Goal: Task Accomplishment & Management: Manage account settings

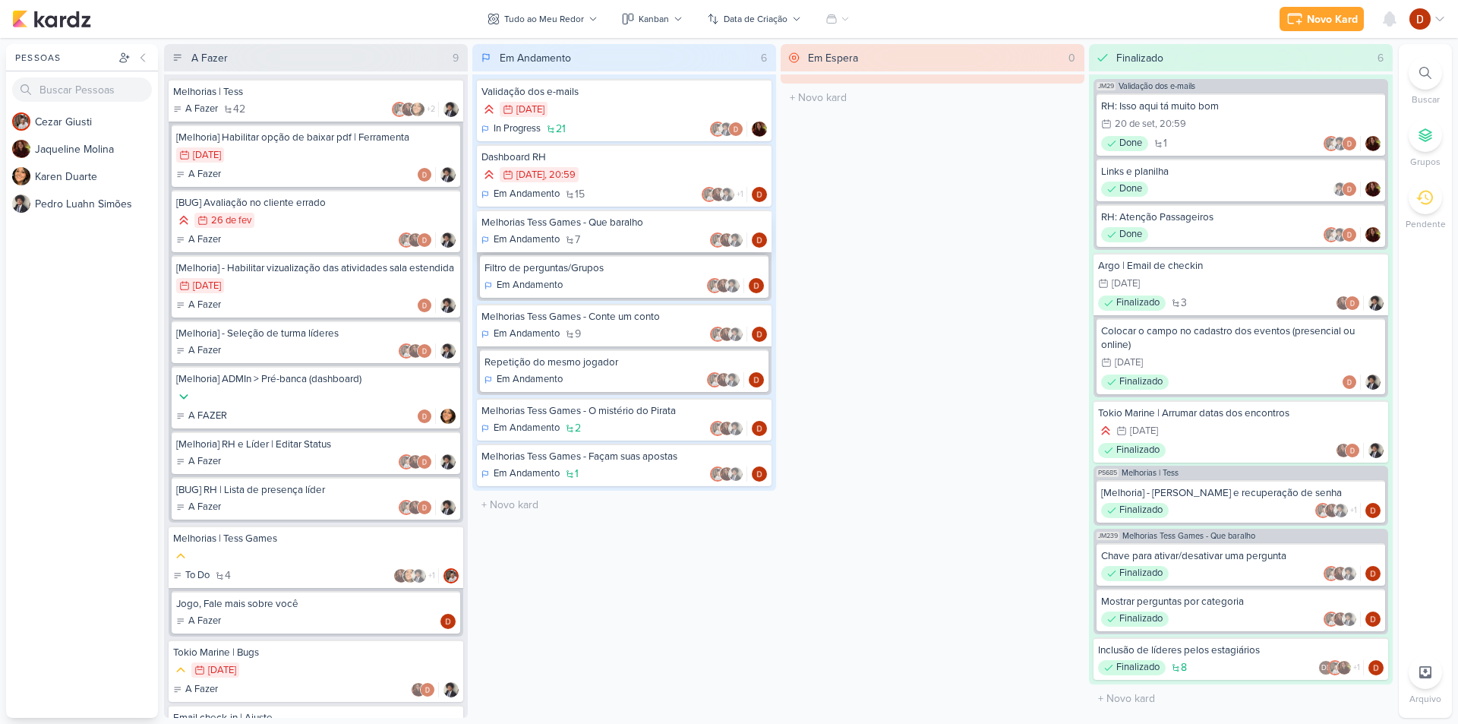
click at [571, 217] on div "Melhorias Tess Games - Que baralho" at bounding box center [623, 223] width 285 height 14
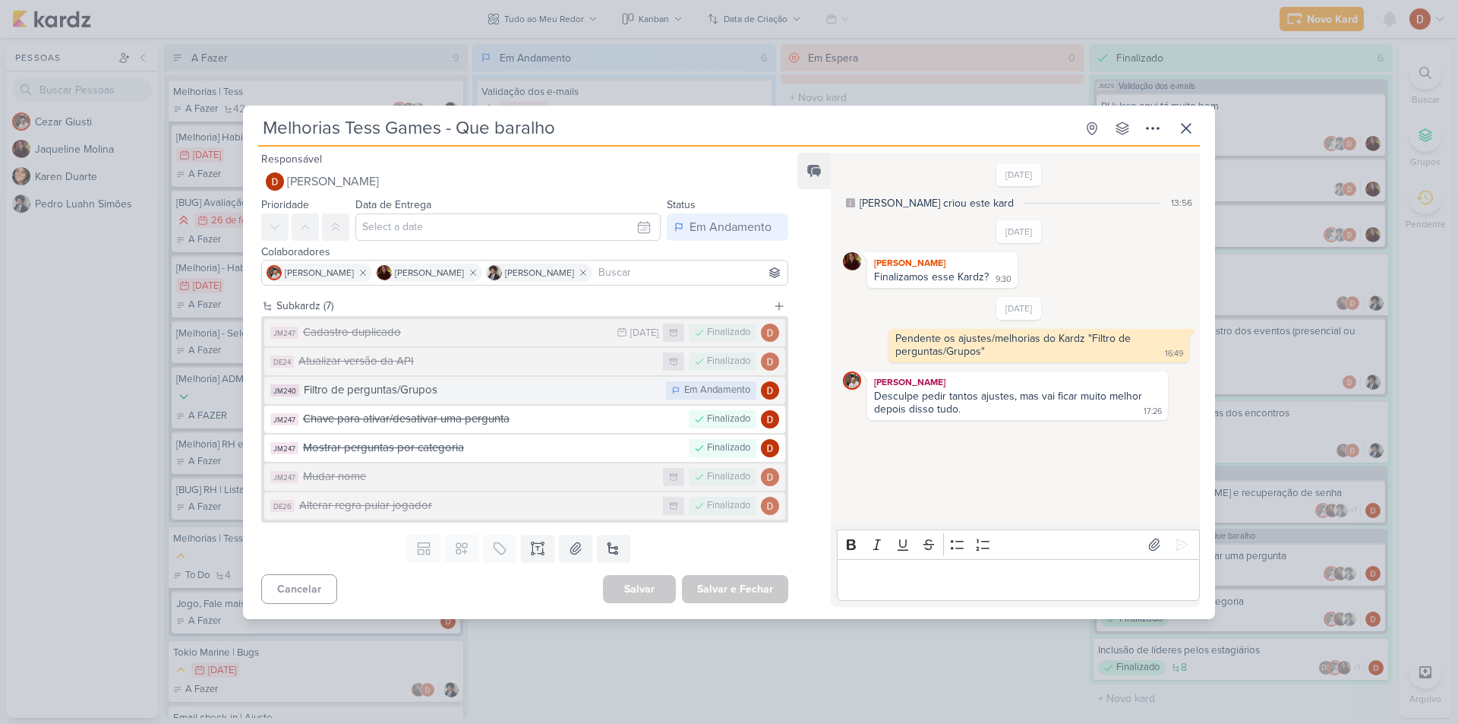
click at [591, 396] on div "Filtro de perguntas/Grupos" at bounding box center [481, 389] width 355 height 17
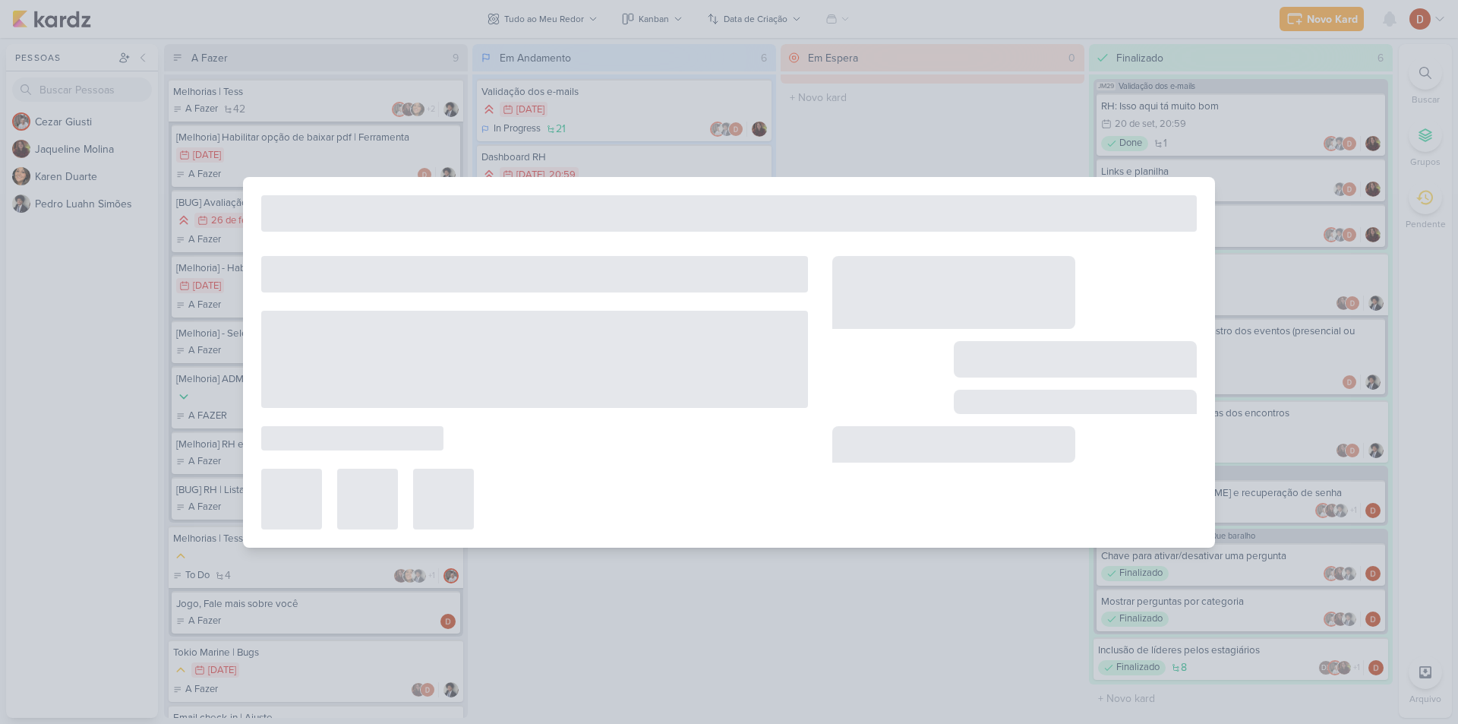
type input "Filtro de perguntas/Grupos"
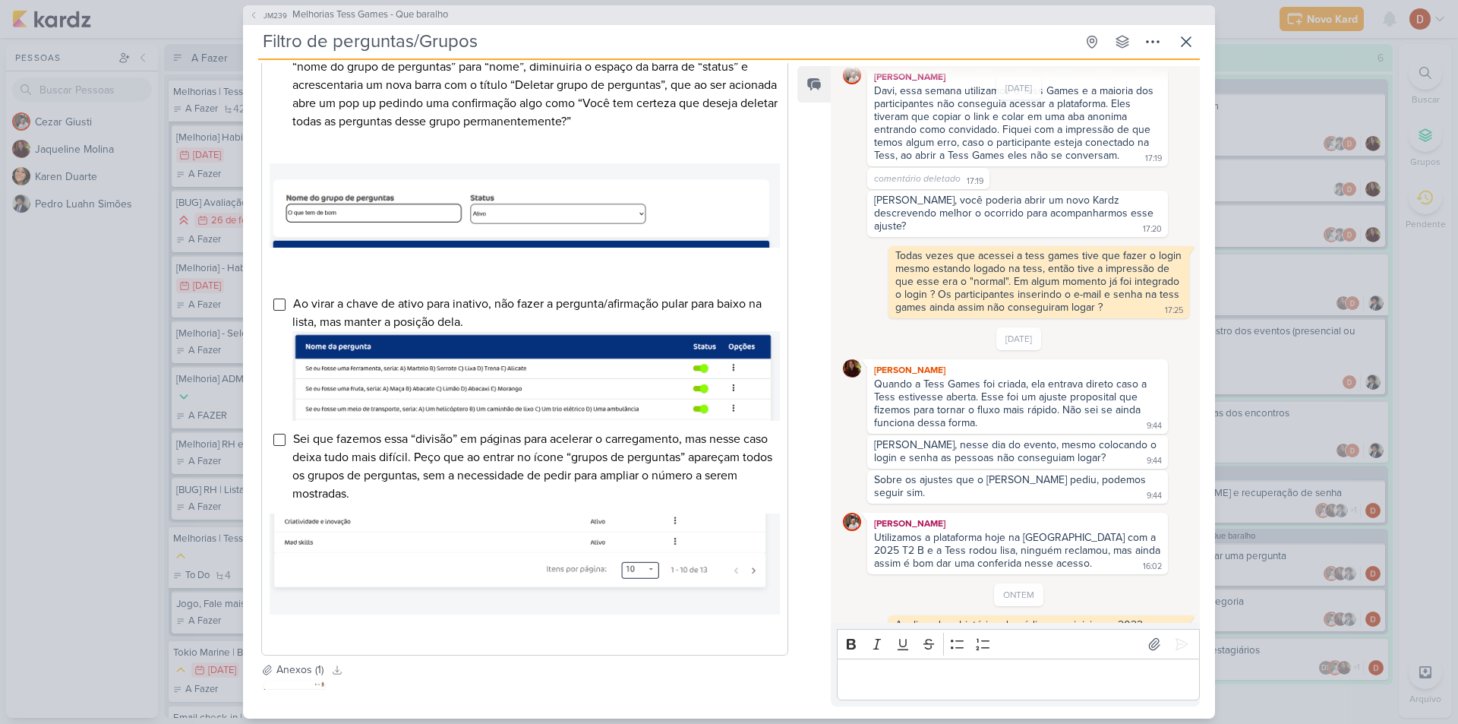
scroll to position [1034, 0]
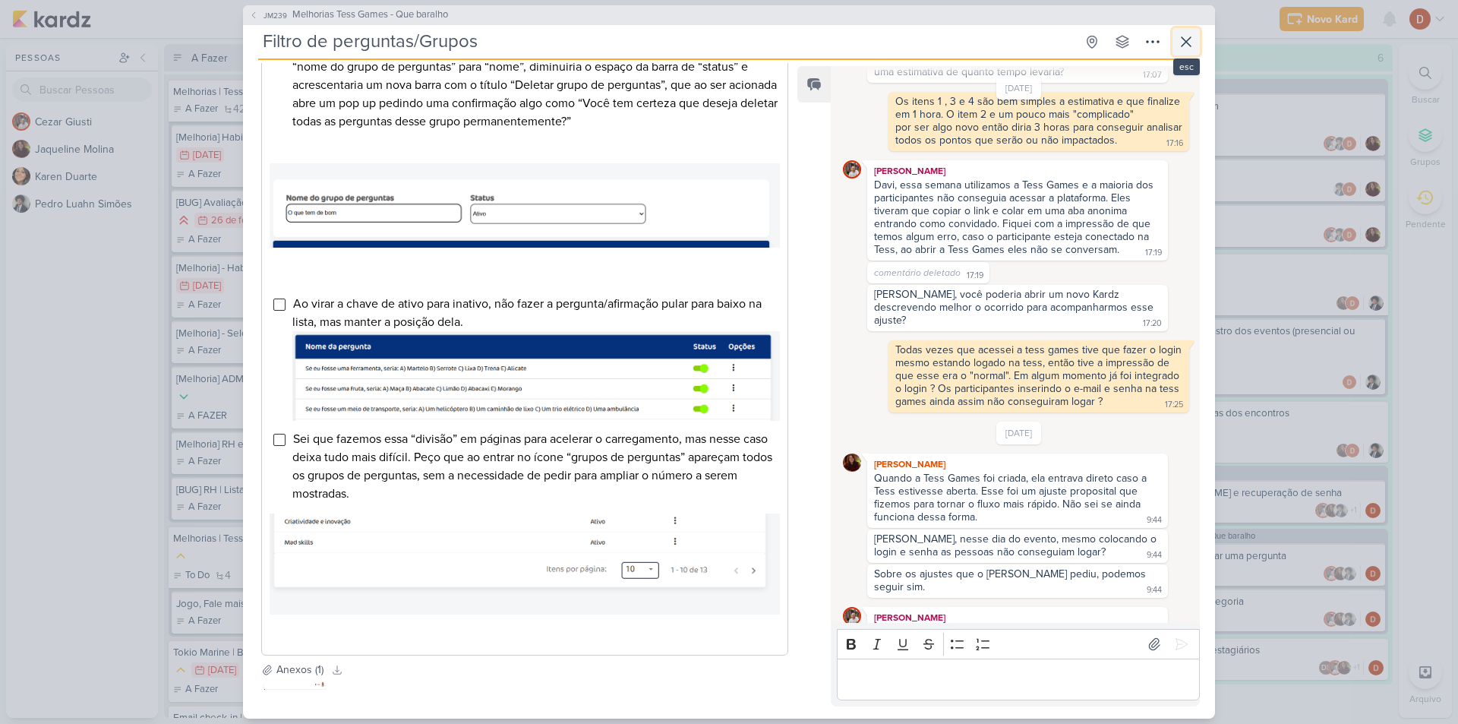
click at [1196, 48] on button at bounding box center [1185, 41] width 27 height 27
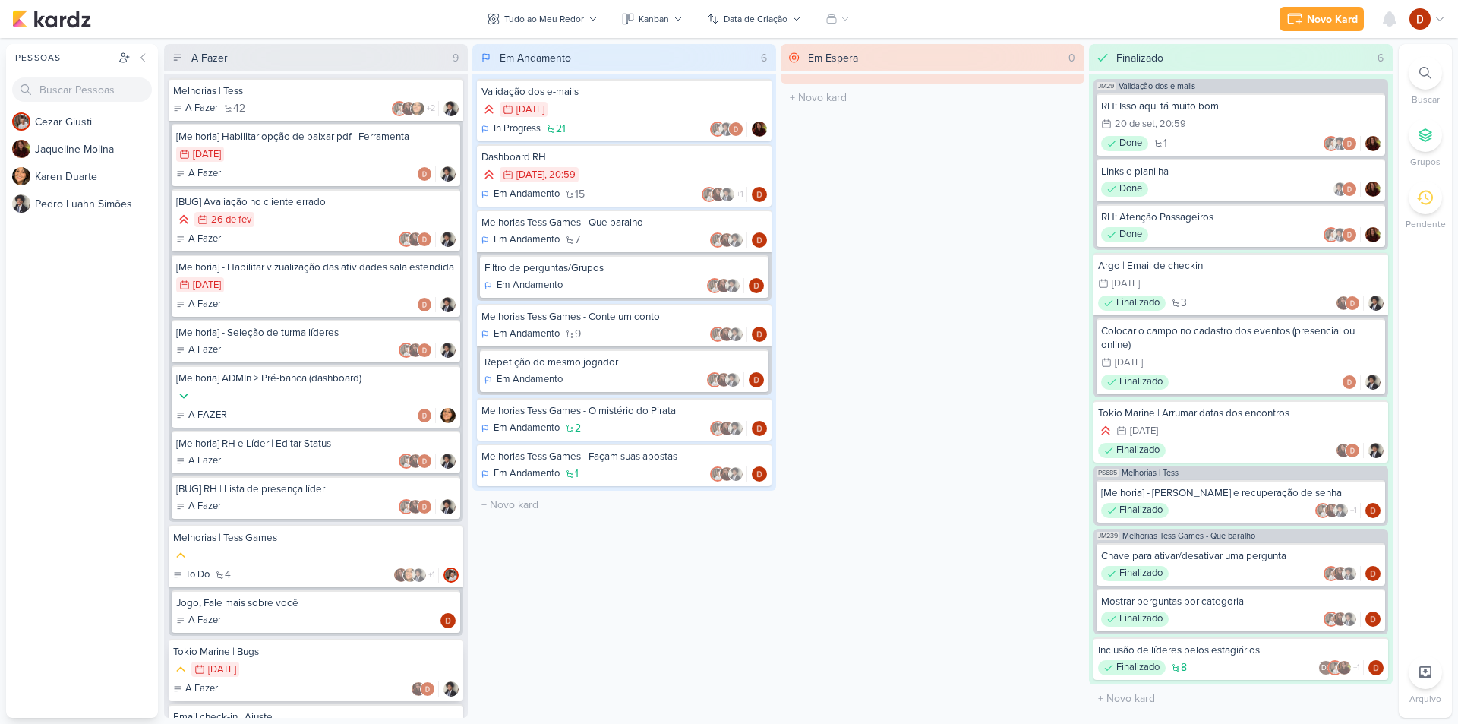
scroll to position [0, 0]
click at [295, 93] on div "Melhorias | Tess" at bounding box center [315, 92] width 285 height 14
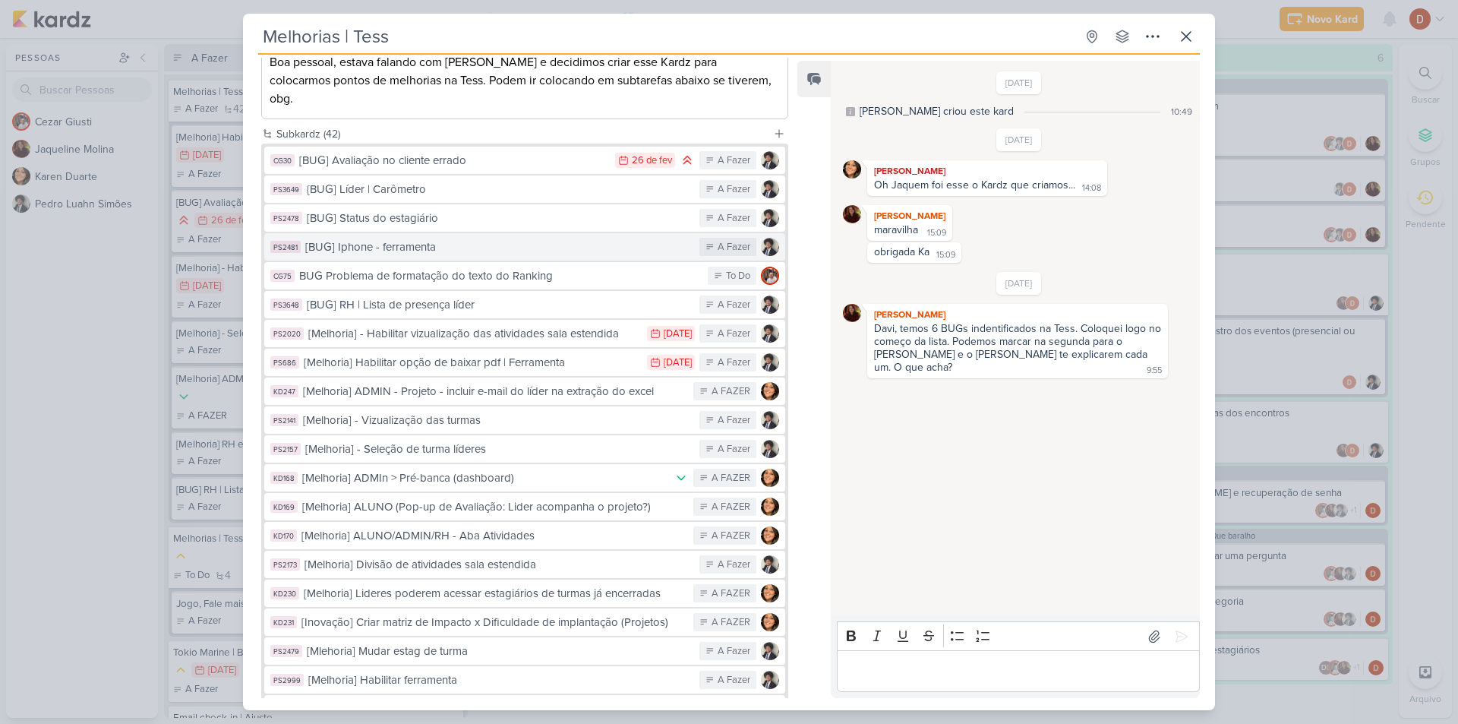
scroll to position [228, 0]
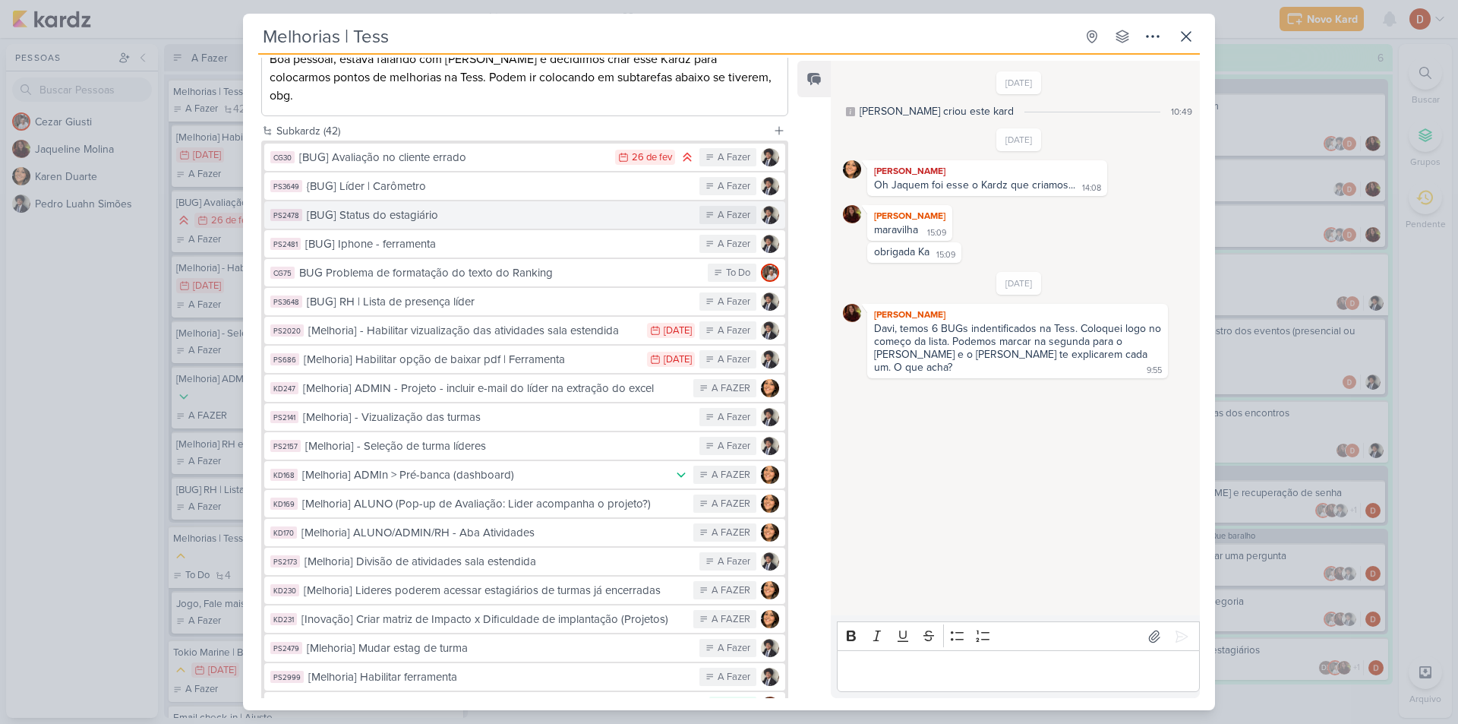
click at [456, 210] on button "PS2478 [BUG] Status do estagiário A Fazer" at bounding box center [524, 214] width 521 height 27
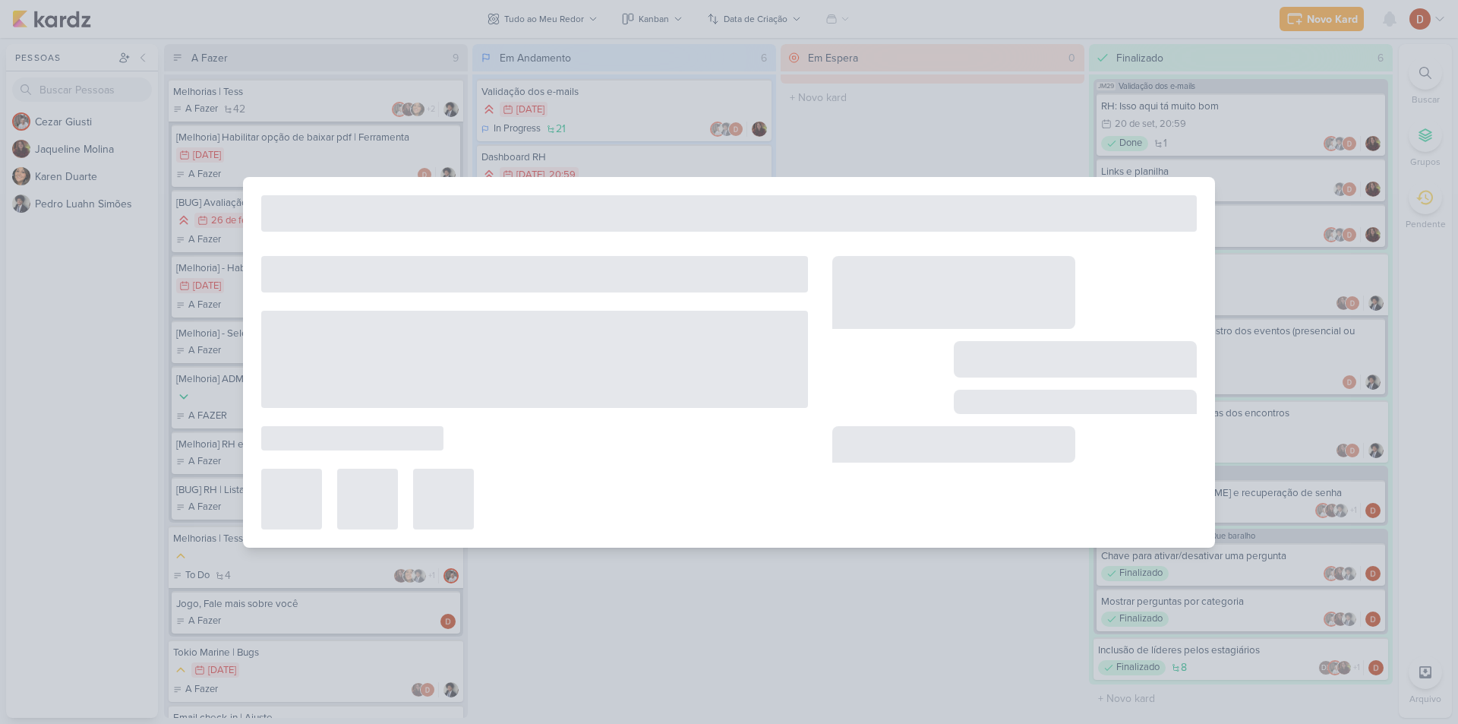
type input "[BUG] Status do estagiário"
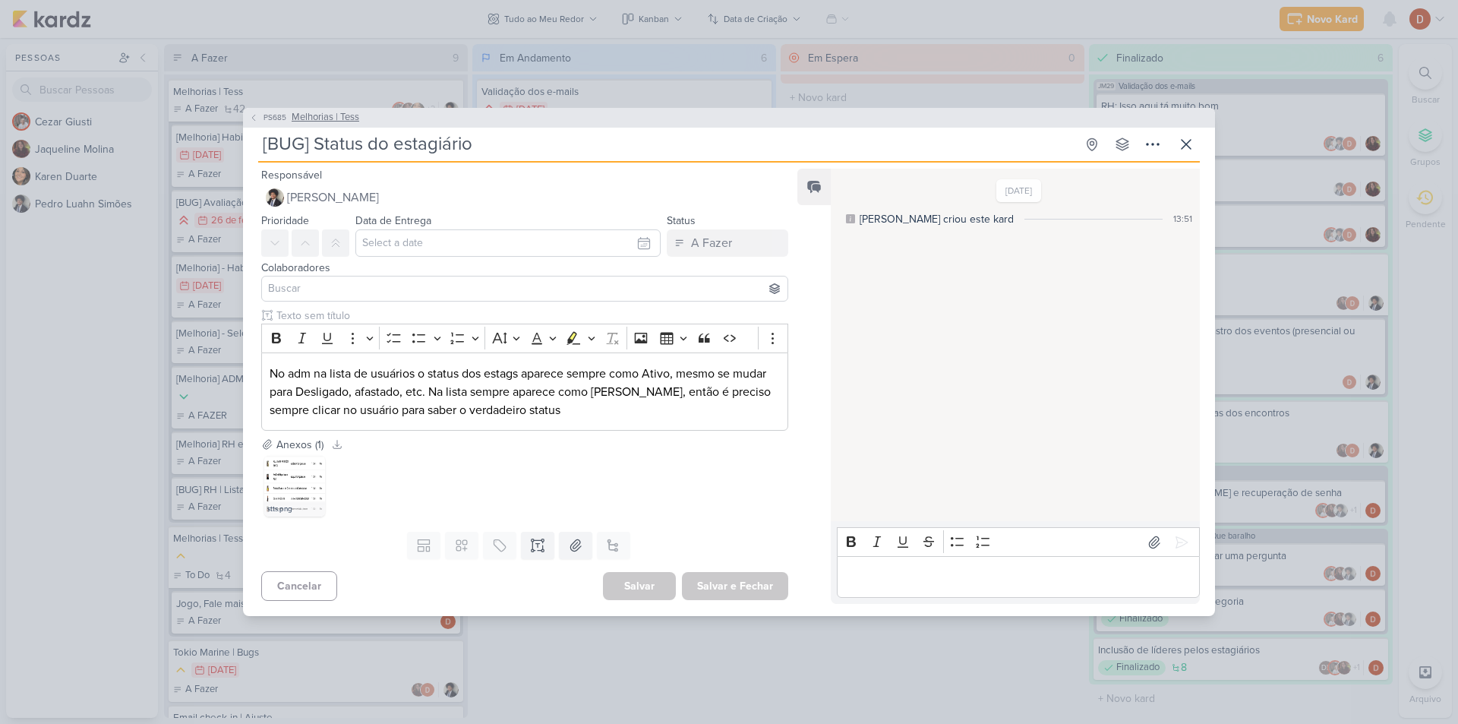
click at [272, 121] on span "PS685" at bounding box center [274, 117] width 27 height 11
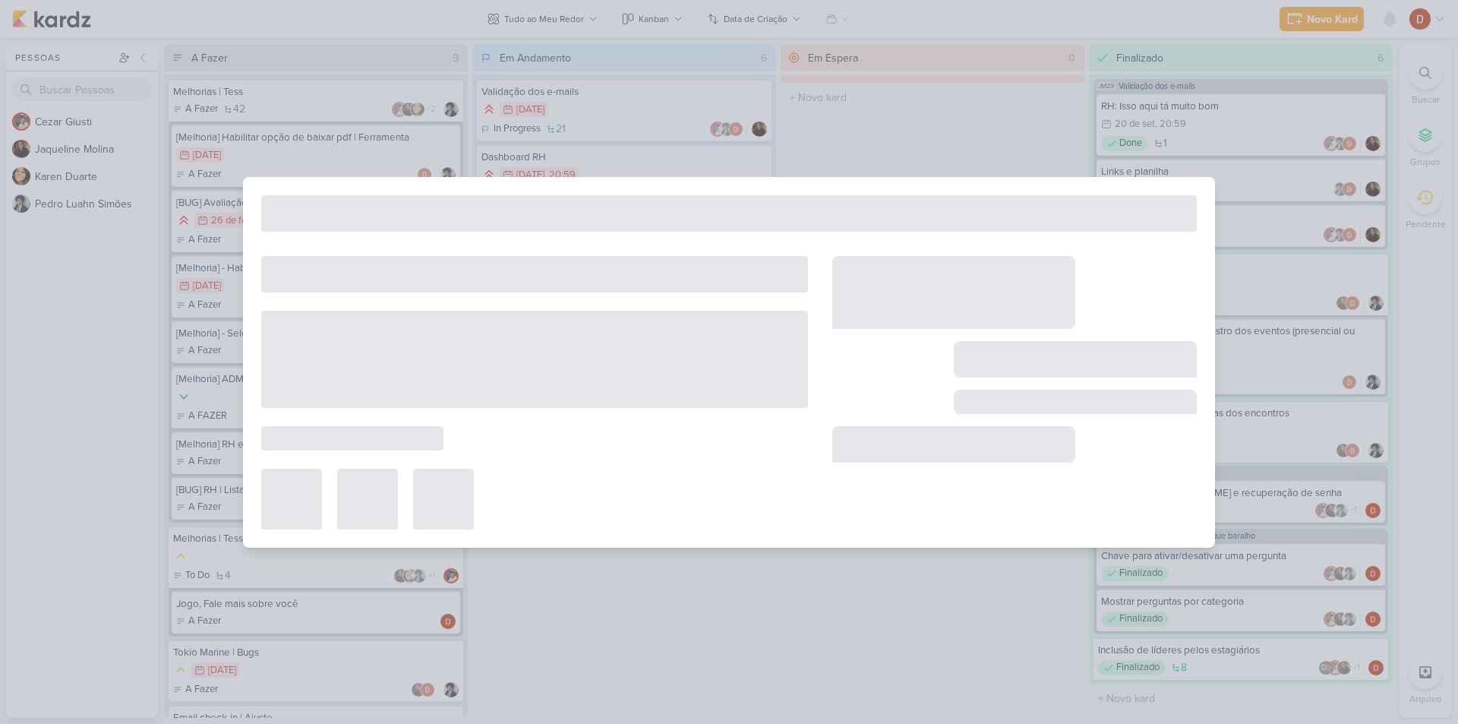
type input "Melhorias | Tess"
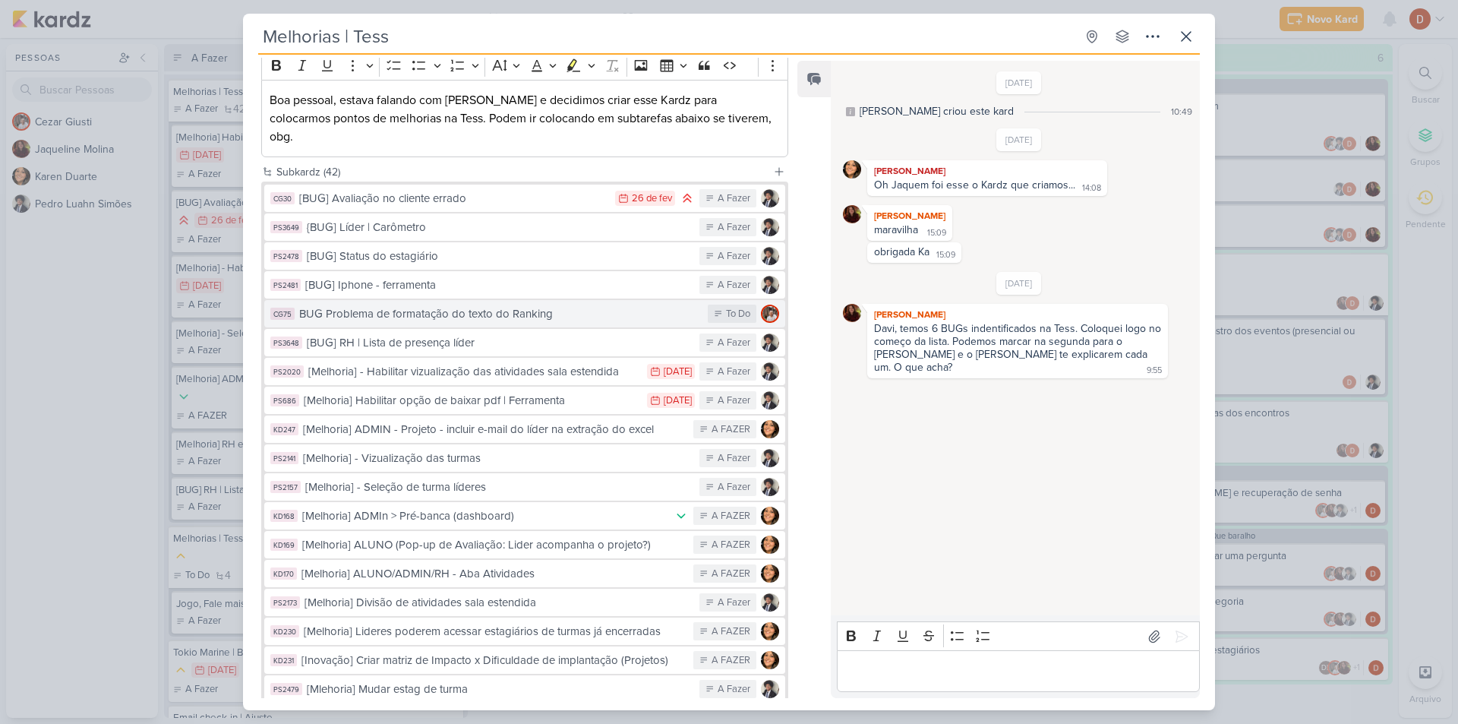
scroll to position [0, 0]
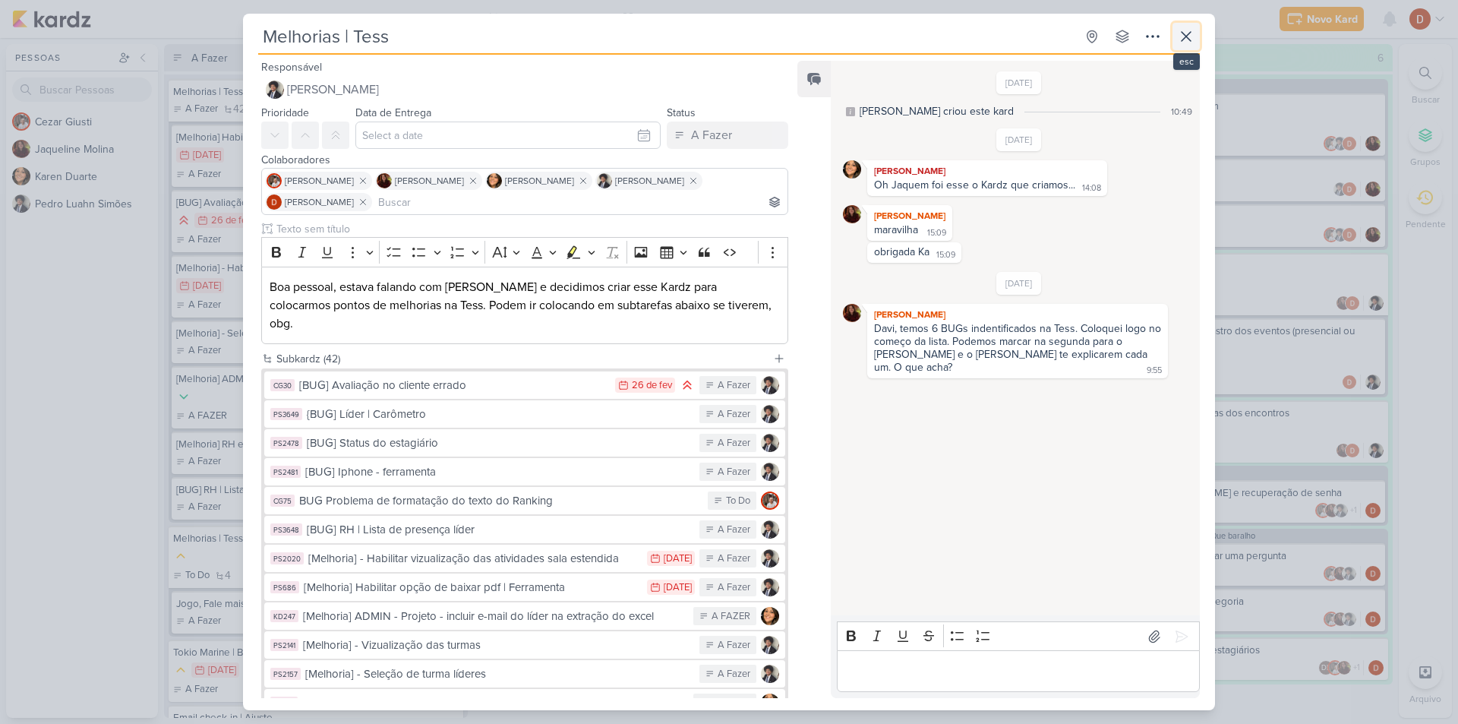
click at [1185, 37] on icon at bounding box center [1185, 36] width 9 height 9
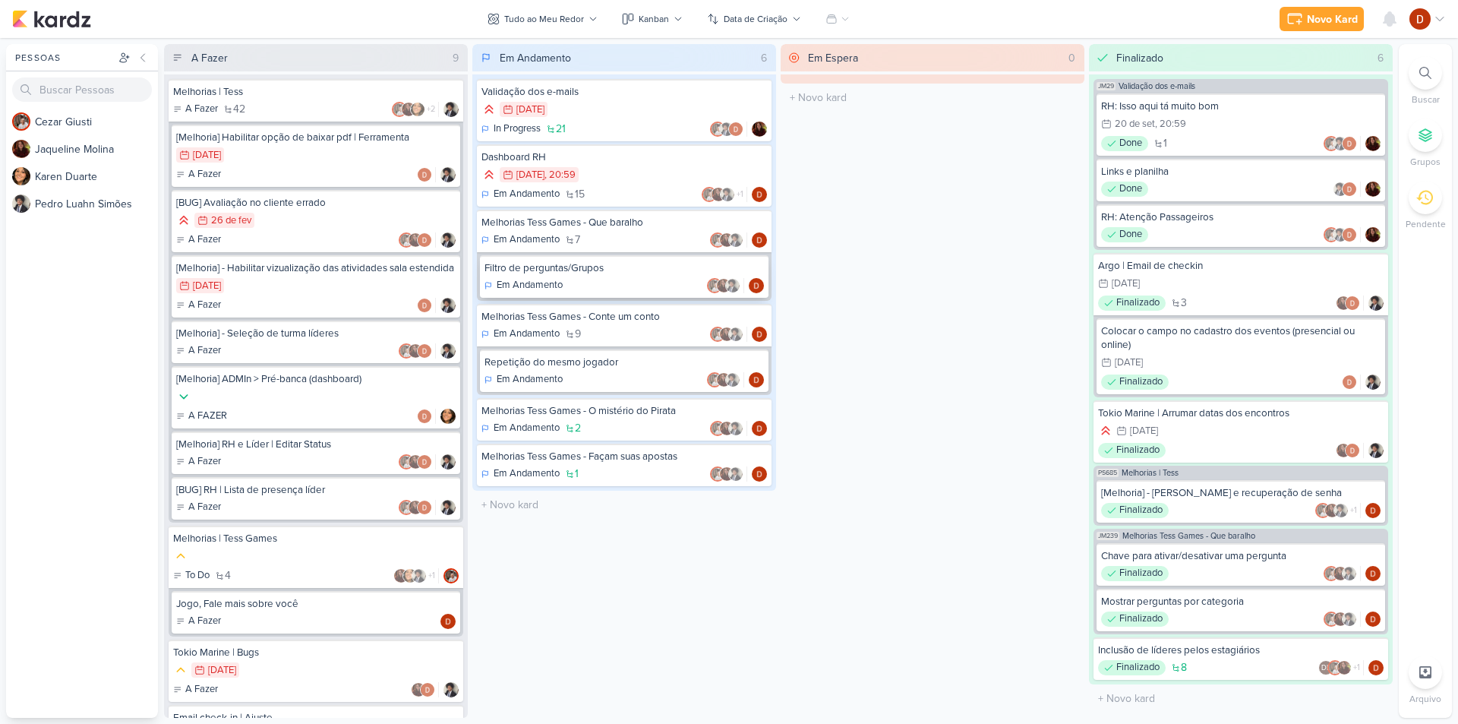
click at [579, 272] on div "Filtro de perguntas/Grupos" at bounding box center [623, 268] width 279 height 14
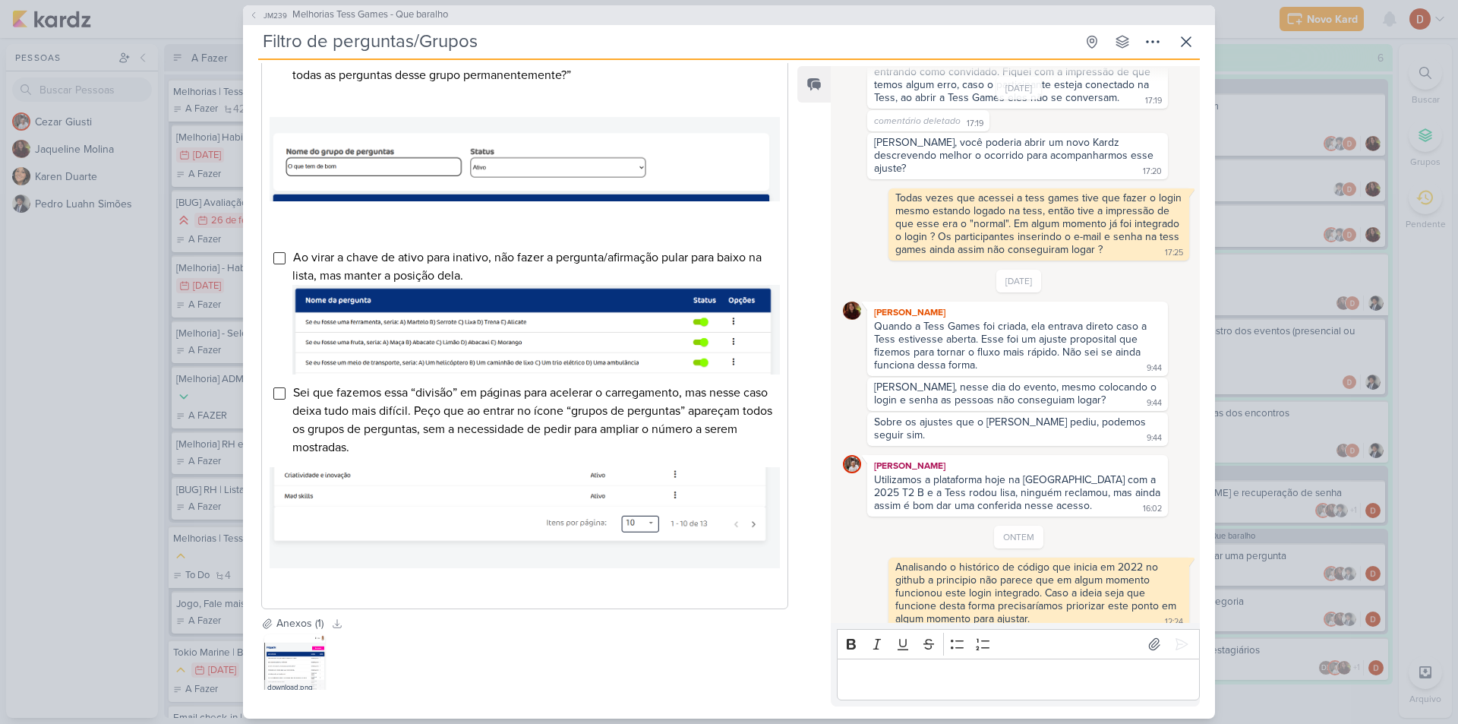
scroll to position [759, 0]
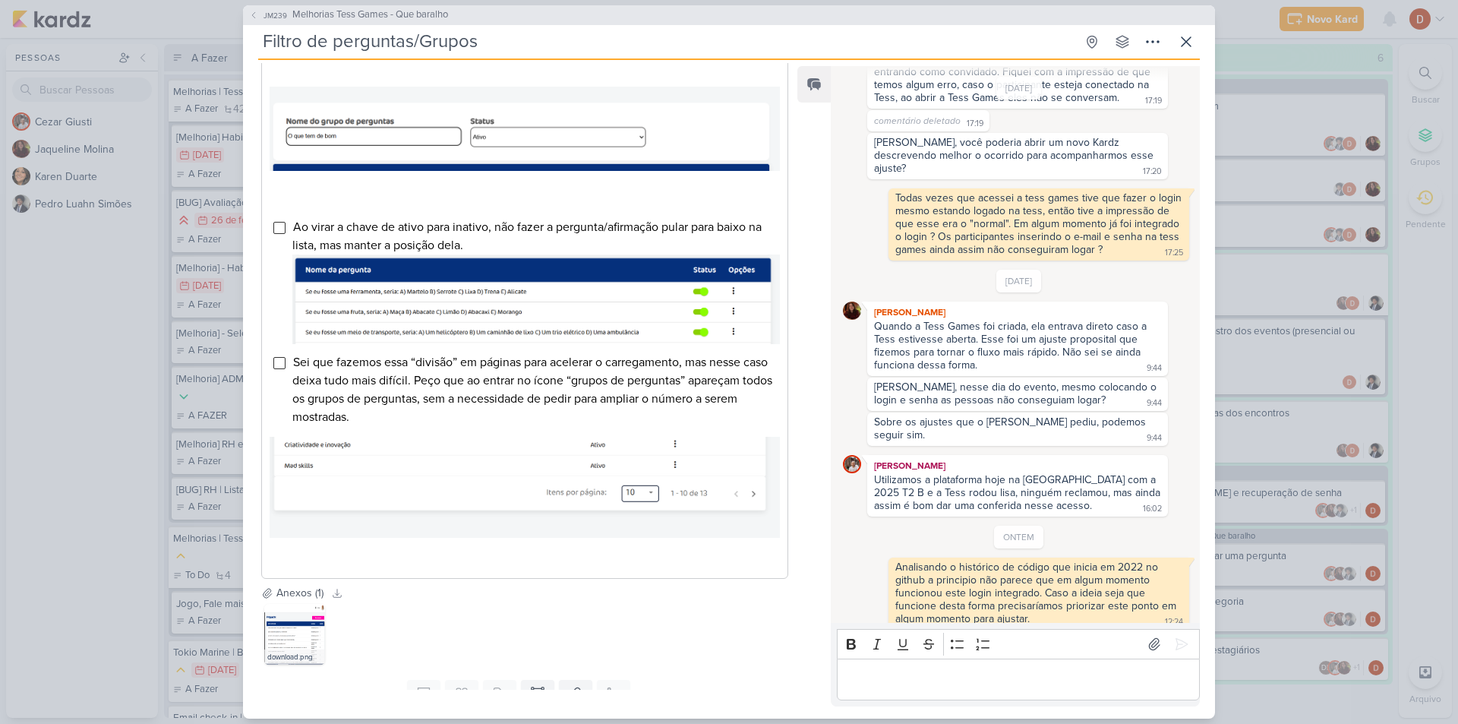
click at [860, 689] on div "Editor editing area: main" at bounding box center [1018, 679] width 363 height 42
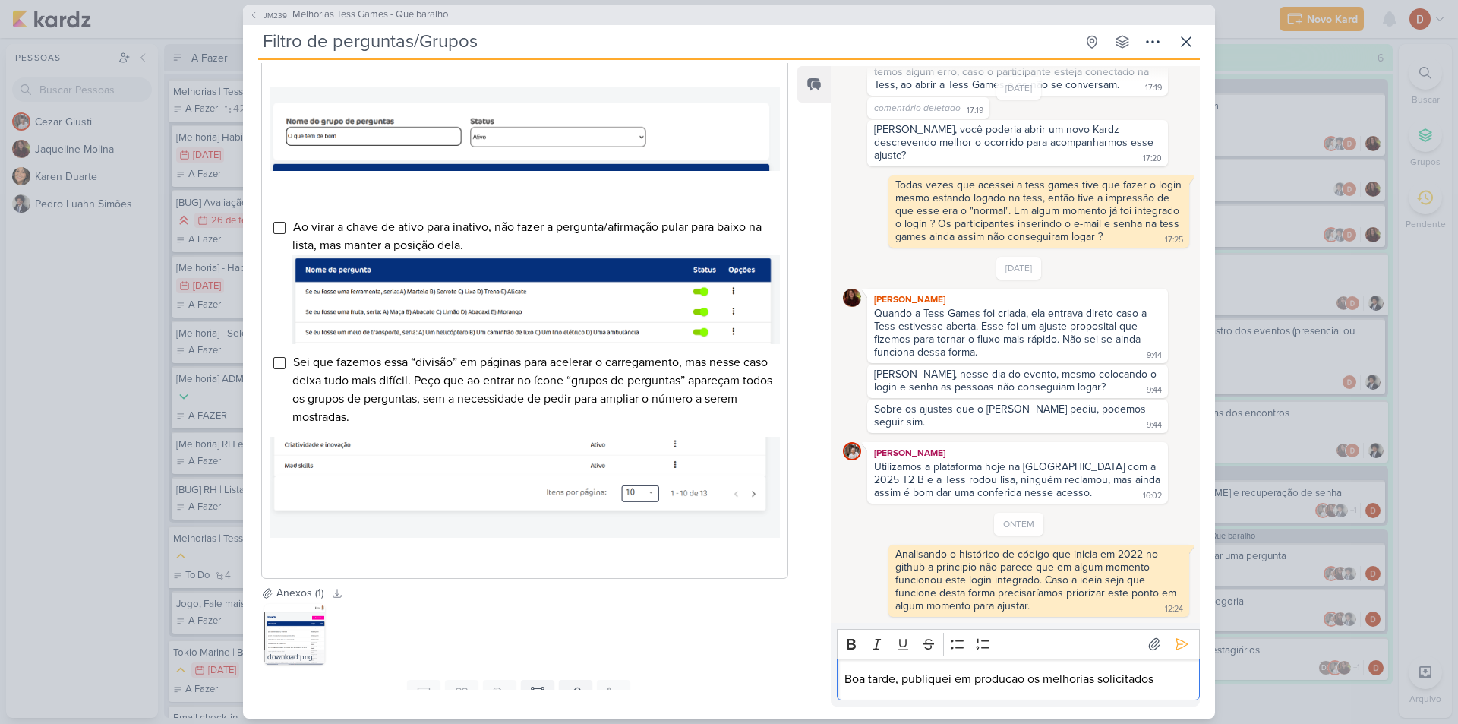
scroll to position [1186, 0]
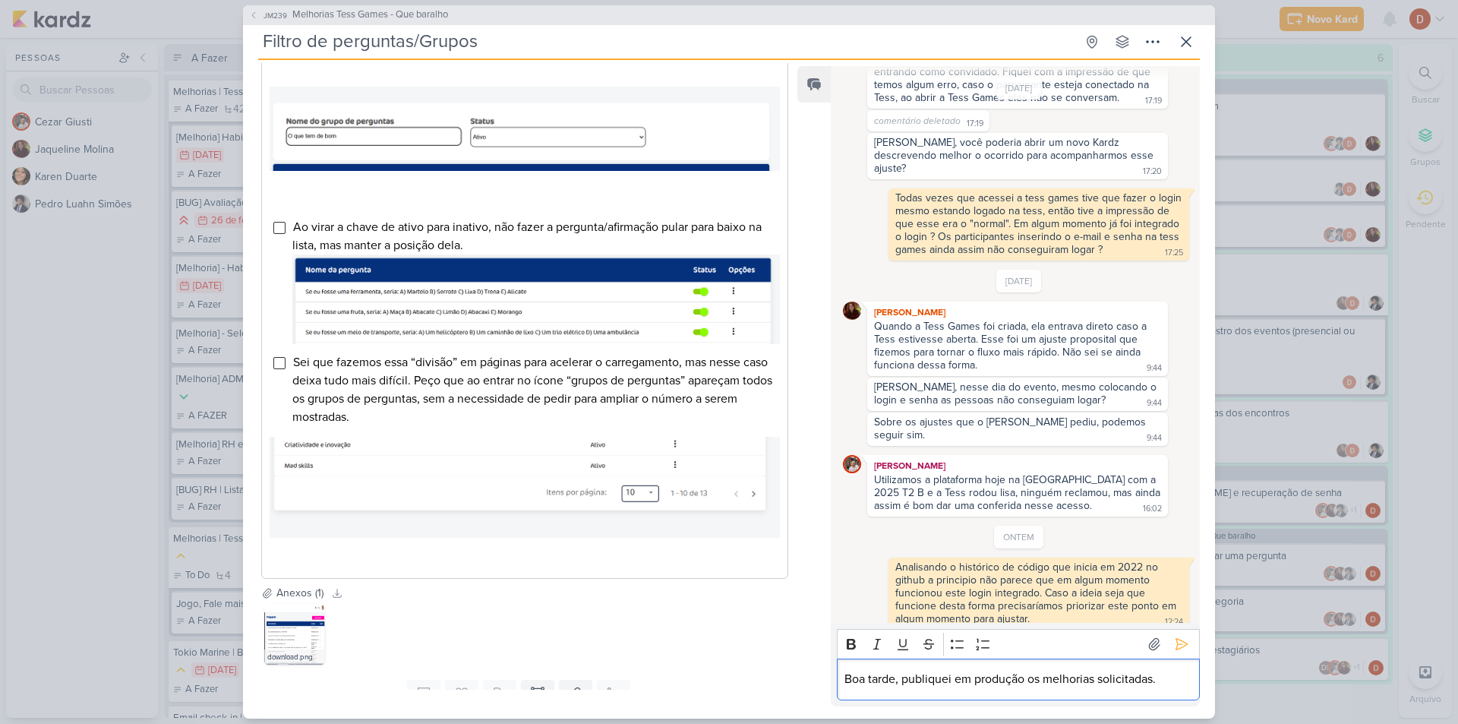
click at [1042, 669] on div "Boa tarde, publiquei em produção os melhorias solicitadas." at bounding box center [1018, 679] width 363 height 42
click at [1030, 681] on p "Boa tarde, publiquei em produção os melhorias solicitadas." at bounding box center [1017, 679] width 347 height 18
click at [931, 688] on p "Boa tarde, publiquei em produção as melhorias solicitadas." at bounding box center [1017, 679] width 347 height 18
click at [1182, 645] on icon at bounding box center [1181, 643] width 15 height 15
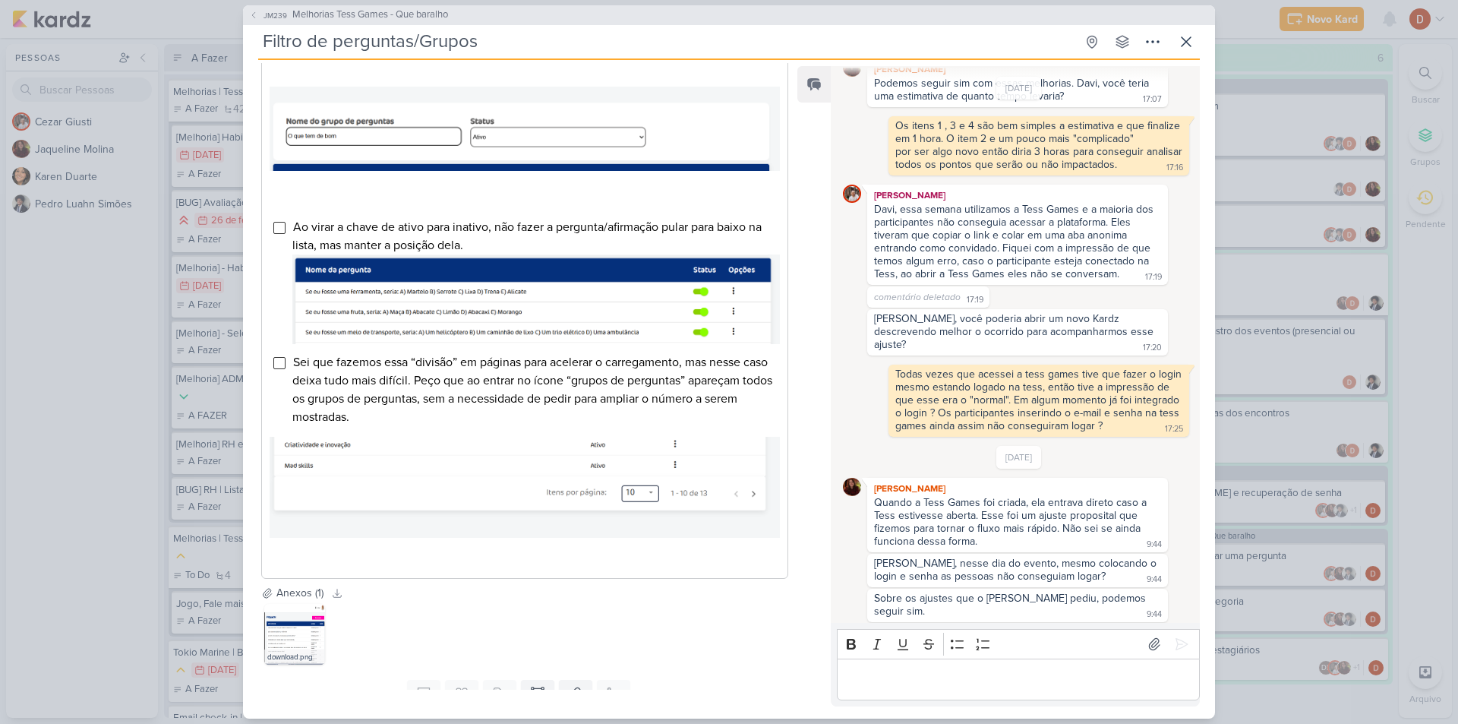
scroll to position [1260, 0]
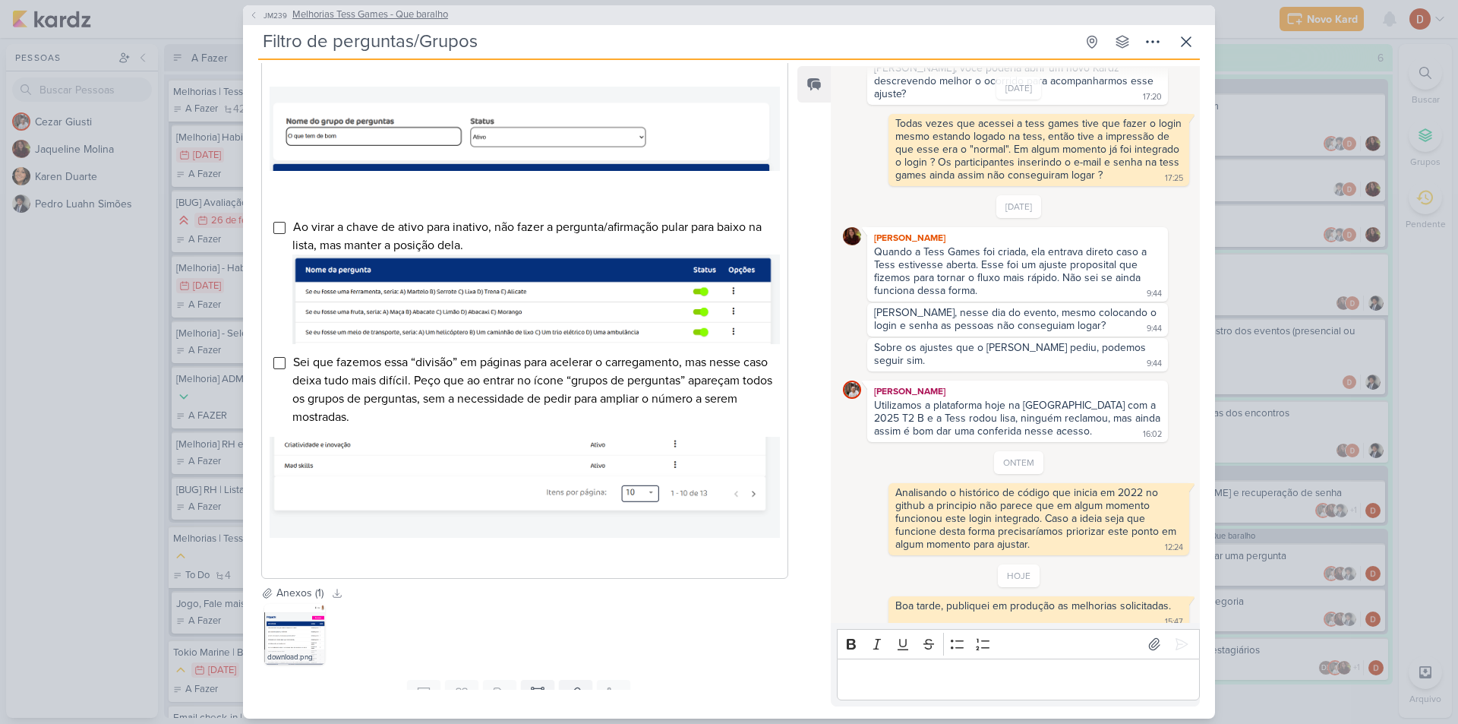
click at [272, 13] on span "JM239" at bounding box center [275, 15] width 28 height 11
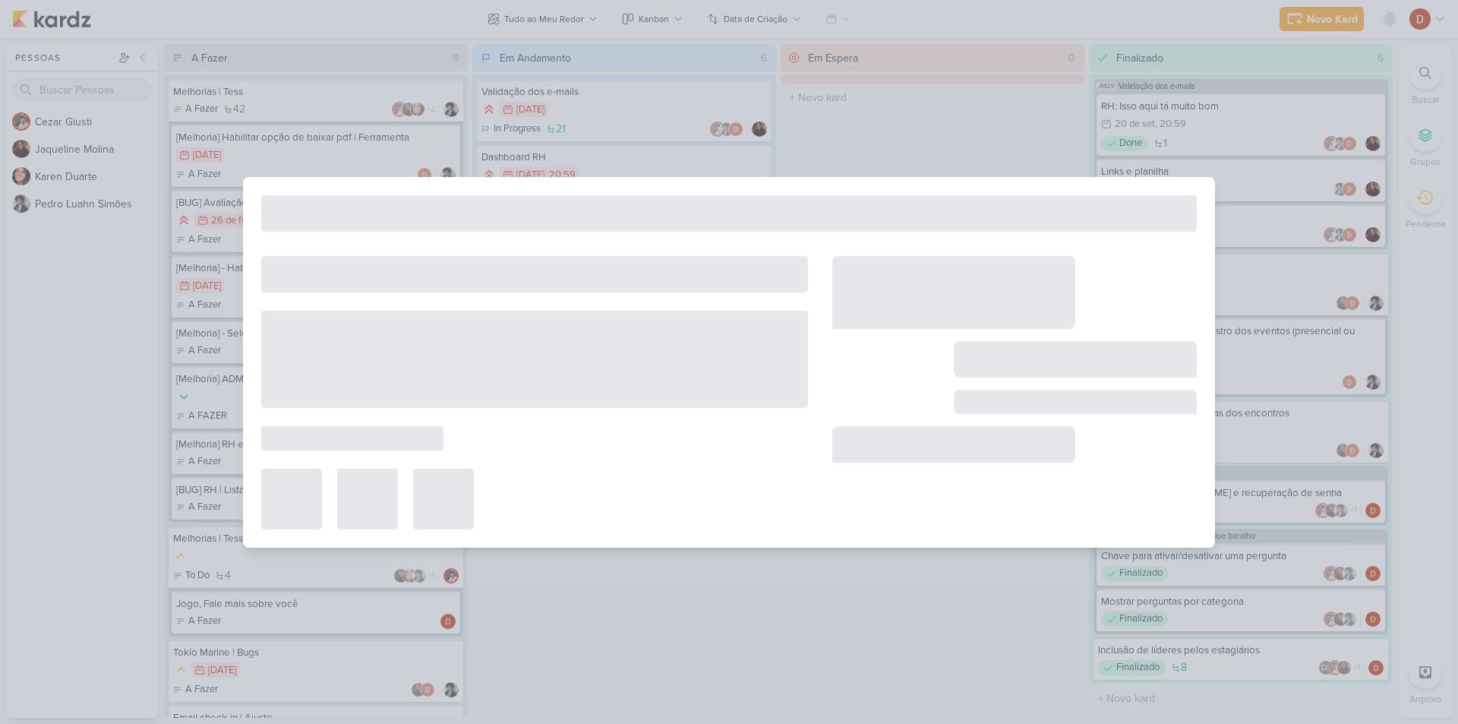
type input "Melhorias Tess Games - Que baralho"
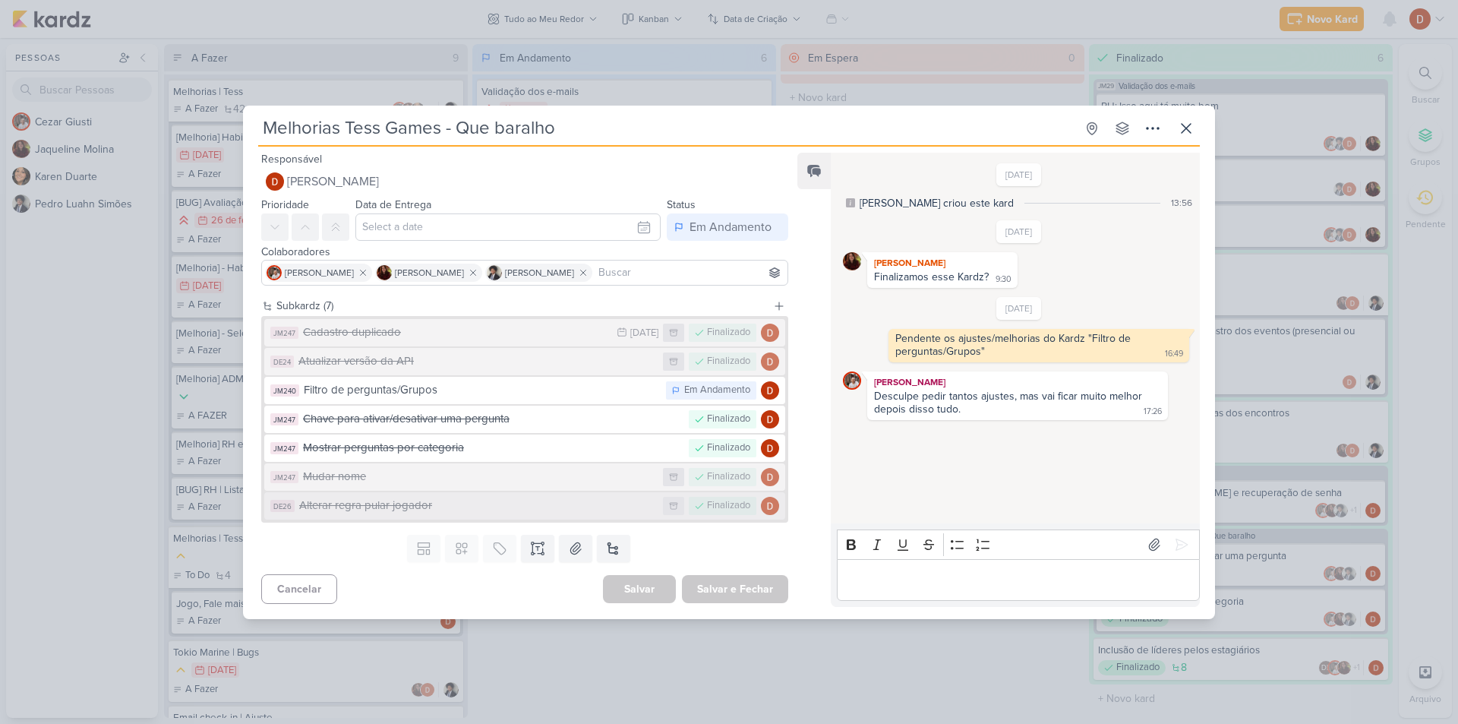
scroll to position [0, 0]
click at [382, 439] on div "Mostrar perguntas por categoria" at bounding box center [492, 447] width 378 height 17
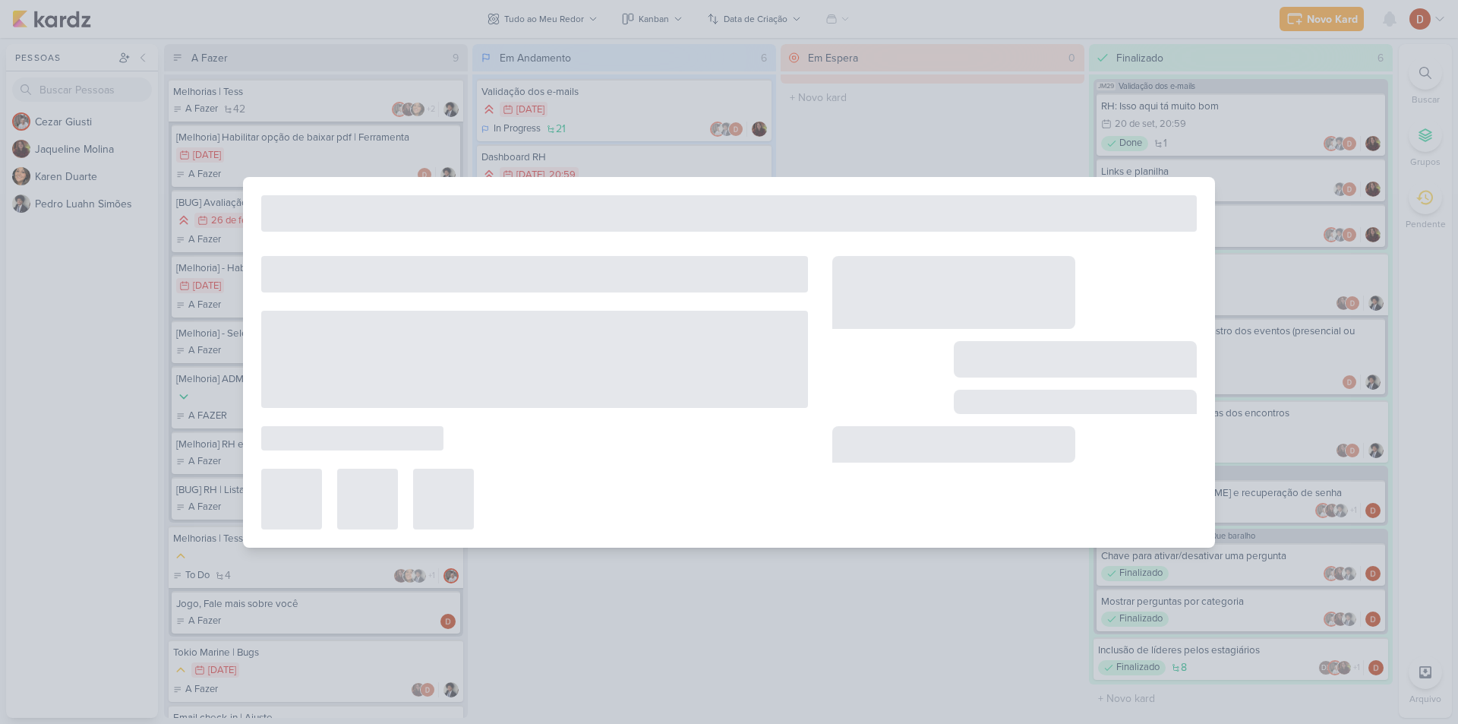
type input "Mostrar perguntas por categoria"
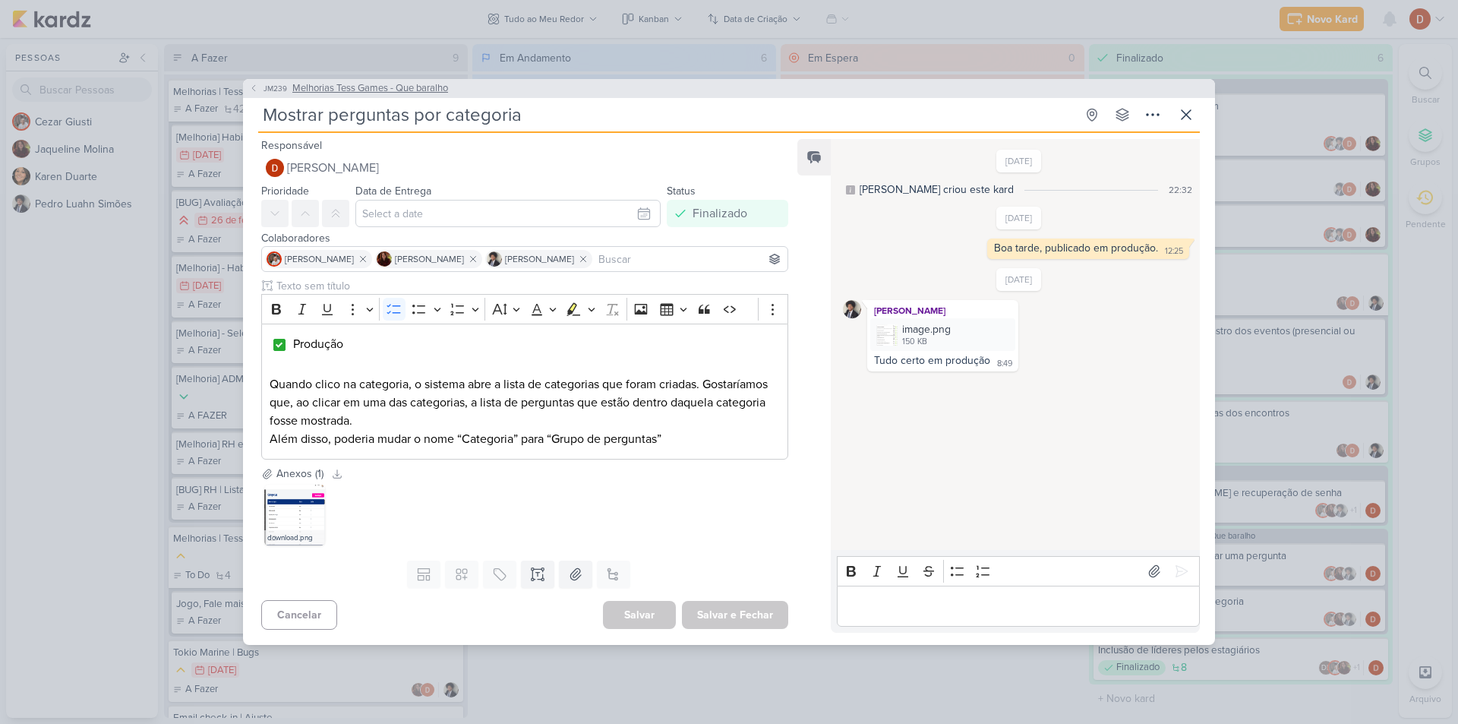
click at [263, 90] on span "JM239" at bounding box center [275, 88] width 28 height 11
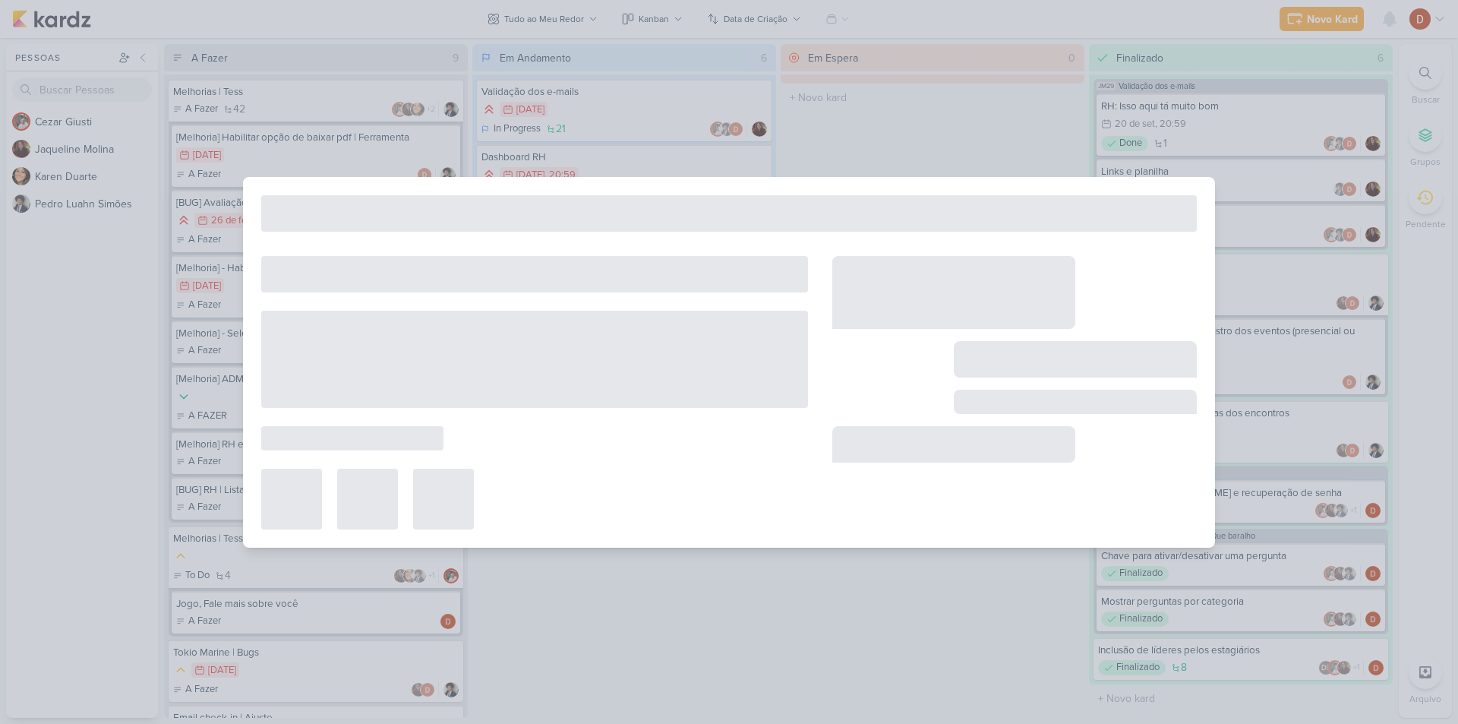
type input "Melhorias Tess Games - Que baralho"
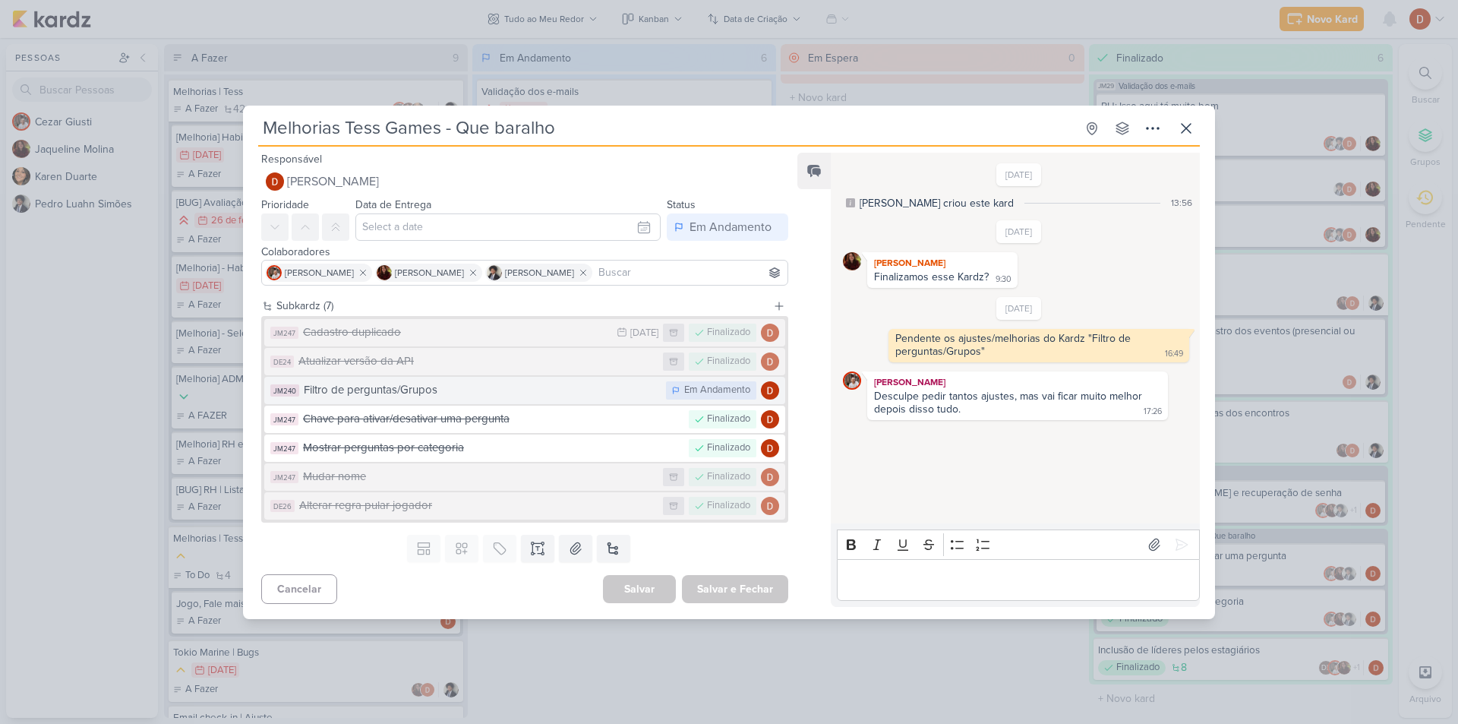
click at [440, 393] on div "Filtro de perguntas/Grupos" at bounding box center [481, 389] width 355 height 17
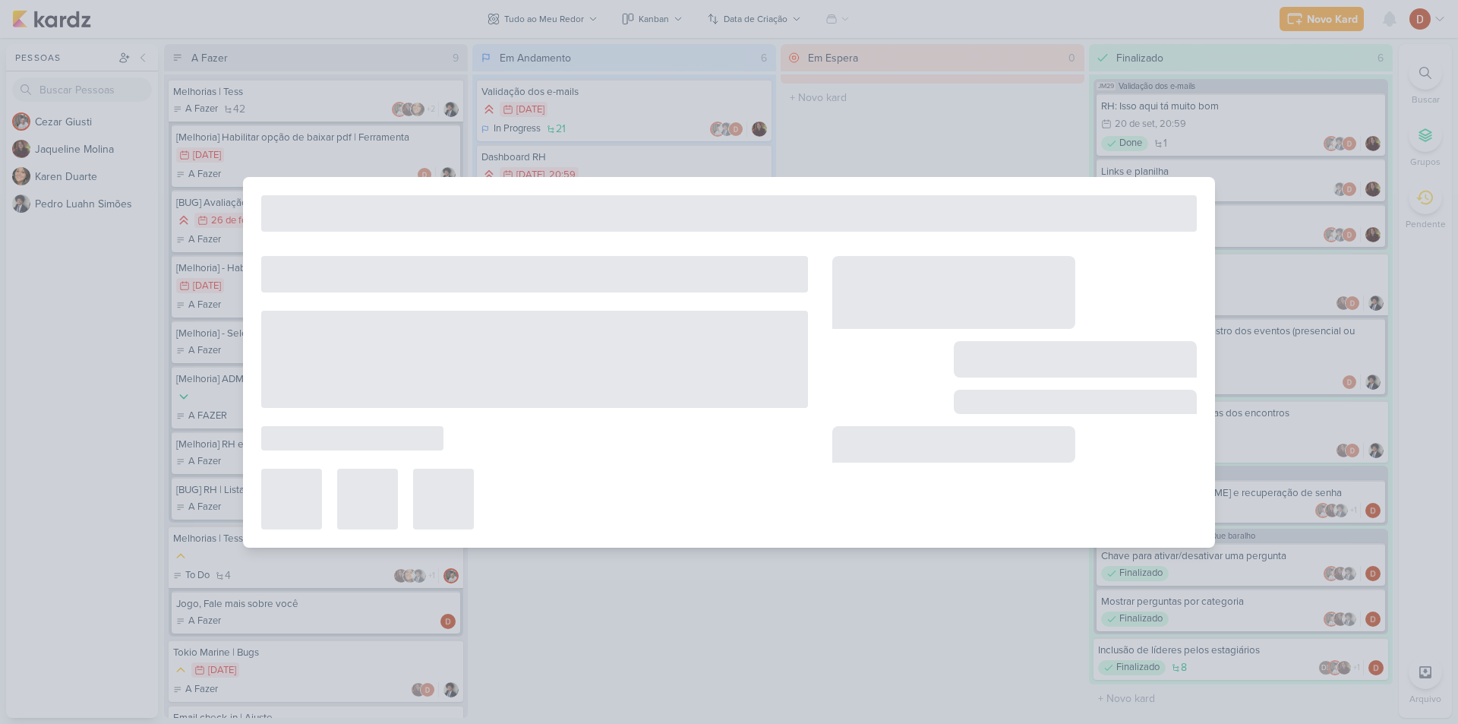
type input "Filtro de perguntas/Grupos"
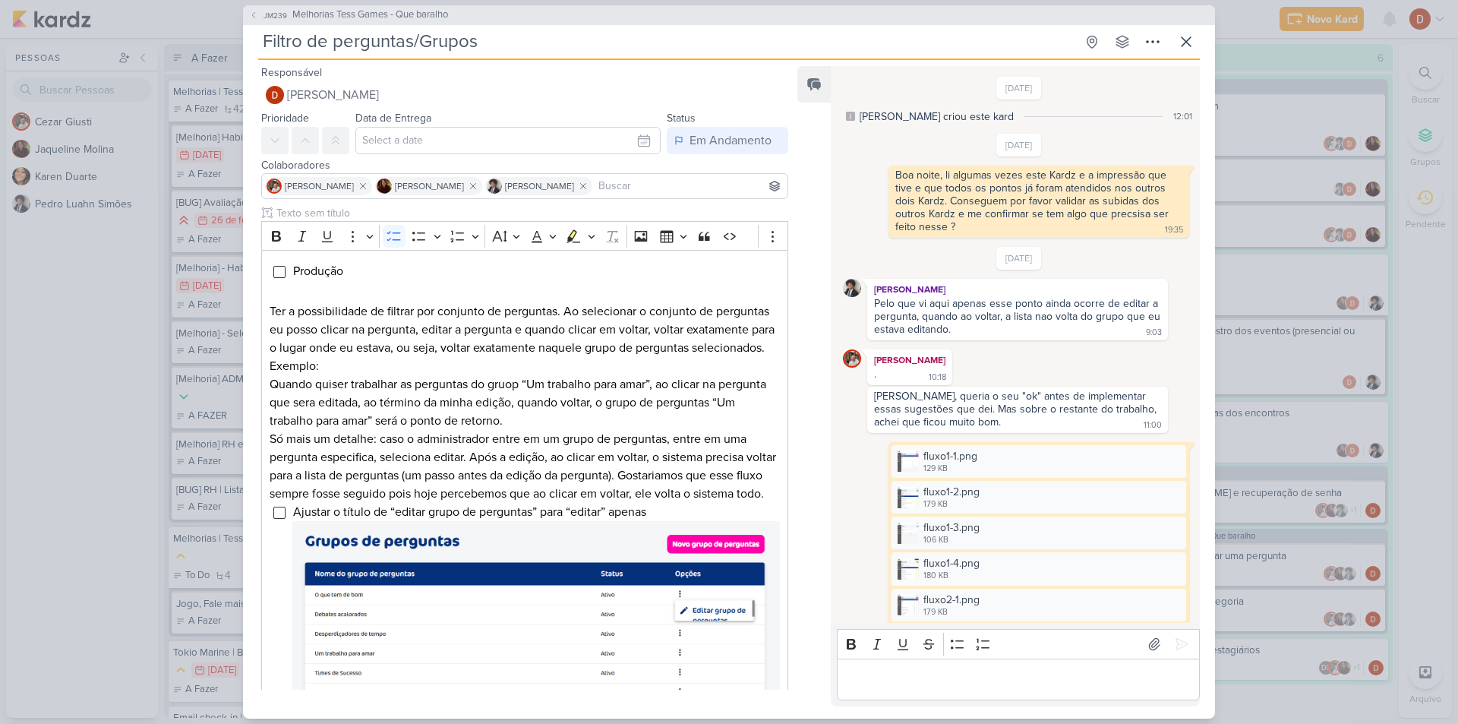
scroll to position [1260, 0]
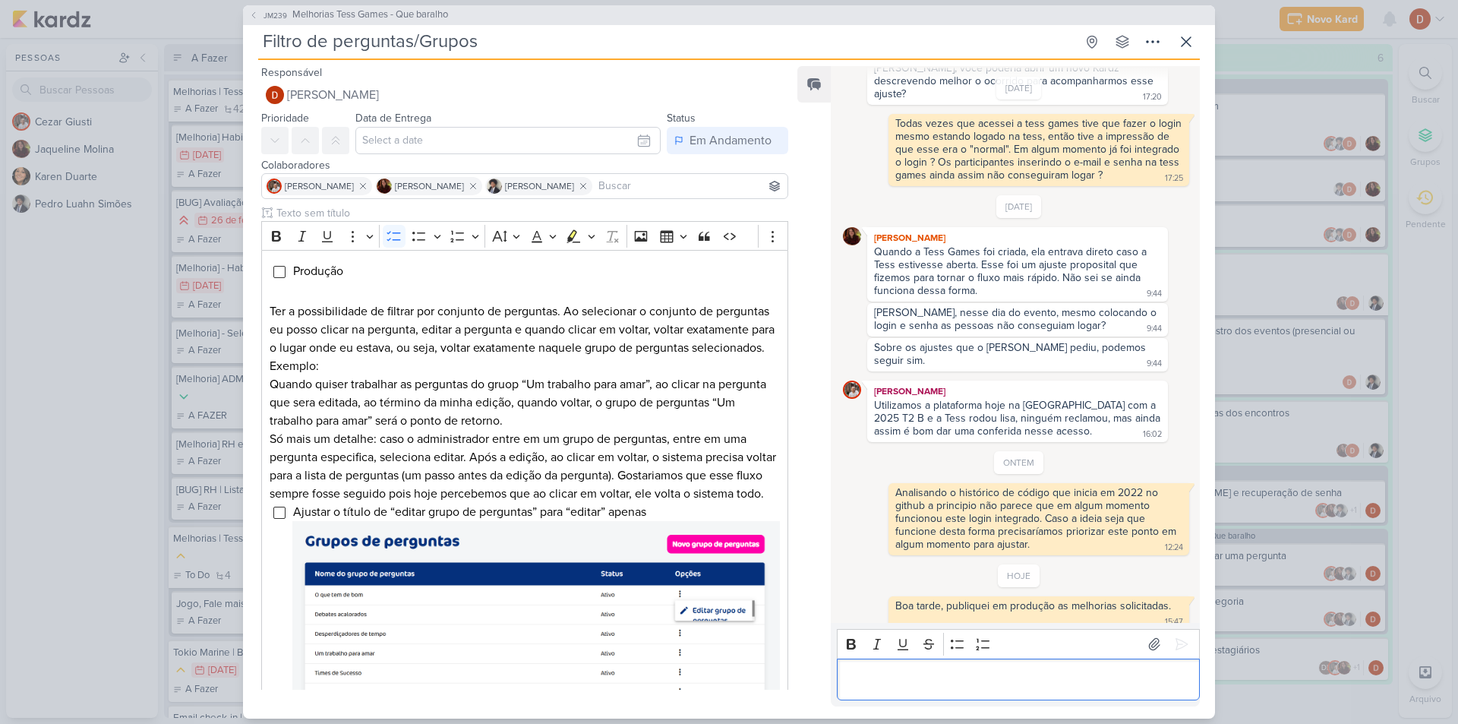
click at [935, 683] on p "Editor editing area: main" at bounding box center [1017, 679] width 347 height 18
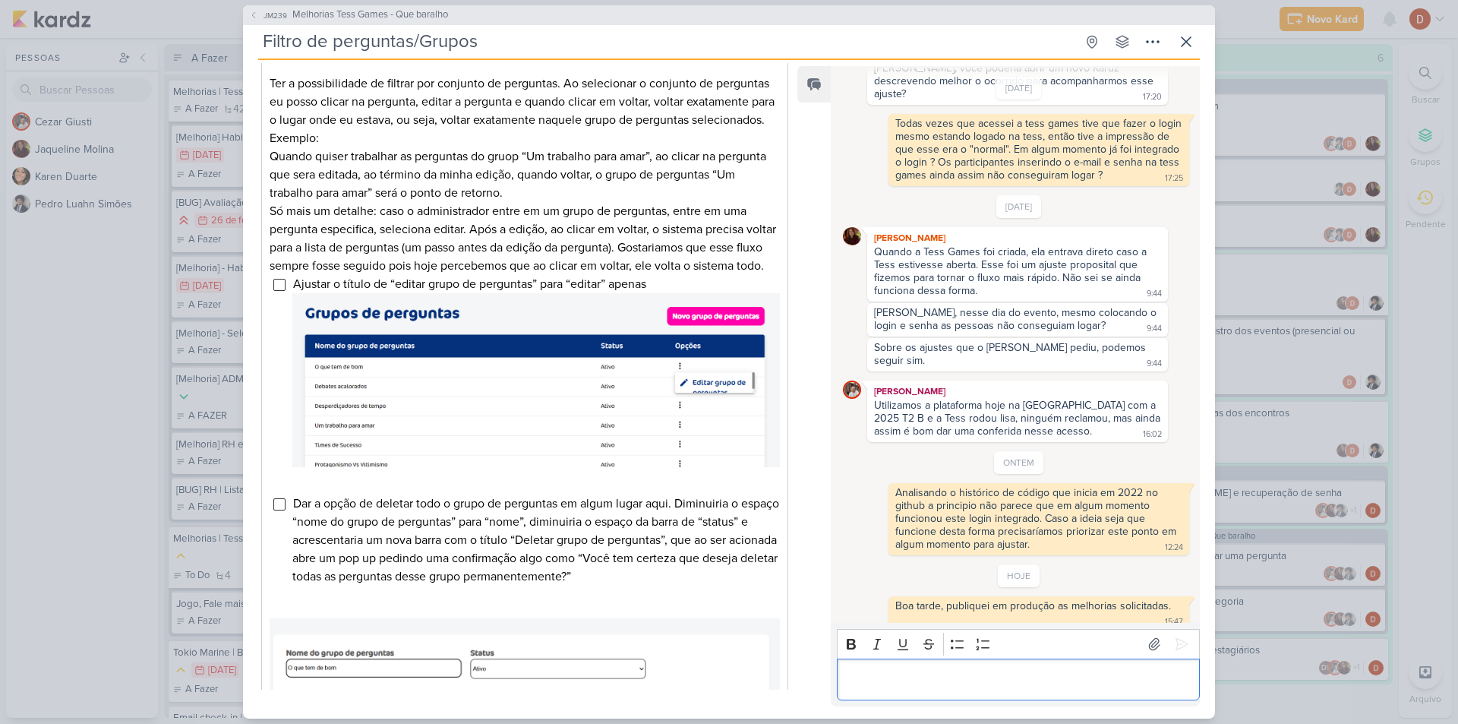
click at [276, 6] on div "JM239 Melhorias Tess Games - Que baralho" at bounding box center [729, 15] width 972 height 20
click at [270, 14] on span "JM239" at bounding box center [275, 15] width 28 height 11
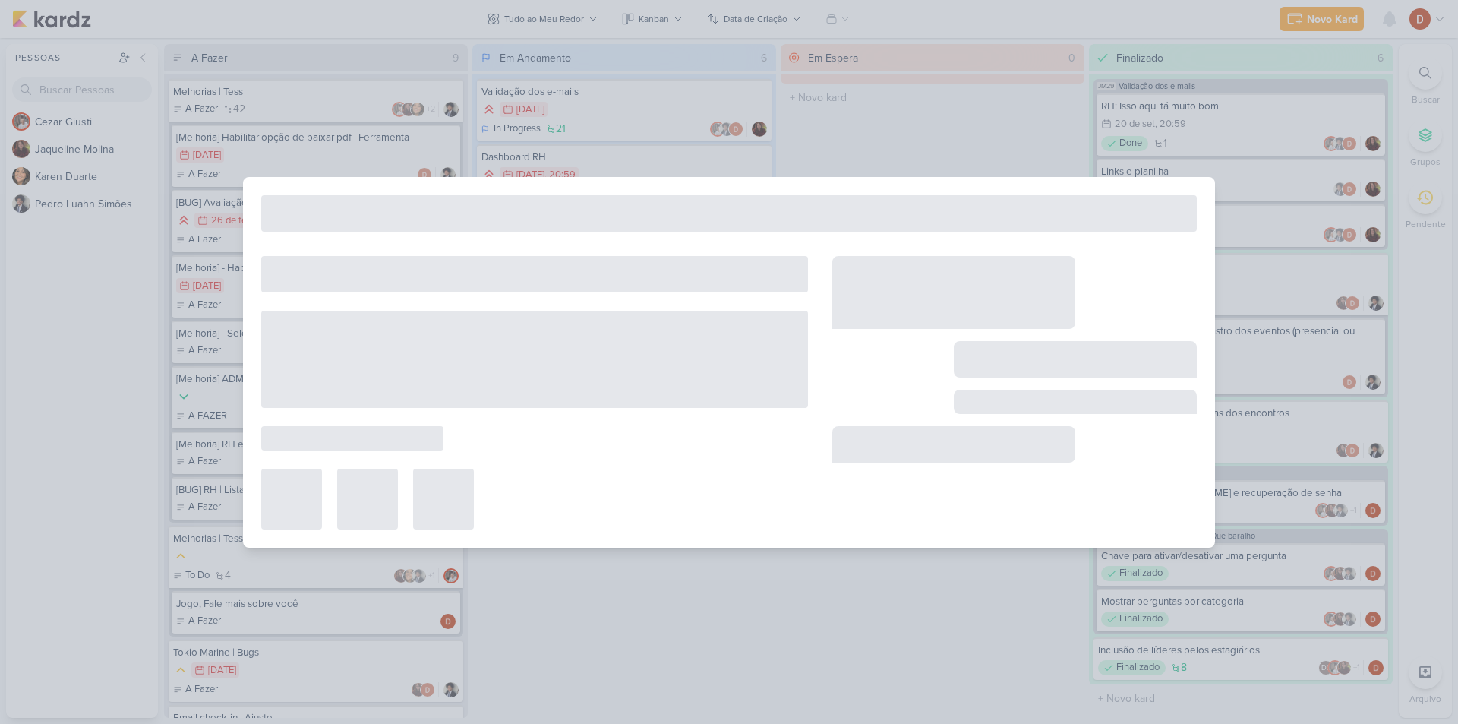
type input "Melhorias Tess Games - Que baralho"
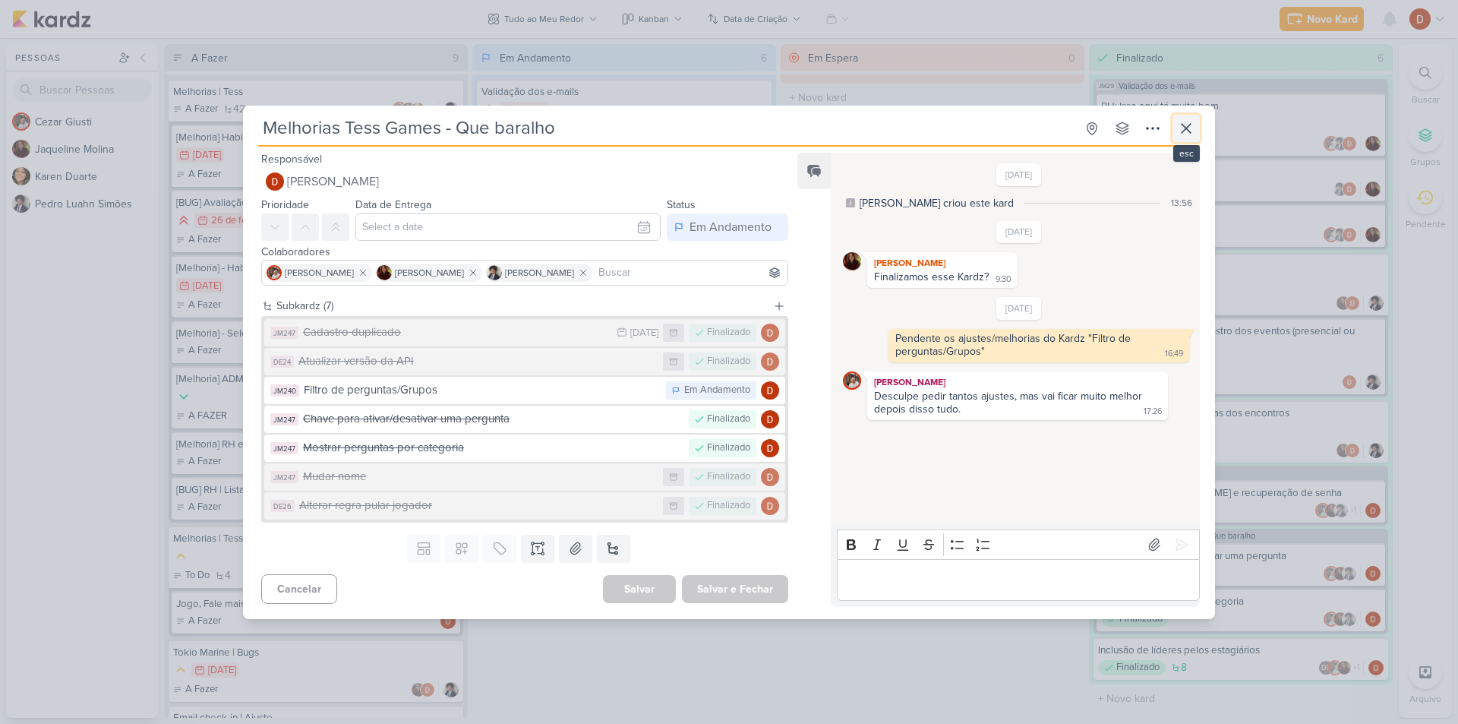
click at [1198, 141] on button at bounding box center [1185, 128] width 27 height 27
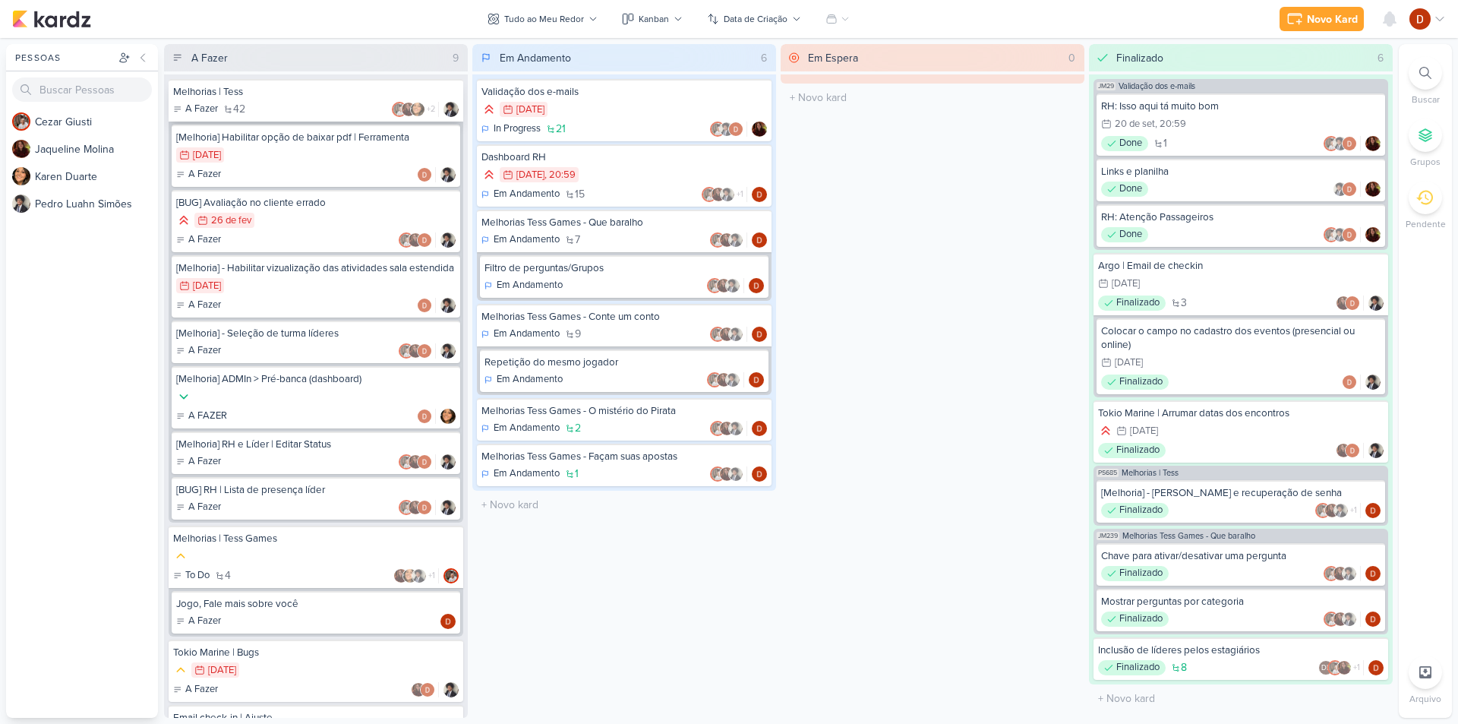
click at [345, 99] on div "Melhorias | Tess A Fazer 42 +2" at bounding box center [316, 100] width 295 height 43
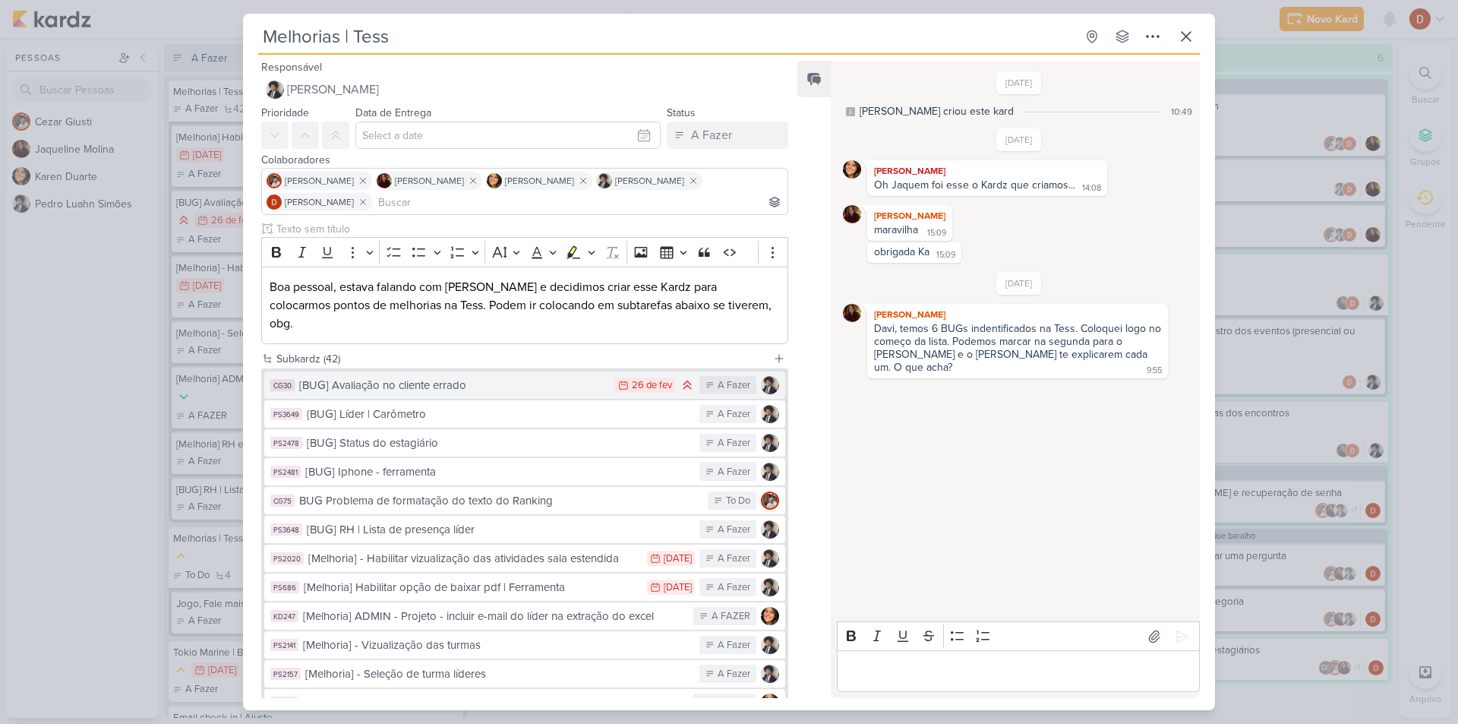
click at [464, 377] on div "[BUG] Avaliação no cliente errado" at bounding box center [453, 385] width 308 height 17
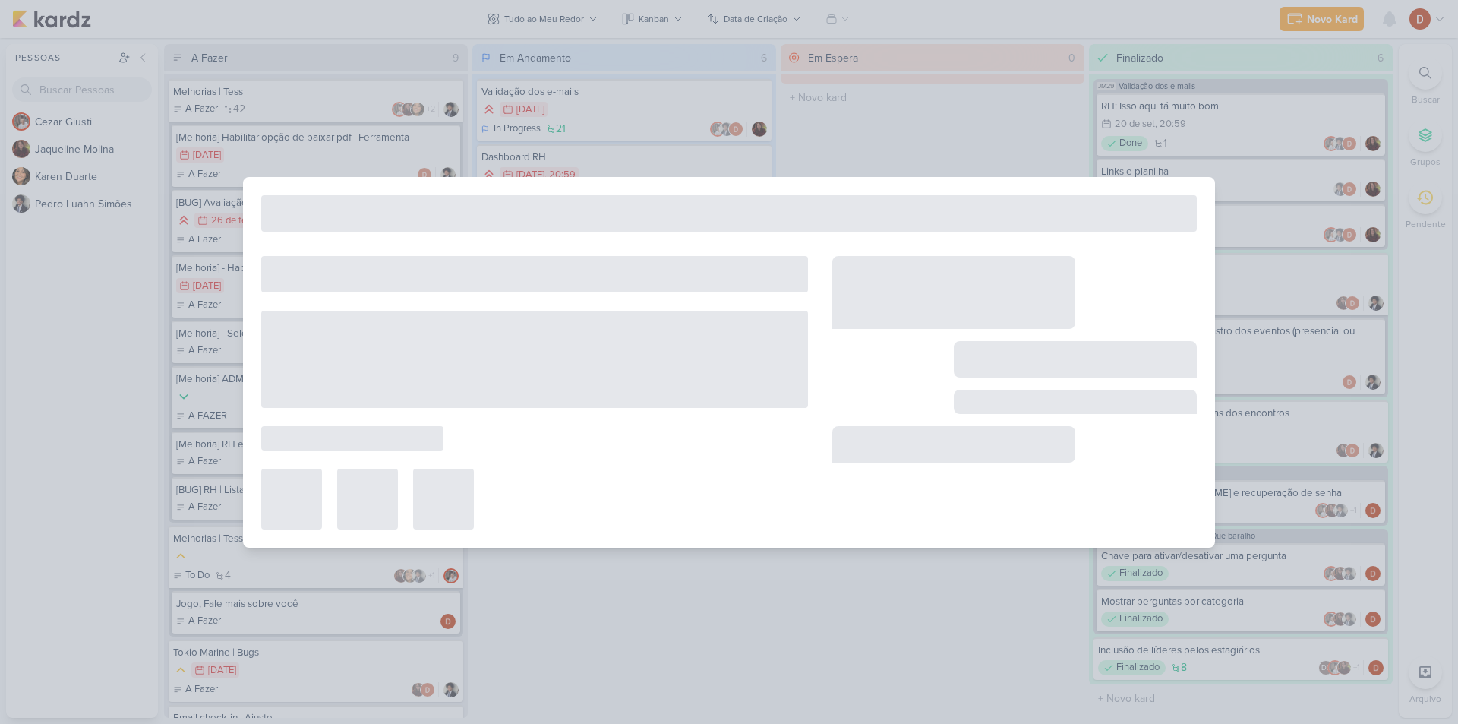
type input "[BUG] Avaliação no cliente errado"
type input "[DATE] 23:59"
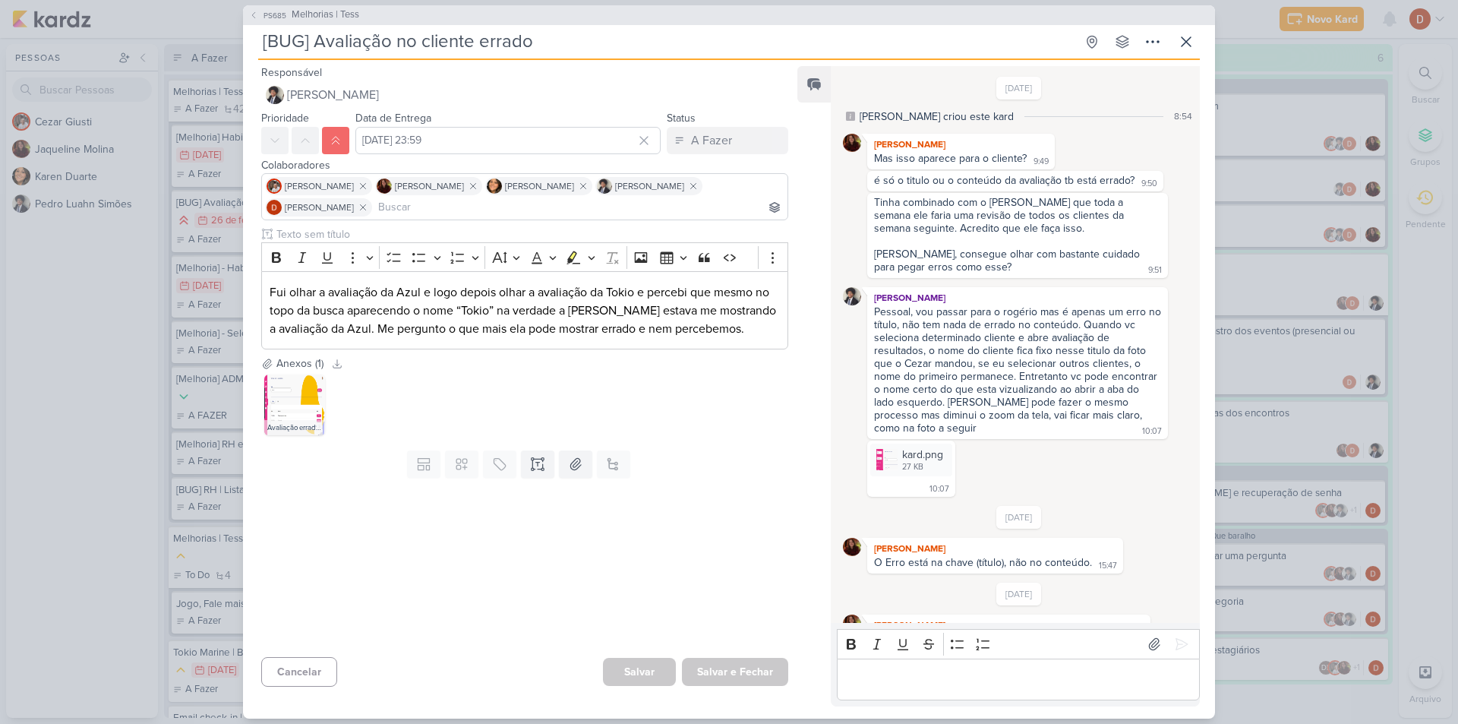
scroll to position [276, 0]
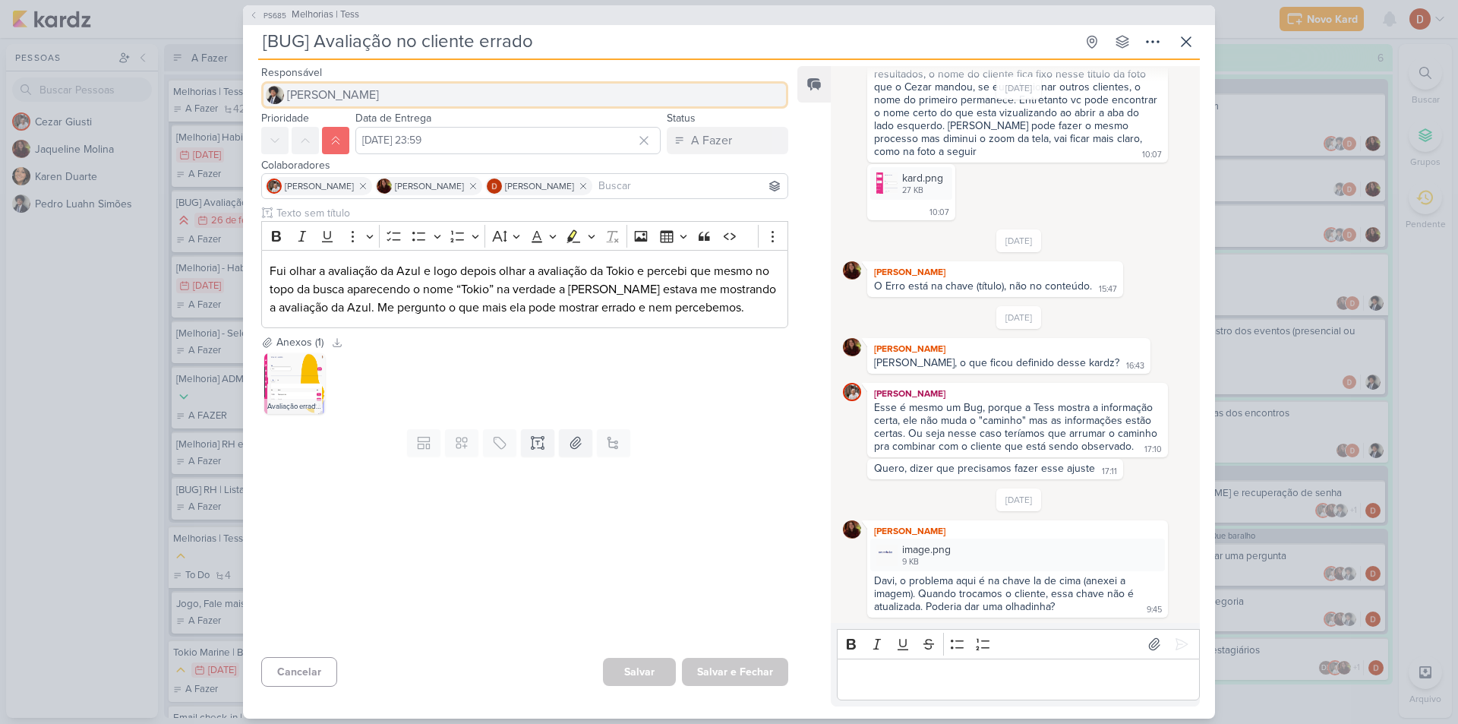
click at [302, 87] on span "[PERSON_NAME]" at bounding box center [333, 95] width 92 height 18
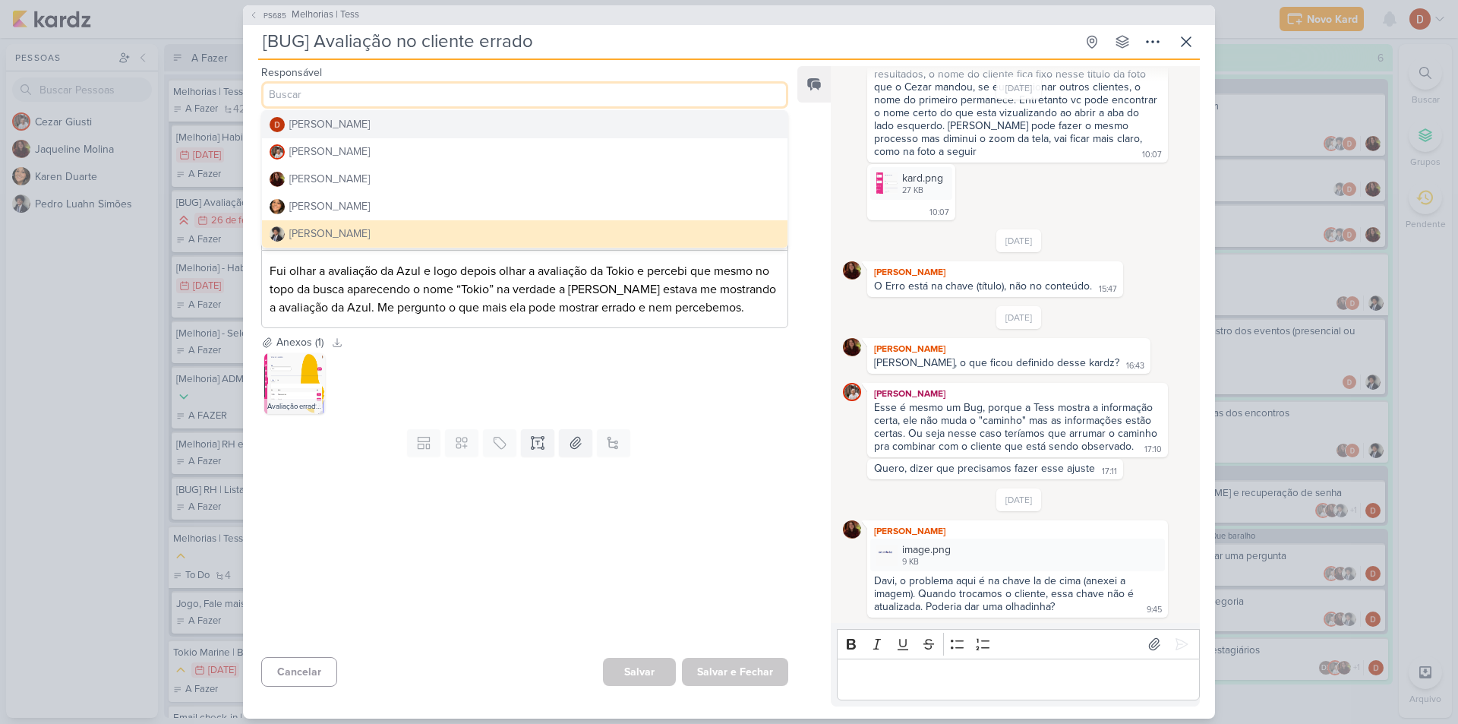
click at [311, 125] on div "[PERSON_NAME]" at bounding box center [329, 124] width 80 height 16
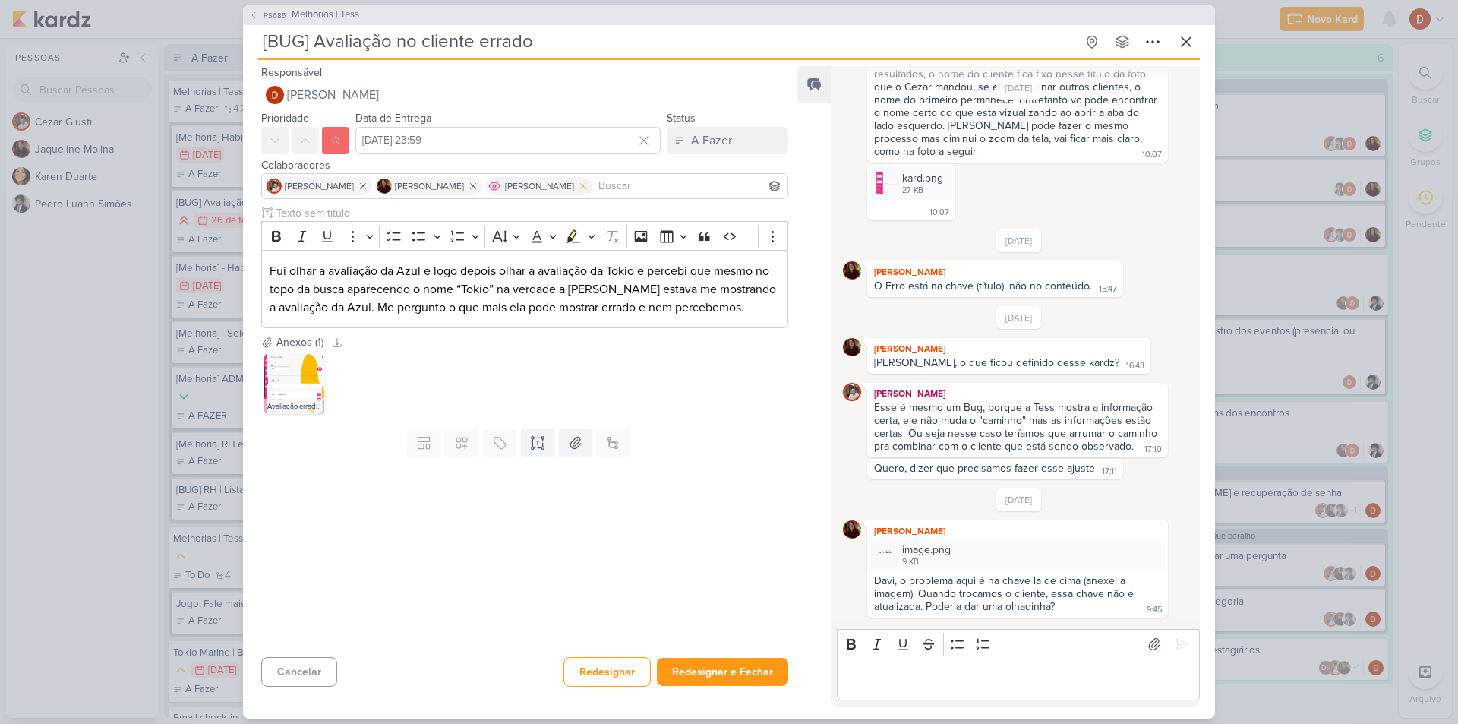
click at [578, 183] on icon at bounding box center [583, 186] width 11 height 11
click at [569, 186] on input at bounding box center [634, 186] width 299 height 18
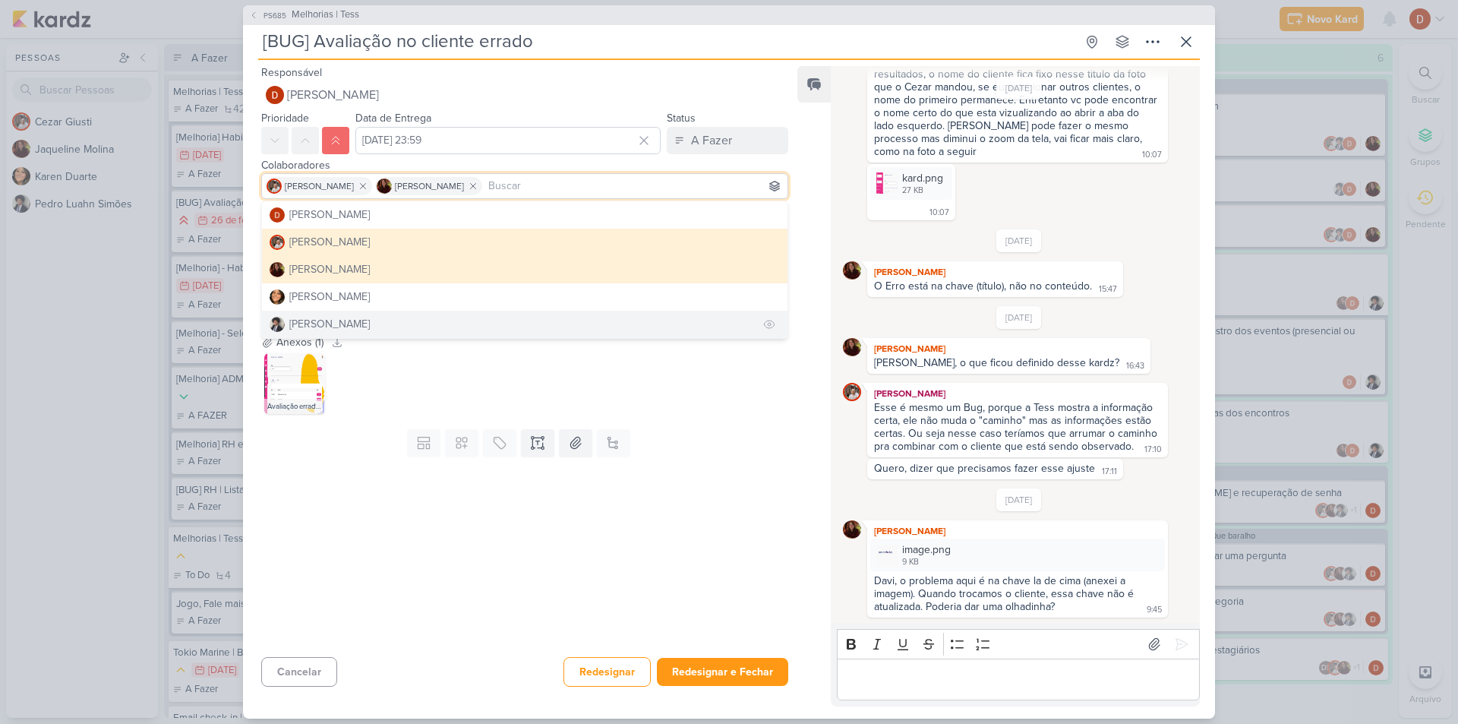
click at [475, 315] on button "[PERSON_NAME]" at bounding box center [524, 324] width 525 height 27
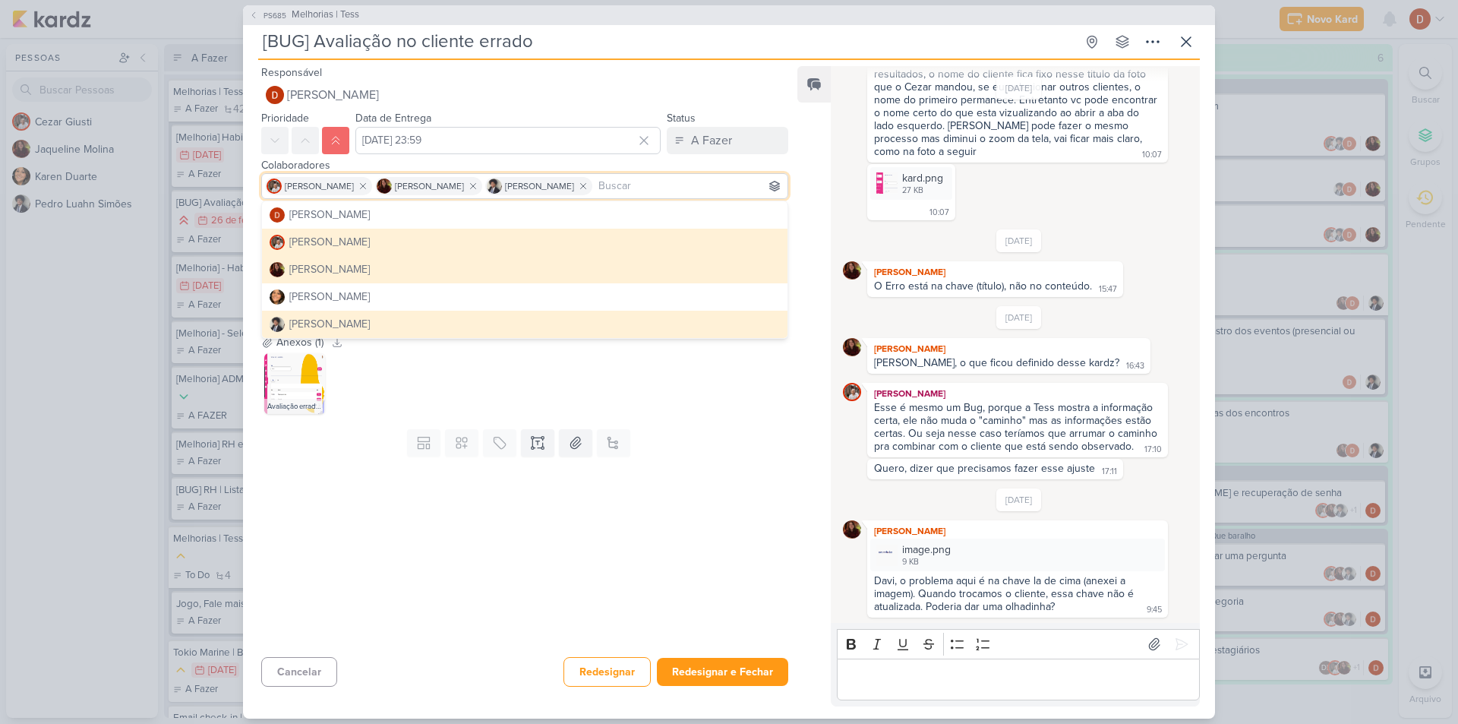
click at [649, 614] on div at bounding box center [518, 556] width 551 height 188
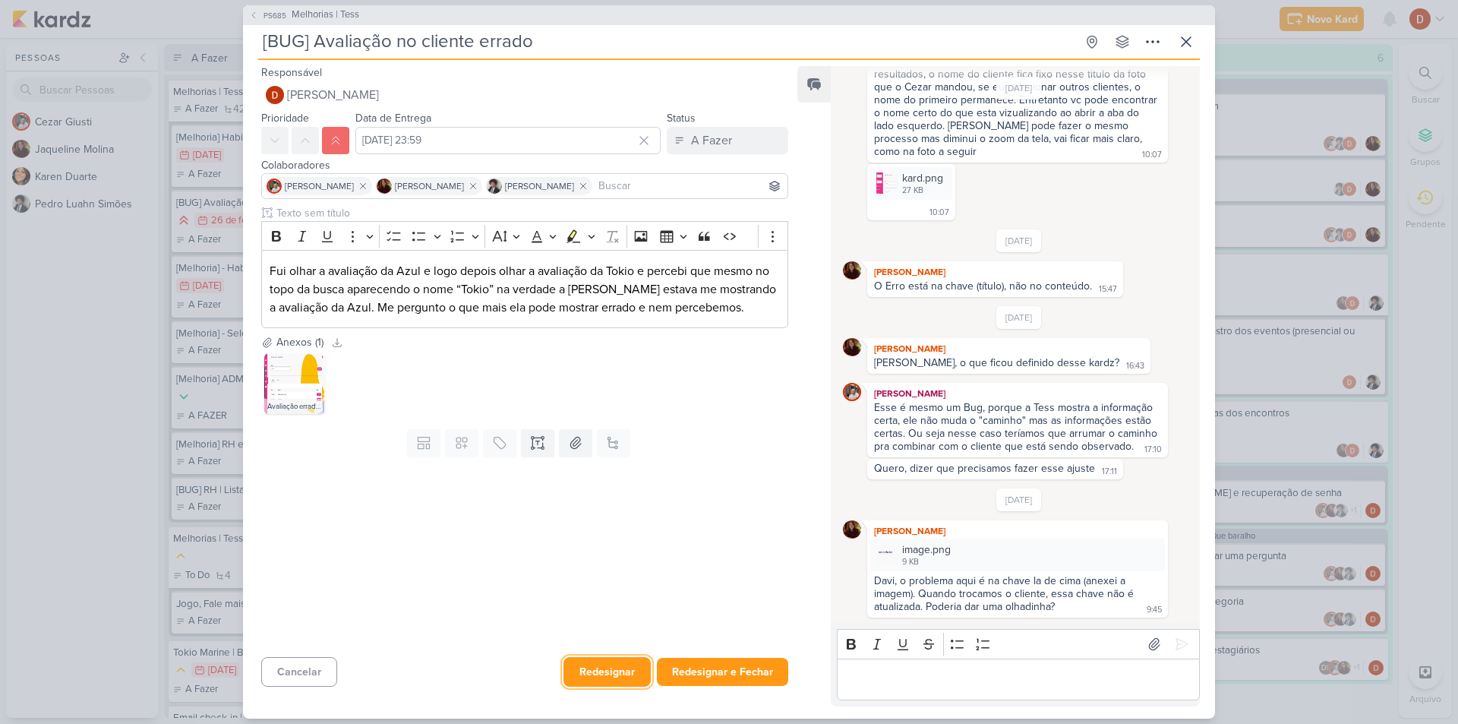
click at [617, 663] on button "Redesignar" at bounding box center [606, 672] width 87 height 30
click at [1188, 36] on icon at bounding box center [1186, 42] width 18 height 18
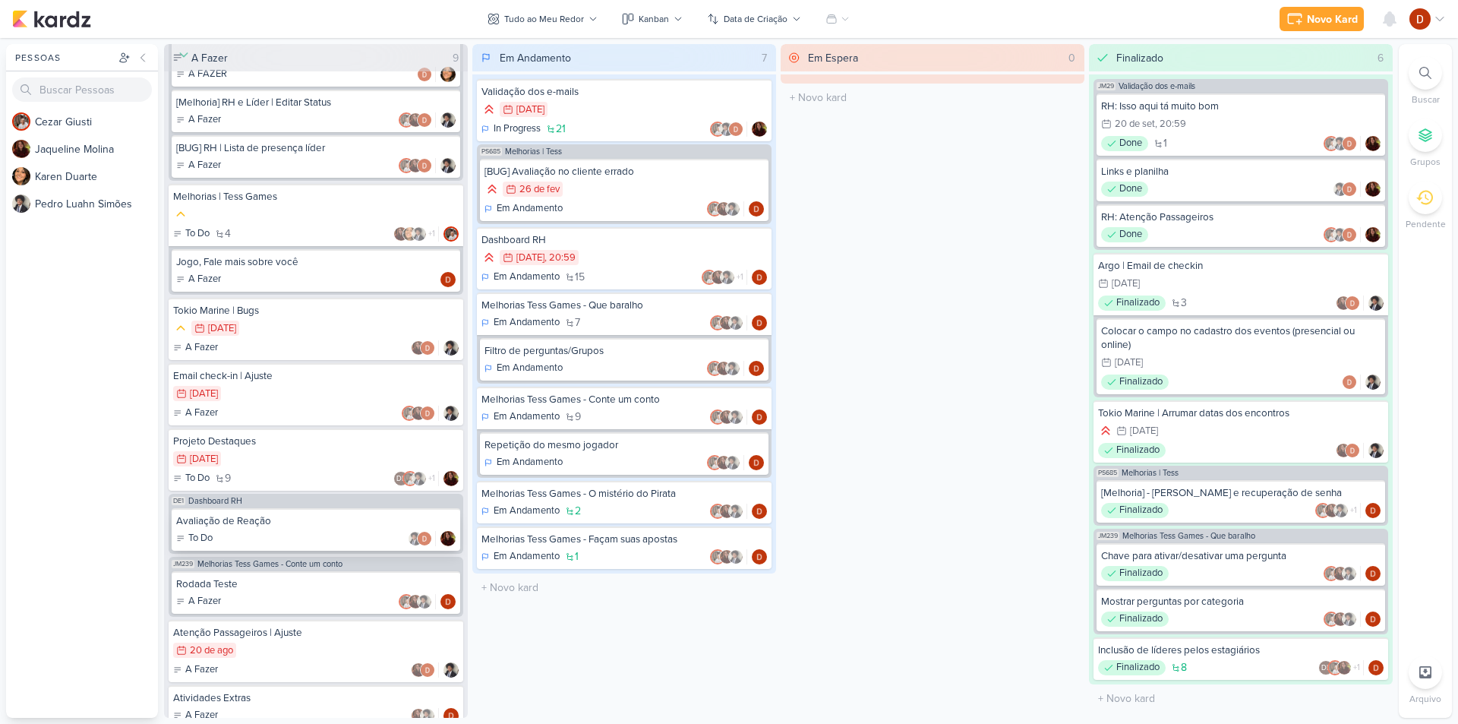
scroll to position [333, 0]
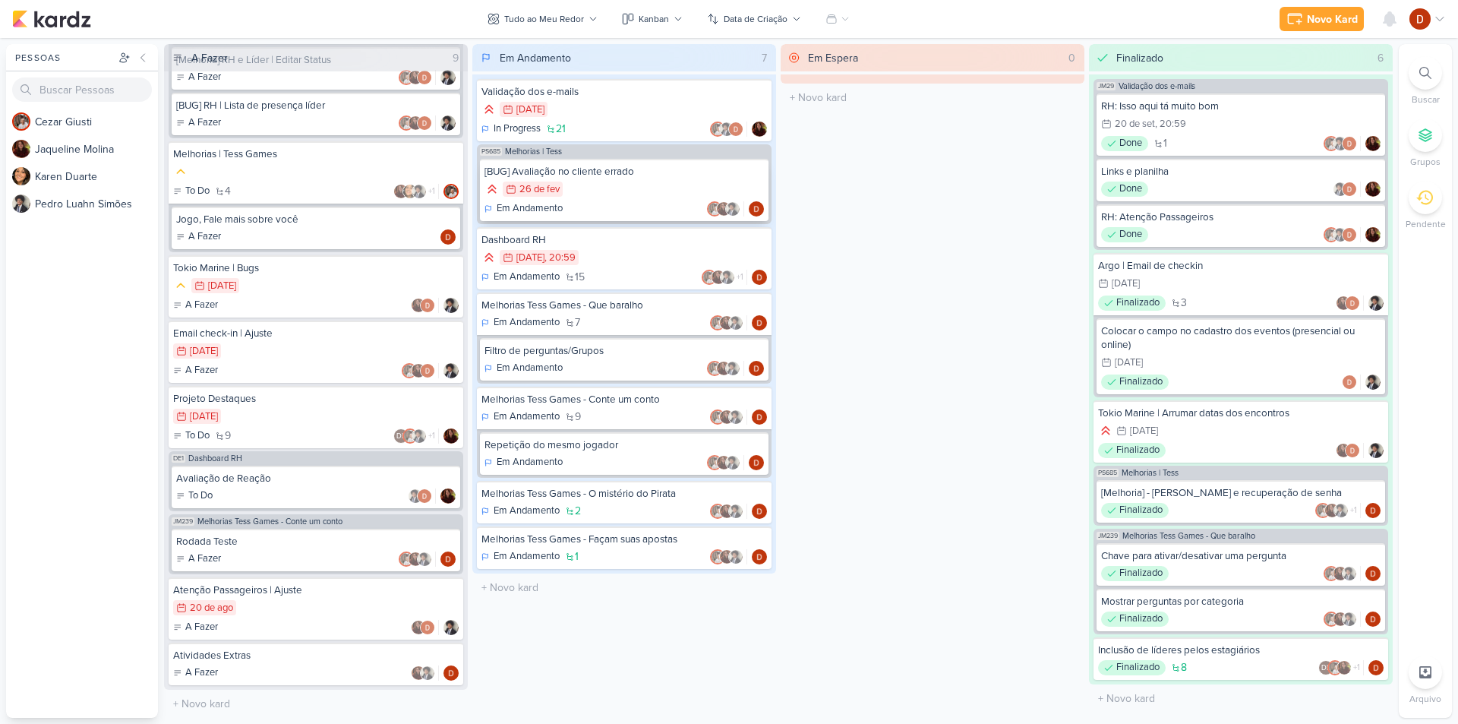
click at [588, 200] on div "[BUG] Avaliação no cliente errado 26/2 26 de fev Em Andamento" at bounding box center [624, 190] width 289 height 62
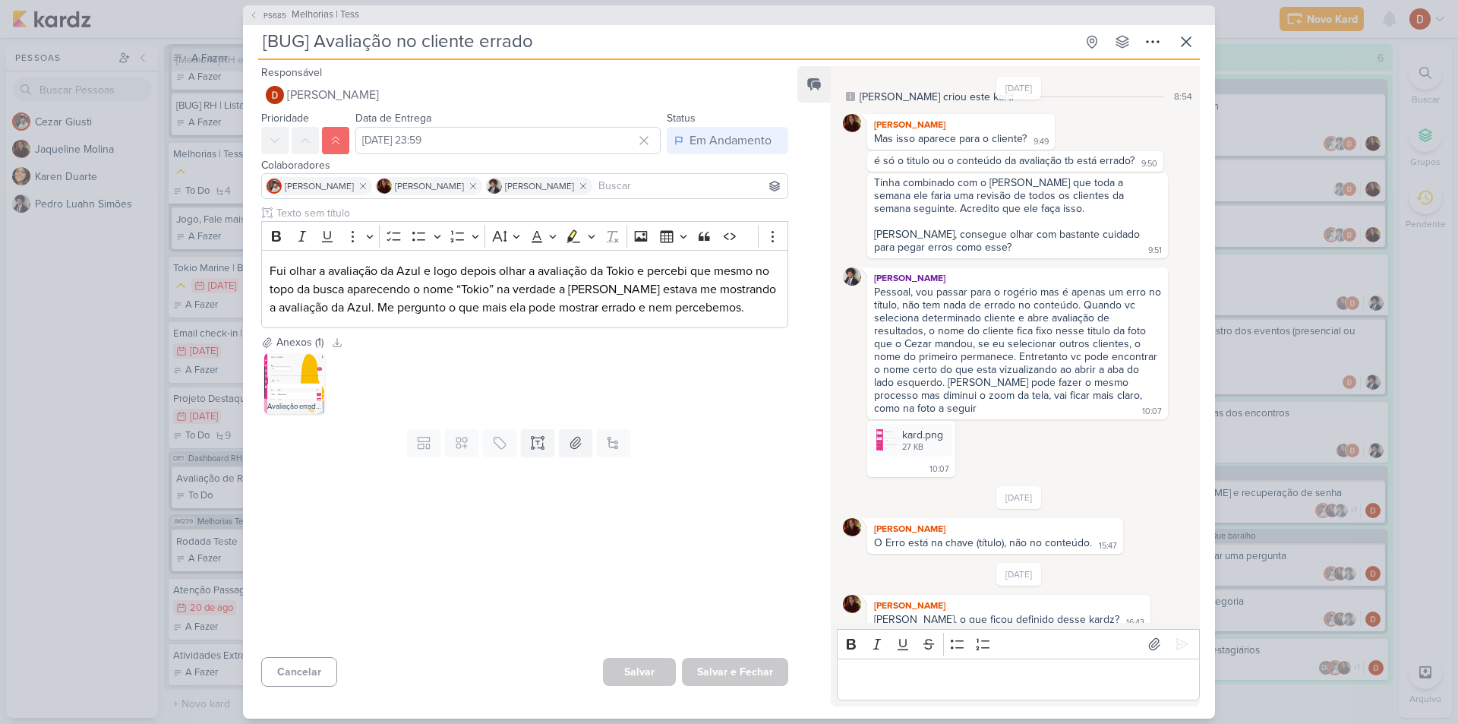
scroll to position [0, 0]
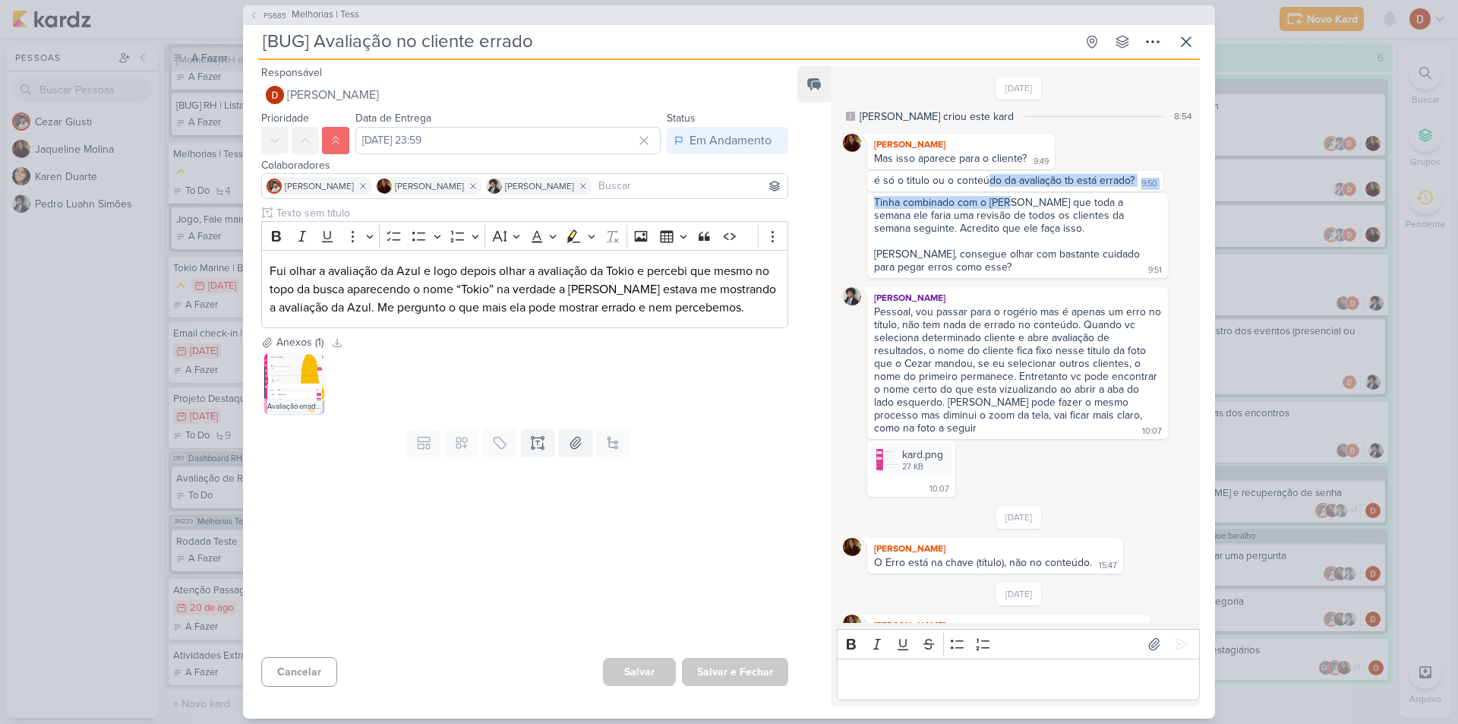
drag, startPoint x: 987, startPoint y: 176, endPoint x: 1013, endPoint y: 200, distance: 35.5
click at [1013, 200] on div "28/5/24 Cezar criou este kard 8:54 Jaqueline Molina Mas isso aparece para o cli…" at bounding box center [1019, 287] width 352 height 420
click at [1019, 250] on div "[PERSON_NAME], consegue olhar com bastante cuidado para pegar erros como esse?" at bounding box center [1008, 261] width 269 height 26
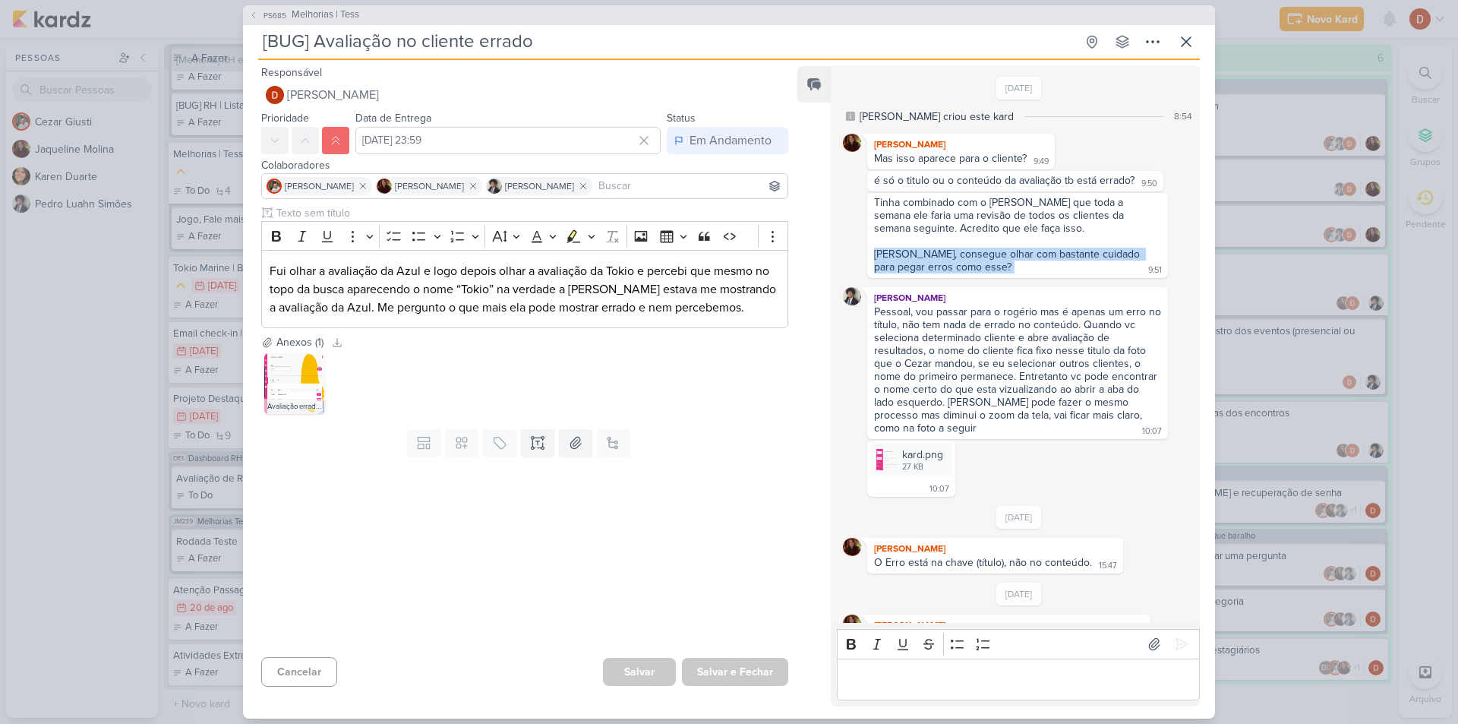
click at [1019, 250] on div "[PERSON_NAME], consegue olhar com bastante cuidado para pegar erros como esse?" at bounding box center [1008, 261] width 269 height 26
click at [1019, 205] on div "Tinha combinado com o [PERSON_NAME] que toda a semana ele faria uma revisão de …" at bounding box center [1017, 215] width 287 height 39
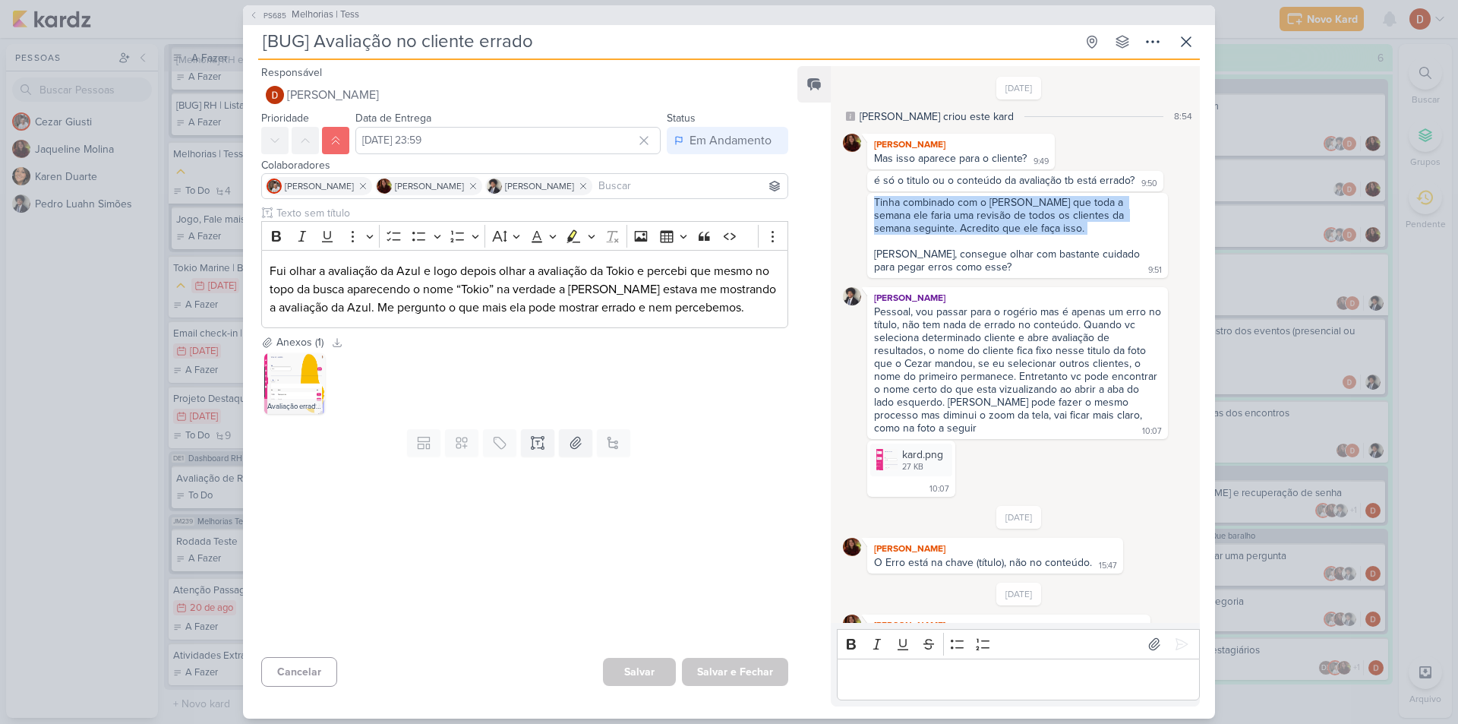
click at [1019, 205] on div "Tinha combinado com o [PERSON_NAME] que toda a semana ele faria uma revisão de …" at bounding box center [1017, 215] width 287 height 39
click at [1013, 218] on div "Tinha combinado com o [PERSON_NAME] que toda a semana ele faria uma revisão de …" at bounding box center [1017, 215] width 287 height 39
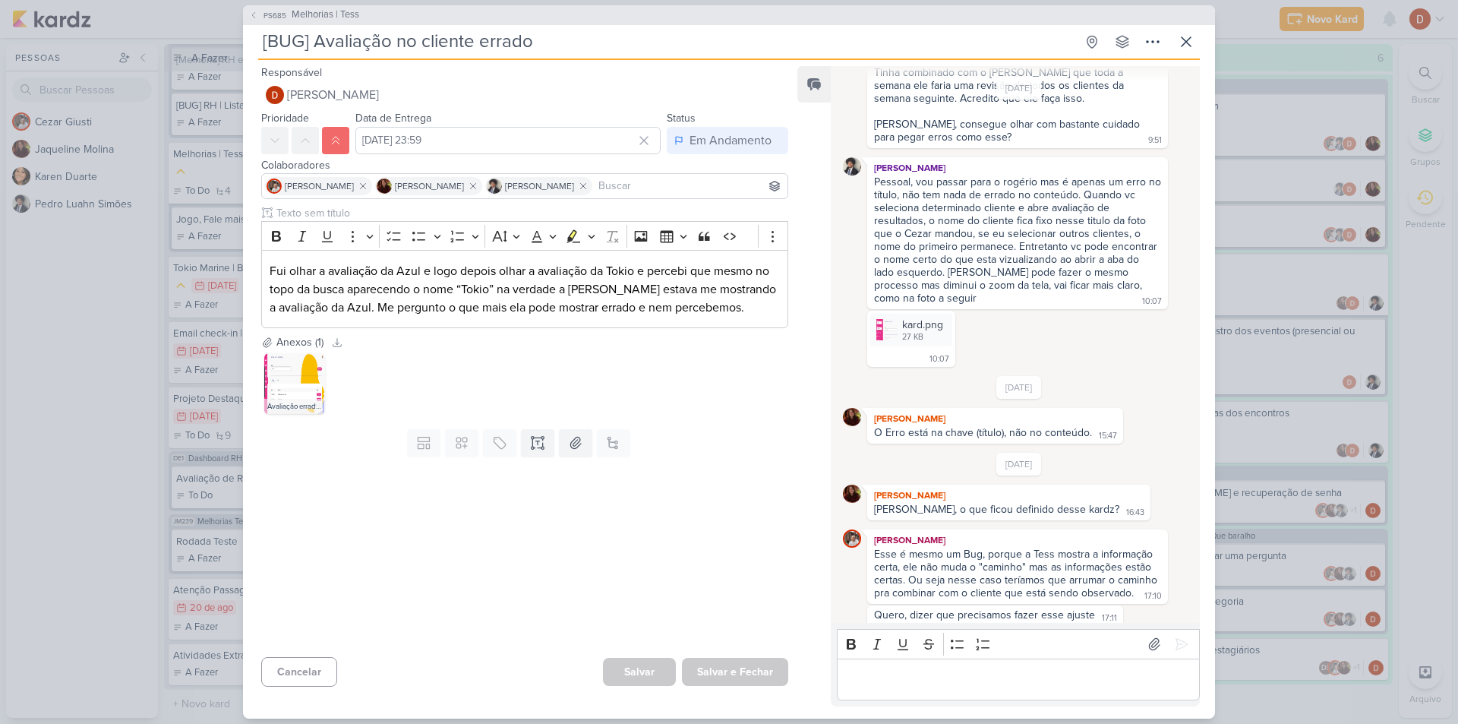
scroll to position [152, 0]
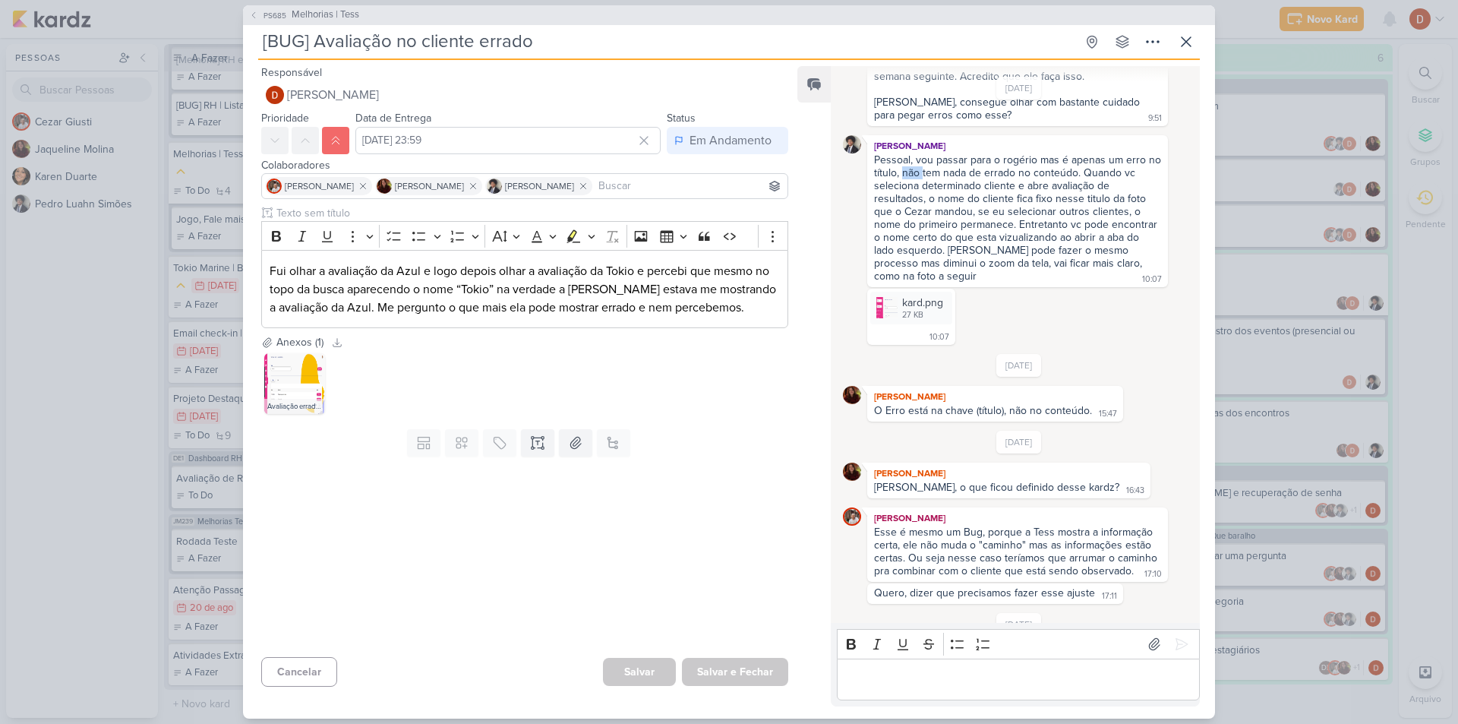
drag, startPoint x: 916, startPoint y: 169, endPoint x: 937, endPoint y: 175, distance: 21.9
click at [937, 175] on div "Pessoal, vou passar para o rogério mas é apenas um erro no título, não tem nada…" at bounding box center [1019, 217] width 290 height 129
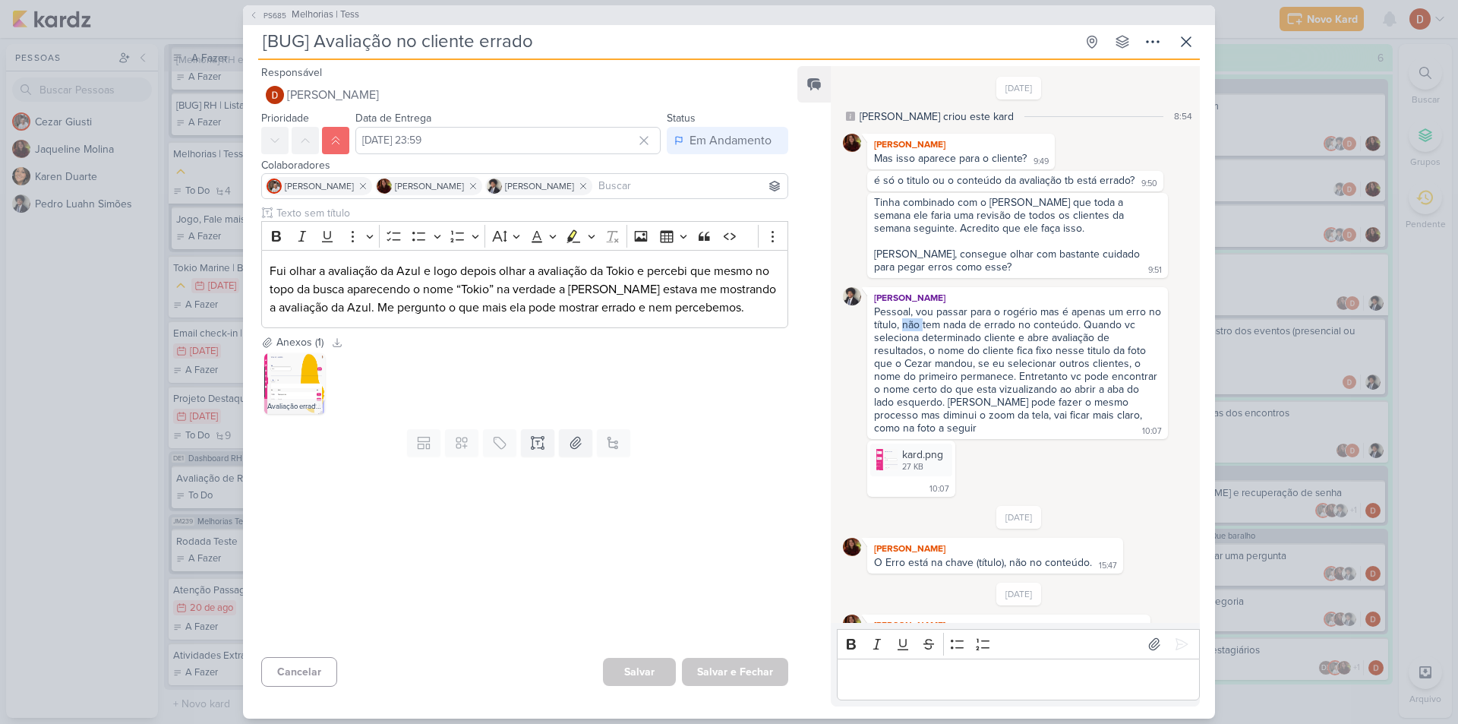
scroll to position [76, 0]
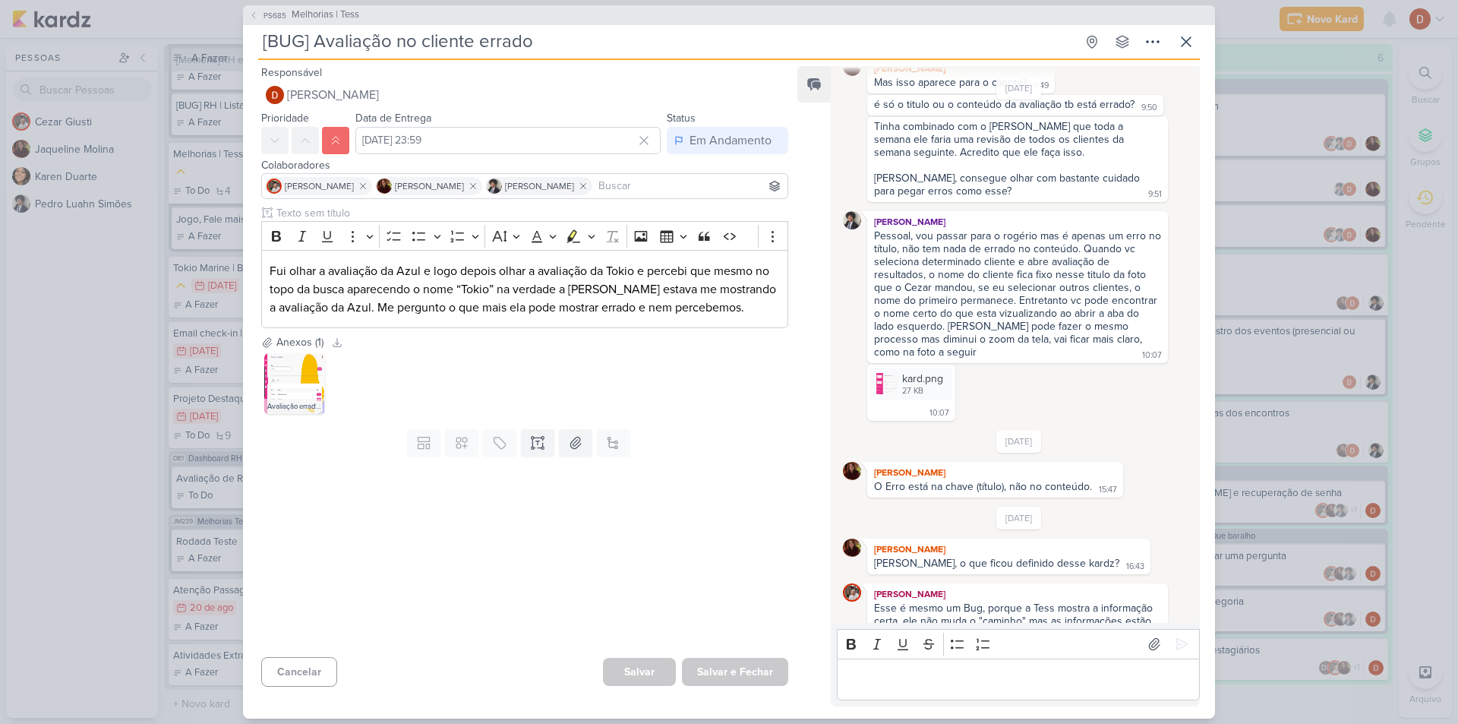
click at [1000, 298] on div "Pessoal, vou passar para o rogério mas é apenas um erro no título, não tem nada…" at bounding box center [1019, 293] width 290 height 129
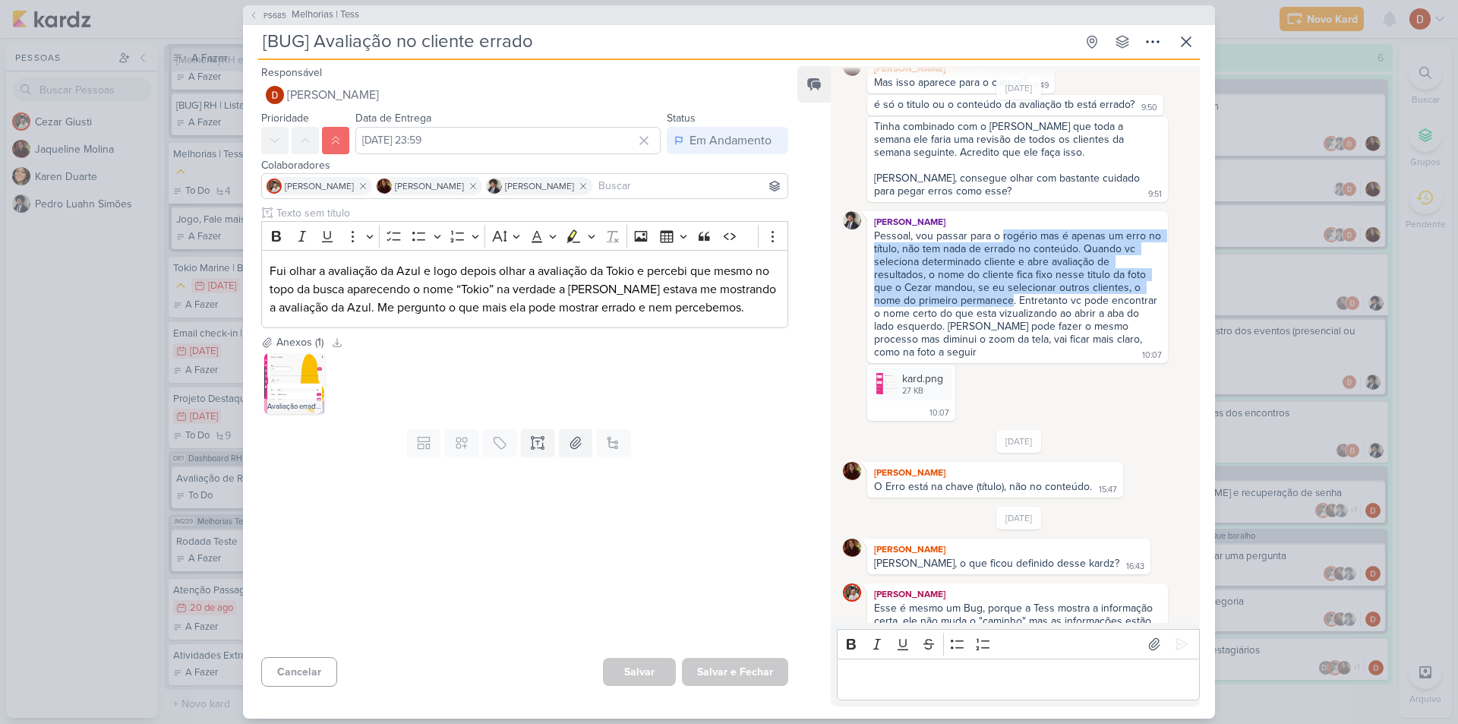
drag, startPoint x: 1000, startPoint y: 298, endPoint x: 1000, endPoint y: 235, distance: 63.8
click at [1000, 235] on div "Pessoal, vou passar para o rogério mas é apenas um erro no título, não tem nada…" at bounding box center [1019, 293] width 290 height 129
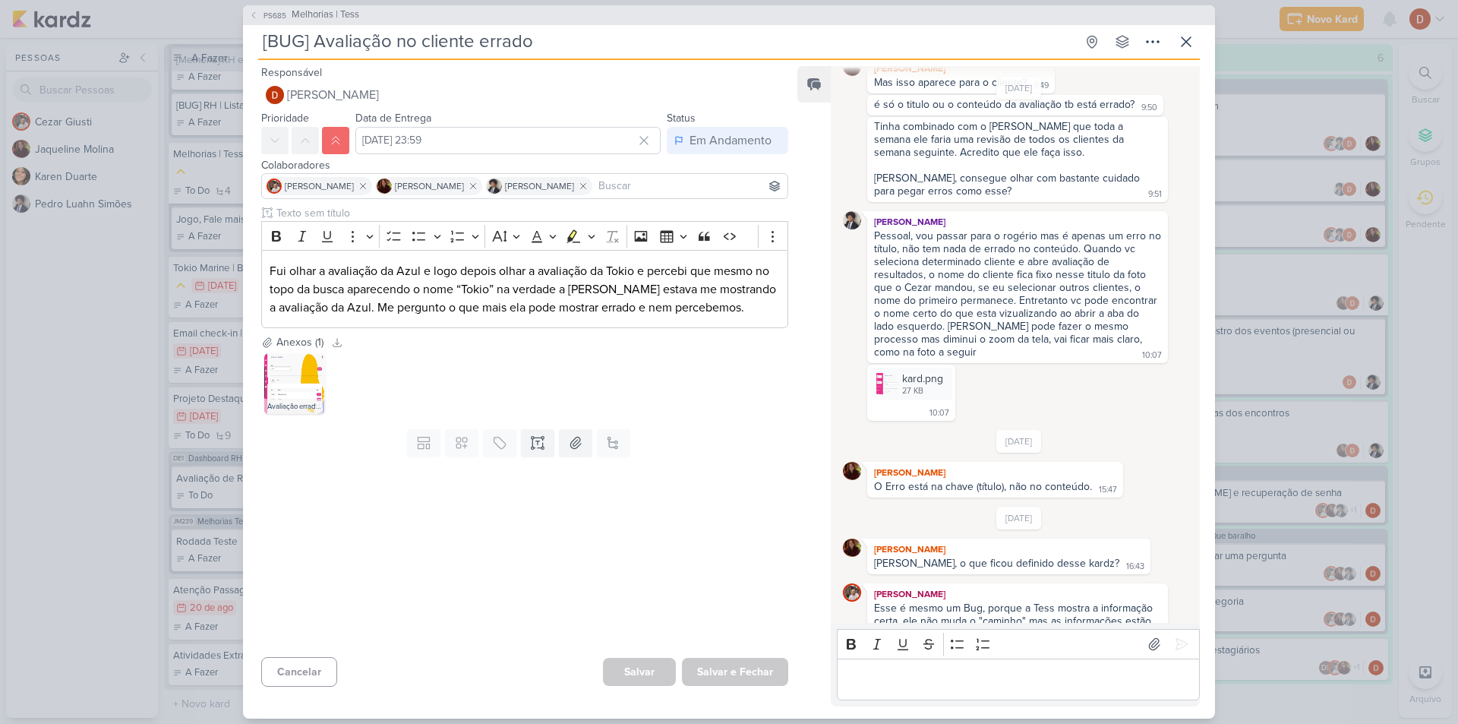
click at [1002, 256] on div "Pessoal, vou passar para o rogério mas é apenas um erro no título, não tem nada…" at bounding box center [1019, 293] width 290 height 129
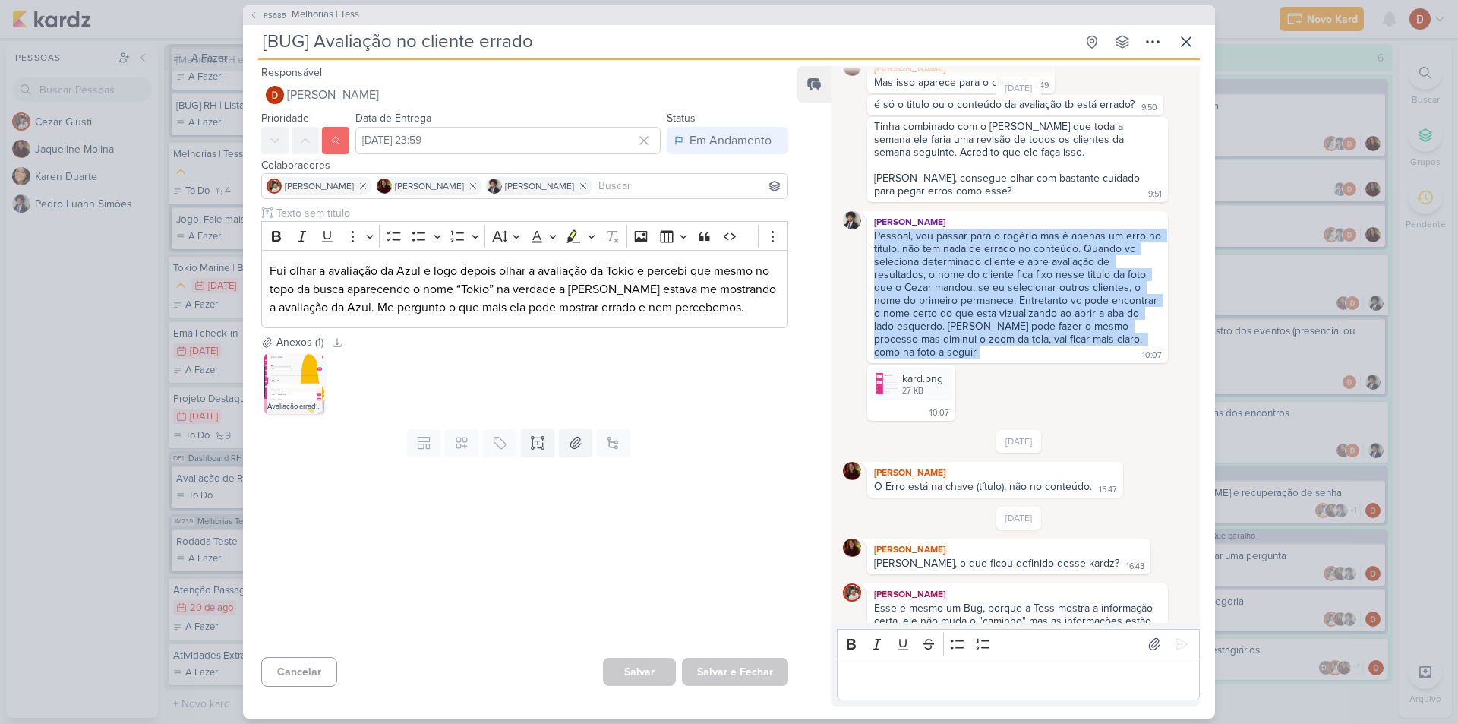
click at [1002, 256] on div "Pessoal, vou passar para o rogério mas é apenas um erro no título, não tem nada…" at bounding box center [1019, 293] width 290 height 129
click at [1006, 258] on div "Pessoal, vou passar para o rogério mas é apenas um erro no título, não tem nada…" at bounding box center [1019, 293] width 290 height 129
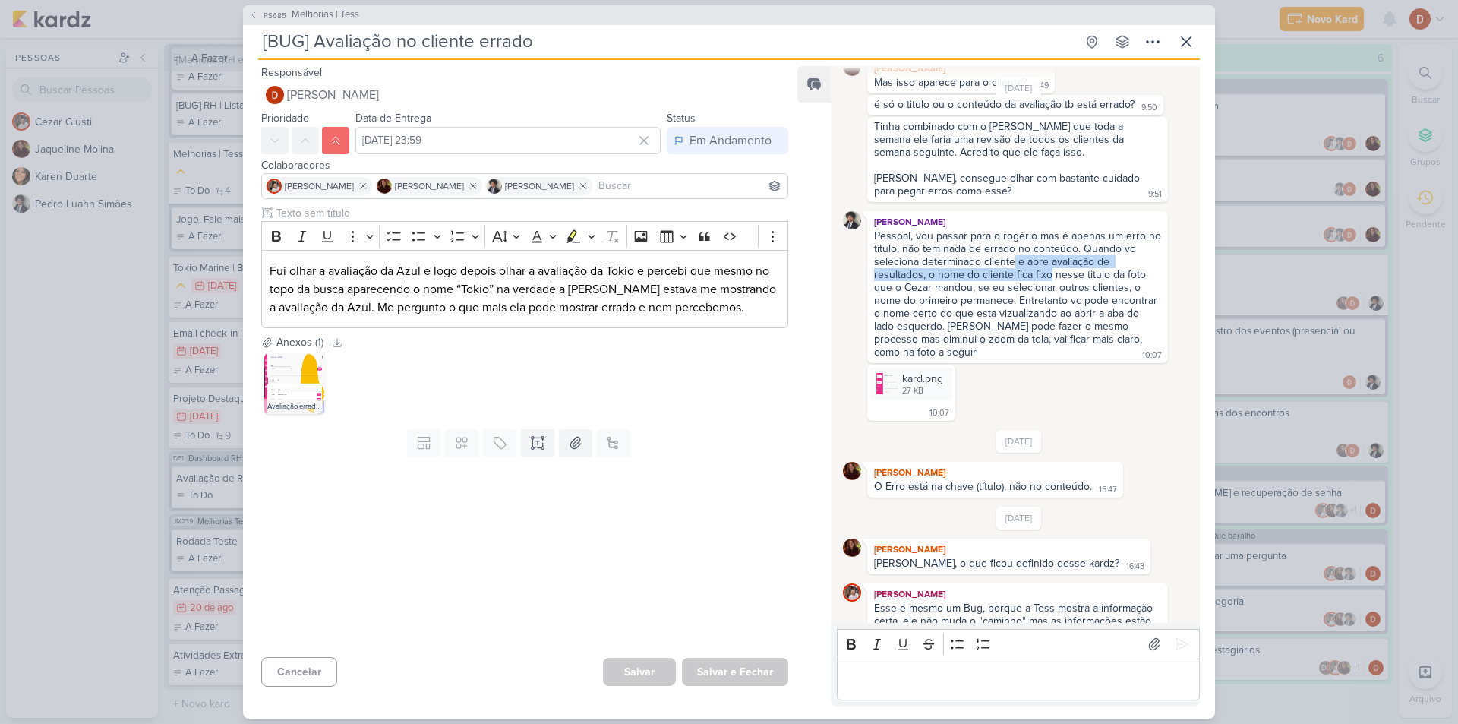
click at [1049, 277] on div "Pessoal, vou passar para o rogério mas é apenas um erro no título, não tem nada…" at bounding box center [1019, 293] width 290 height 129
click at [1001, 260] on div "Pessoal, vou passar para o rogério mas é apenas um erro no título, não tem nada…" at bounding box center [1019, 293] width 290 height 129
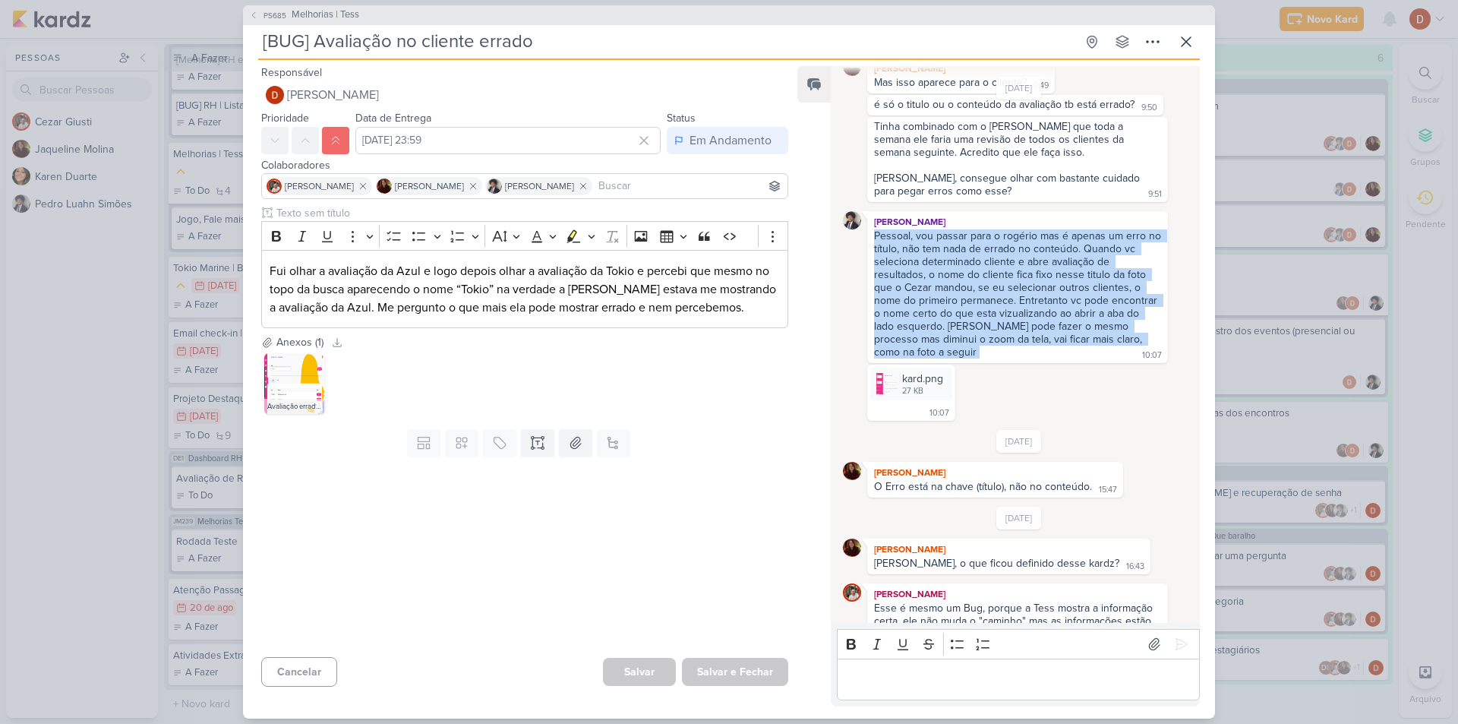
click at [1001, 260] on div "Pessoal, vou passar para o rogério mas é apenas um erro no título, não tem nada…" at bounding box center [1019, 293] width 290 height 129
click at [1003, 269] on div "Pessoal, vou passar para o rogério mas é apenas um erro no título, não tem nada…" at bounding box center [1019, 293] width 290 height 129
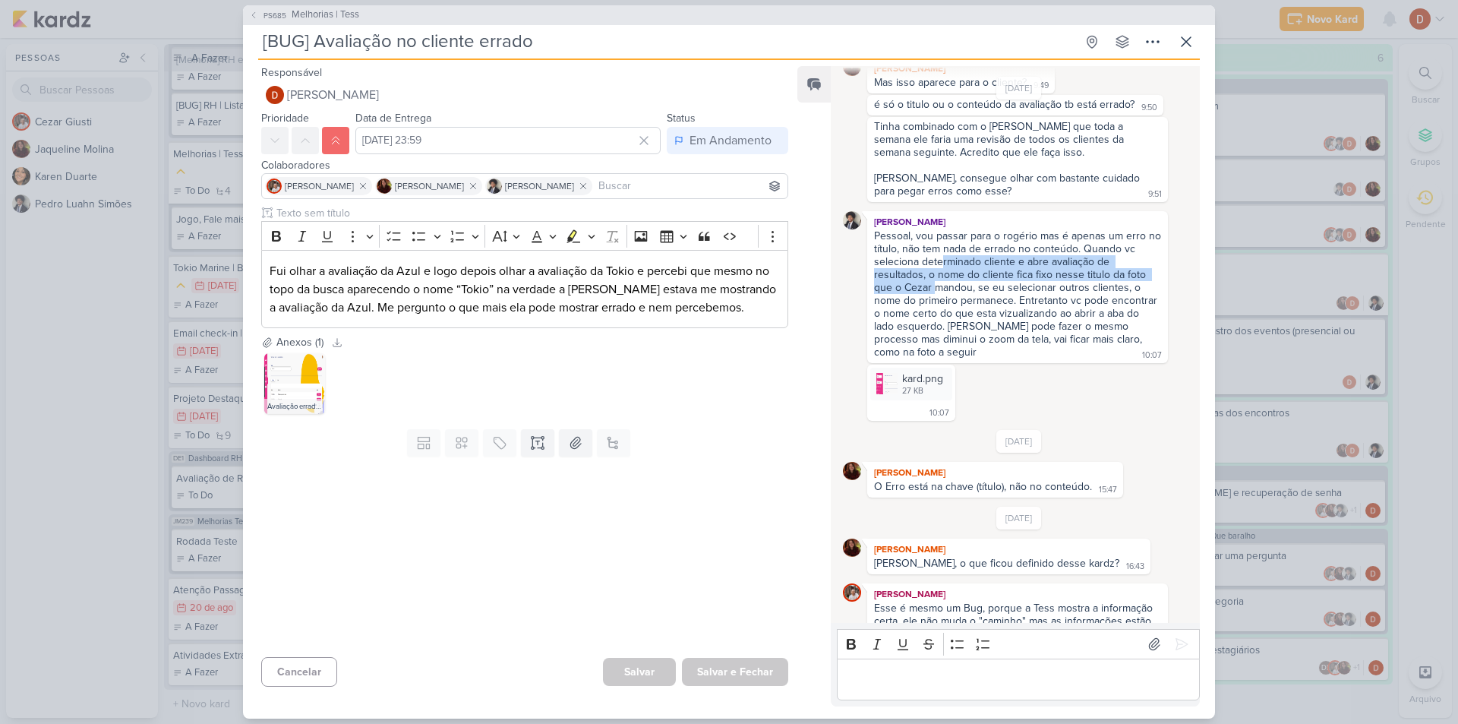
drag, startPoint x: 937, startPoint y: 281, endPoint x: 939, endPoint y: 266, distance: 15.4
click at [939, 266] on div "Pessoal, vou passar para o rogério mas é apenas um erro no título, não tem nada…" at bounding box center [1019, 293] width 290 height 129
click at [986, 300] on div "Pessoal, vou passar para o rogério mas é apenas um erro no título, não tem nada…" at bounding box center [1019, 293] width 290 height 129
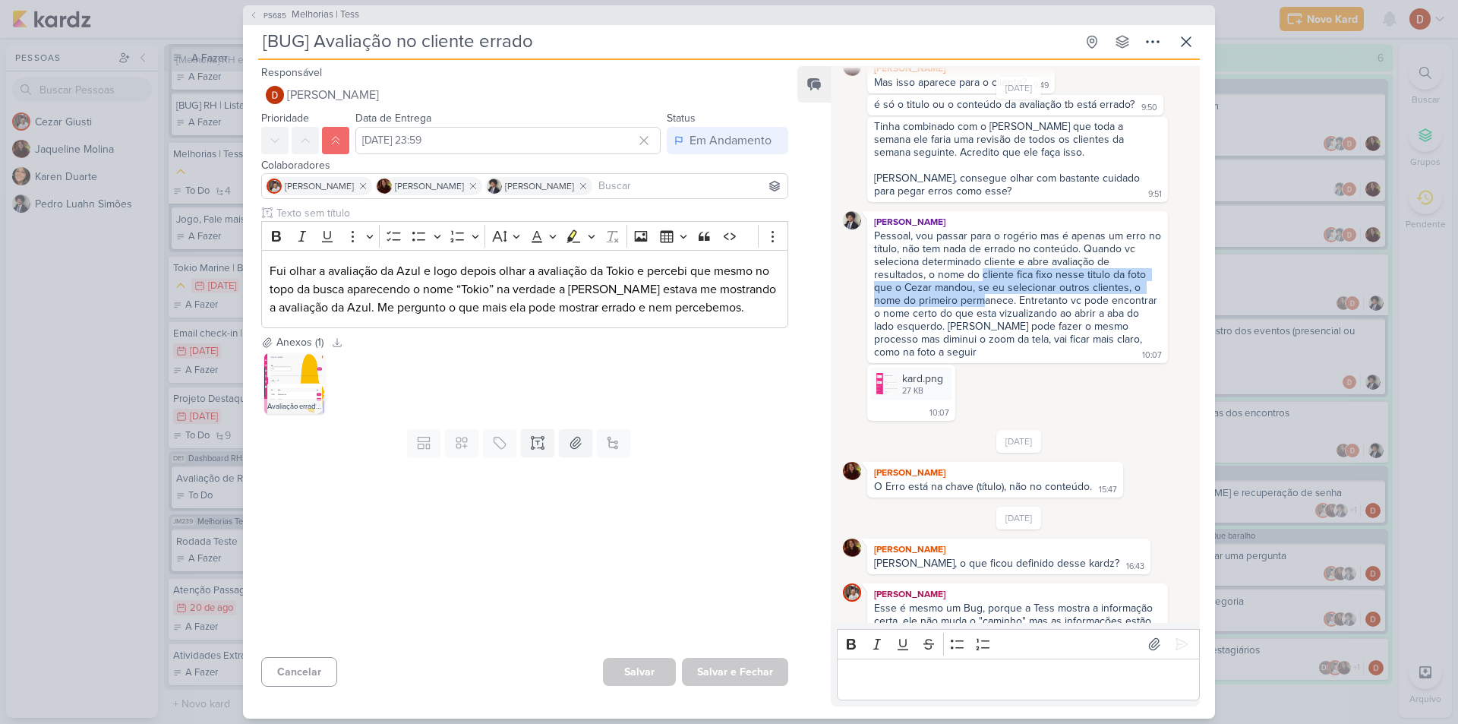
drag, startPoint x: 986, startPoint y: 295, endPoint x: 980, endPoint y: 270, distance: 25.6
click at [980, 270] on div "Pessoal, vou passar para o rogério mas é apenas um erro no título, não tem nada…" at bounding box center [1019, 293] width 290 height 129
click at [980, 286] on div "Pessoal, vou passar para o rogério mas é apenas um erro no título, não tem nada…" at bounding box center [1019, 293] width 290 height 129
drag, startPoint x: 982, startPoint y: 301, endPoint x: 977, endPoint y: 271, distance: 30.7
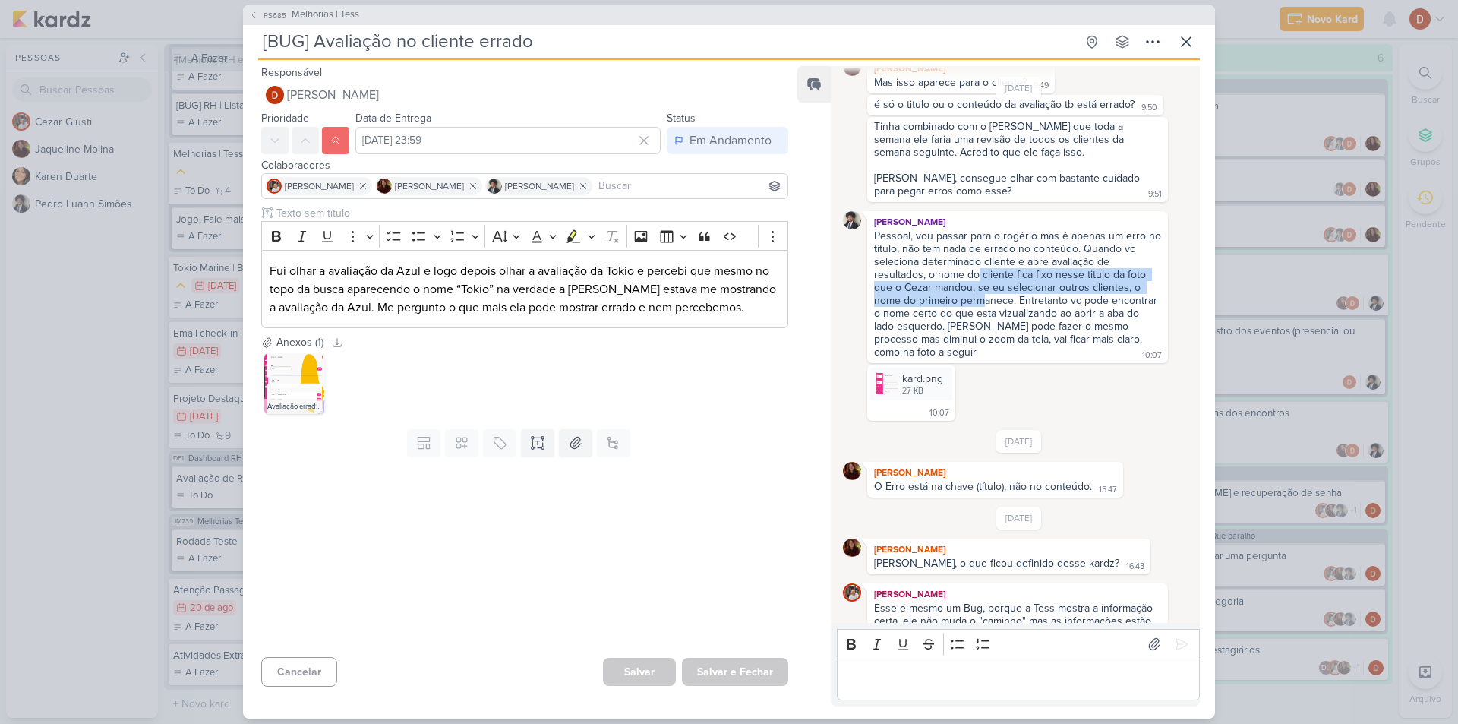
click at [977, 271] on div "Pessoal, vou passar para o rogério mas é apenas um erro no título, não tem nada…" at bounding box center [1019, 293] width 290 height 129
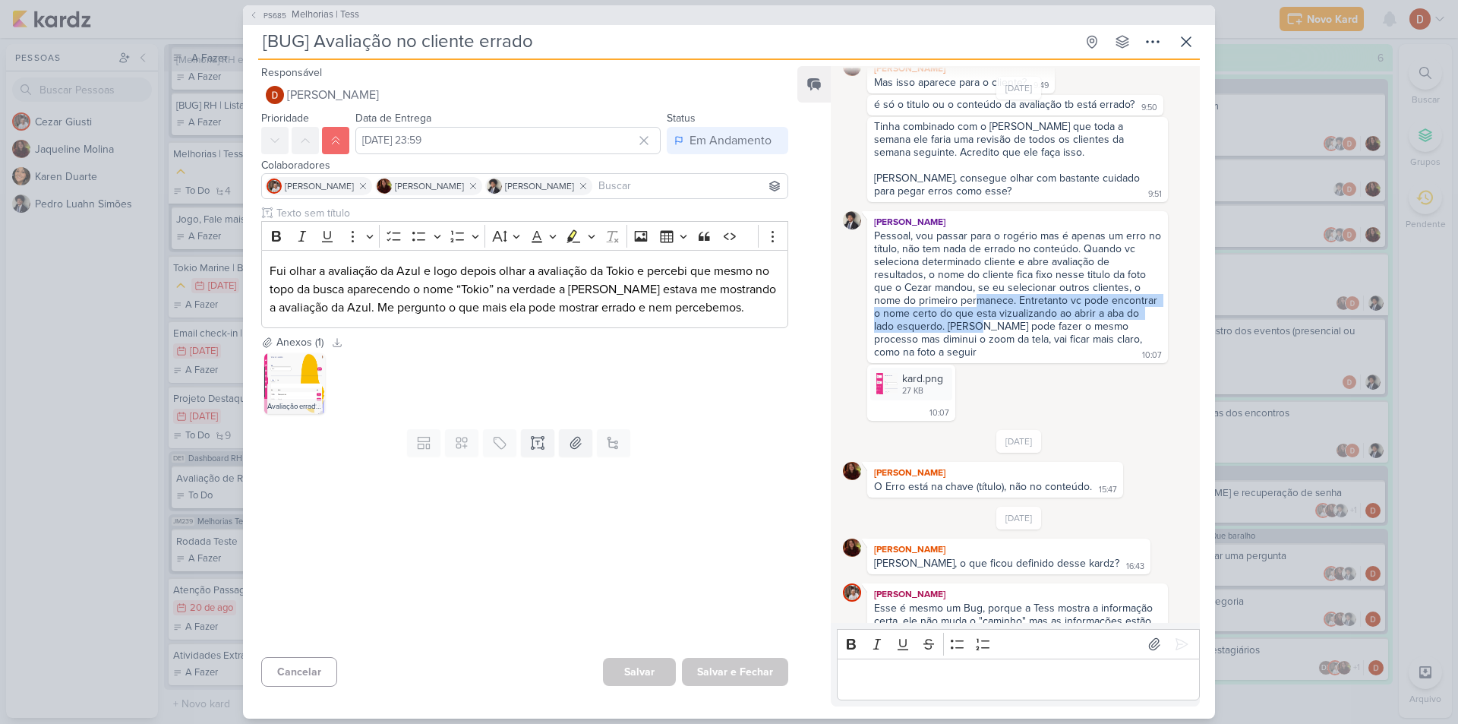
drag, startPoint x: 979, startPoint y: 321, endPoint x: 976, endPoint y: 306, distance: 15.5
click at [976, 306] on div "Pessoal, vou passar para o rogério mas é apenas um erro no título, não tem nada…" at bounding box center [1019, 293] width 290 height 129
drag, startPoint x: 980, startPoint y: 327, endPoint x: 979, endPoint y: 298, distance: 28.9
click at [979, 298] on div "Pessoal, vou passar para o rogério mas é apenas um erro no título, não tem nada…" at bounding box center [1019, 293] width 290 height 129
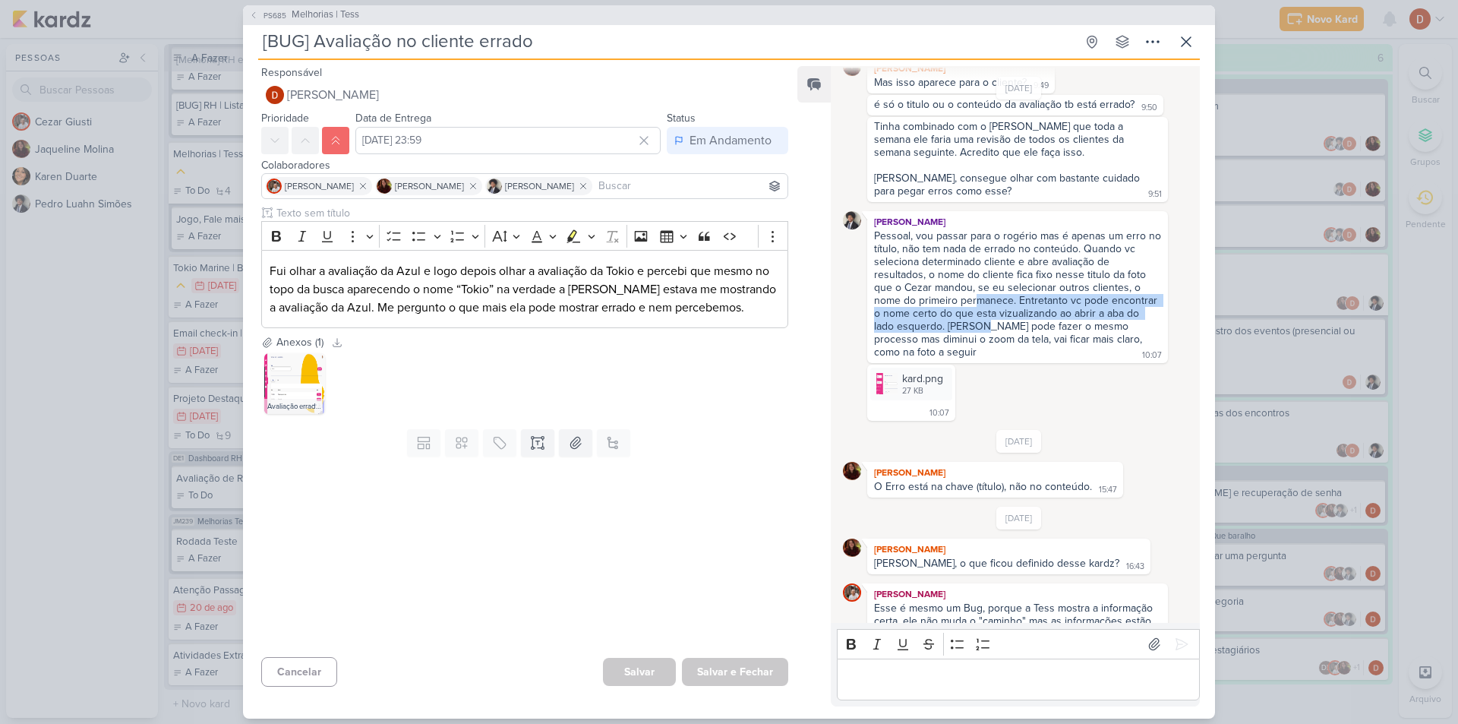
click at [979, 298] on div "Pessoal, vou passar para o rogério mas é apenas um erro no título, não tem nada…" at bounding box center [1019, 293] width 290 height 129
drag, startPoint x: 973, startPoint y: 336, endPoint x: 979, endPoint y: 301, distance: 36.2
click at [979, 301] on div "Pessoal, vou passar para o rogério mas é apenas um erro no título, não tem nada…" at bounding box center [1019, 293] width 290 height 129
drag, startPoint x: 984, startPoint y: 338, endPoint x: 982, endPoint y: 313, distance: 25.2
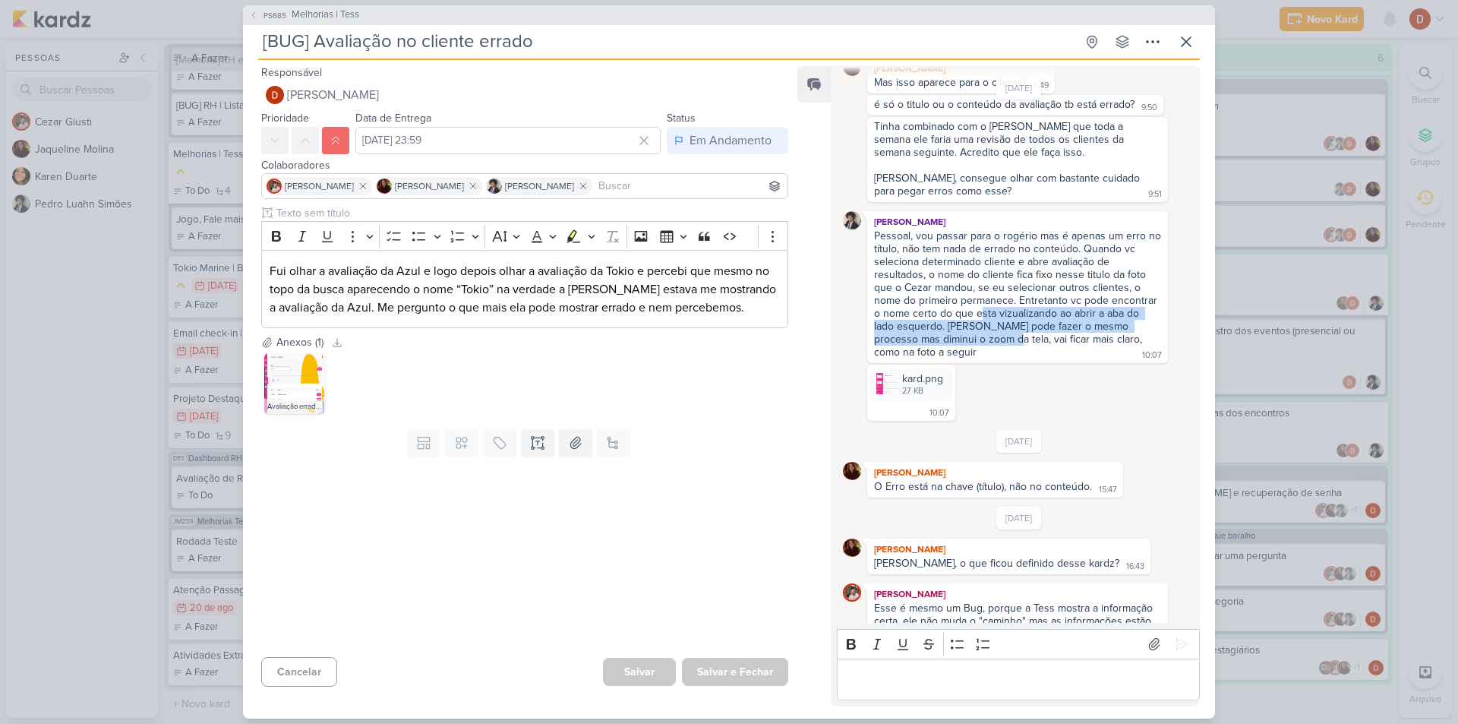
click at [982, 313] on div "Pessoal, vou passar para o rogério mas é apenas um erro no título, não tem nada…" at bounding box center [1019, 293] width 290 height 129
drag, startPoint x: 979, startPoint y: 342, endPoint x: 978, endPoint y: 311, distance: 31.1
click at [978, 311] on div "Pessoal, vou passar para o rogério mas é apenas um erro no título, não tem nada…" at bounding box center [1019, 293] width 290 height 129
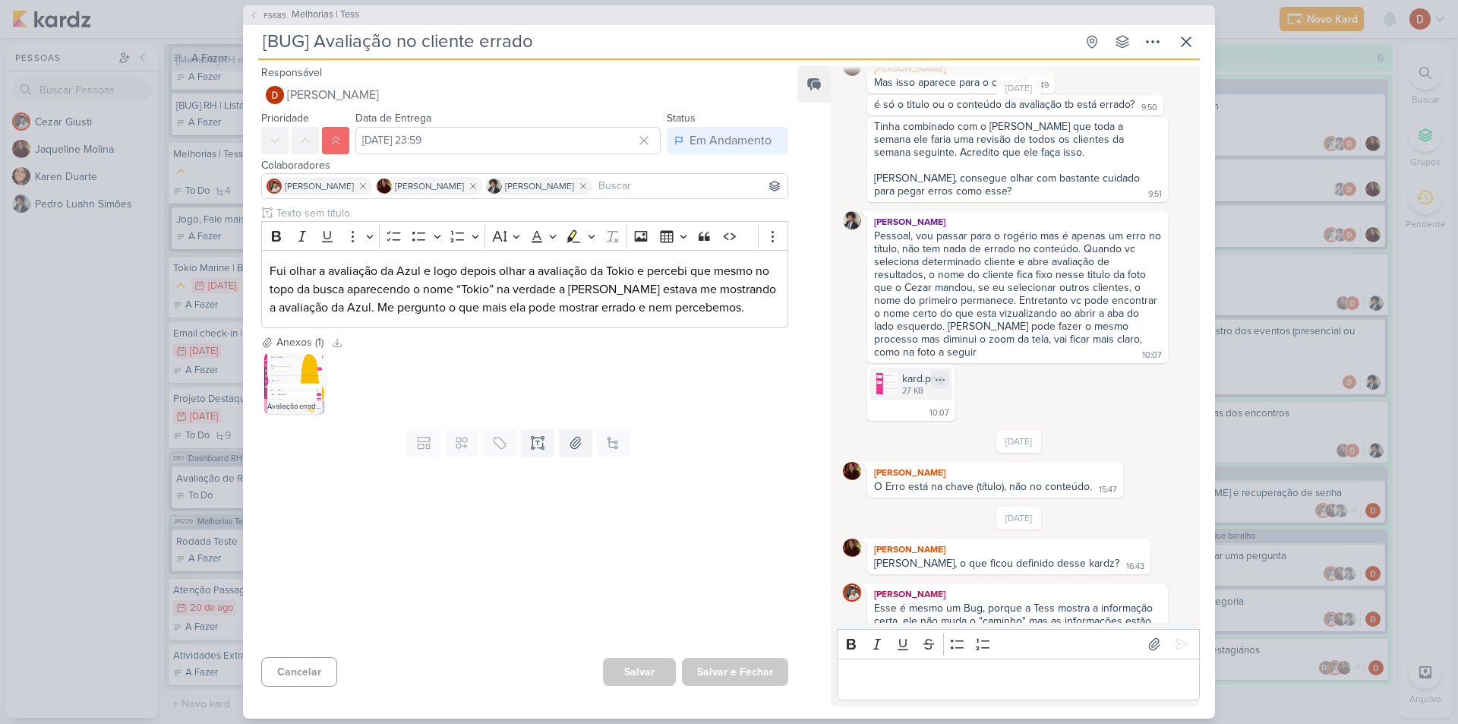
click at [898, 386] on div "kard.png 27 KB" at bounding box center [911, 383] width 82 height 33
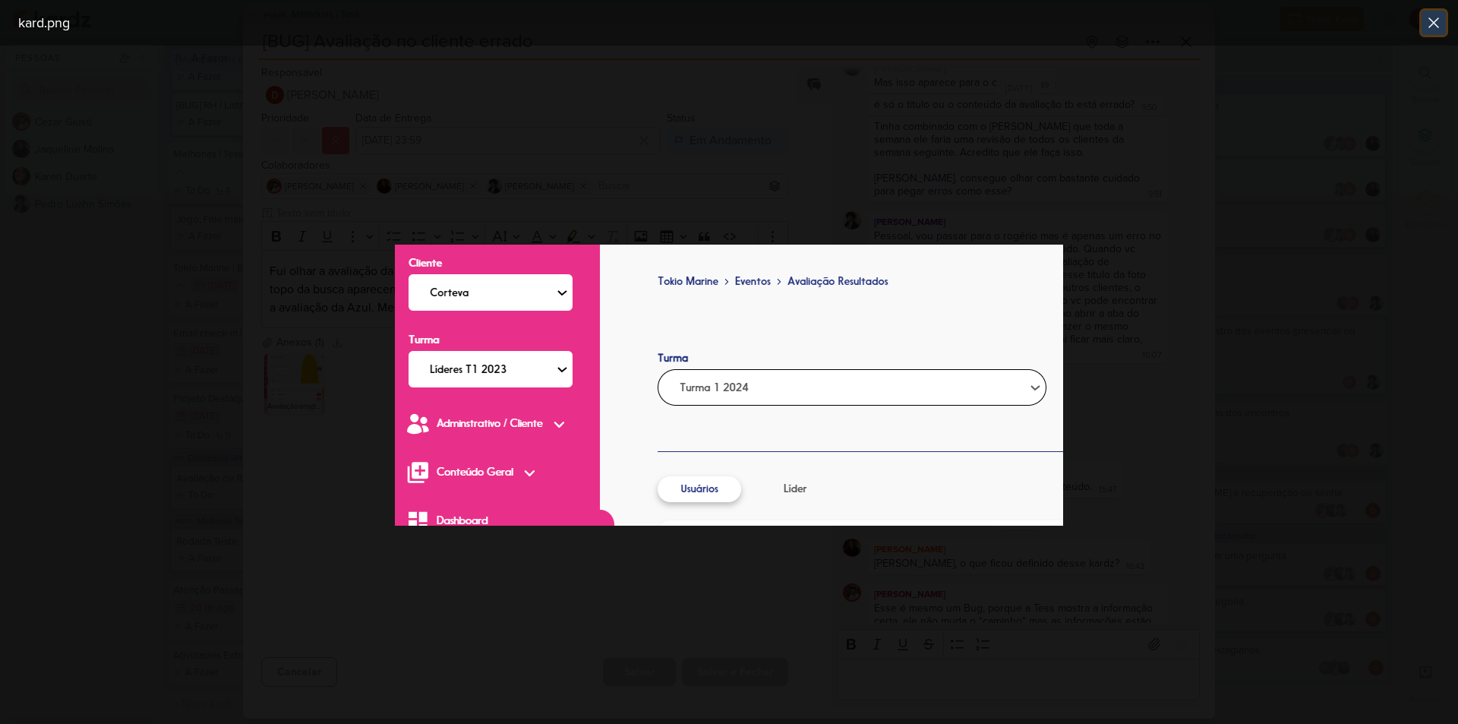
click at [1439, 18] on icon at bounding box center [1433, 23] width 18 height 18
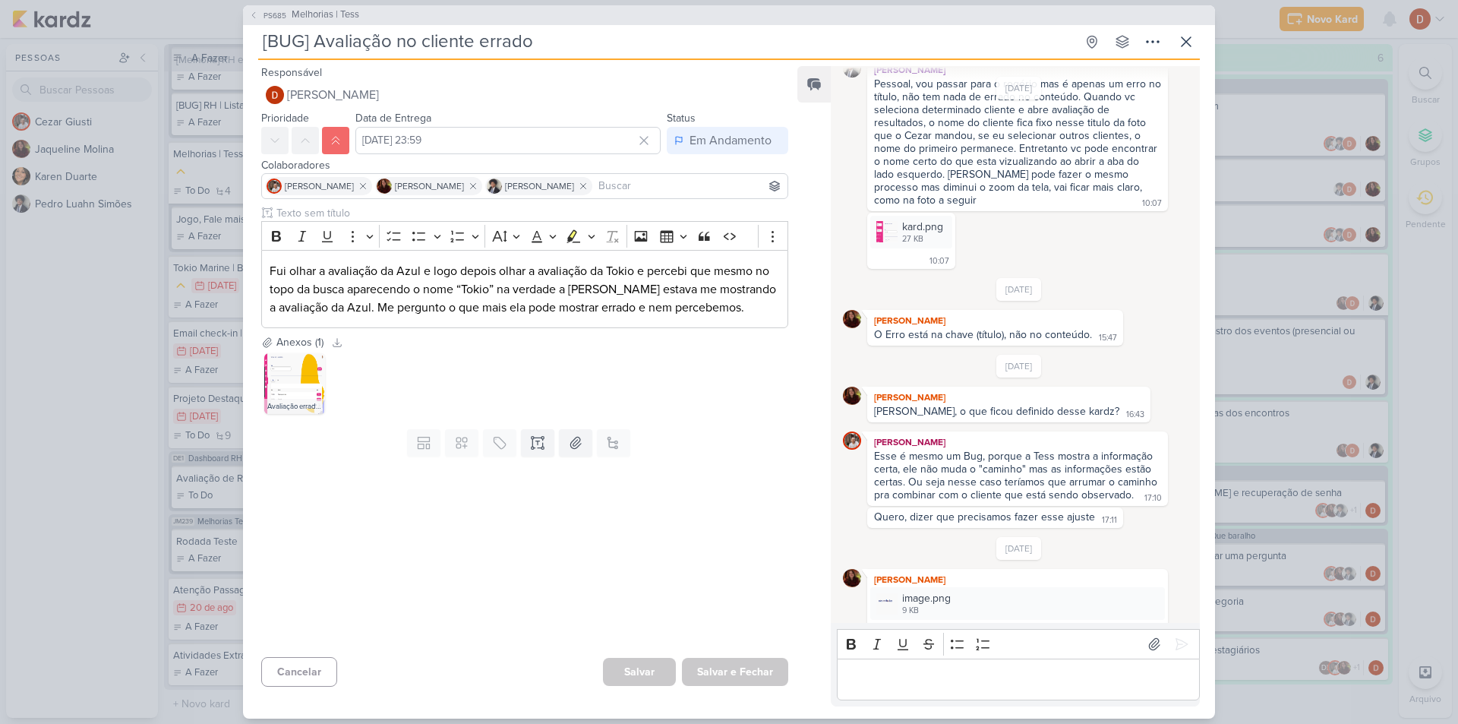
scroll to position [276, 0]
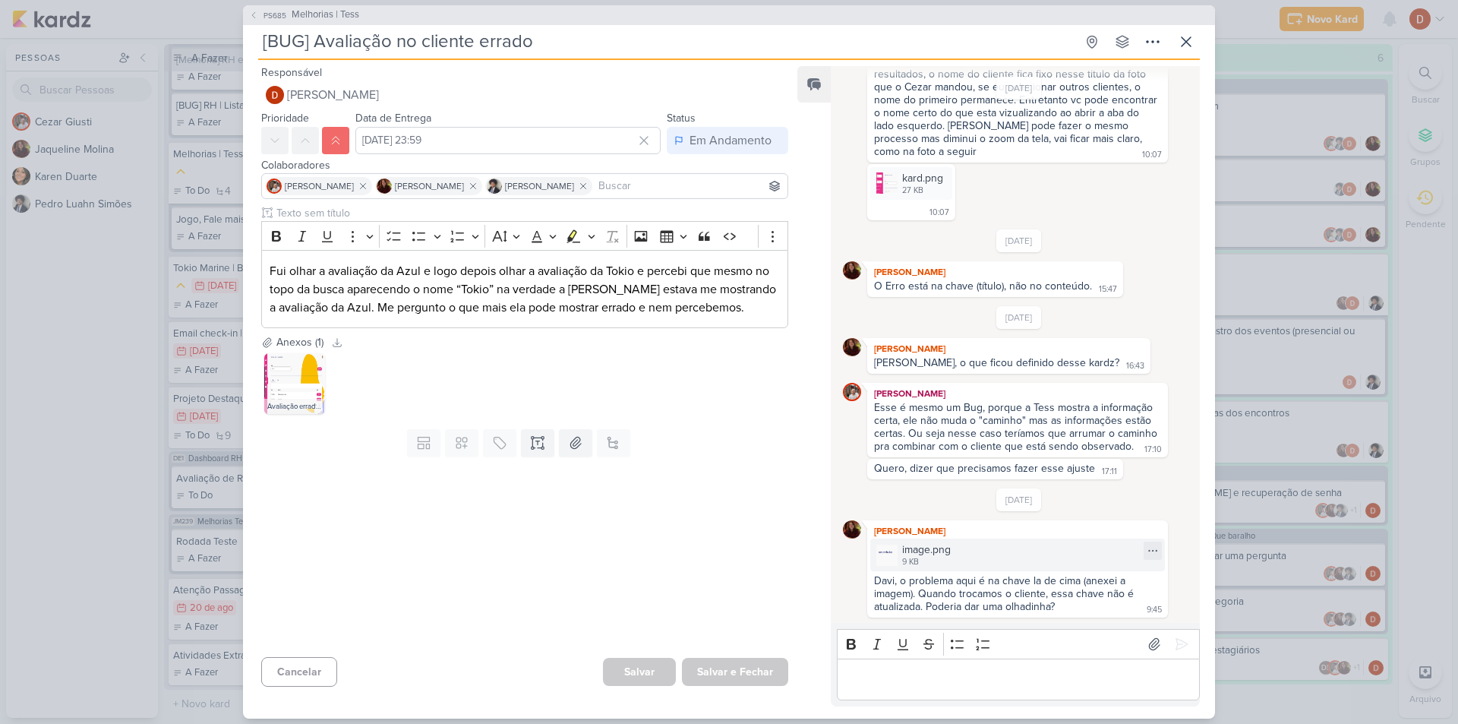
click at [920, 554] on div "image.png" at bounding box center [926, 549] width 49 height 16
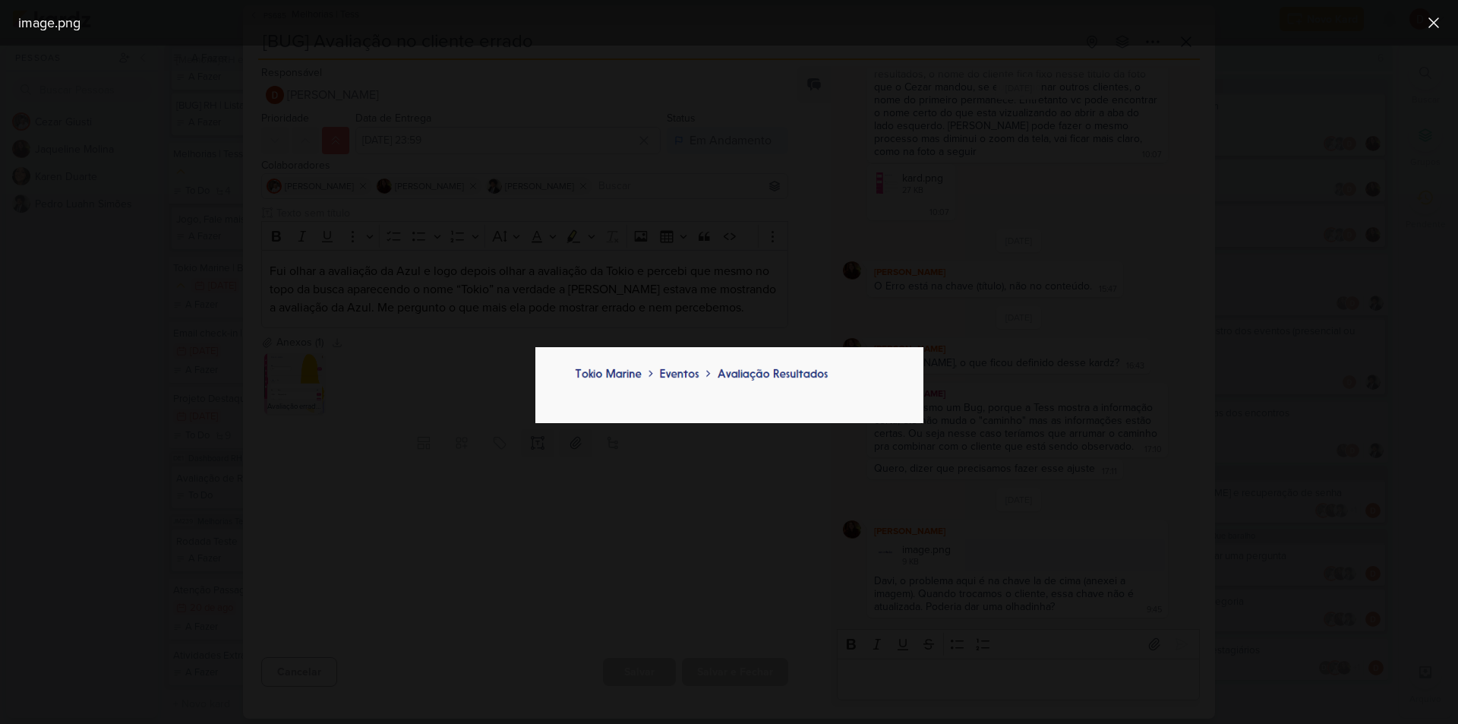
click at [851, 307] on div at bounding box center [729, 385] width 1458 height 678
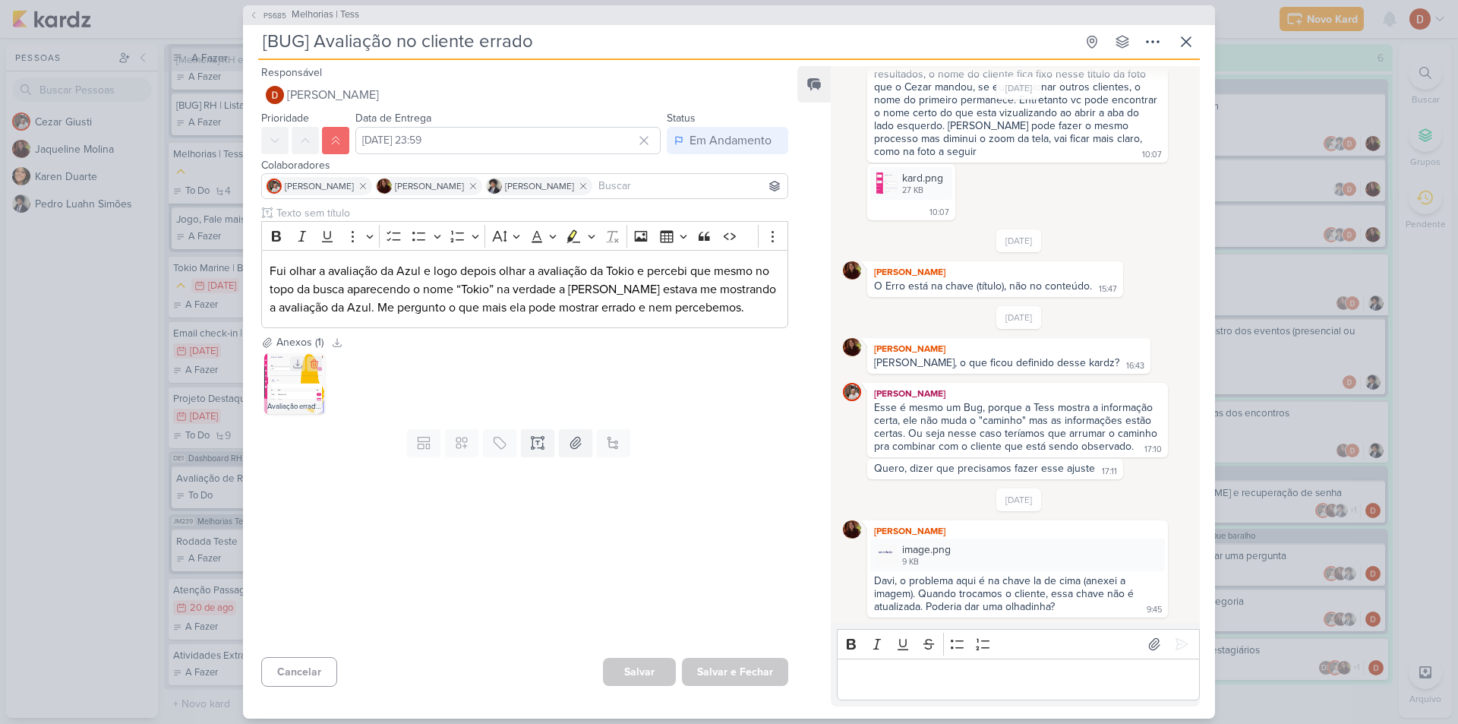
click at [276, 371] on img at bounding box center [294, 383] width 61 height 61
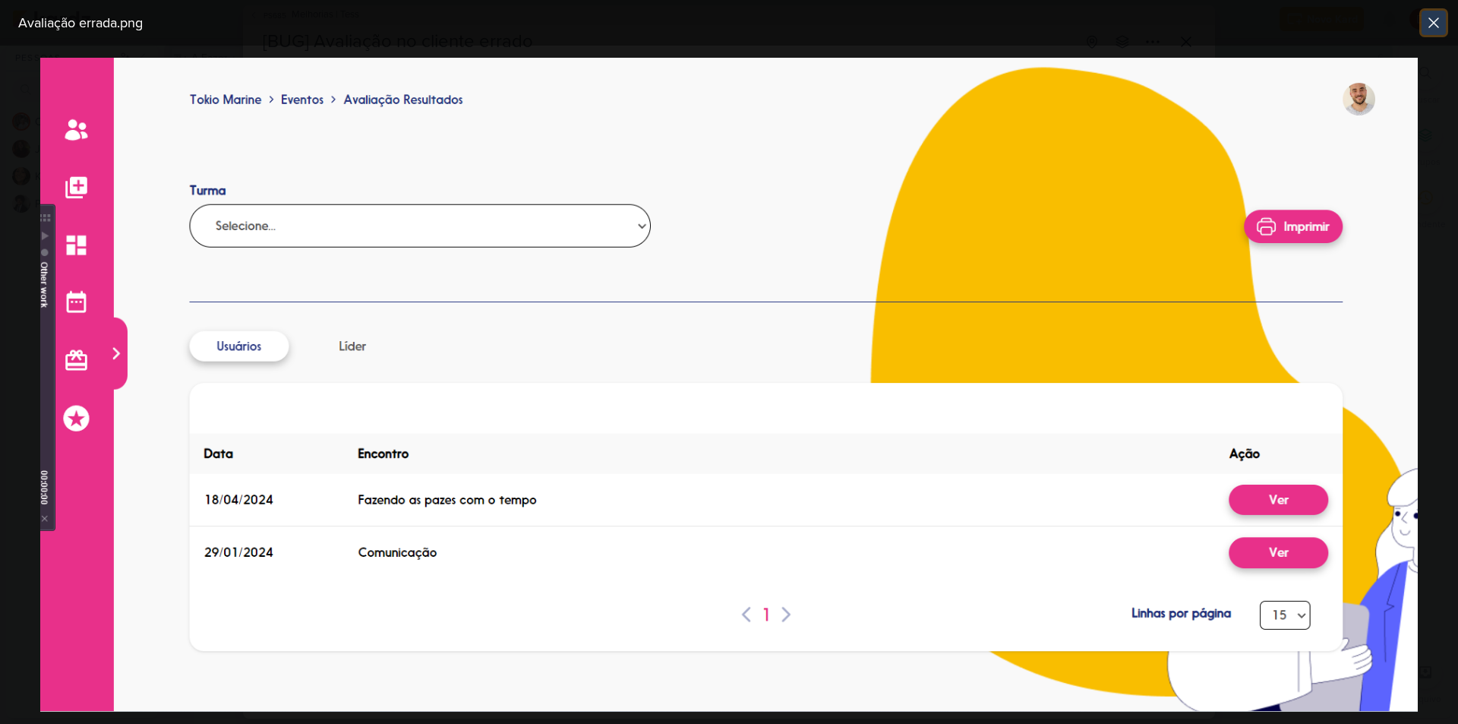
click at [1426, 24] on icon at bounding box center [1433, 23] width 18 height 18
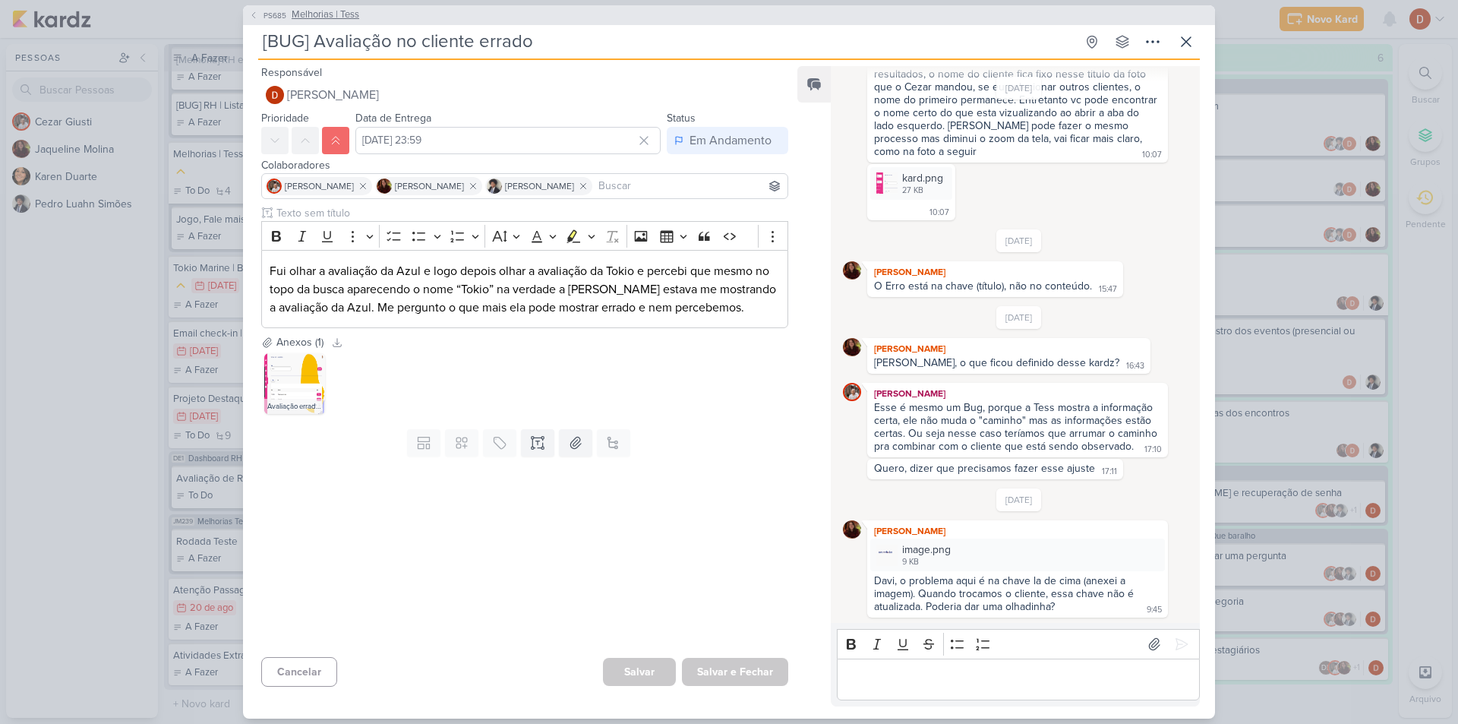
click at [332, 14] on span "Melhorias | Tess" at bounding box center [326, 15] width 68 height 15
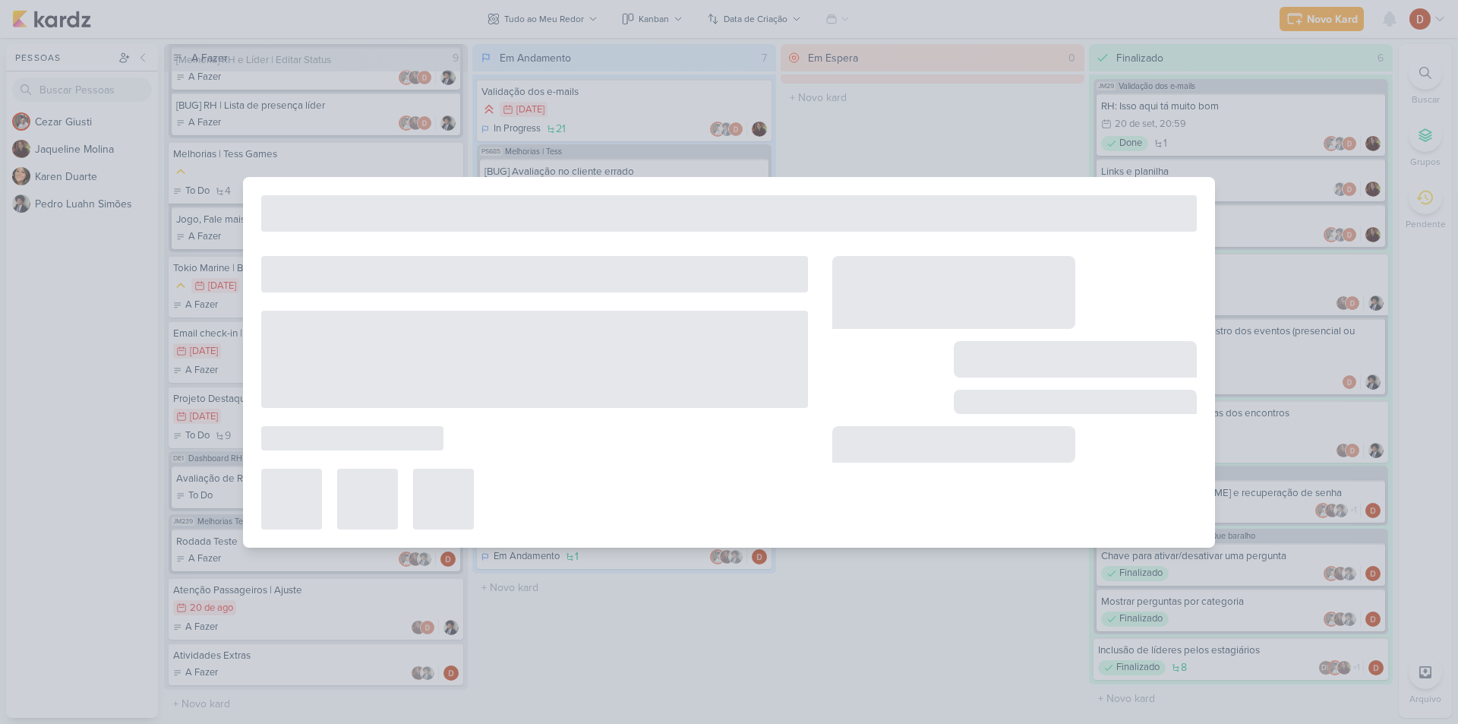
type input "Melhorias | Tess"
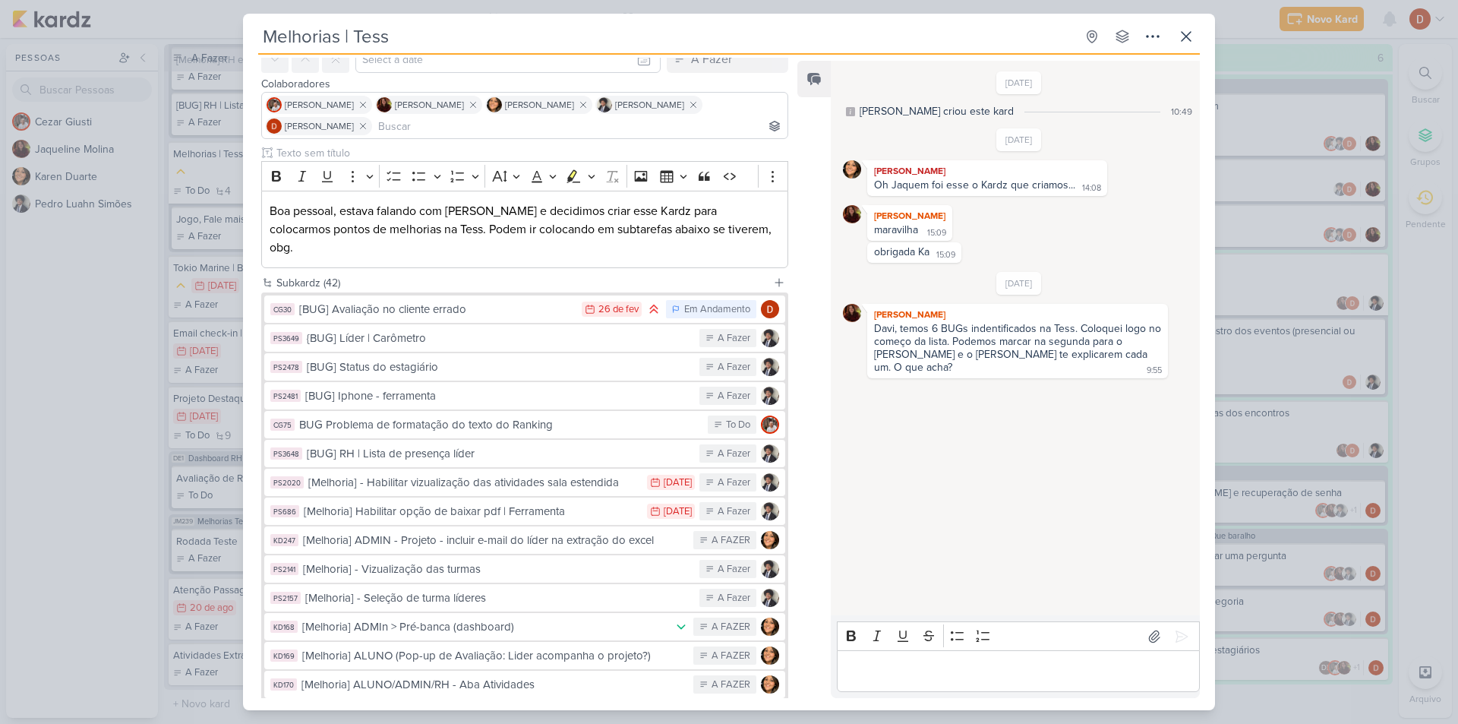
scroll to position [0, 0]
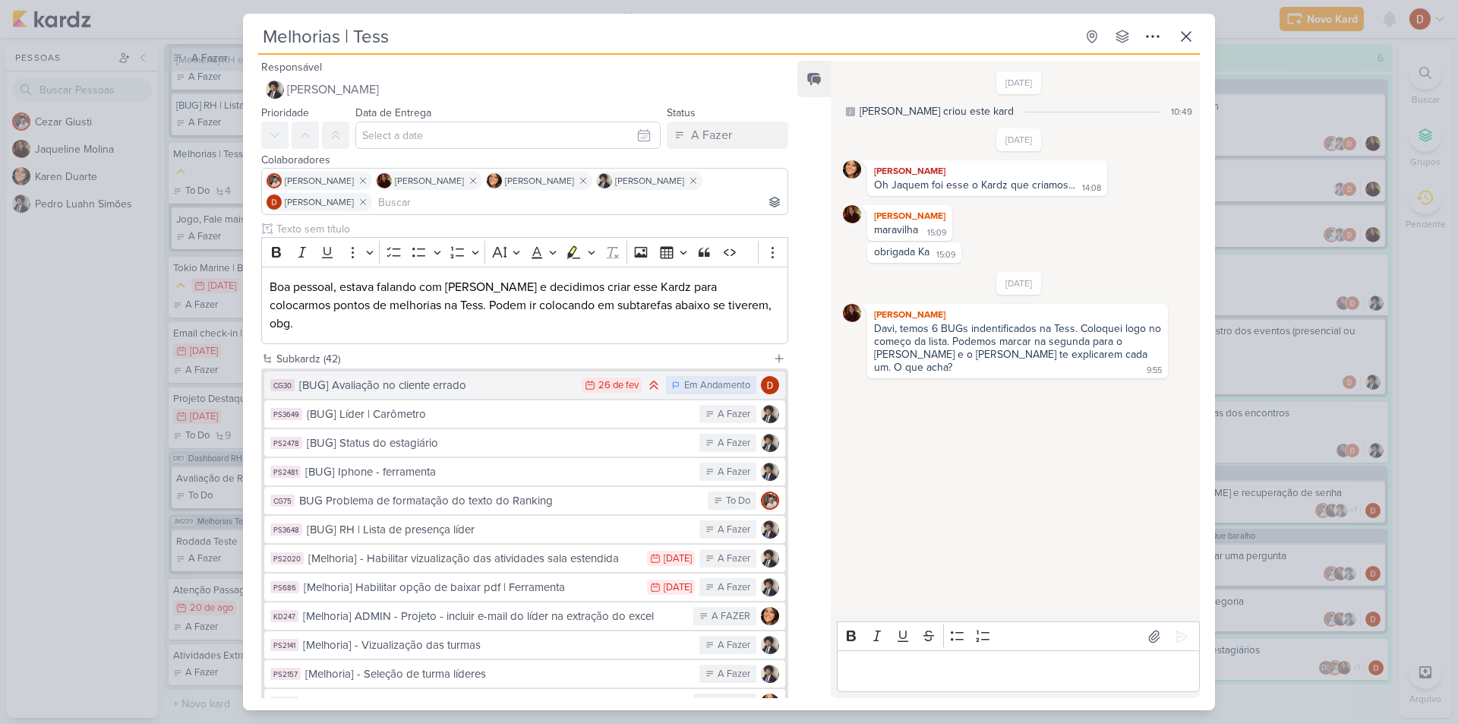
click at [480, 377] on div "[BUG] Avaliação no cliente errado" at bounding box center [436, 385] width 275 height 17
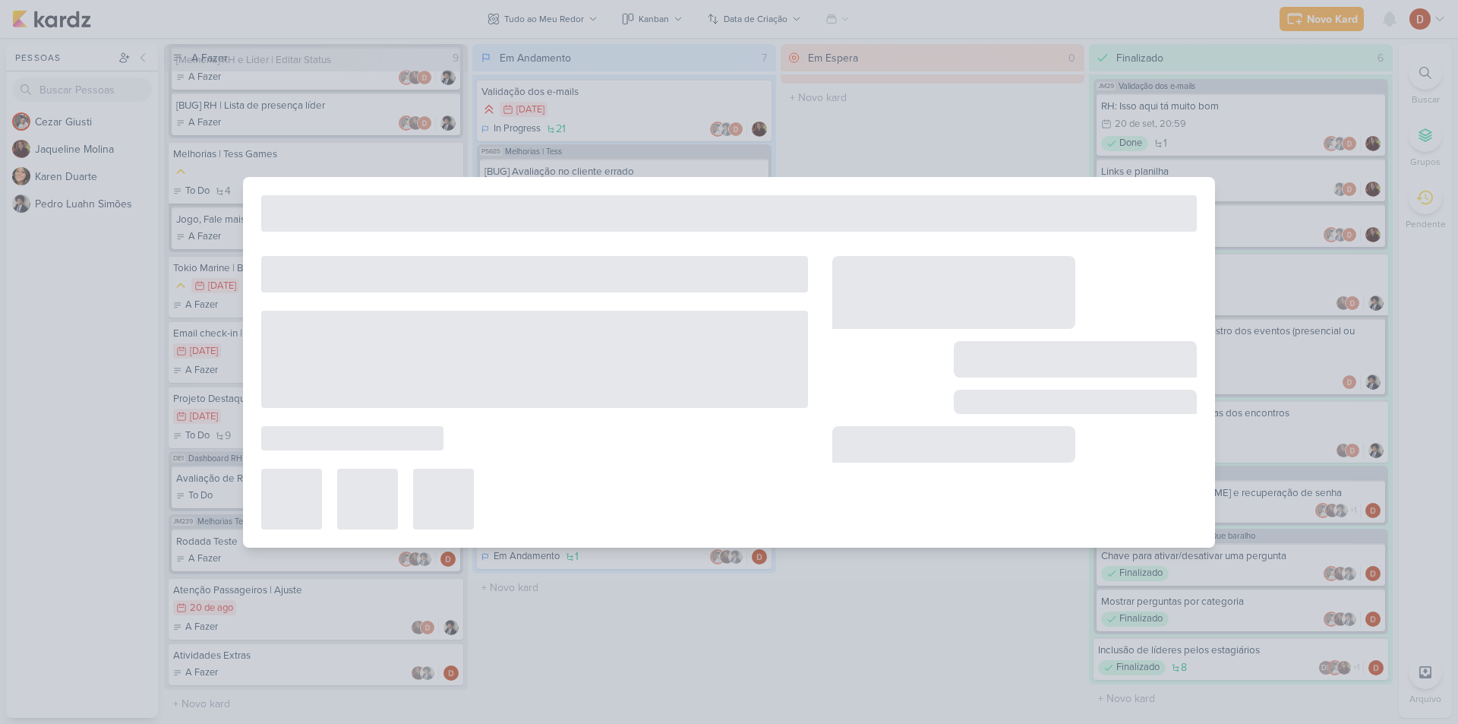
type input "[BUG] Avaliação no cliente errado"
type input "[DATE] 23:59"
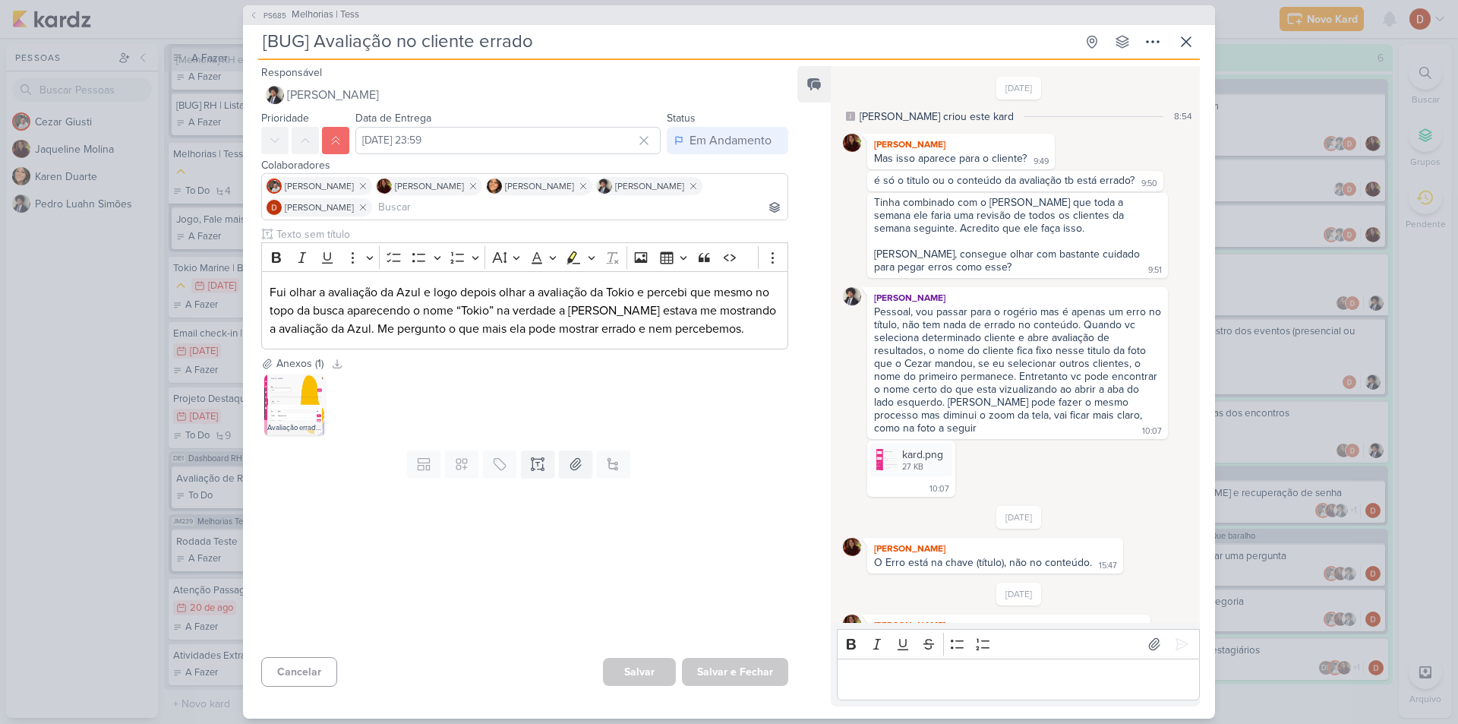
scroll to position [276, 0]
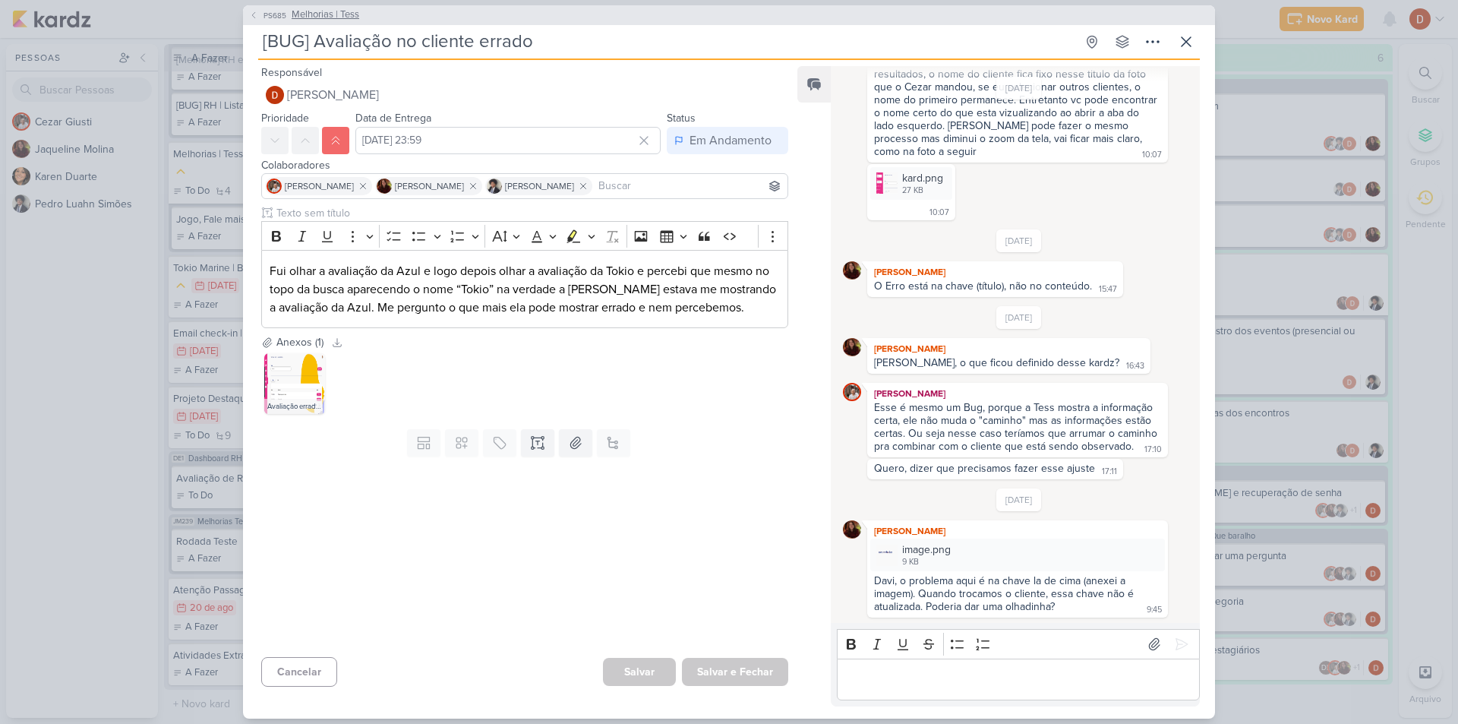
click at [272, 19] on span "PS685" at bounding box center [274, 15] width 27 height 11
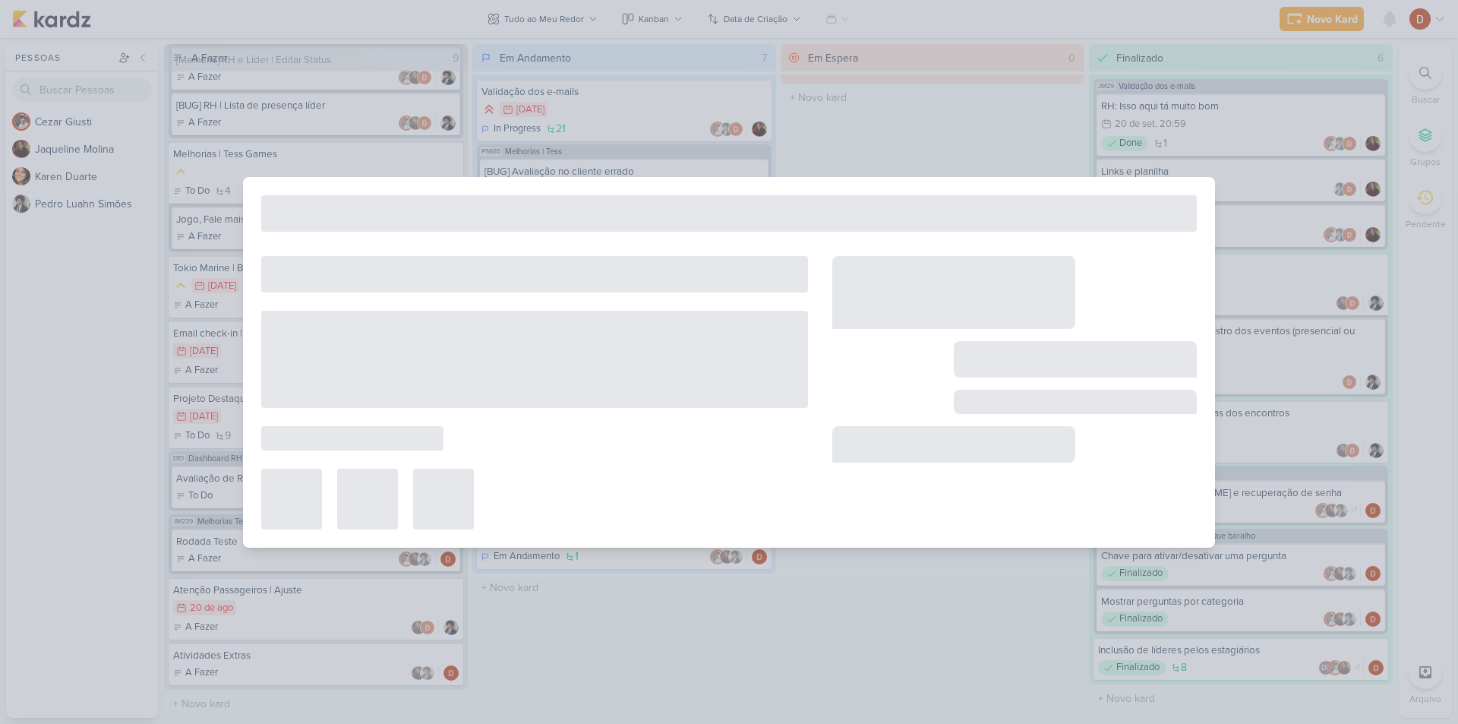
type input "Melhorias | Tess"
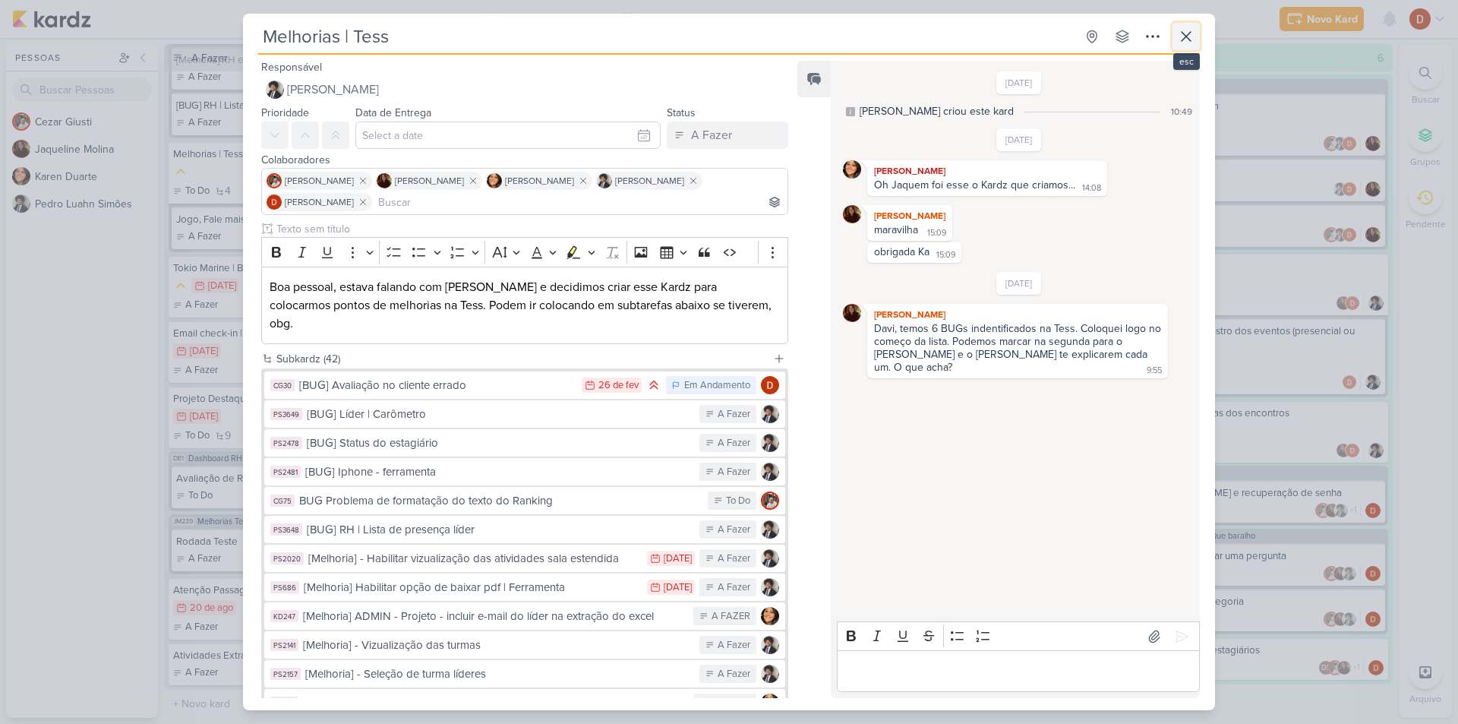
click at [1184, 35] on icon at bounding box center [1185, 36] width 9 height 9
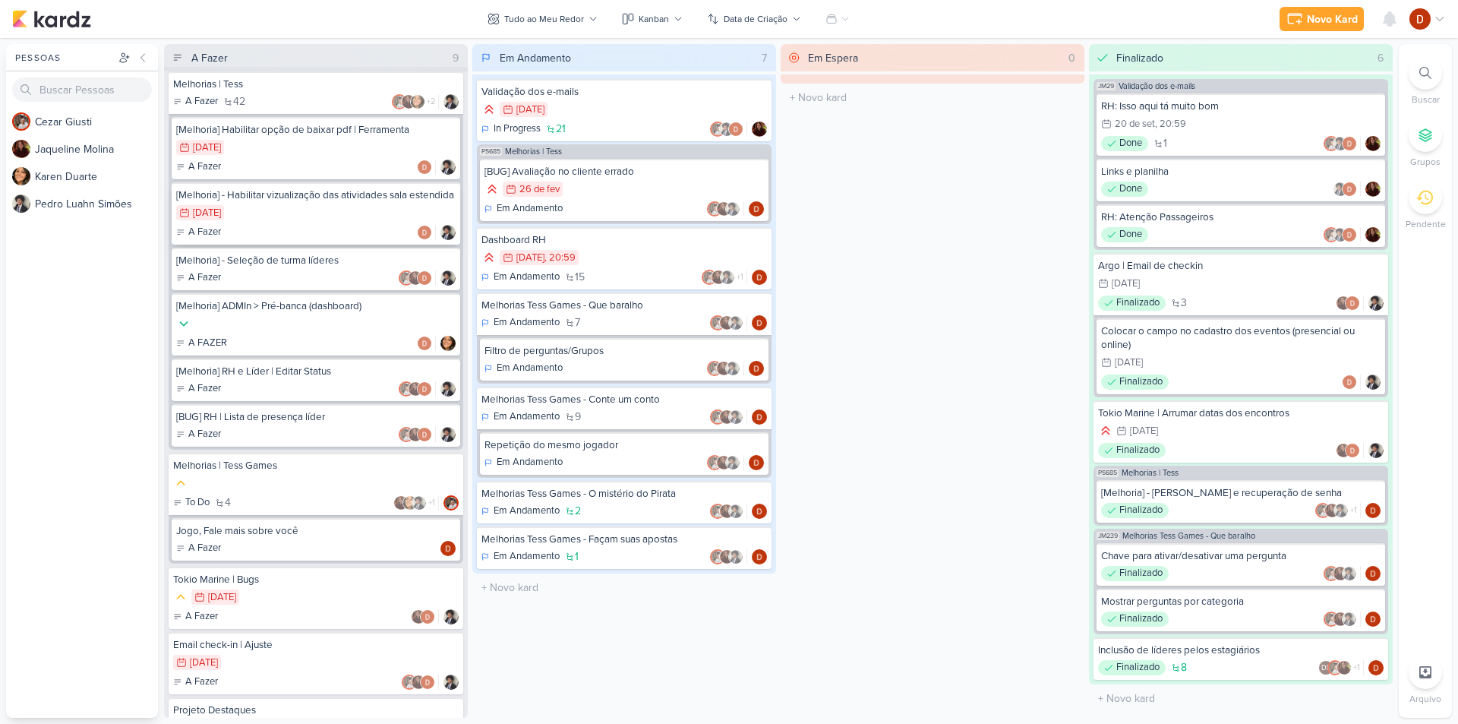
scroll to position [0, 0]
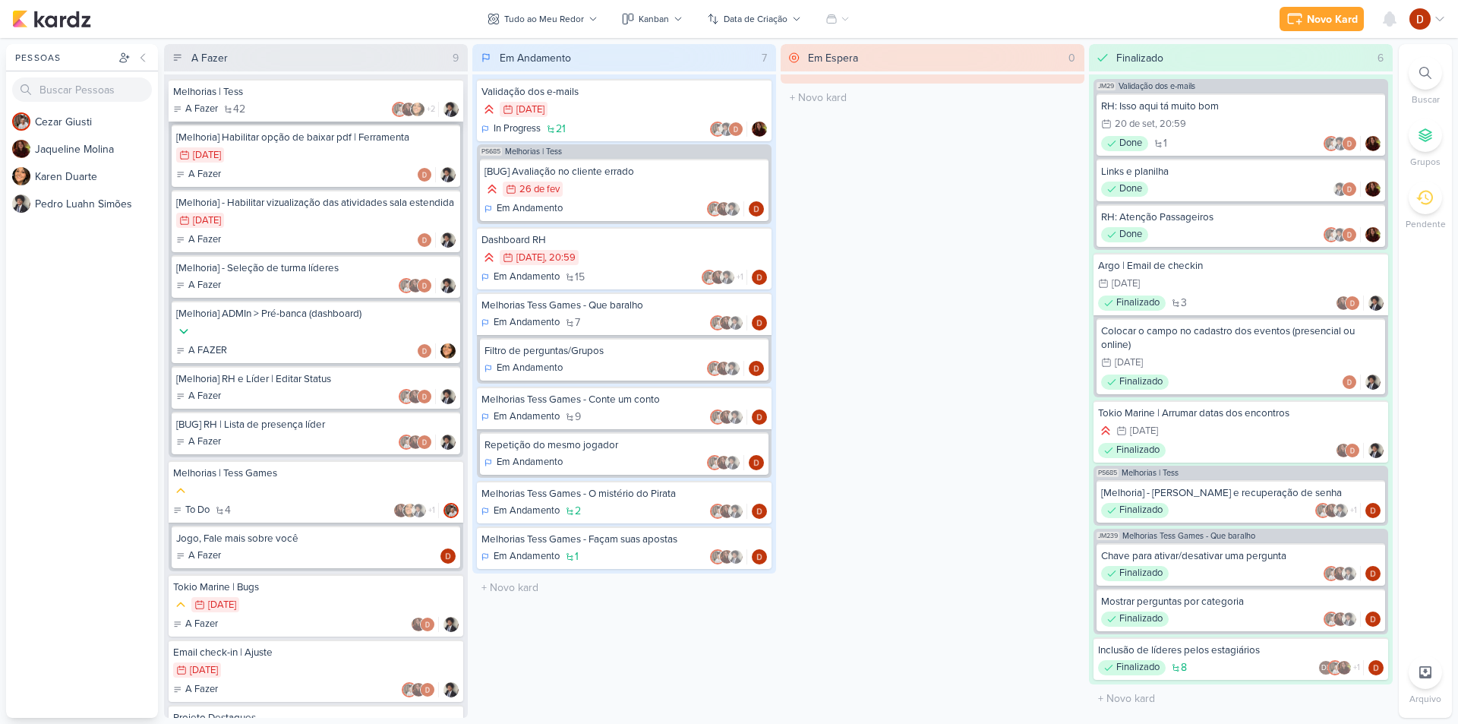
click at [289, 98] on div "Melhorias | Tess" at bounding box center [315, 92] width 285 height 14
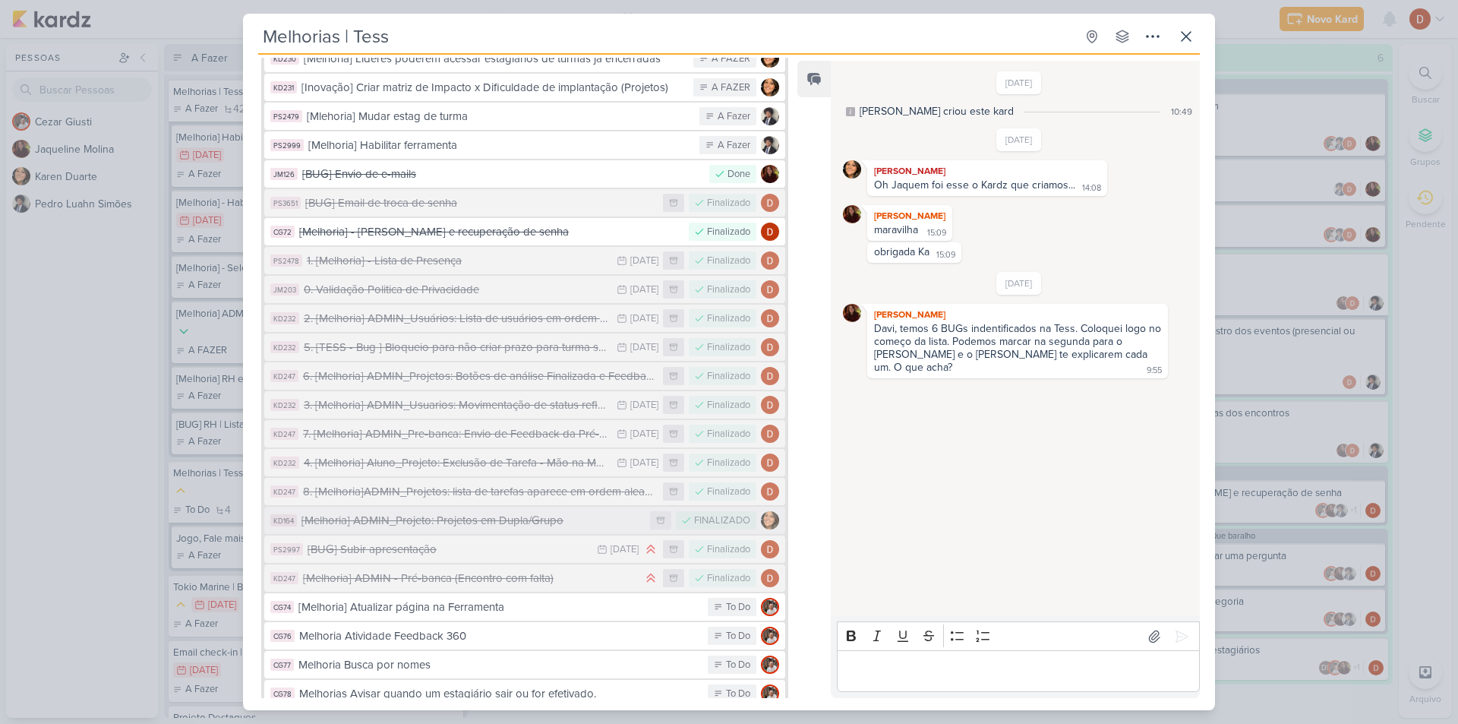
scroll to position [953, 0]
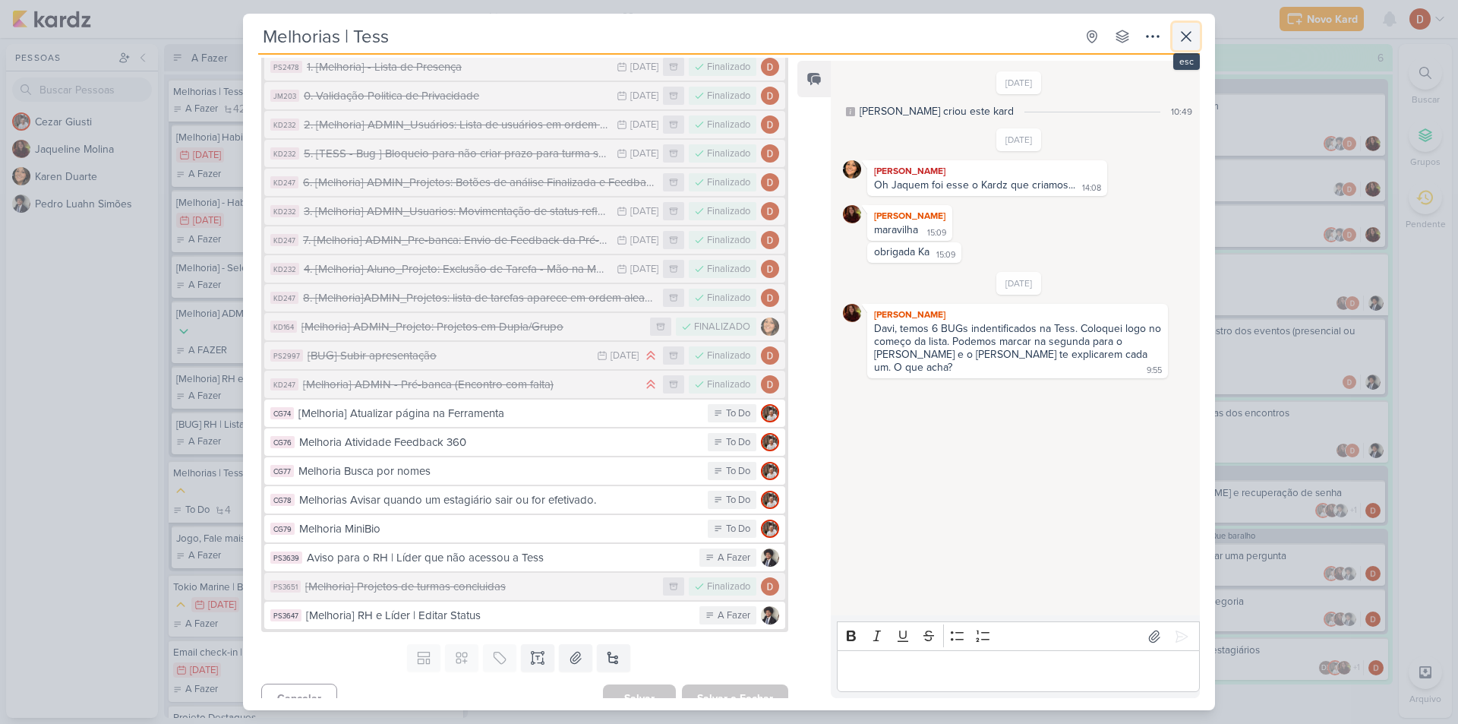
click at [1175, 46] on button at bounding box center [1185, 36] width 27 height 27
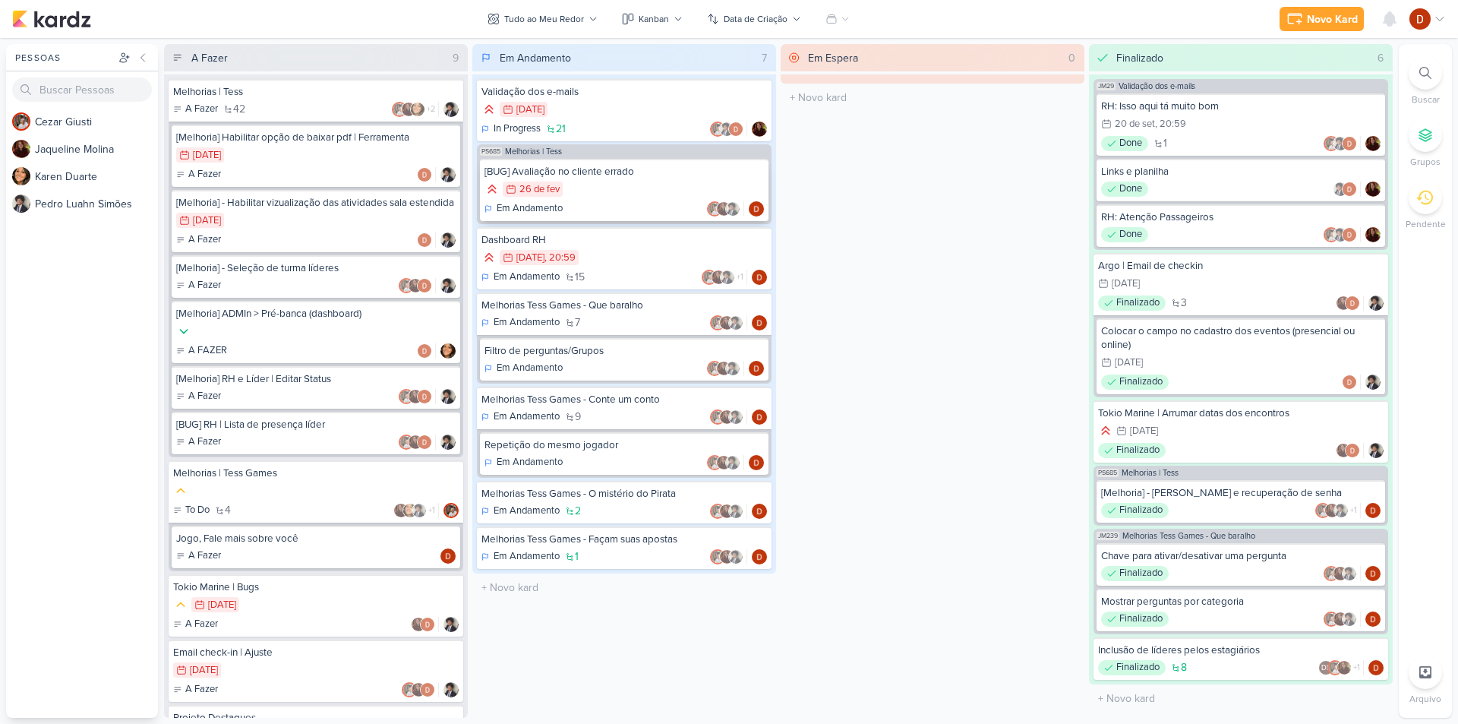
click at [636, 200] on div "[BUG] Avaliação no cliente errado 26/2 26 de fev Em Andamento" at bounding box center [624, 190] width 289 height 62
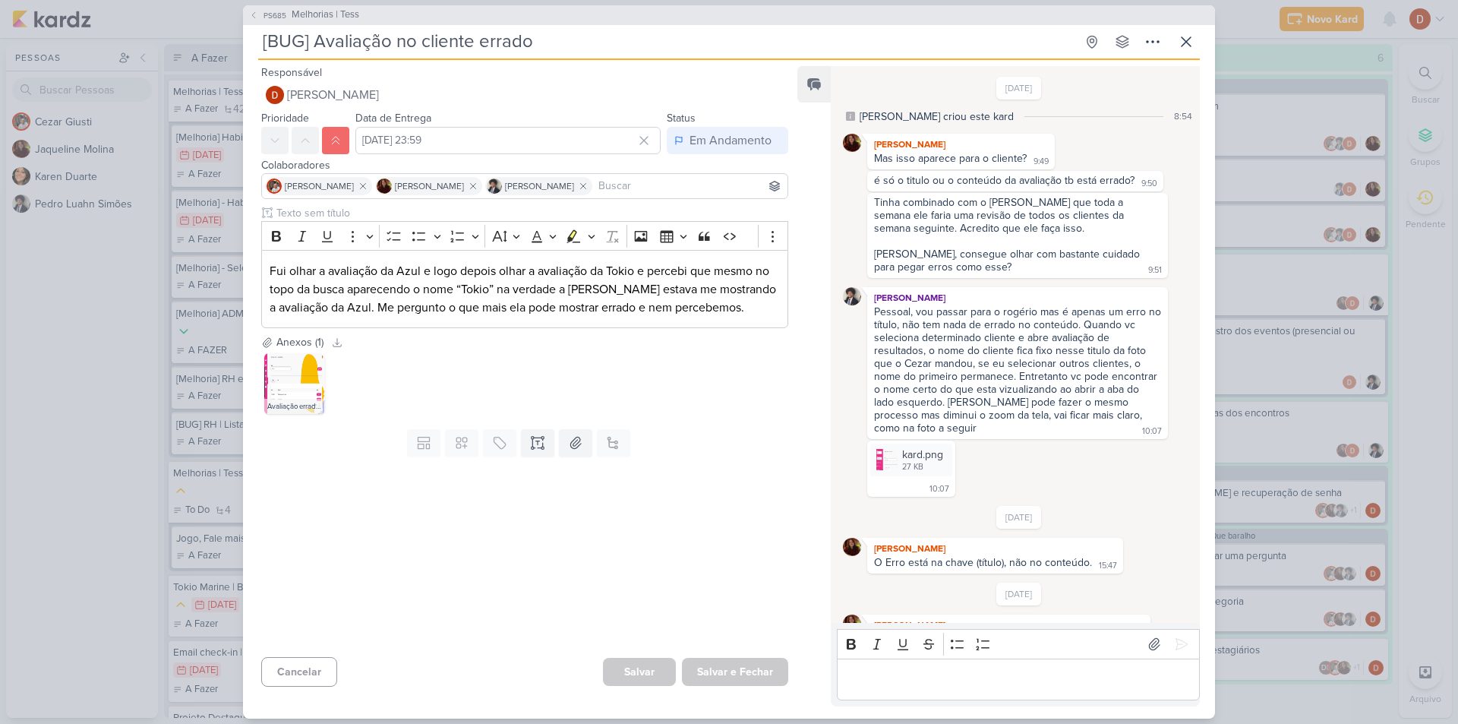
scroll to position [276, 0]
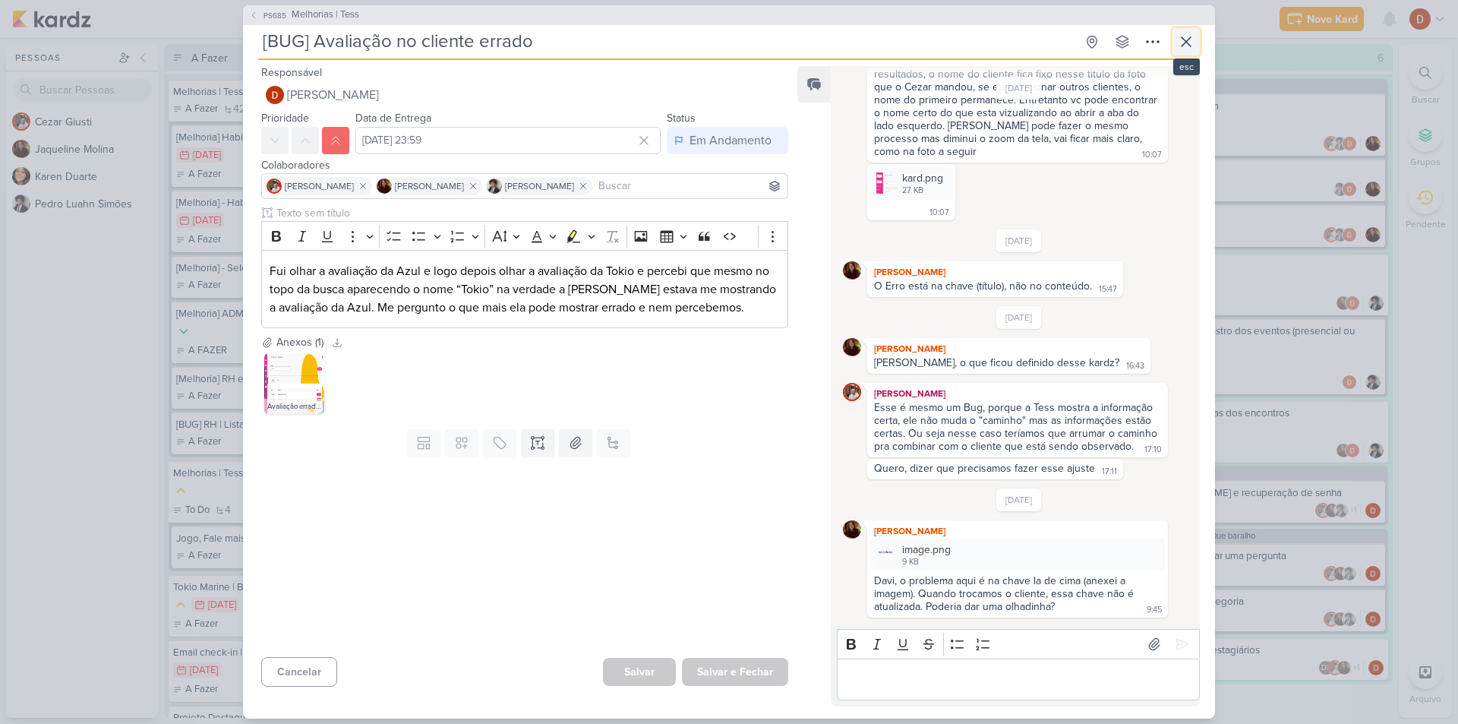
click at [1179, 45] on icon at bounding box center [1186, 42] width 18 height 18
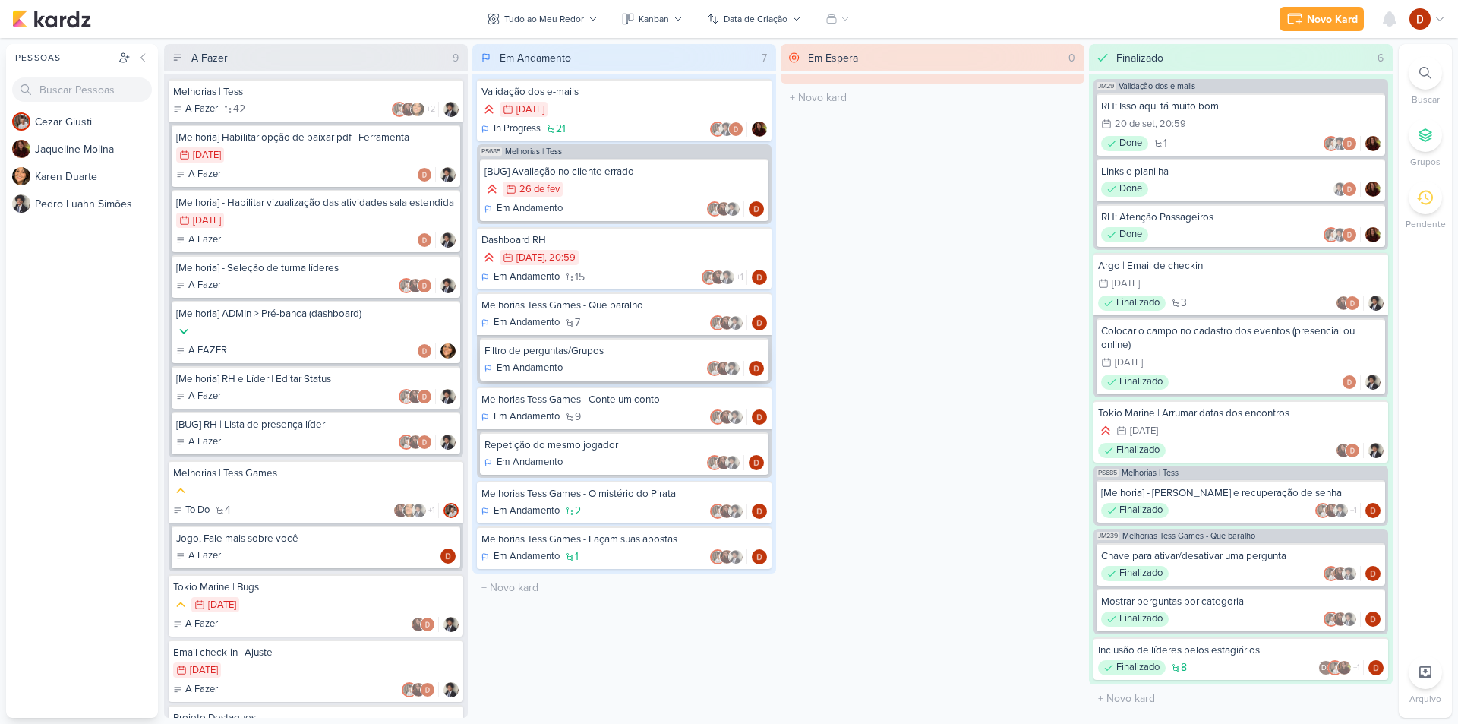
click at [616, 358] on div "Filtro de perguntas/Grupos Em Andamento" at bounding box center [624, 359] width 289 height 43
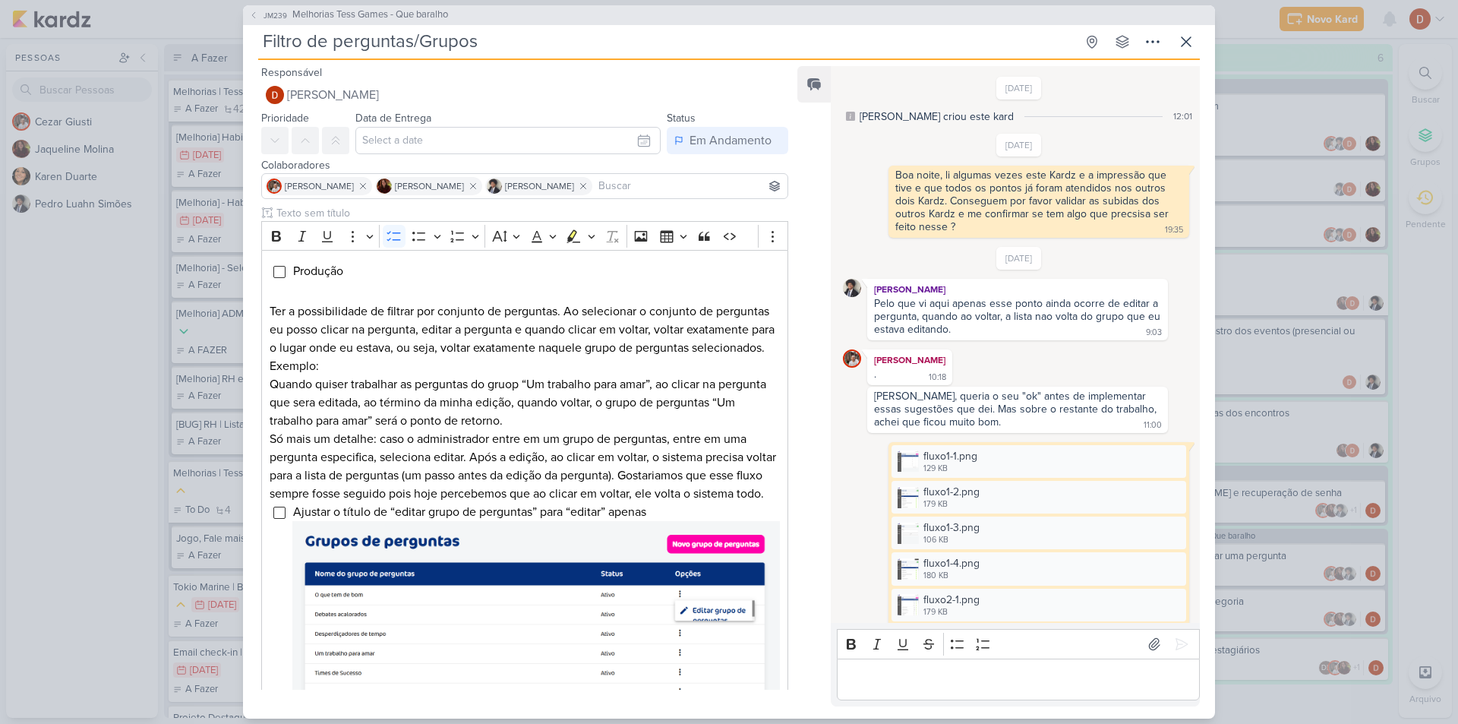
scroll to position [1260, 0]
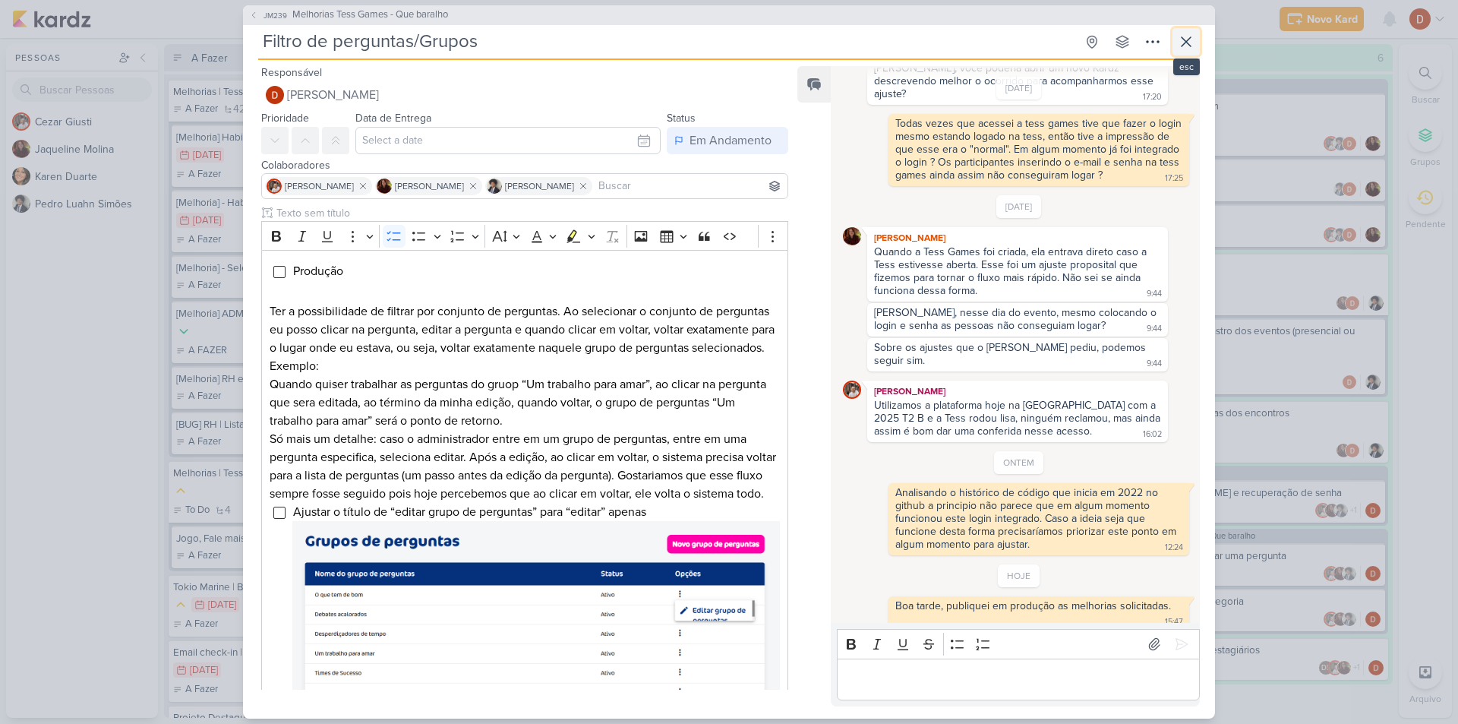
click at [1181, 38] on icon at bounding box center [1186, 42] width 18 height 18
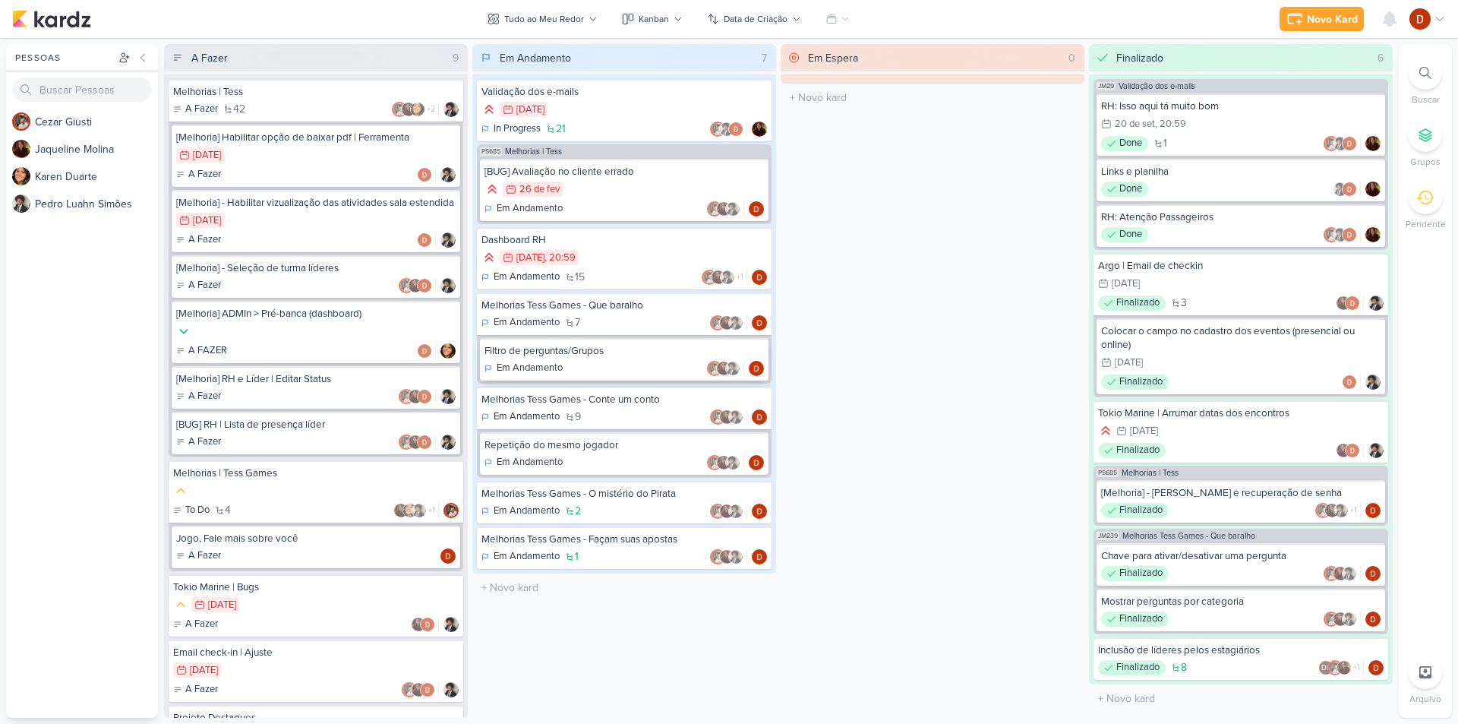
click at [601, 367] on div "Em Andamento" at bounding box center [623, 368] width 279 height 15
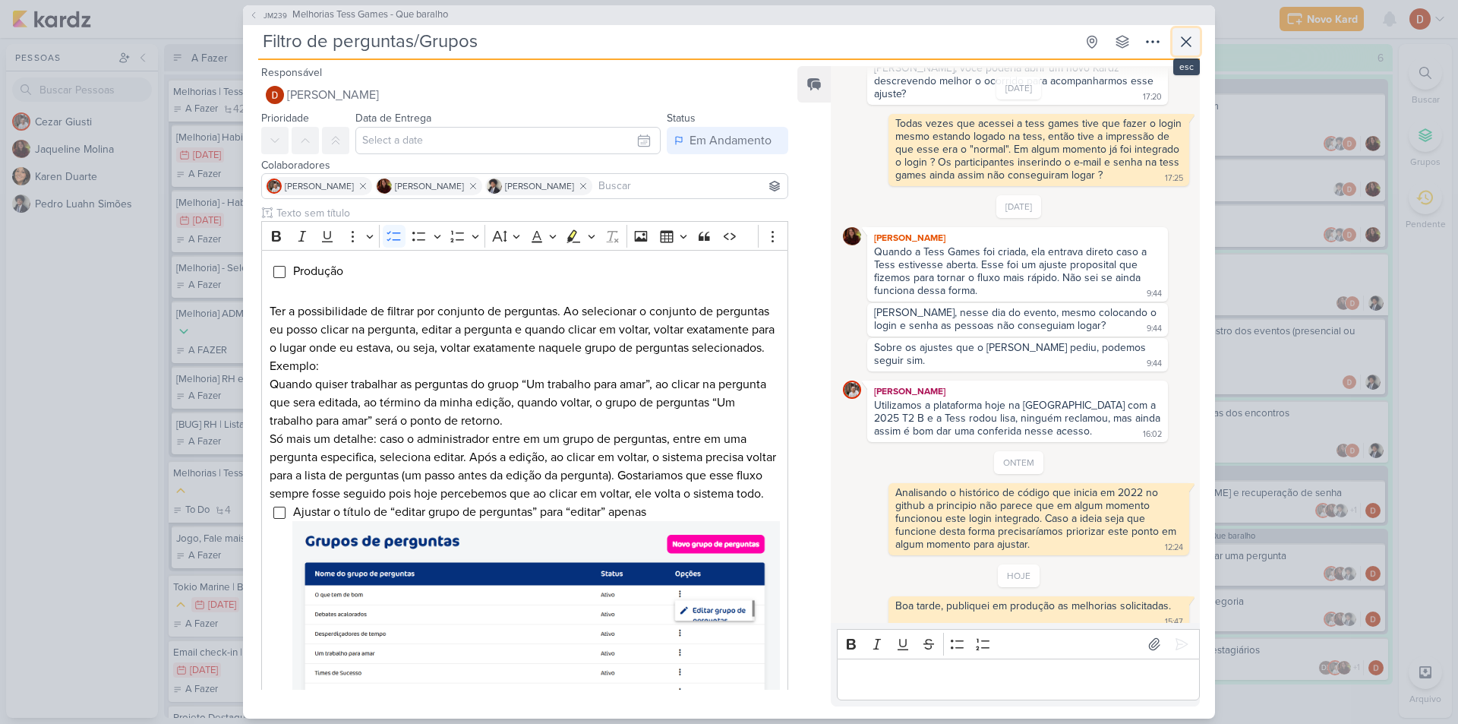
click at [1197, 42] on button at bounding box center [1185, 41] width 27 height 27
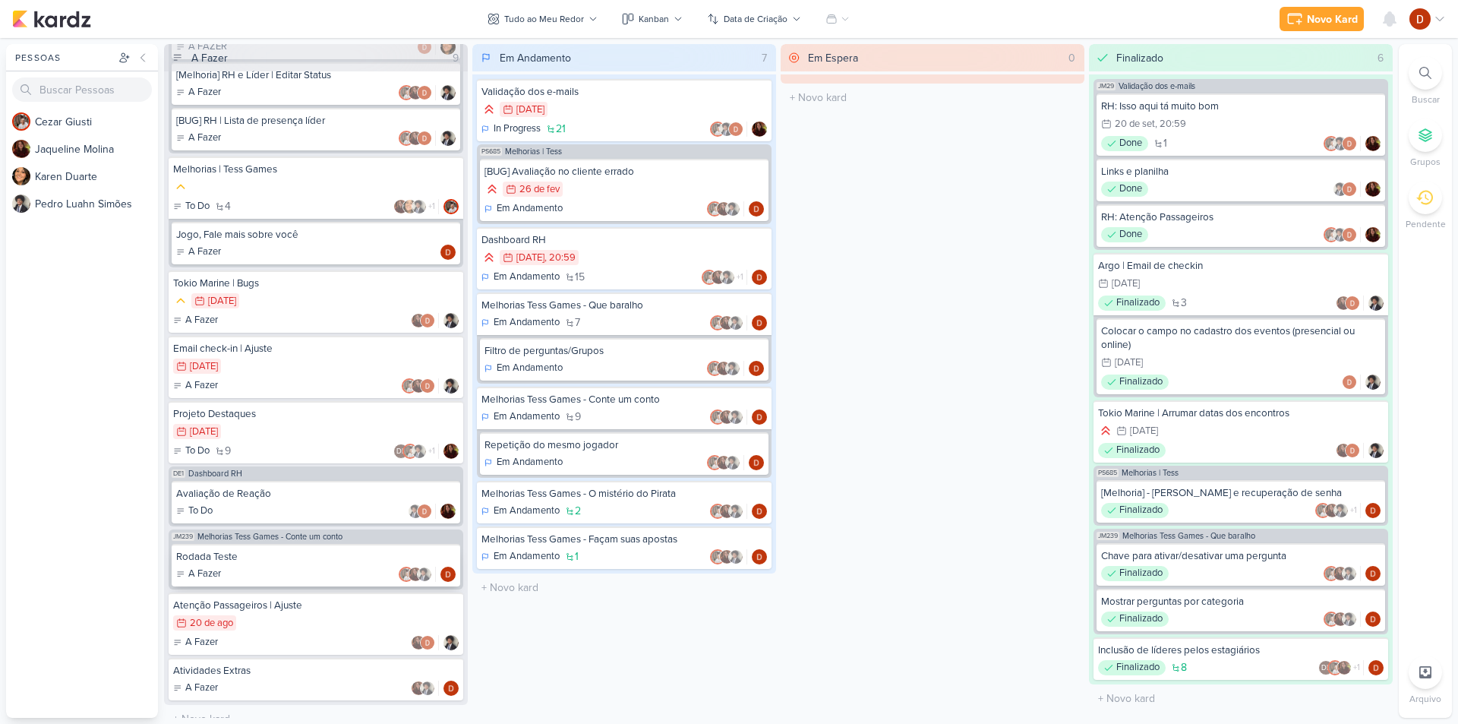
scroll to position [333, 0]
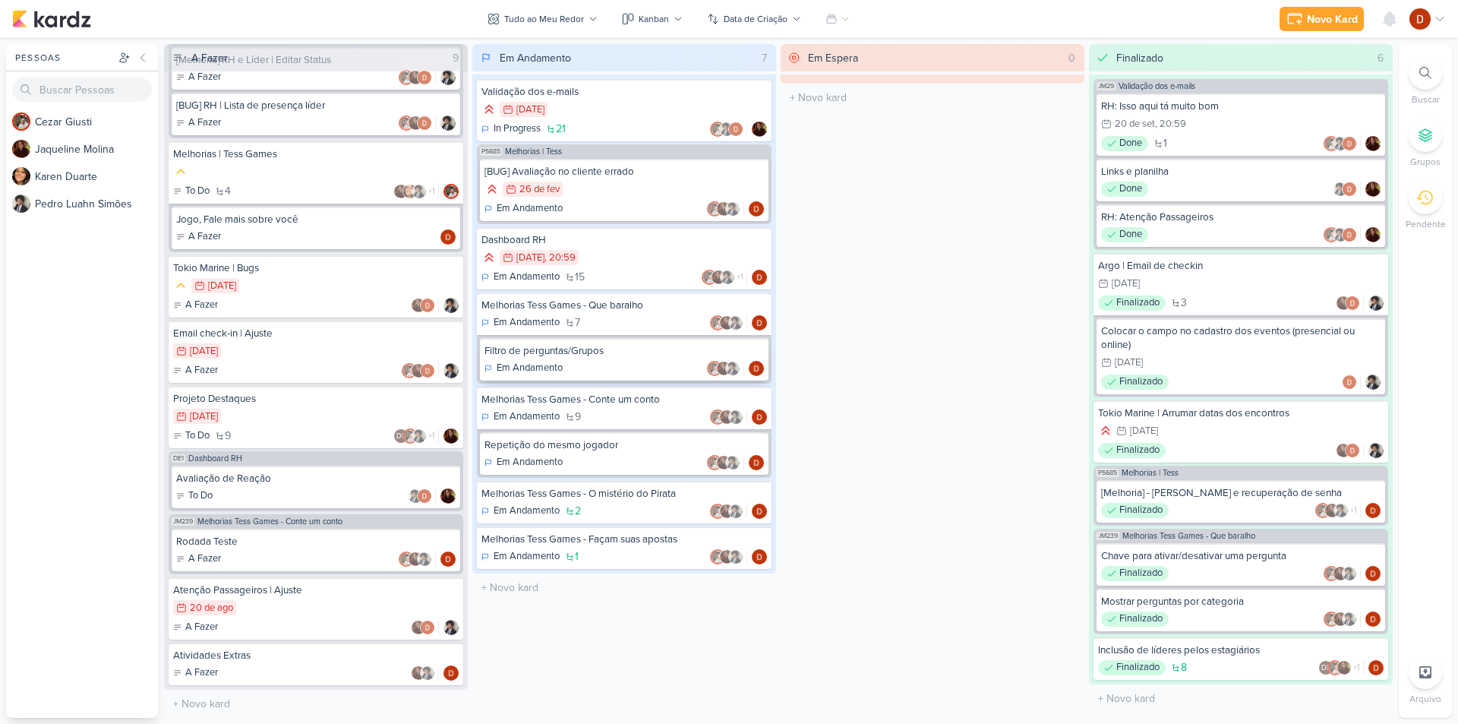
click at [606, 363] on div "Em Andamento" at bounding box center [623, 368] width 279 height 15
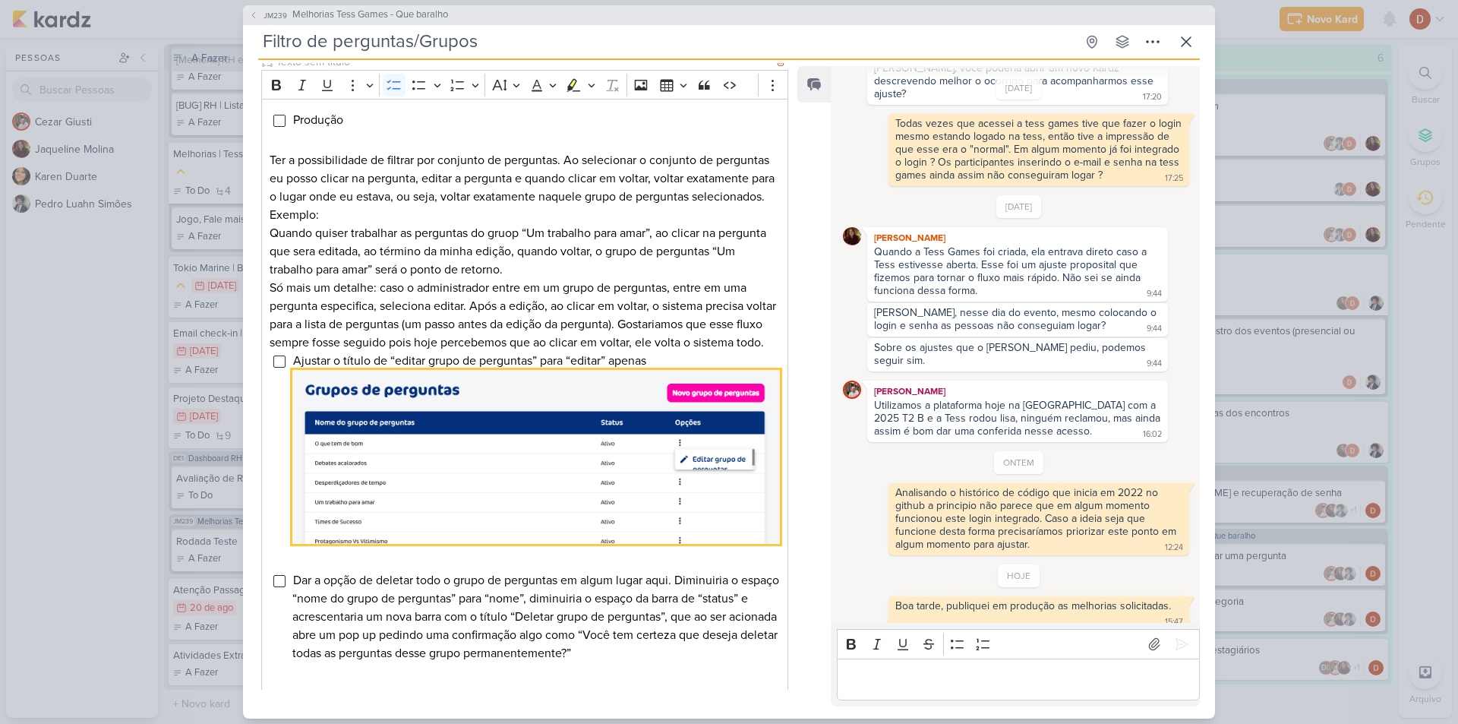
scroll to position [0, 0]
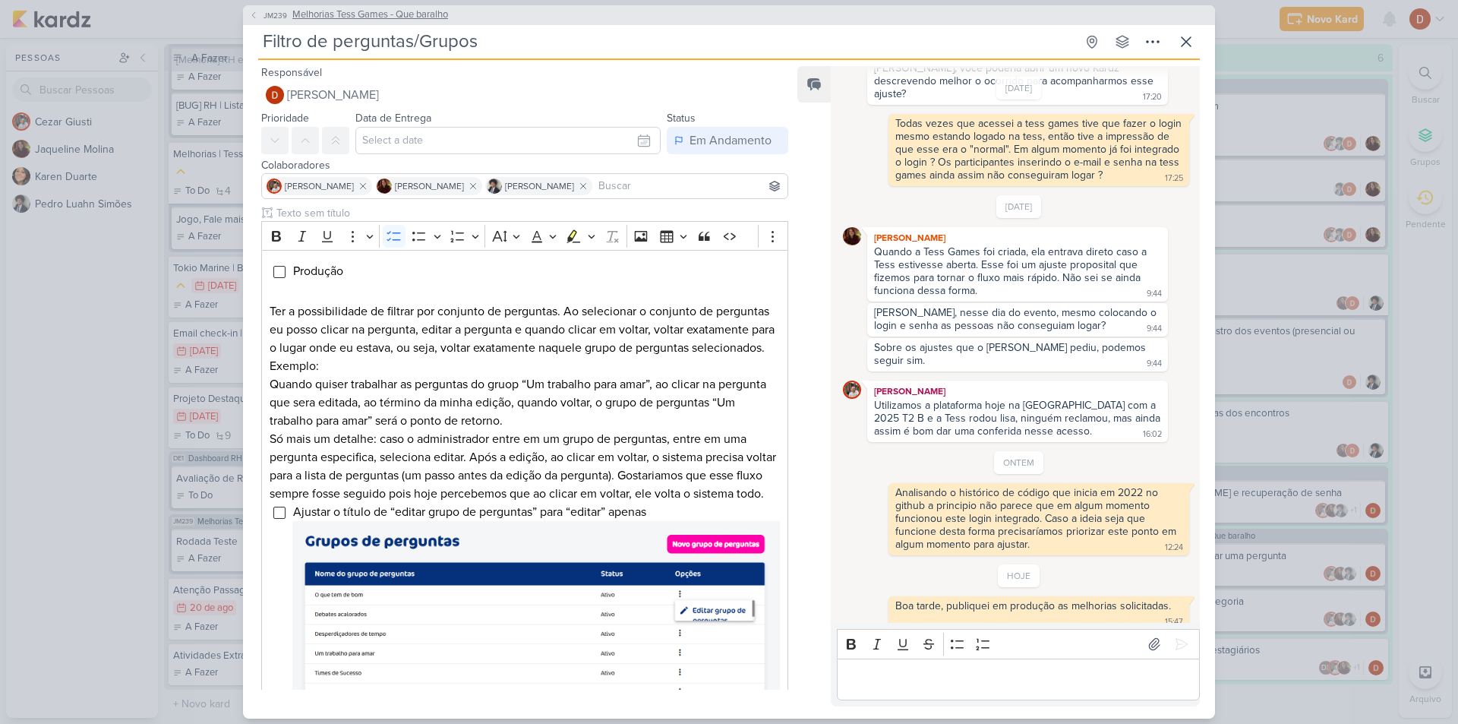
click at [264, 17] on span "JM239" at bounding box center [275, 15] width 28 height 11
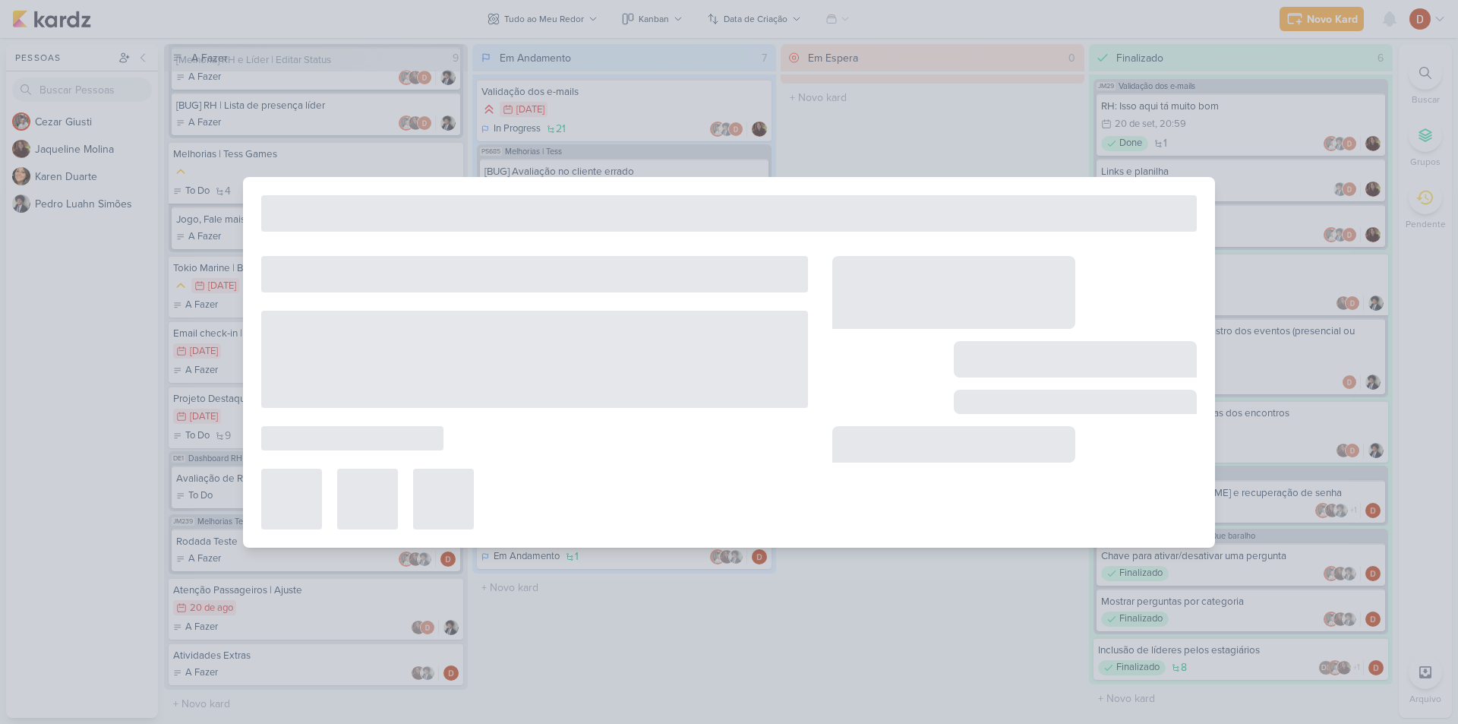
type input "Melhorias Tess Games - Que baralho"
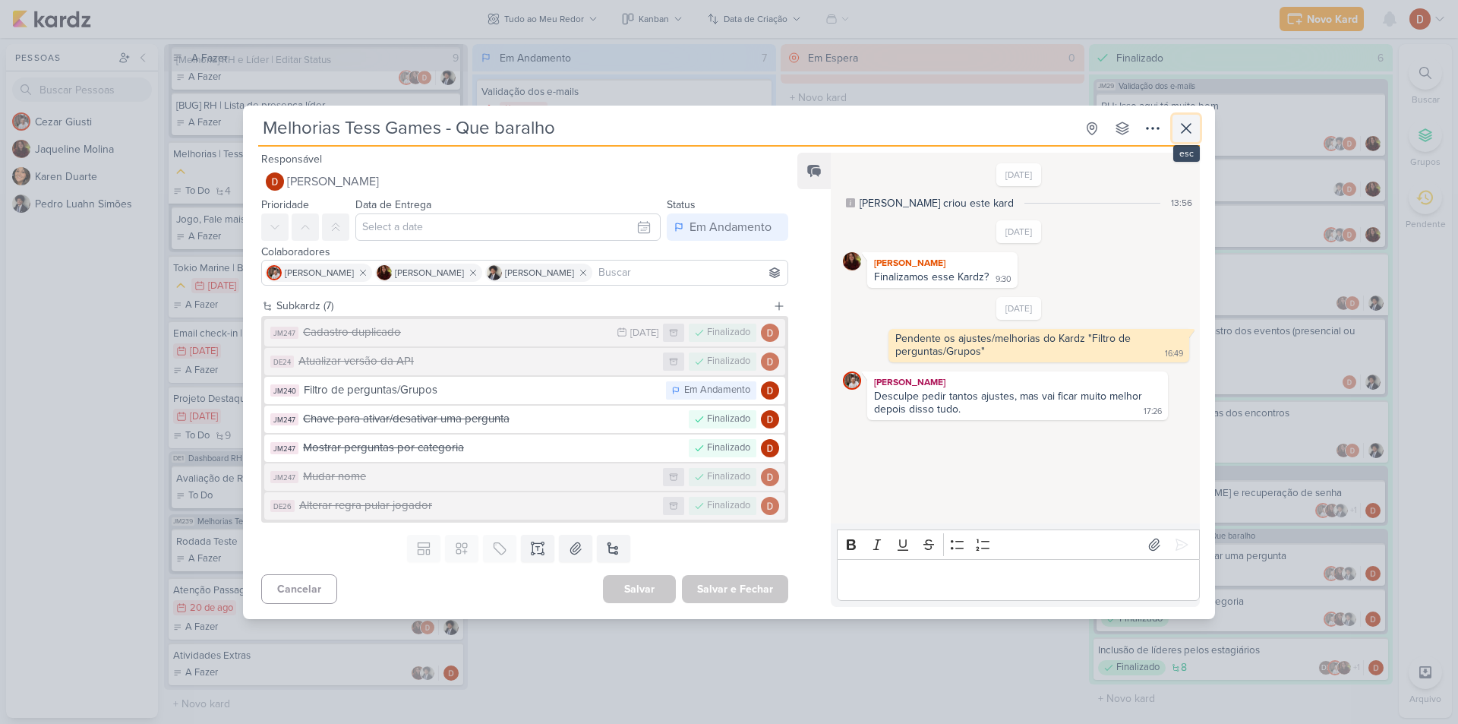
click at [1182, 120] on icon at bounding box center [1186, 128] width 18 height 18
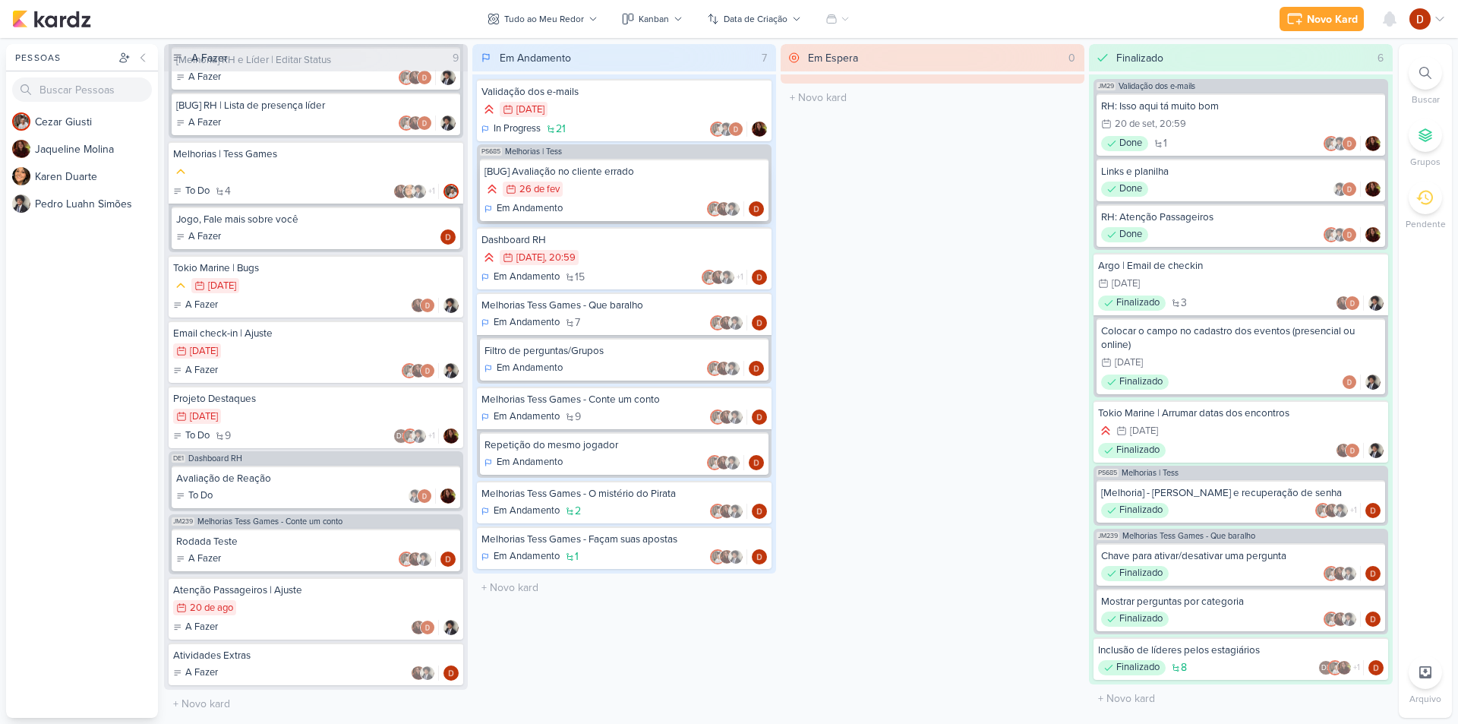
click at [601, 188] on div "26/2 [DATE]" at bounding box center [623, 189] width 279 height 17
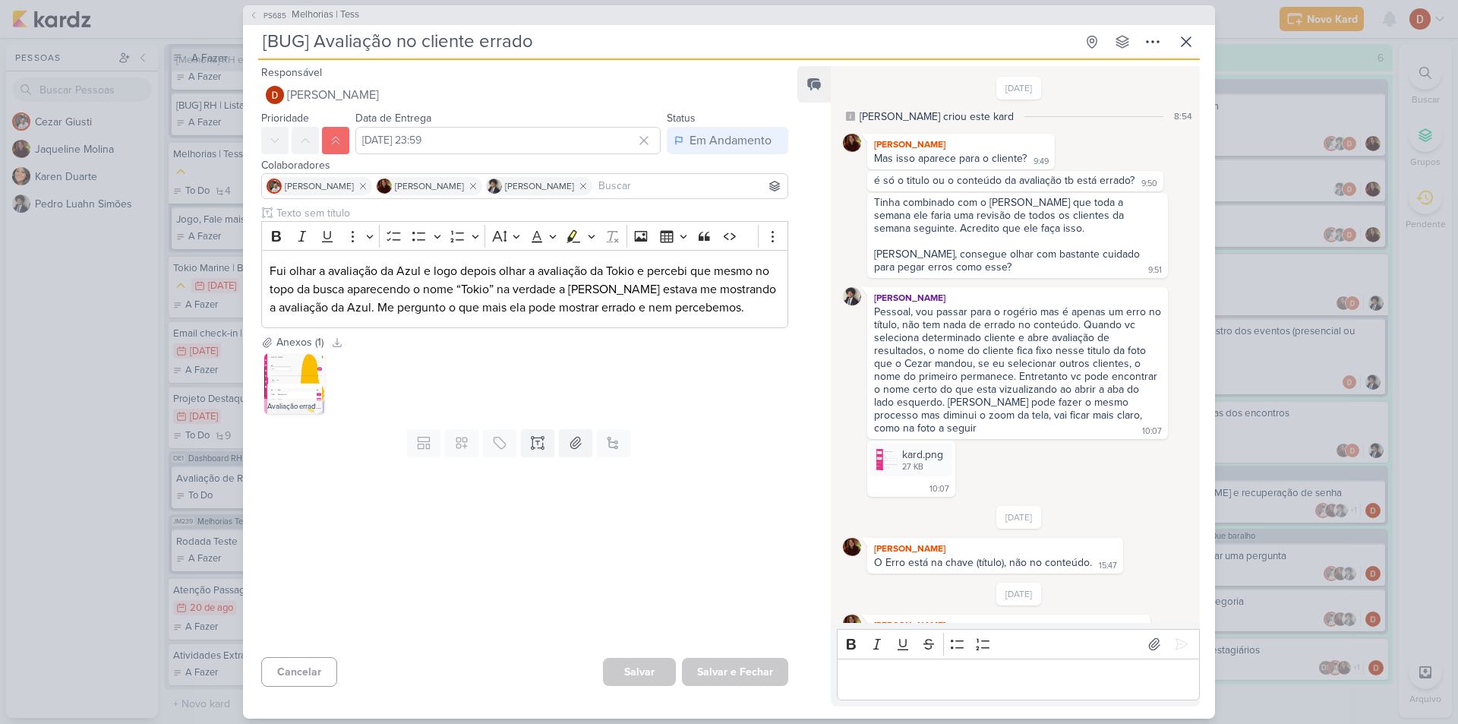
scroll to position [276, 0]
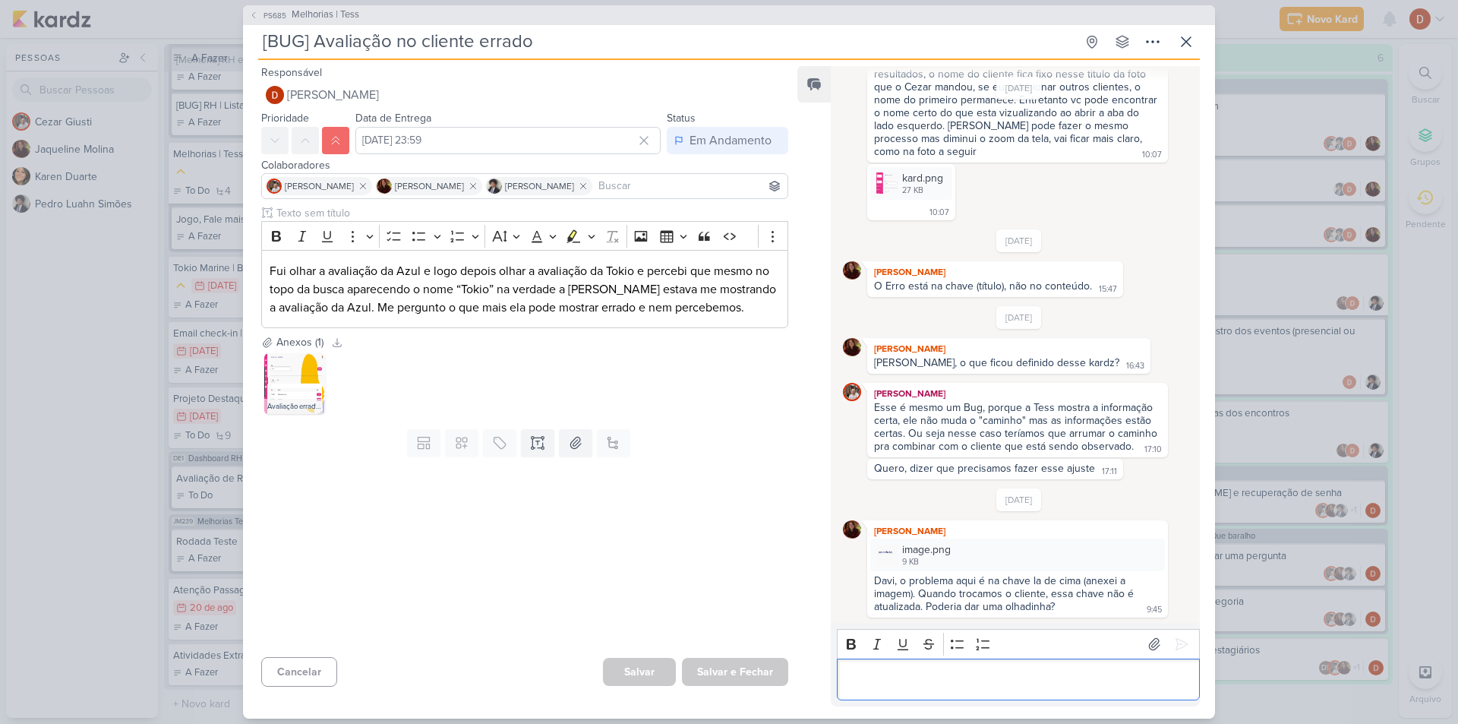
click at [959, 684] on p "Editor editing area: main" at bounding box center [1017, 679] width 347 height 18
click at [995, 551] on div "image.png 9 KB" at bounding box center [1017, 554] width 295 height 33
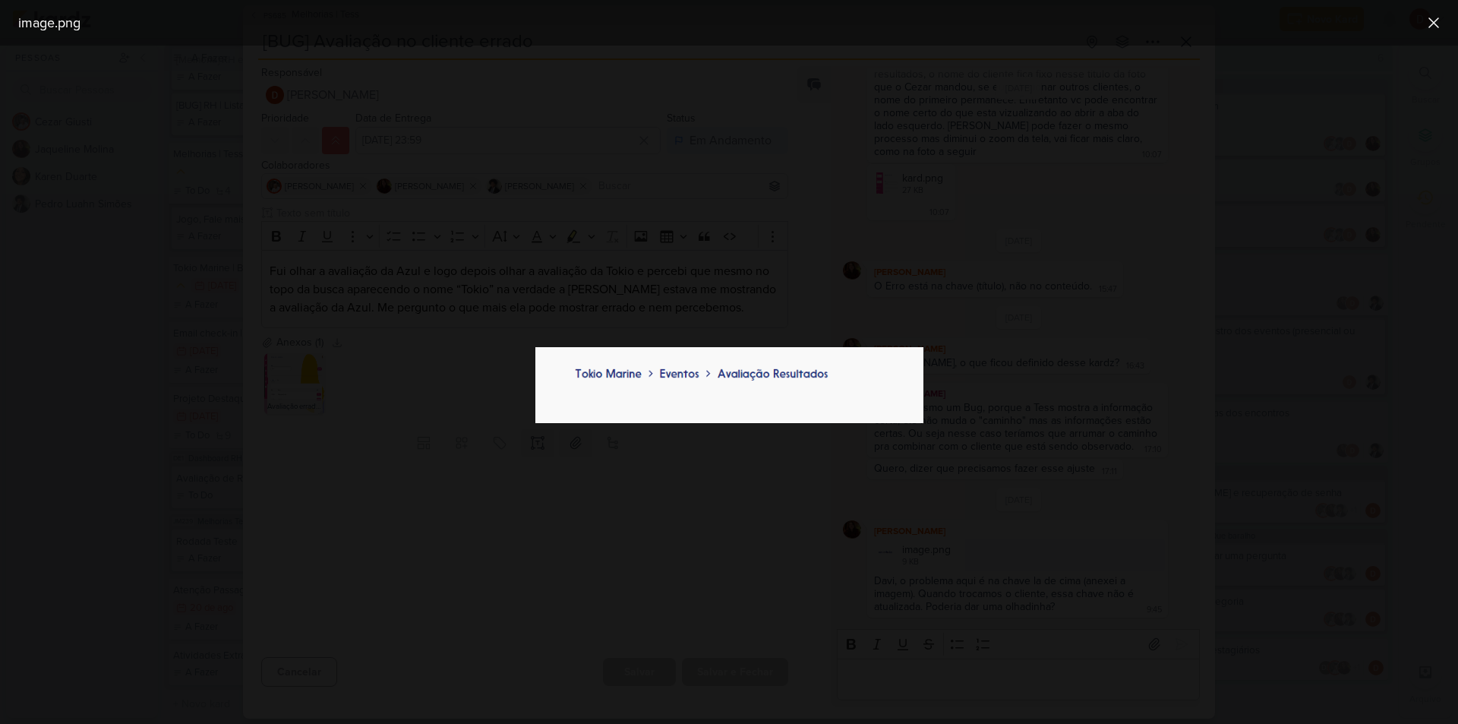
click at [1030, 308] on div at bounding box center [729, 385] width 1458 height 678
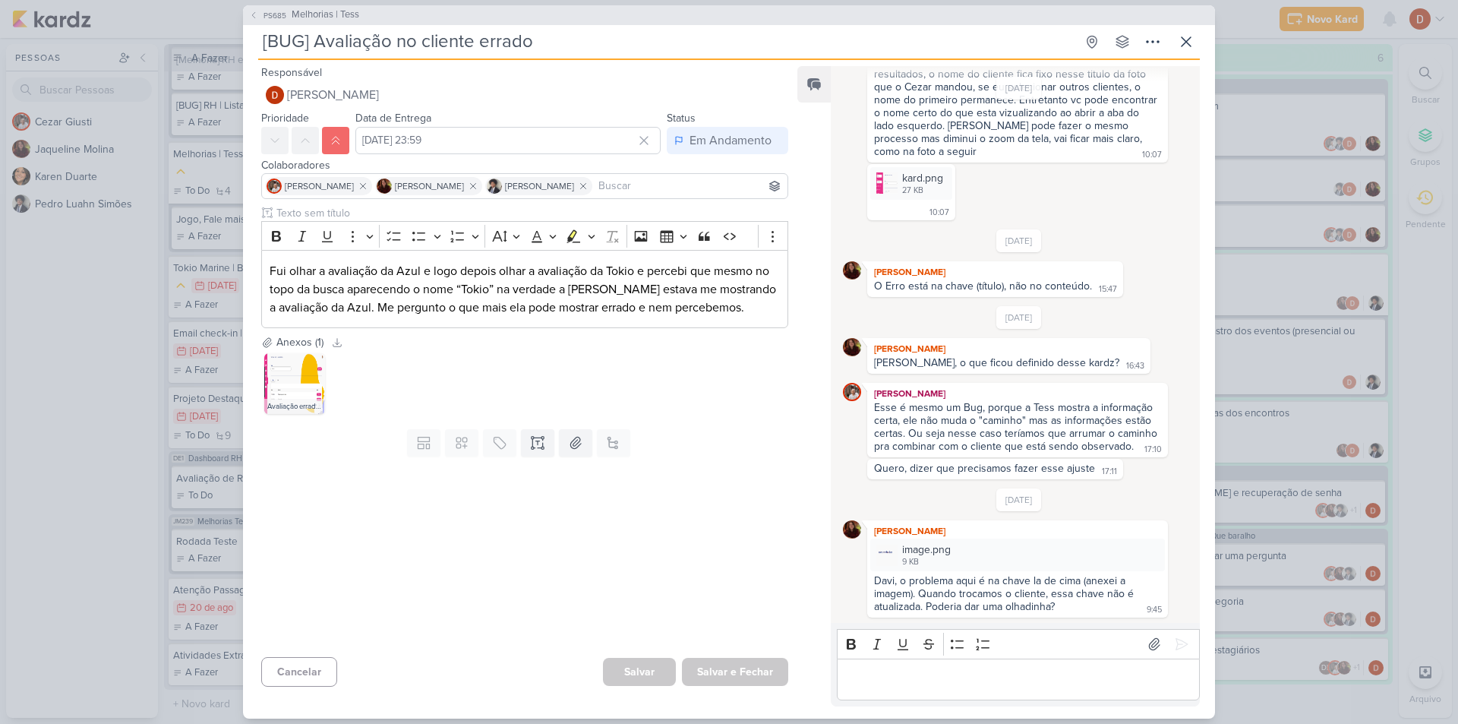
click at [762, 30] on input "[BUG] Avaliação no cliente errado" at bounding box center [666, 41] width 817 height 27
click at [289, 19] on button "PS685 Melhorias | Tess" at bounding box center [304, 15] width 110 height 15
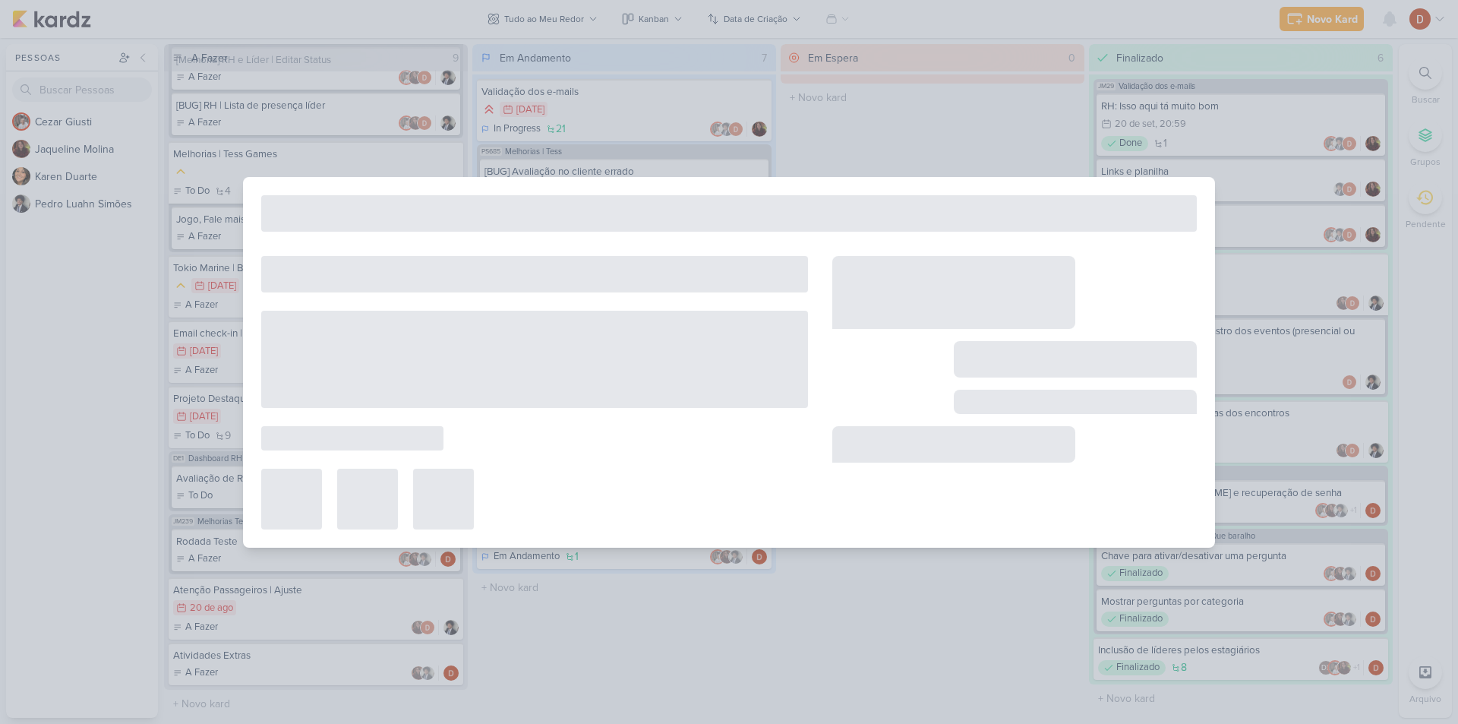
type input "Melhorias | Tess"
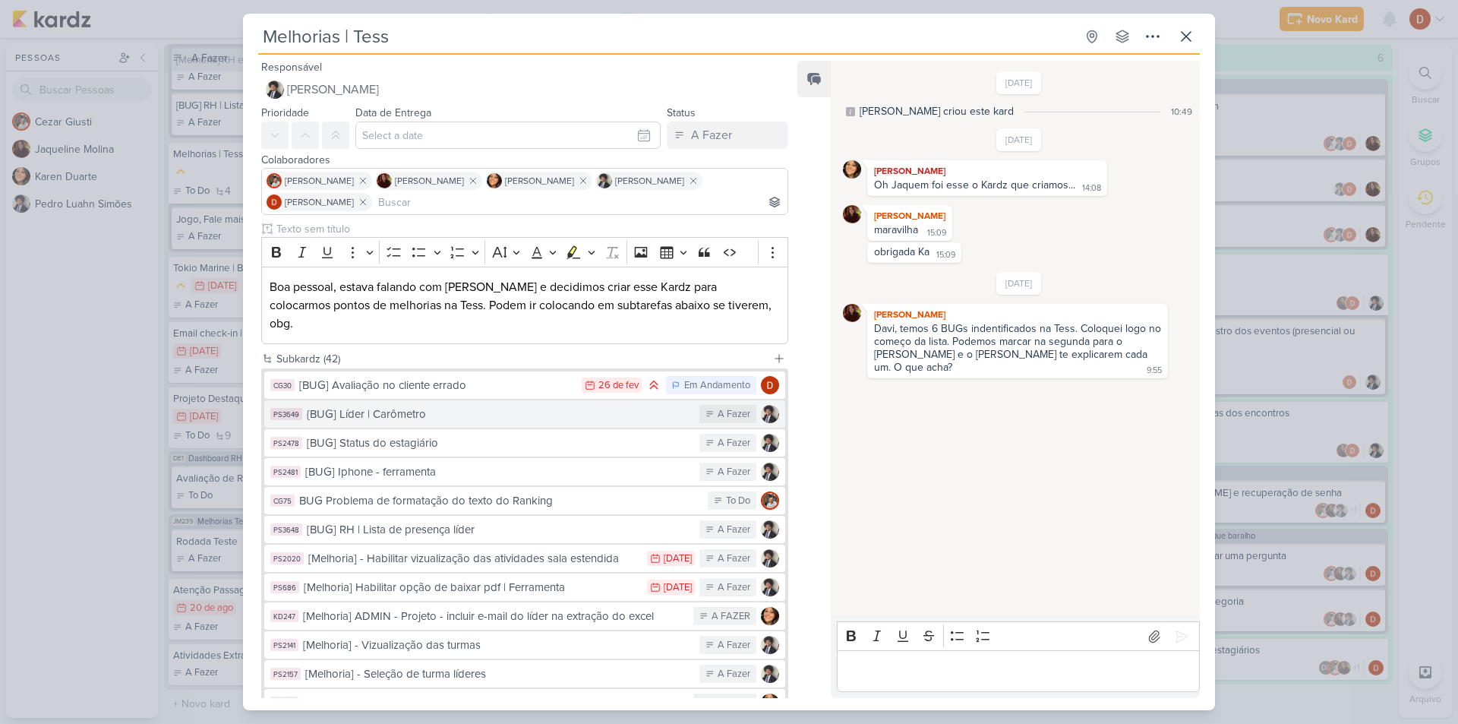
click at [321, 400] on button "PS3649 {BUG] Líder | Carômetro A Fazer" at bounding box center [524, 413] width 521 height 27
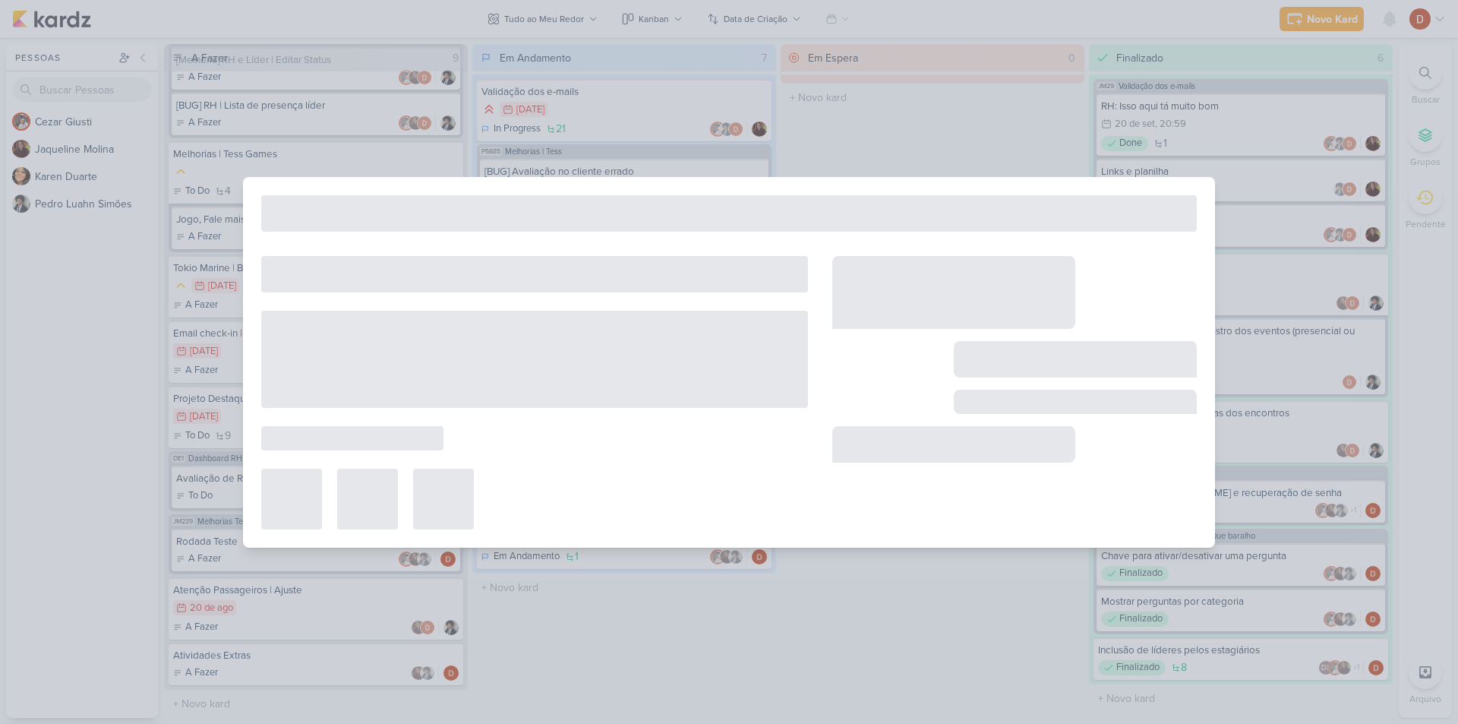
type input "{BUG] Líder | Carômetro"
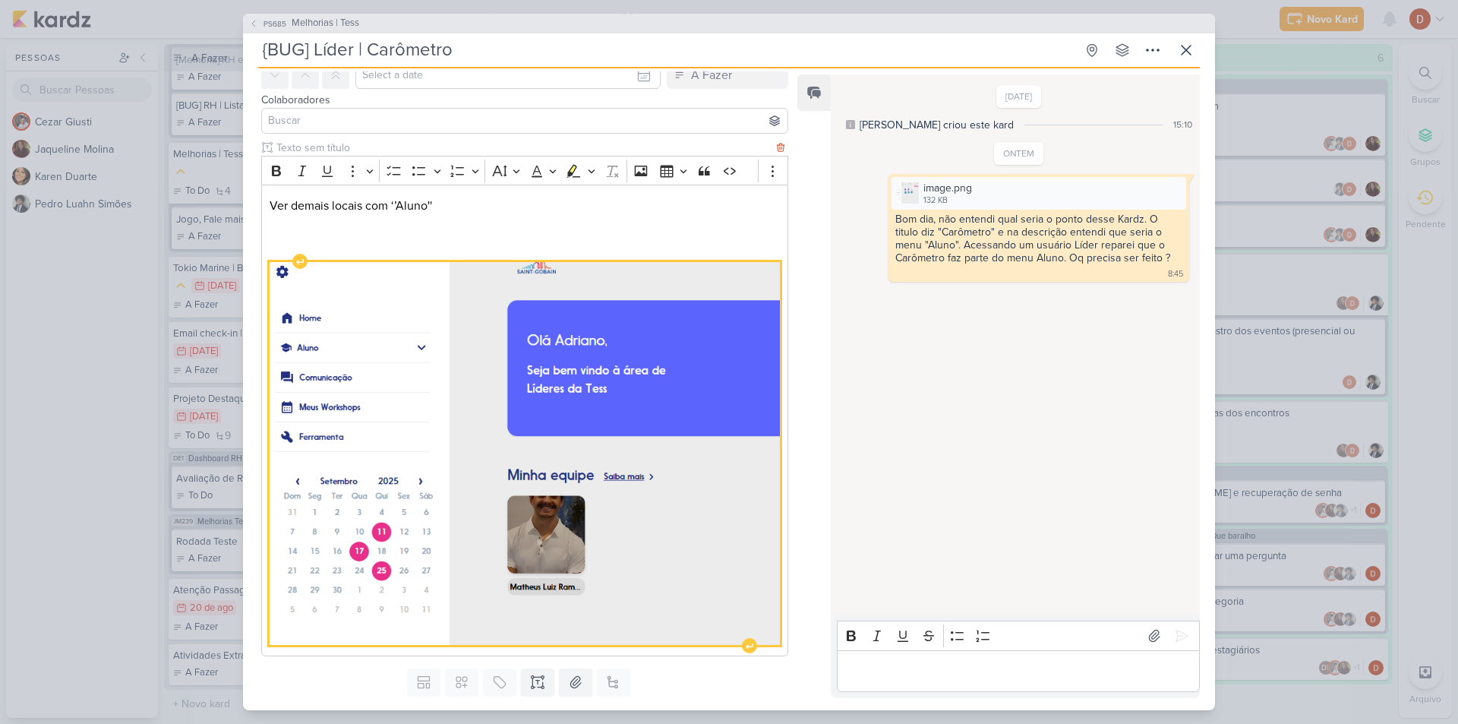
scroll to position [112, 0]
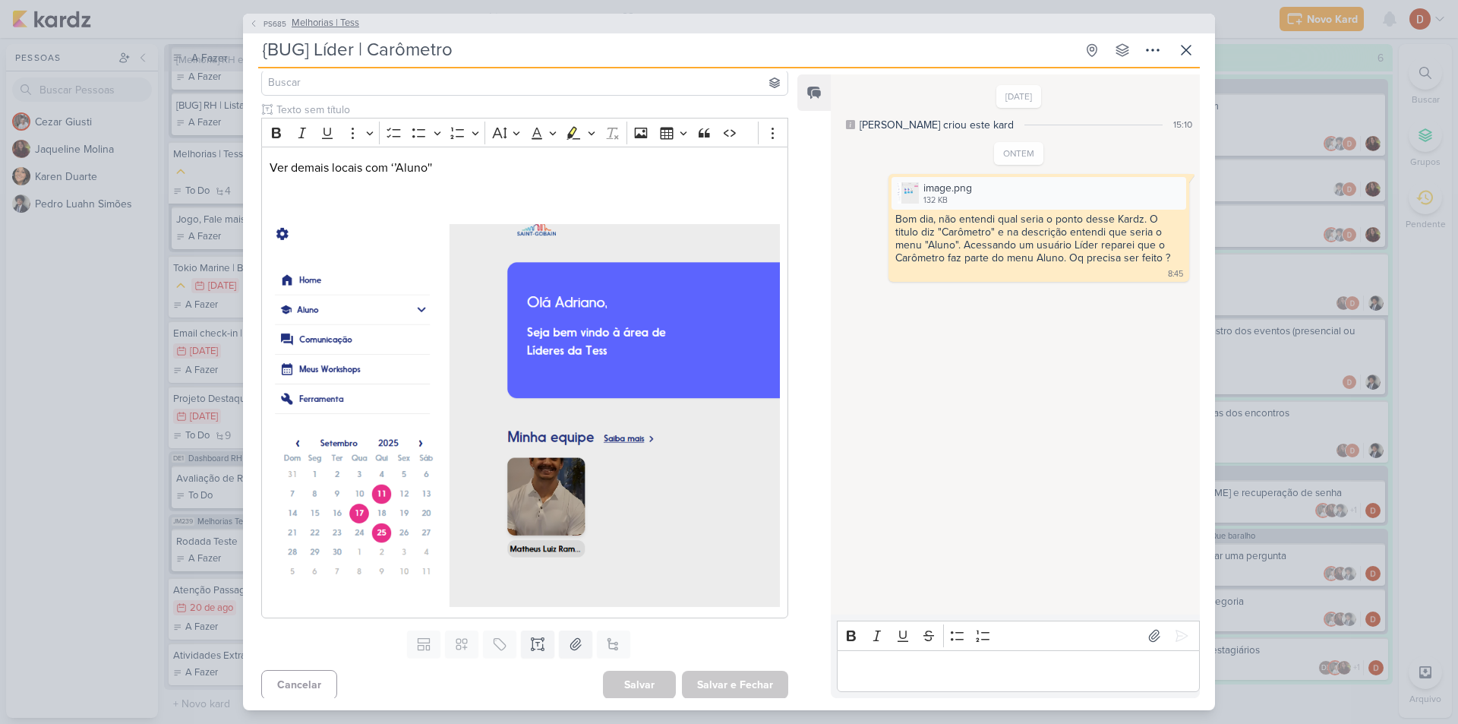
click at [251, 21] on icon at bounding box center [253, 23] width 9 height 9
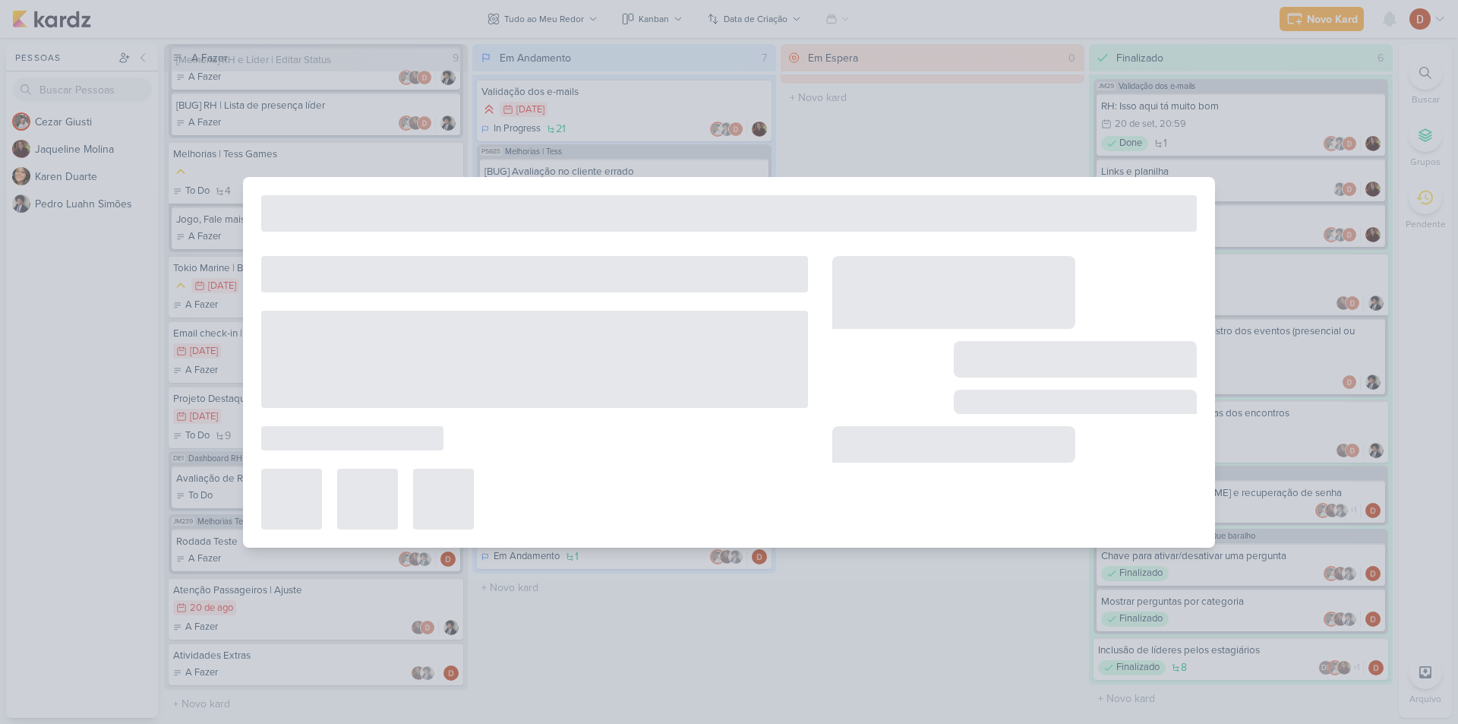
type input "Melhorias | Tess"
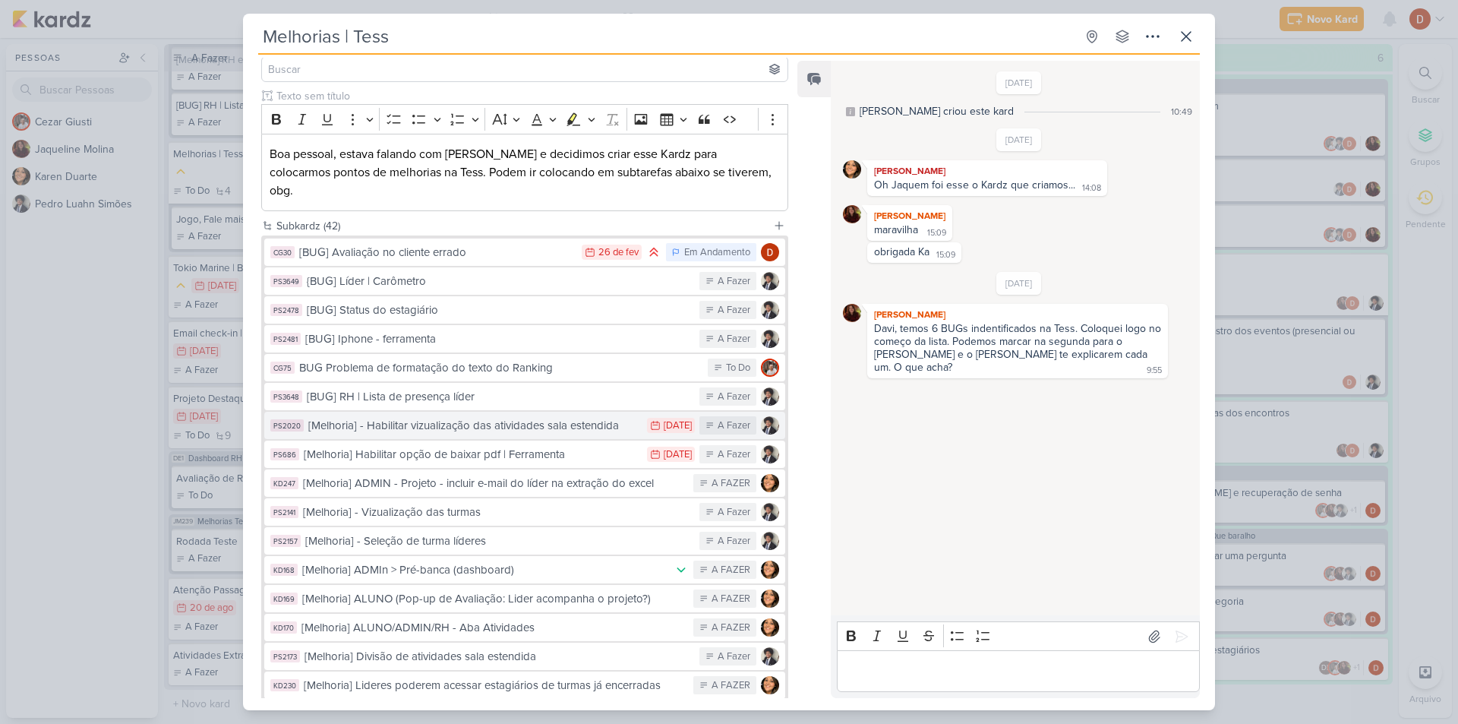
scroll to position [0, 0]
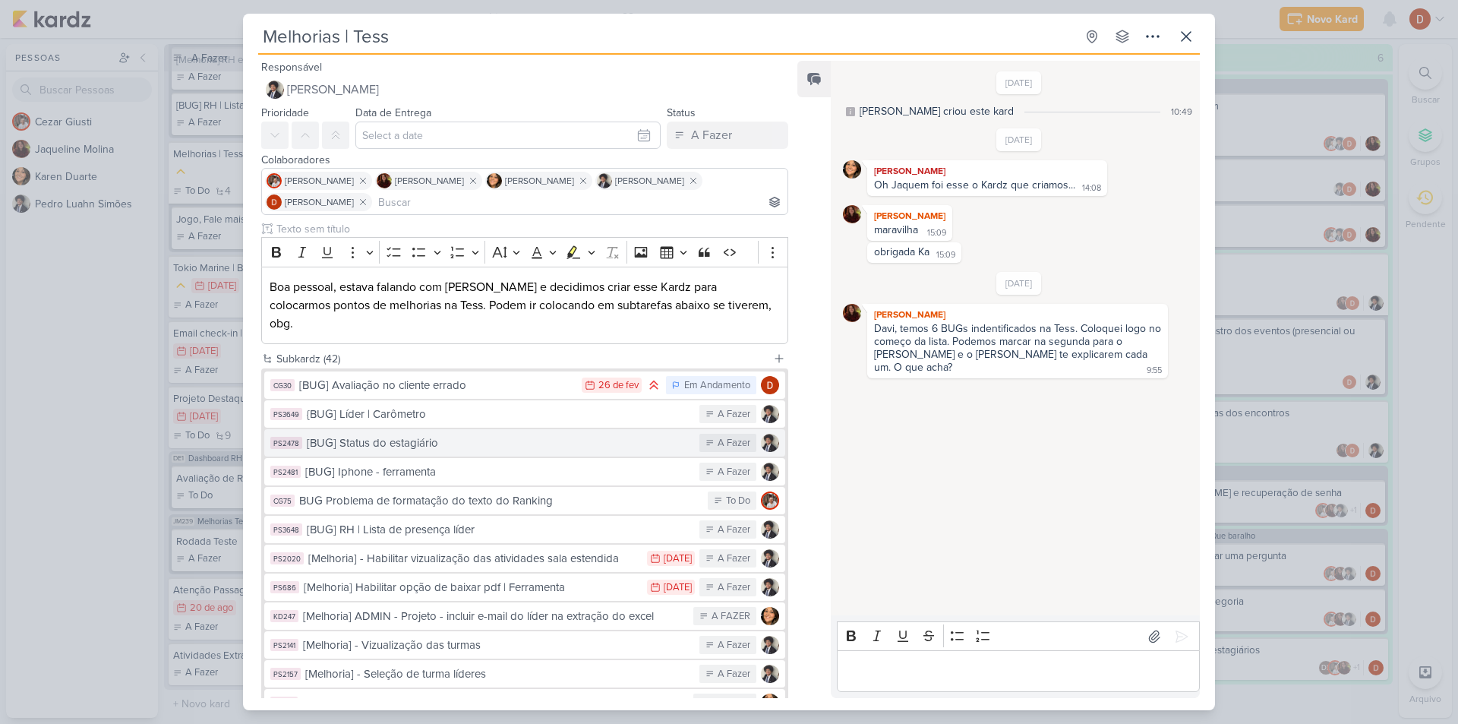
click at [405, 434] on div "[BUG] Status do estagiário" at bounding box center [499, 442] width 385 height 17
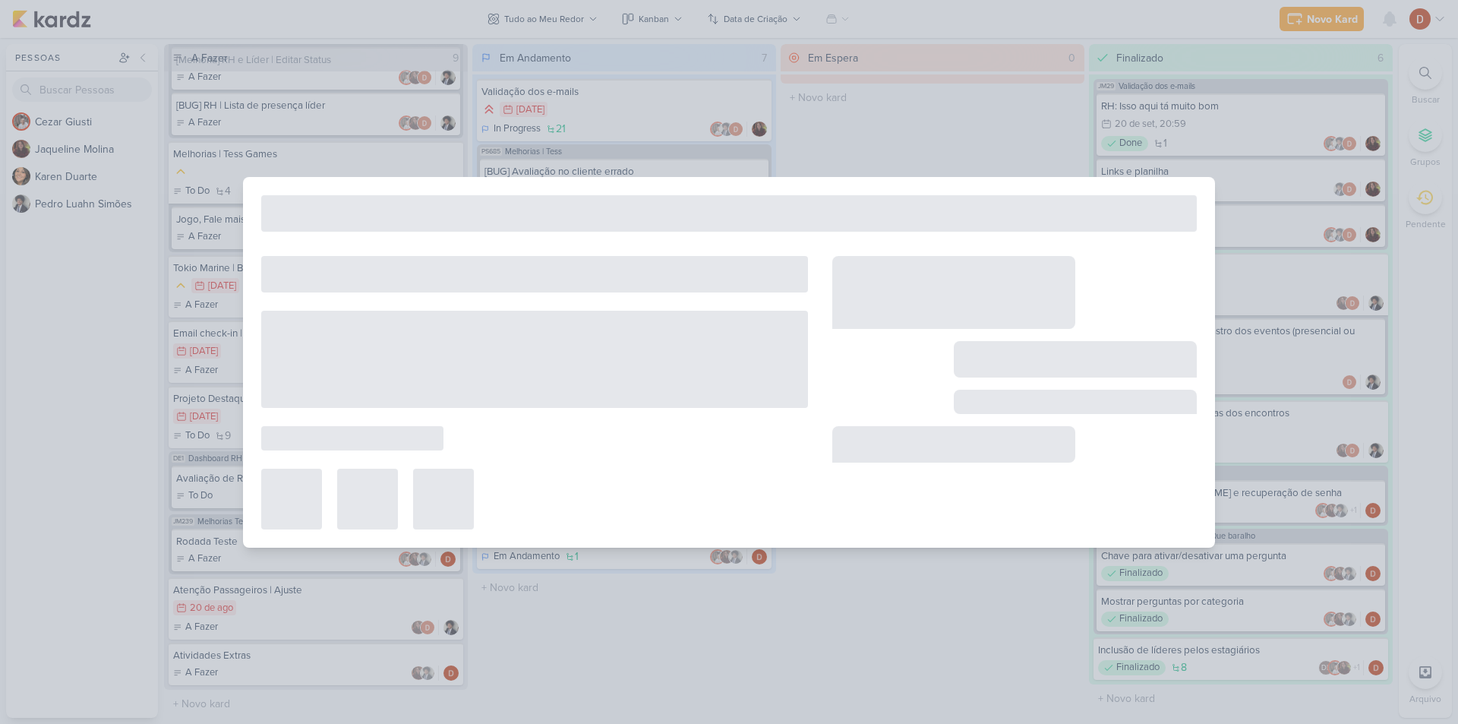
type input "[BUG] Status do estagiário"
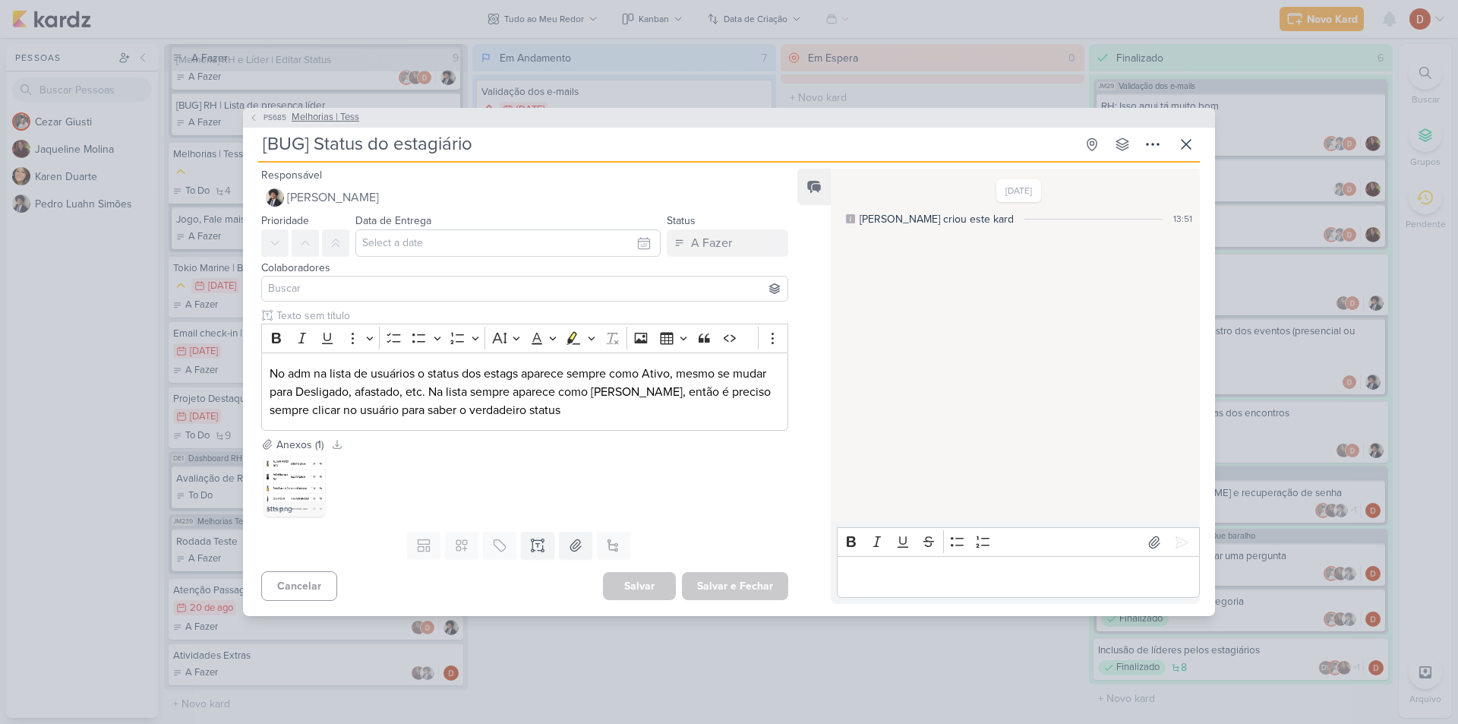
click at [260, 118] on button "PS685 Melhorias | Tess" at bounding box center [304, 117] width 110 height 15
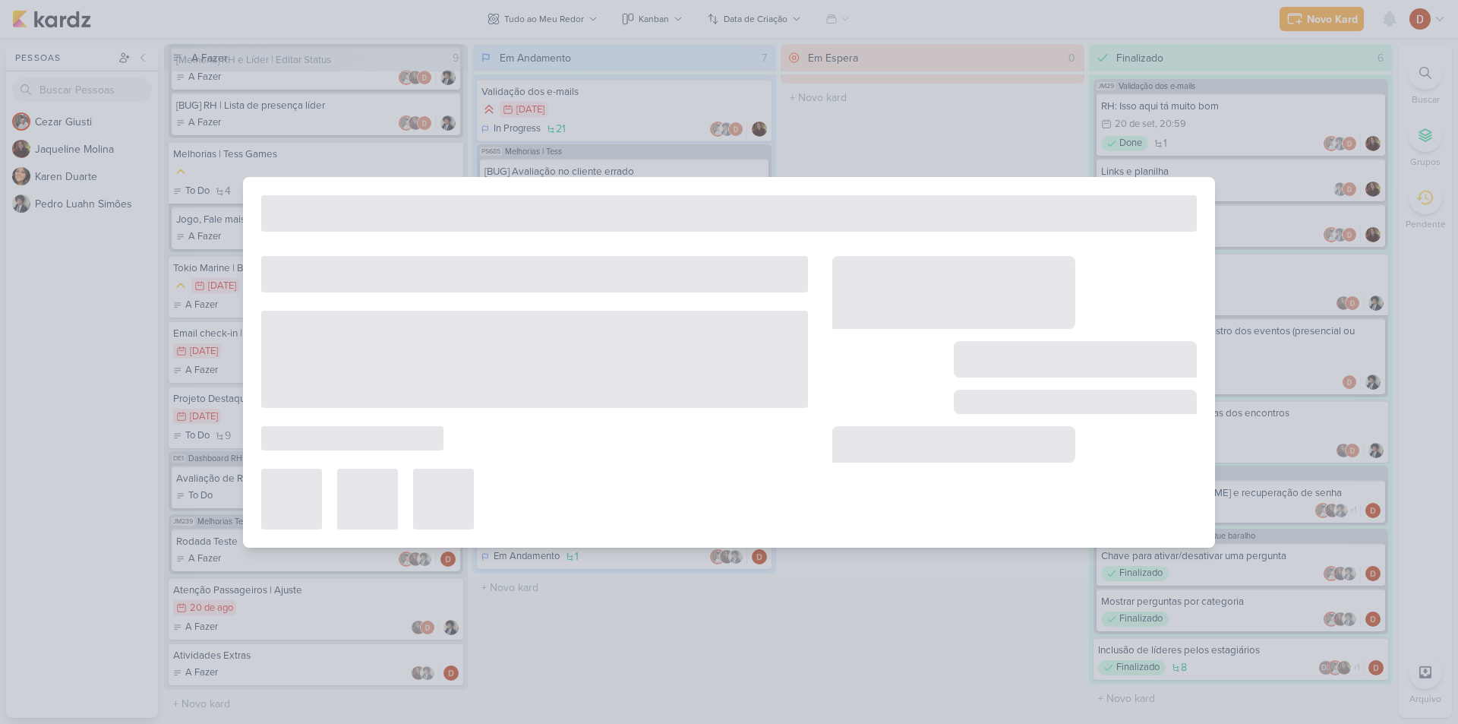
type input "Melhorias | Tess"
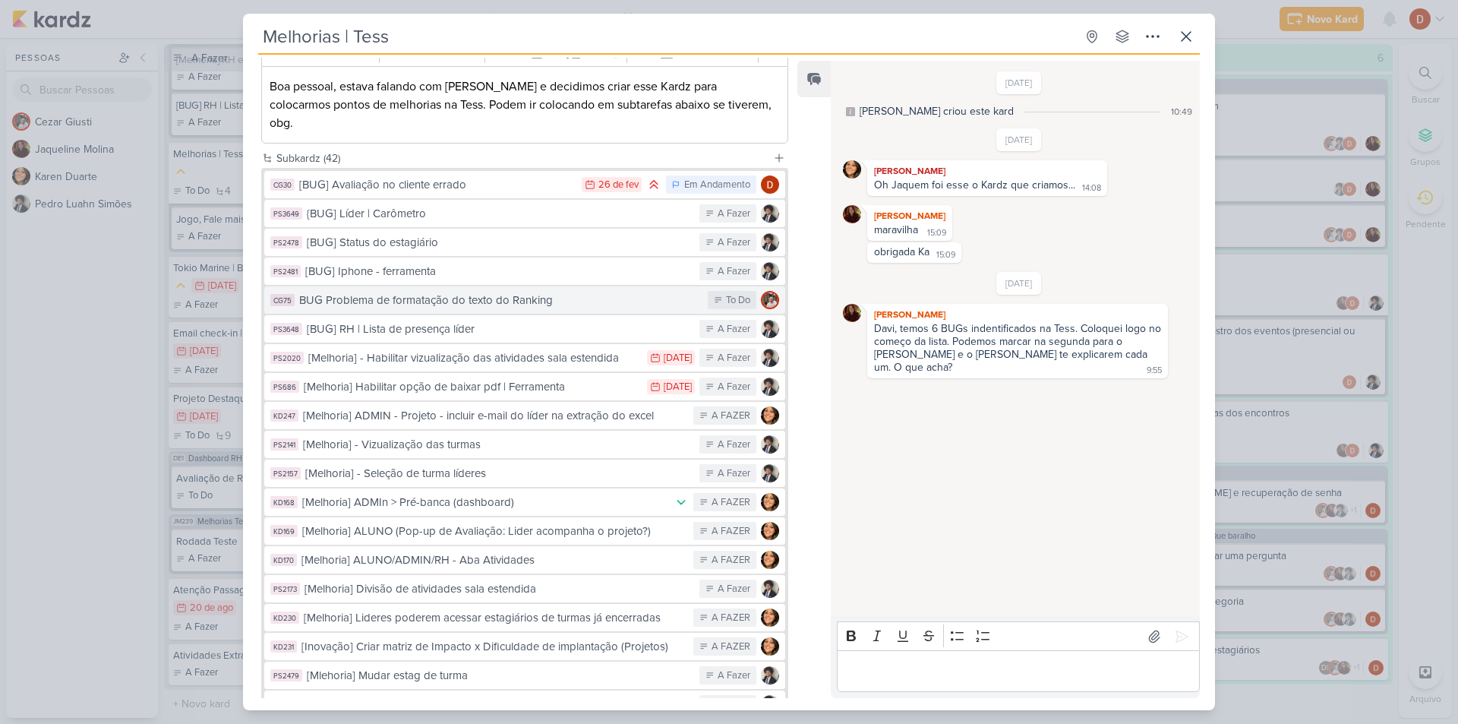
scroll to position [228, 0]
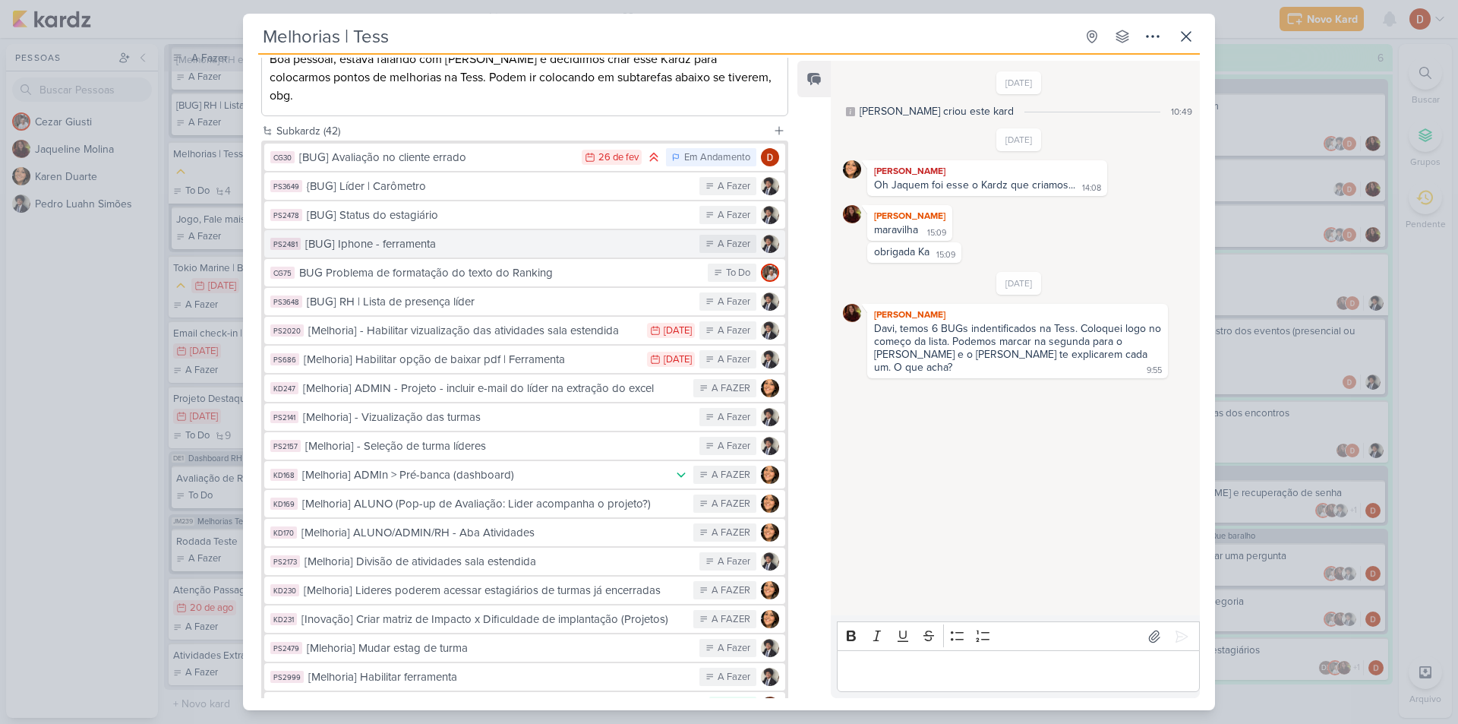
click at [462, 235] on div "[BUG] Iphone - ferramenta" at bounding box center [498, 243] width 386 height 17
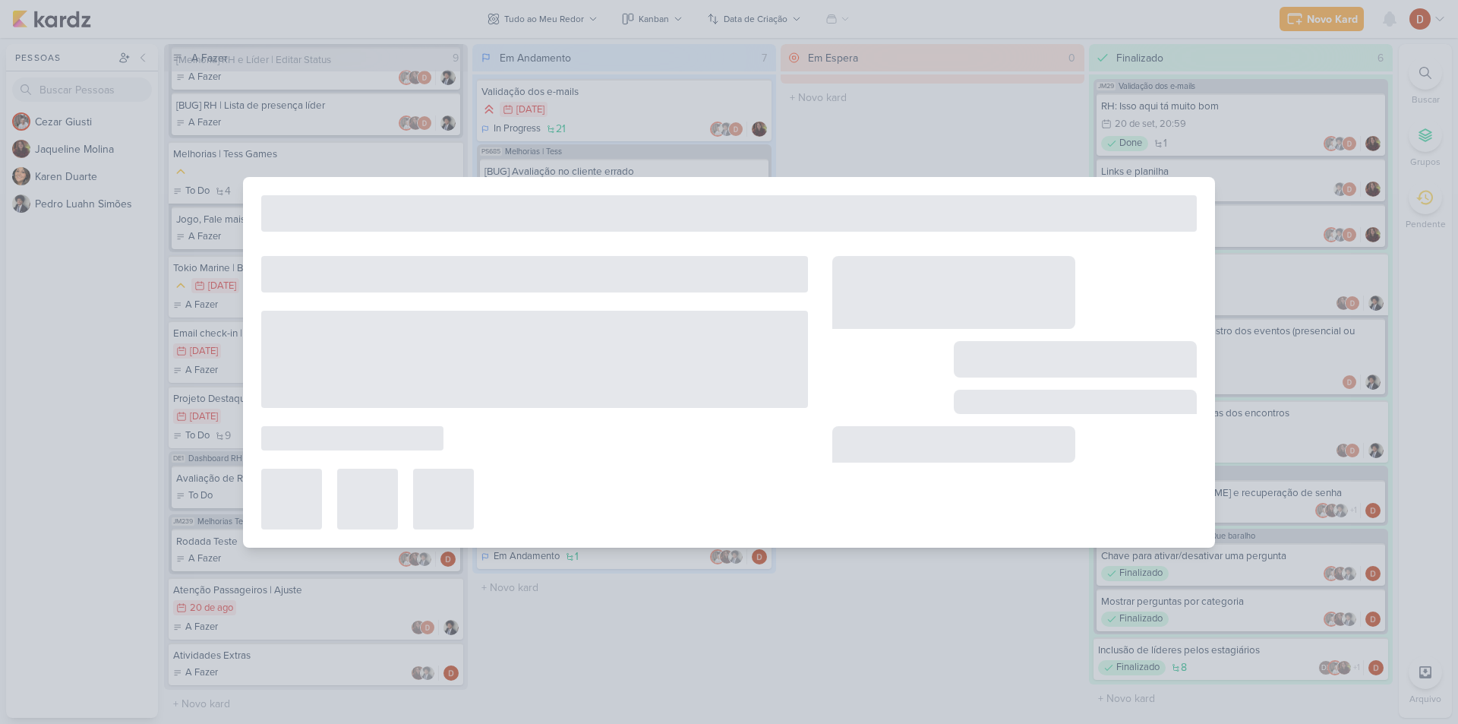
type input "[BUG] Iphone - ferramenta"
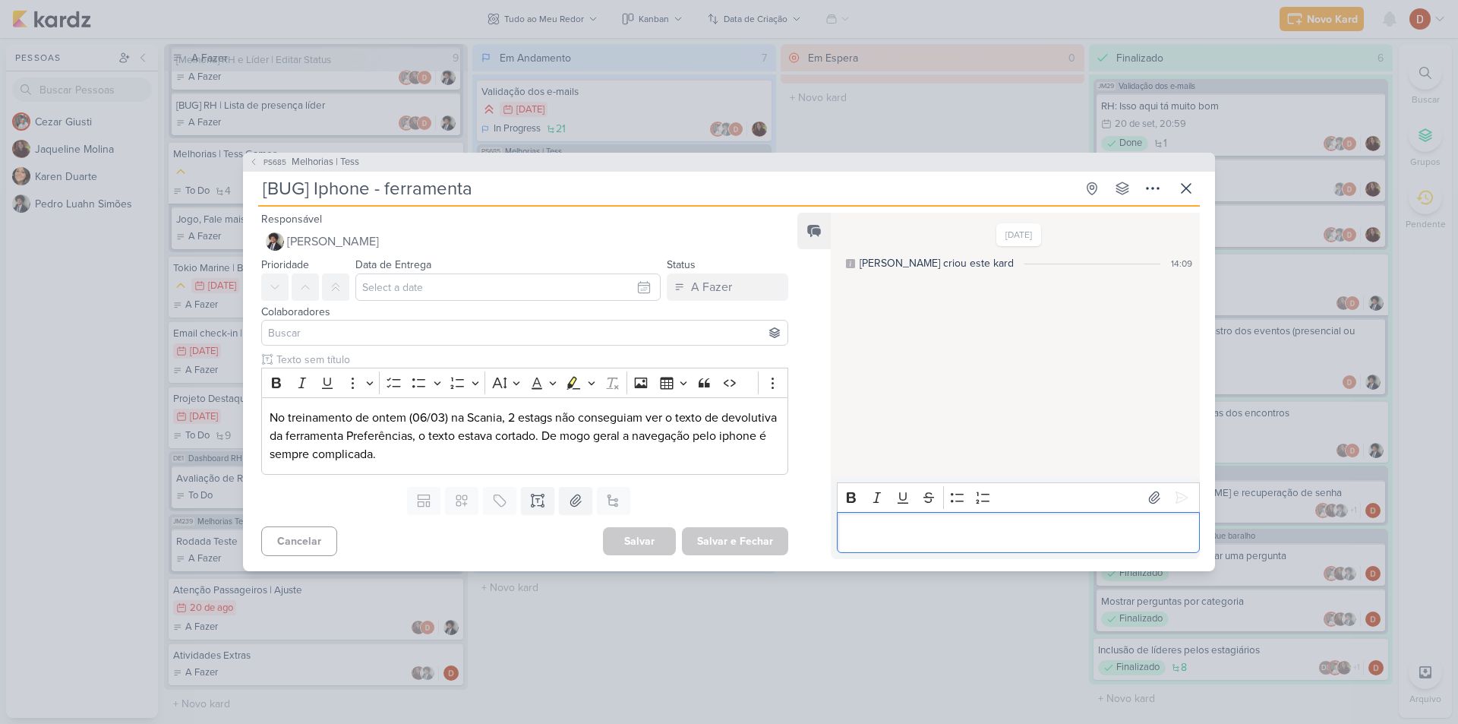
click at [904, 546] on div "Editor editing area: main" at bounding box center [1018, 533] width 363 height 42
click at [271, 161] on span "PS685" at bounding box center [274, 161] width 27 height 11
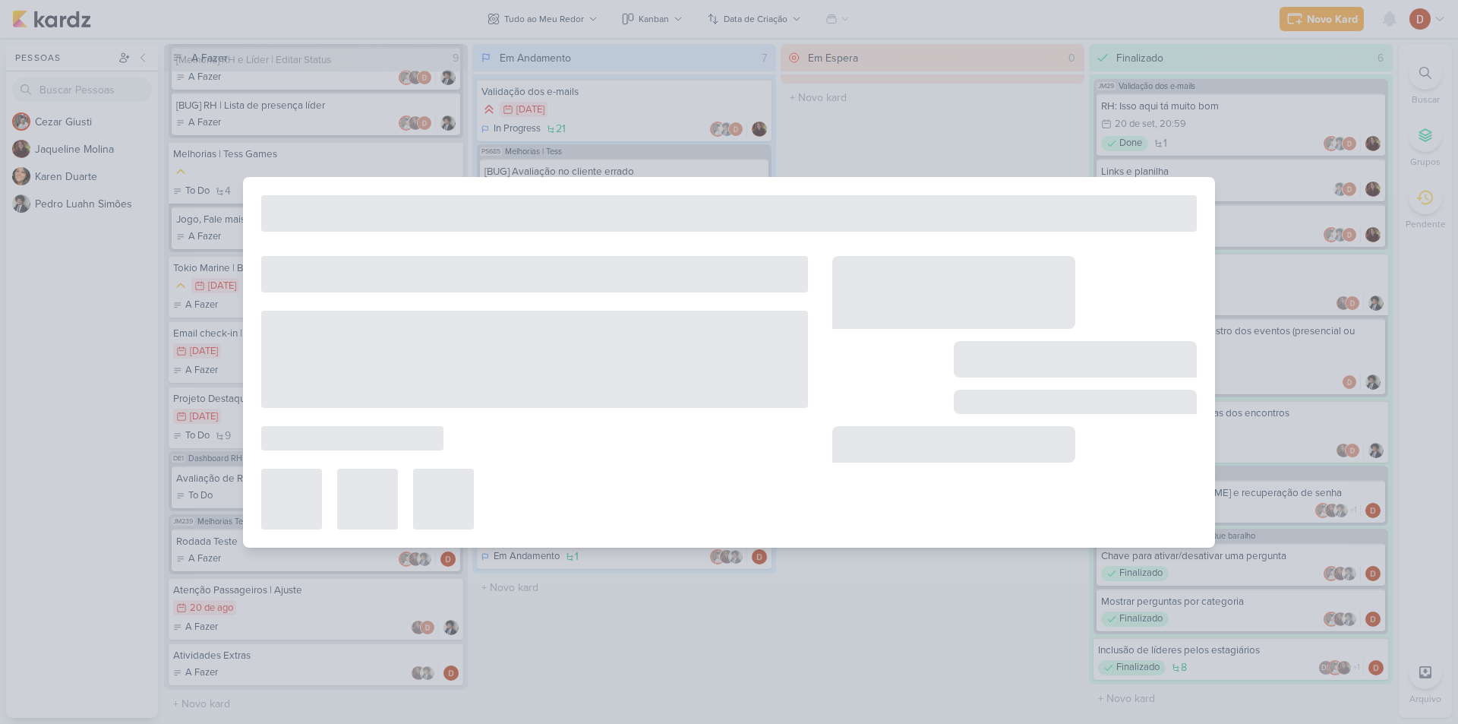
type input "Melhorias | Tess"
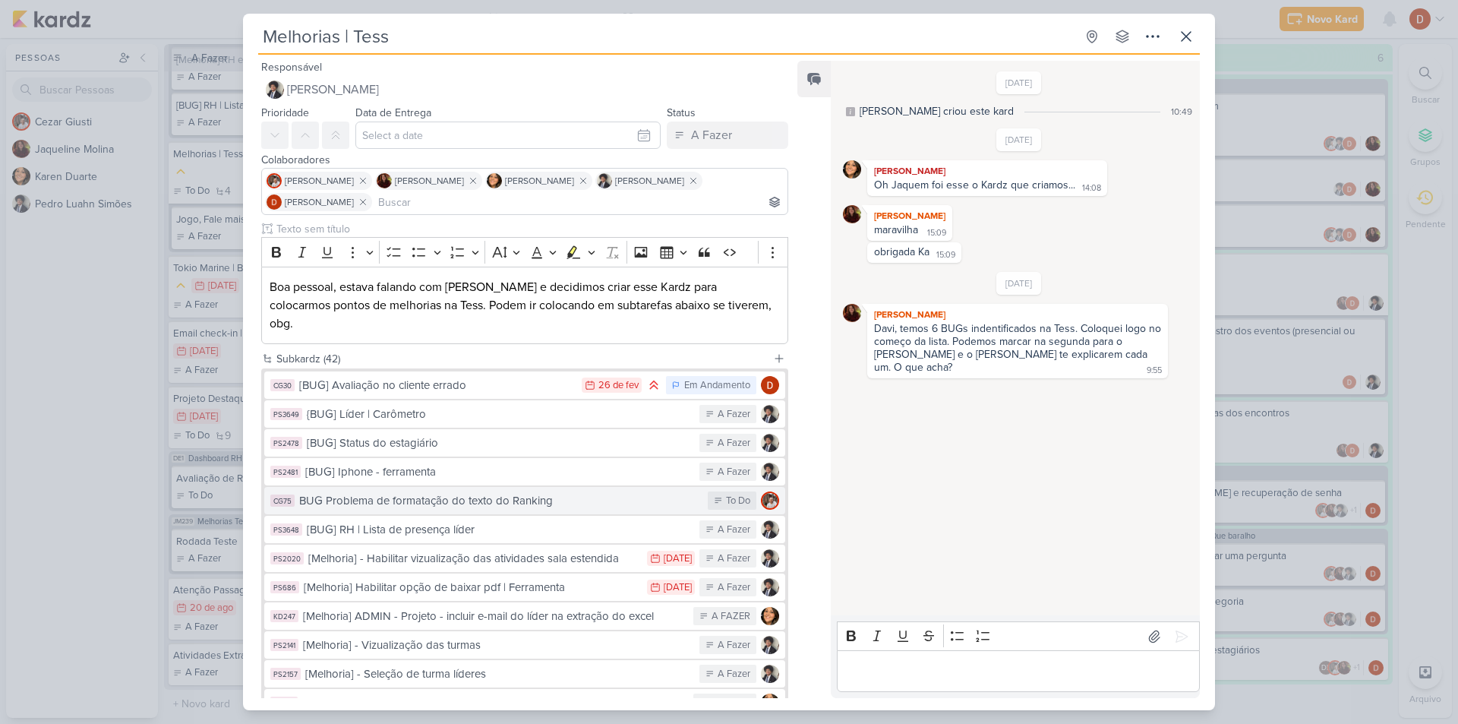
click at [431, 492] on div "BUG Problema de formatação do texto do Ranking" at bounding box center [499, 500] width 401 height 17
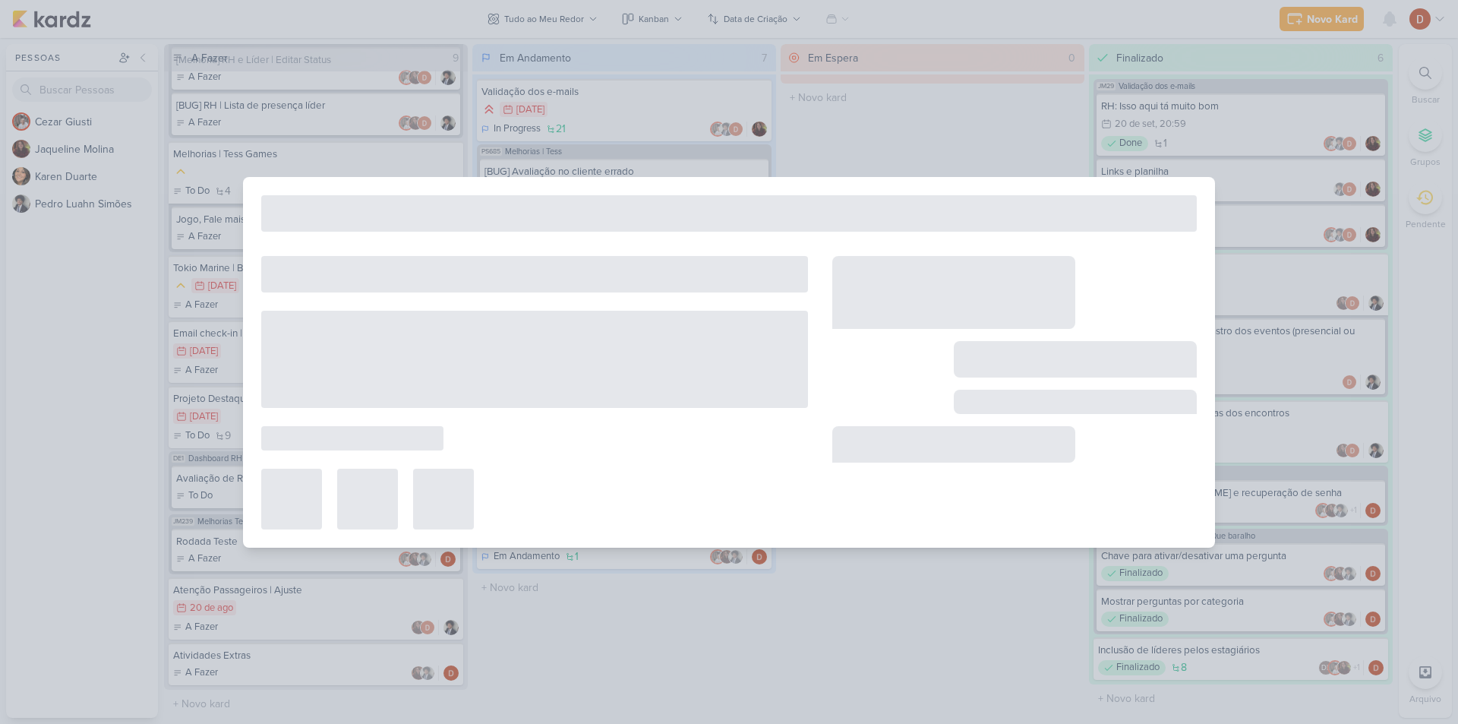
type input "BUG Problema de formatação do texto do Ranking"
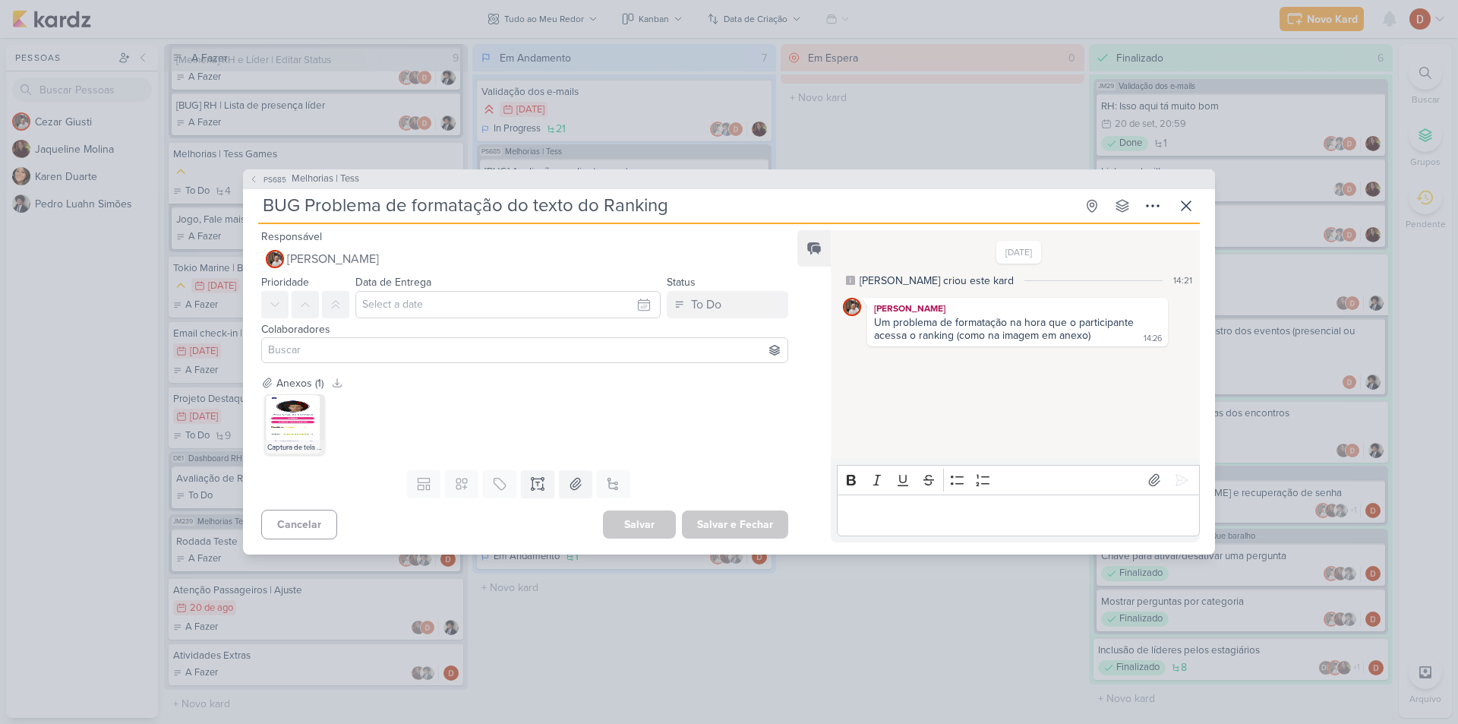
click at [259, 171] on div "PS685 Melhorias | Tess" at bounding box center [729, 179] width 972 height 20
click at [261, 176] on span "PS685" at bounding box center [274, 179] width 27 height 11
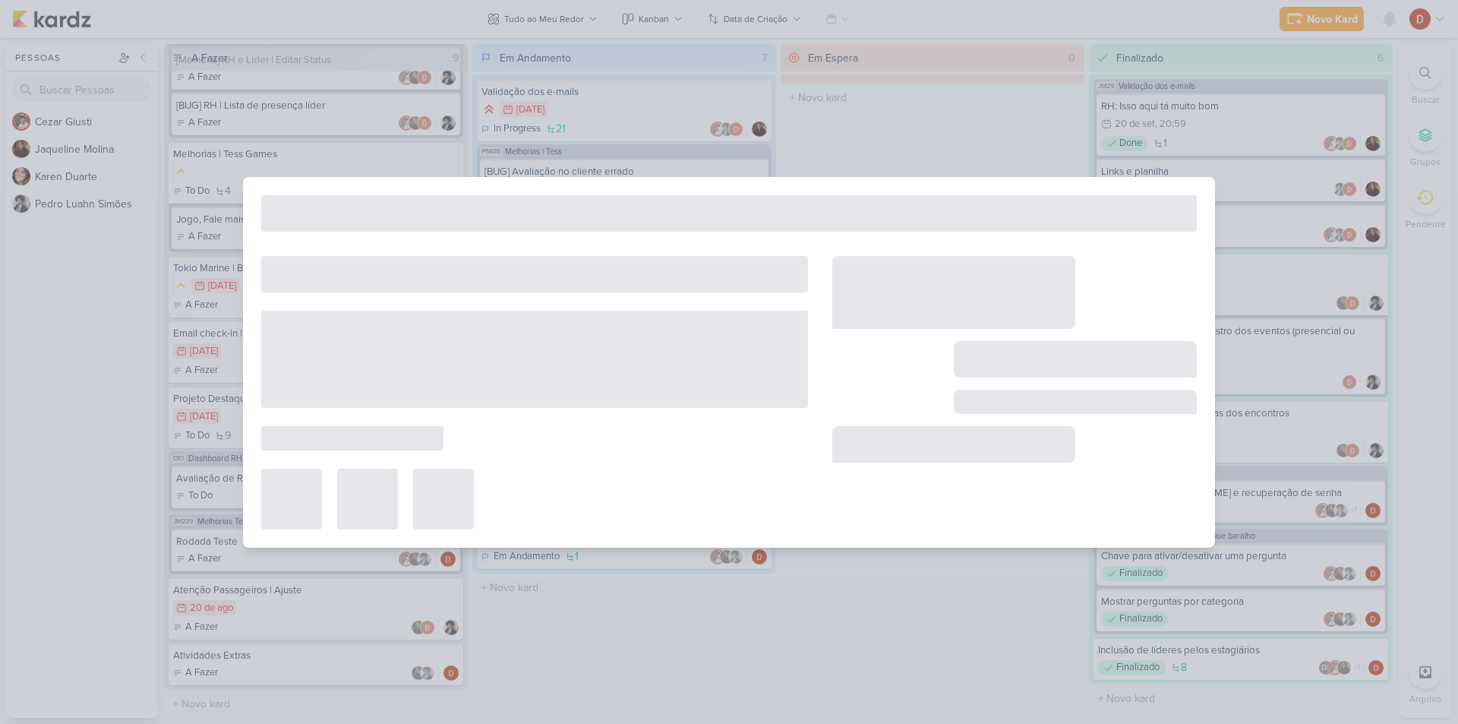
type input "Melhorias | Tess"
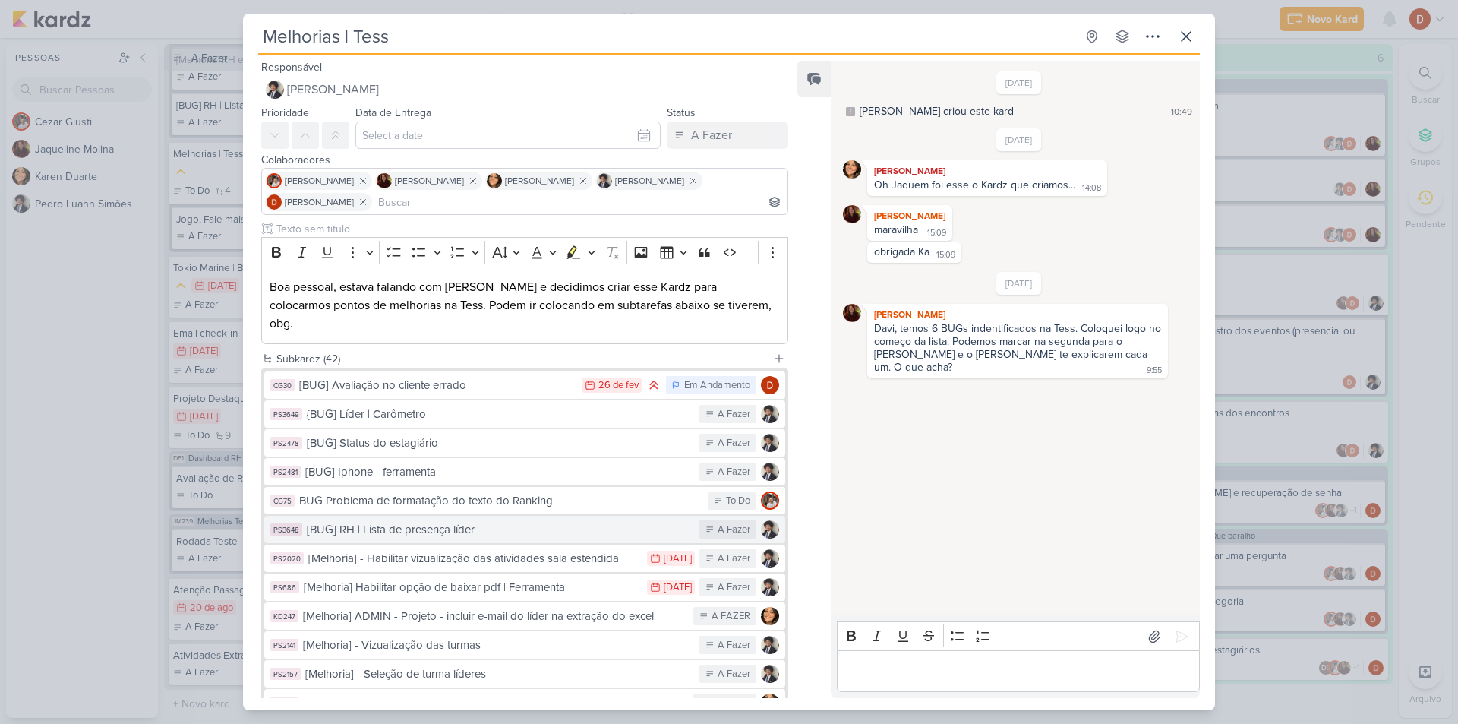
click at [421, 521] on div "[BUG] RH | Lista de presença líder" at bounding box center [499, 529] width 385 height 17
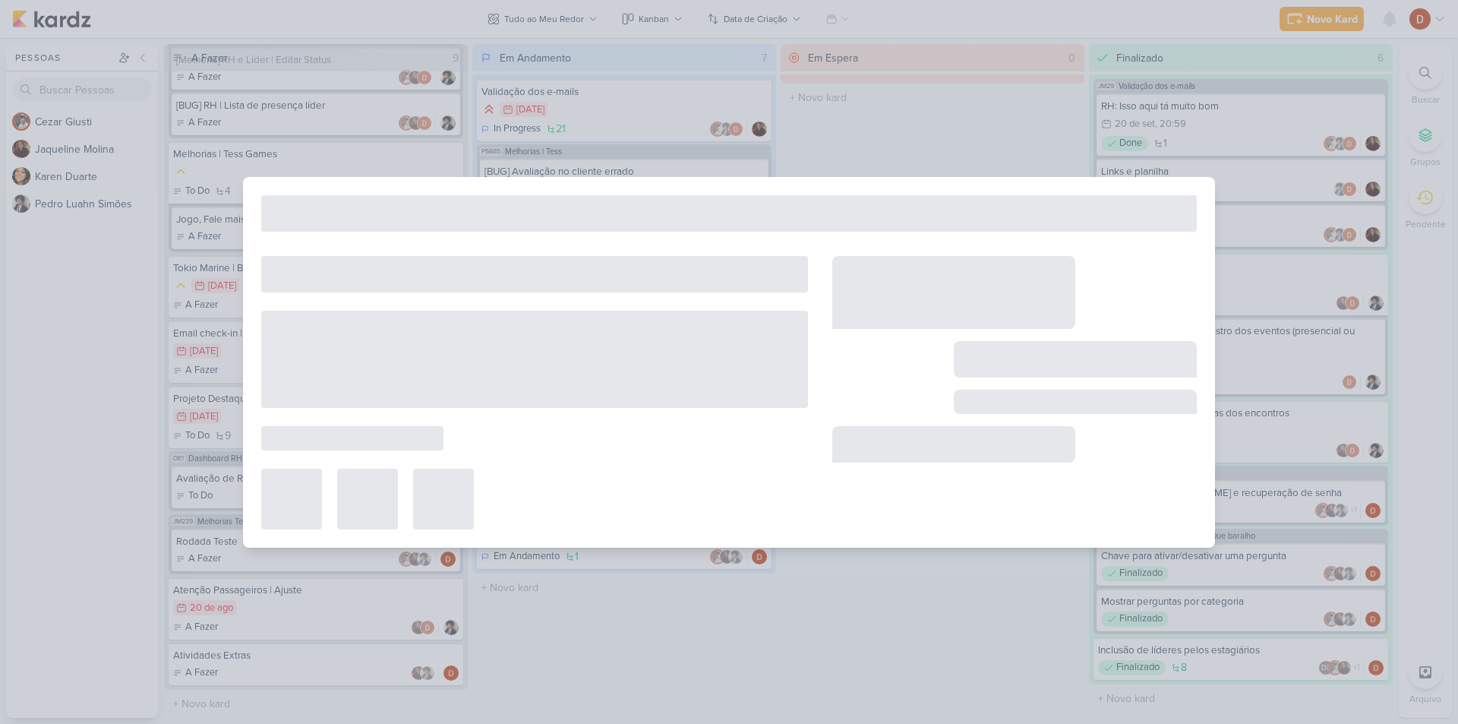
type input "[BUG] RH | Lista de presença líder"
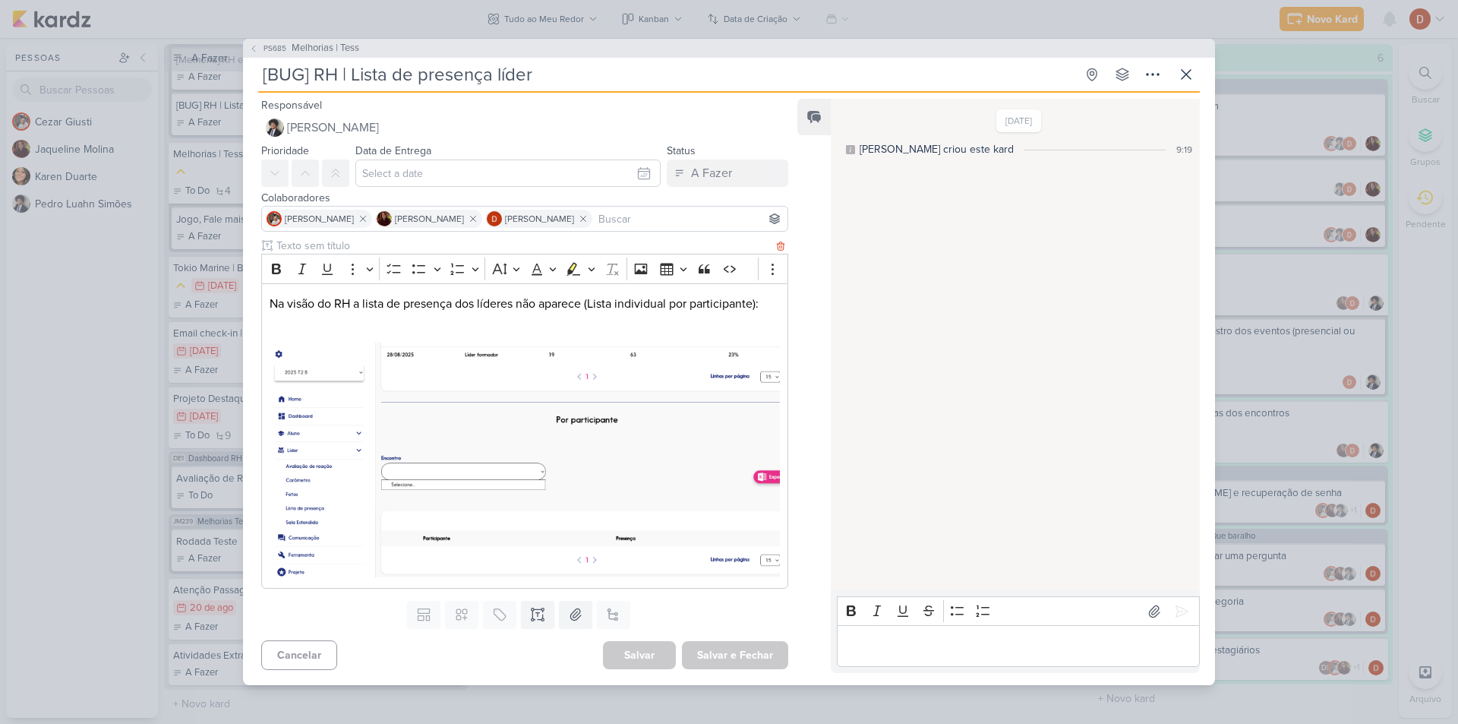
click at [371, 307] on p "Na visão do RH a lista de presença dos líderes não aparece (Lista individual po…" at bounding box center [525, 304] width 510 height 18
click at [418, 319] on p "Editor editing area: main" at bounding box center [525, 322] width 510 height 18
click at [1095, 292] on div "[DATE] [PERSON_NAME] criou este kard 9:19" at bounding box center [1014, 344] width 367 height 489
click at [267, 45] on span "PS685" at bounding box center [274, 48] width 27 height 11
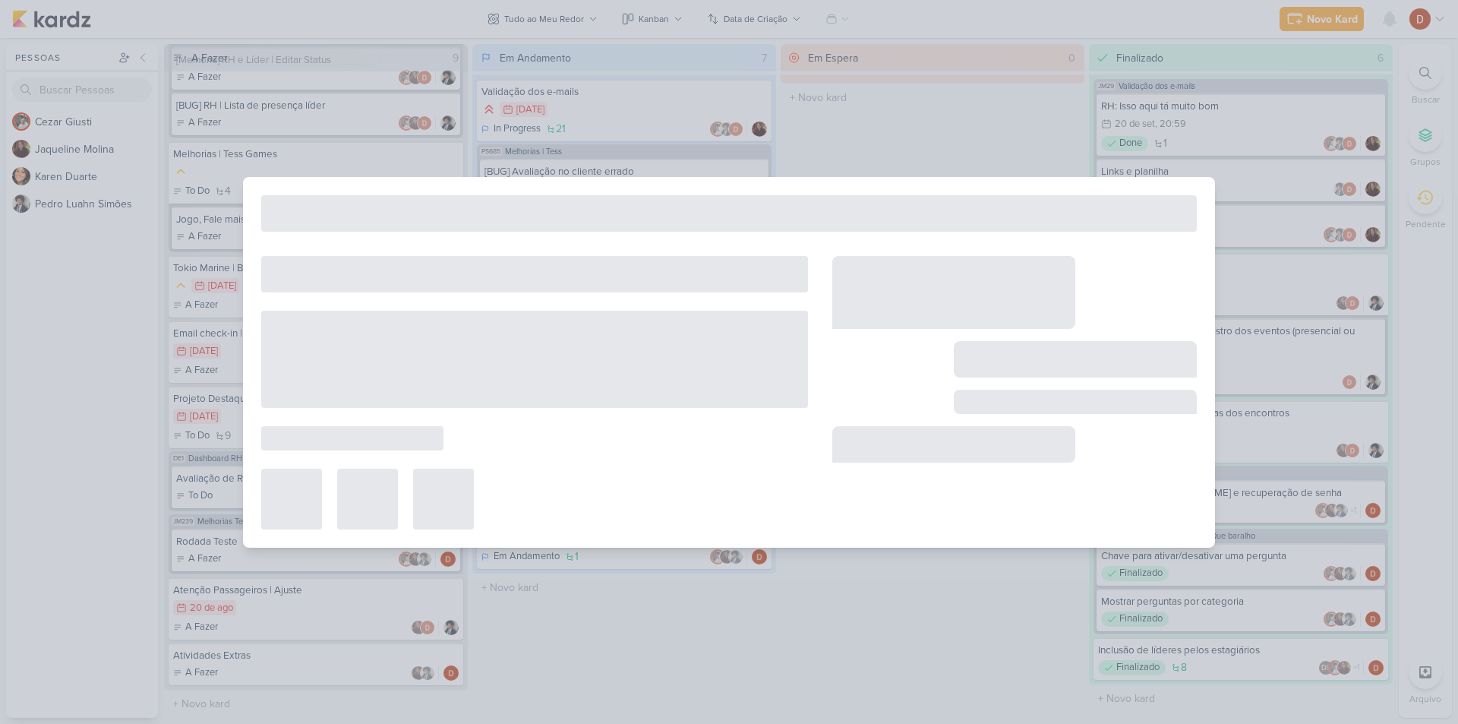
type input "Melhorias | Tess"
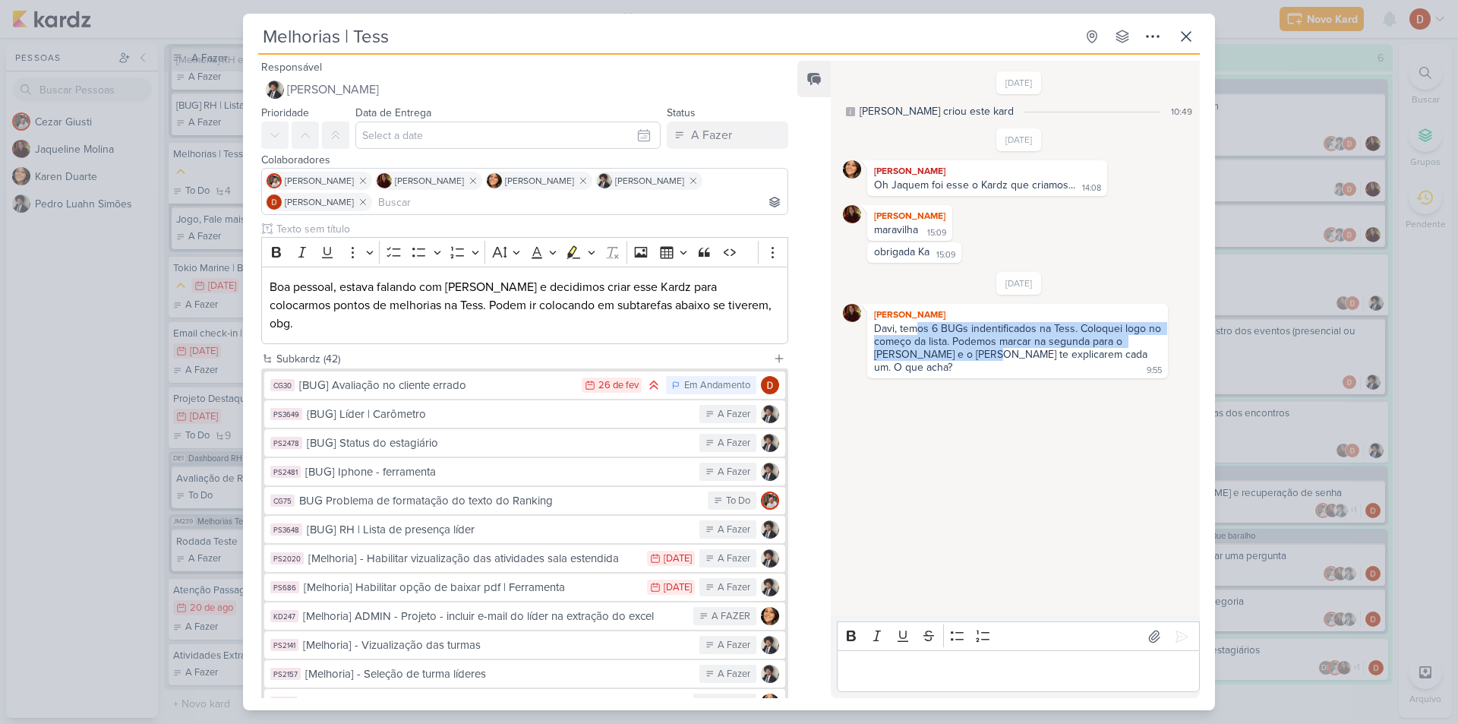
drag, startPoint x: 917, startPoint y: 332, endPoint x: 983, endPoint y: 360, distance: 71.1
click at [983, 360] on div "Davi, temos 6 BUGs indentificados na Tess. Coloquei logo no começo da lista. Po…" at bounding box center [1019, 348] width 290 height 52
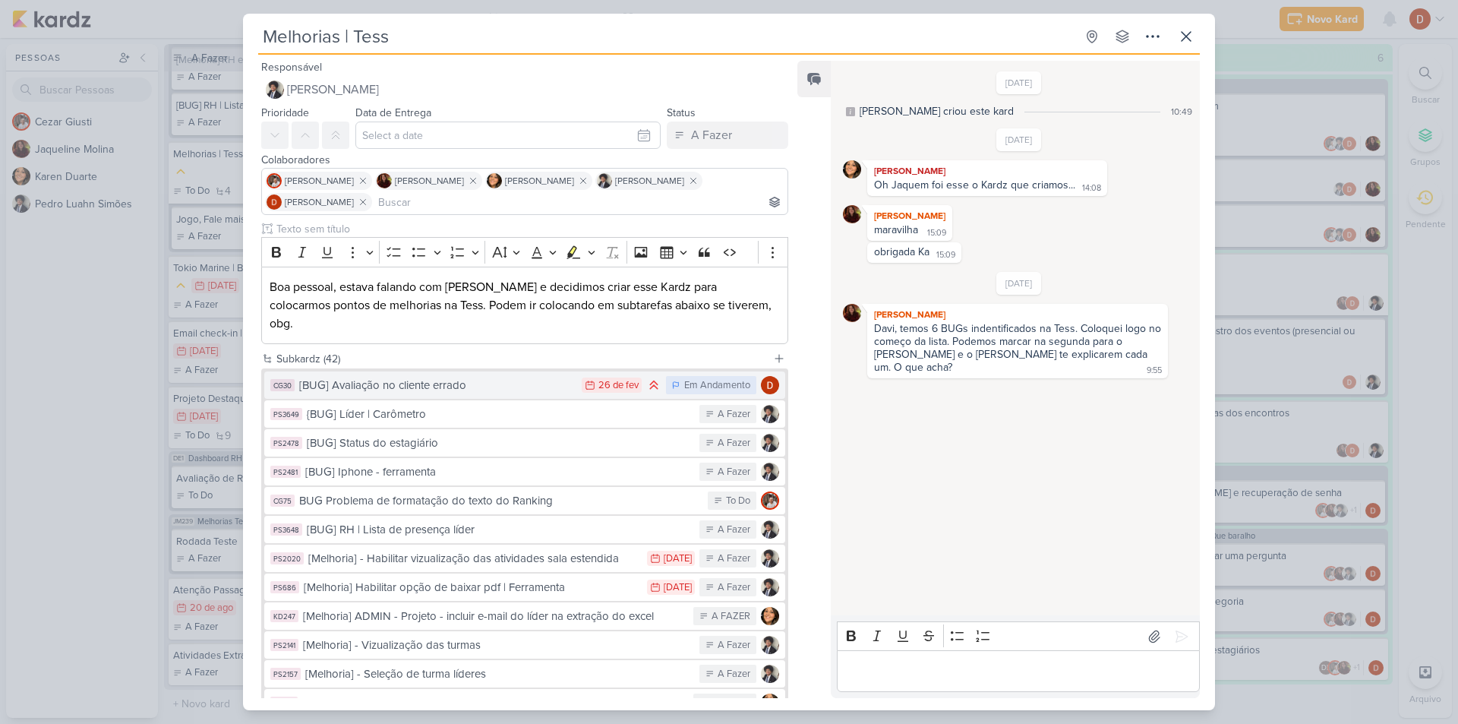
click at [485, 377] on div "[BUG] Avaliação no cliente errado" at bounding box center [436, 385] width 275 height 17
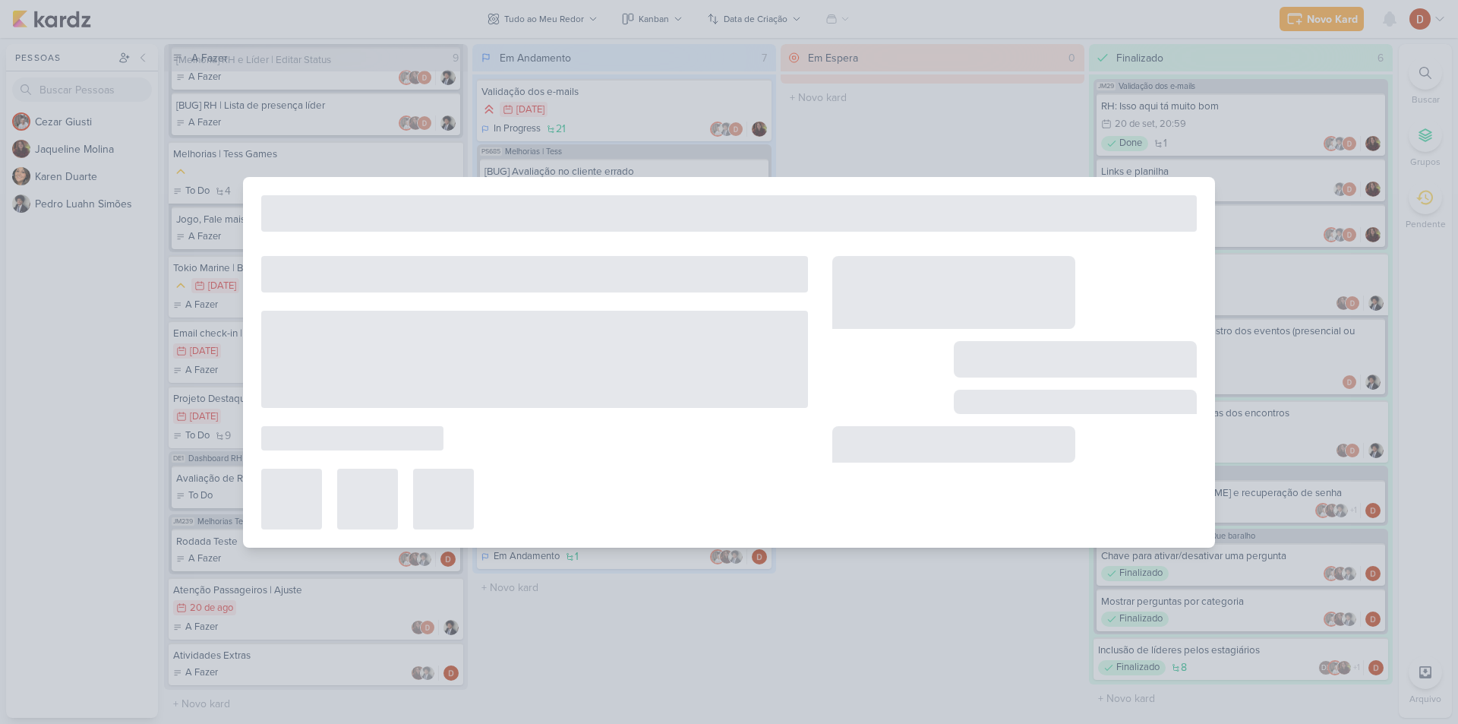
type input "[BUG] Avaliação no cliente errado"
type input "[DATE] 23:59"
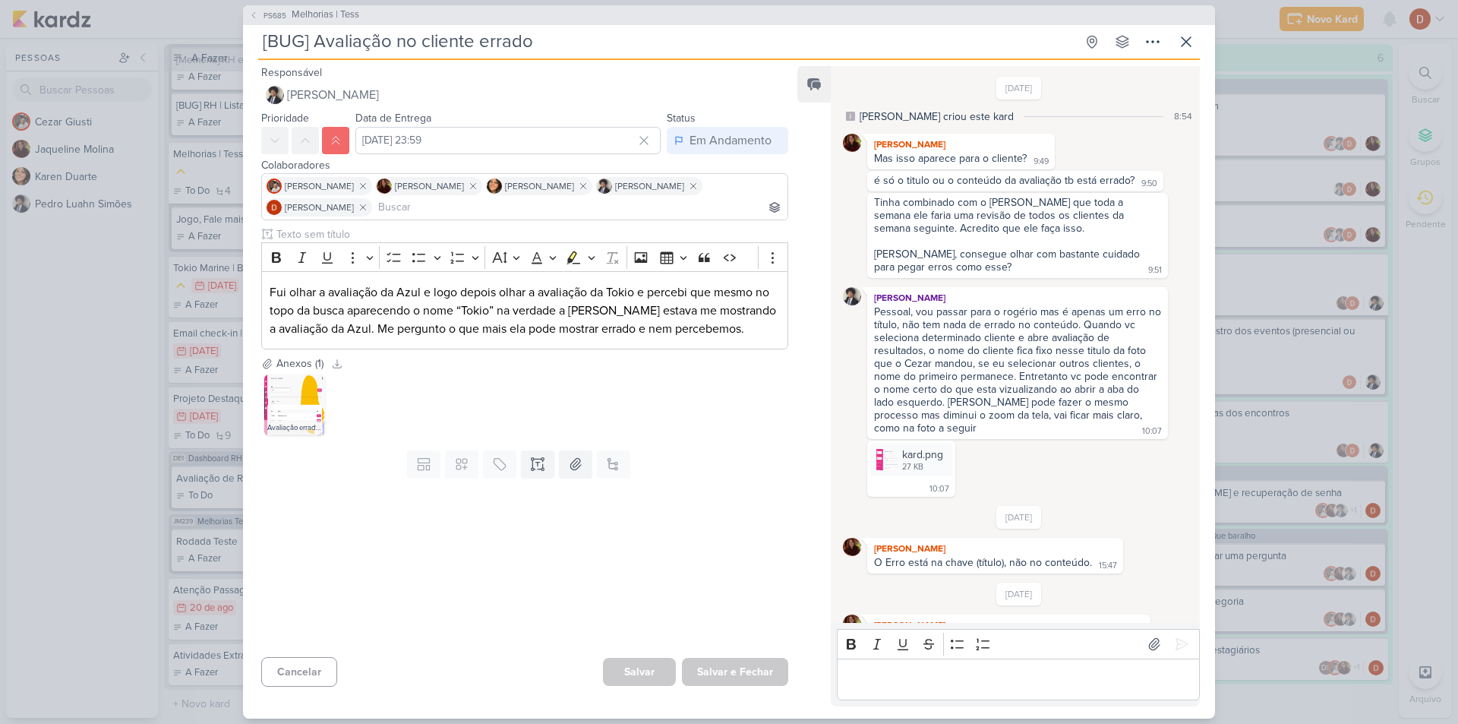
scroll to position [276, 0]
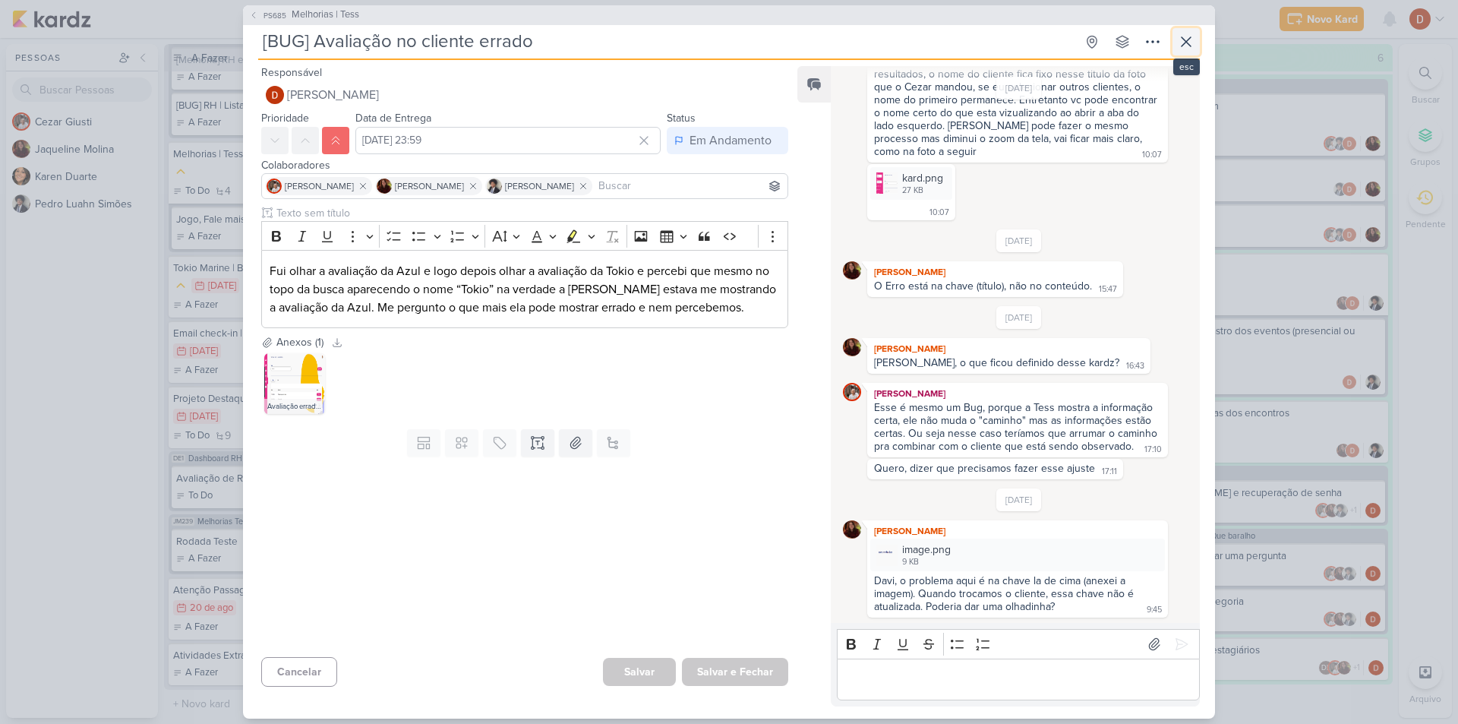
click at [1181, 44] on icon at bounding box center [1186, 42] width 18 height 18
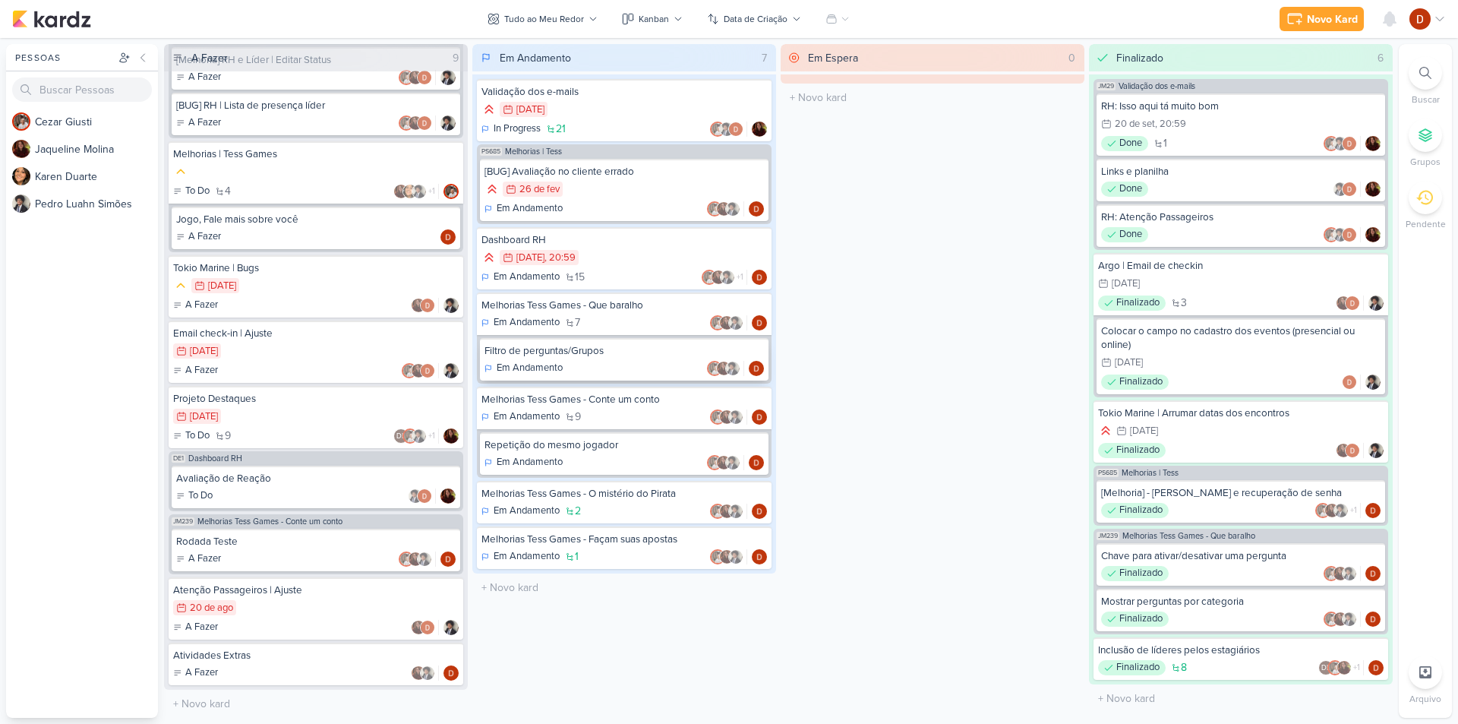
click at [636, 361] on div "Em Andamento" at bounding box center [623, 368] width 279 height 15
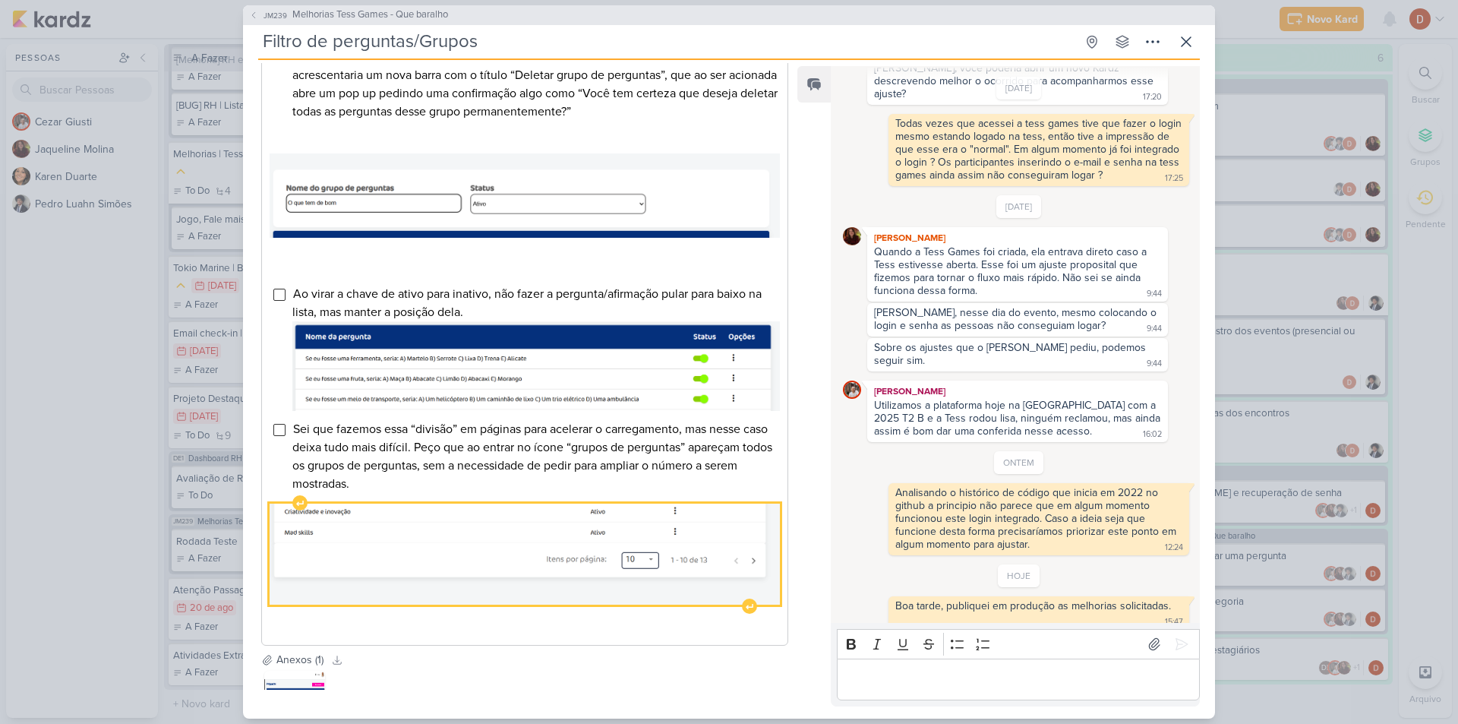
scroll to position [834, 0]
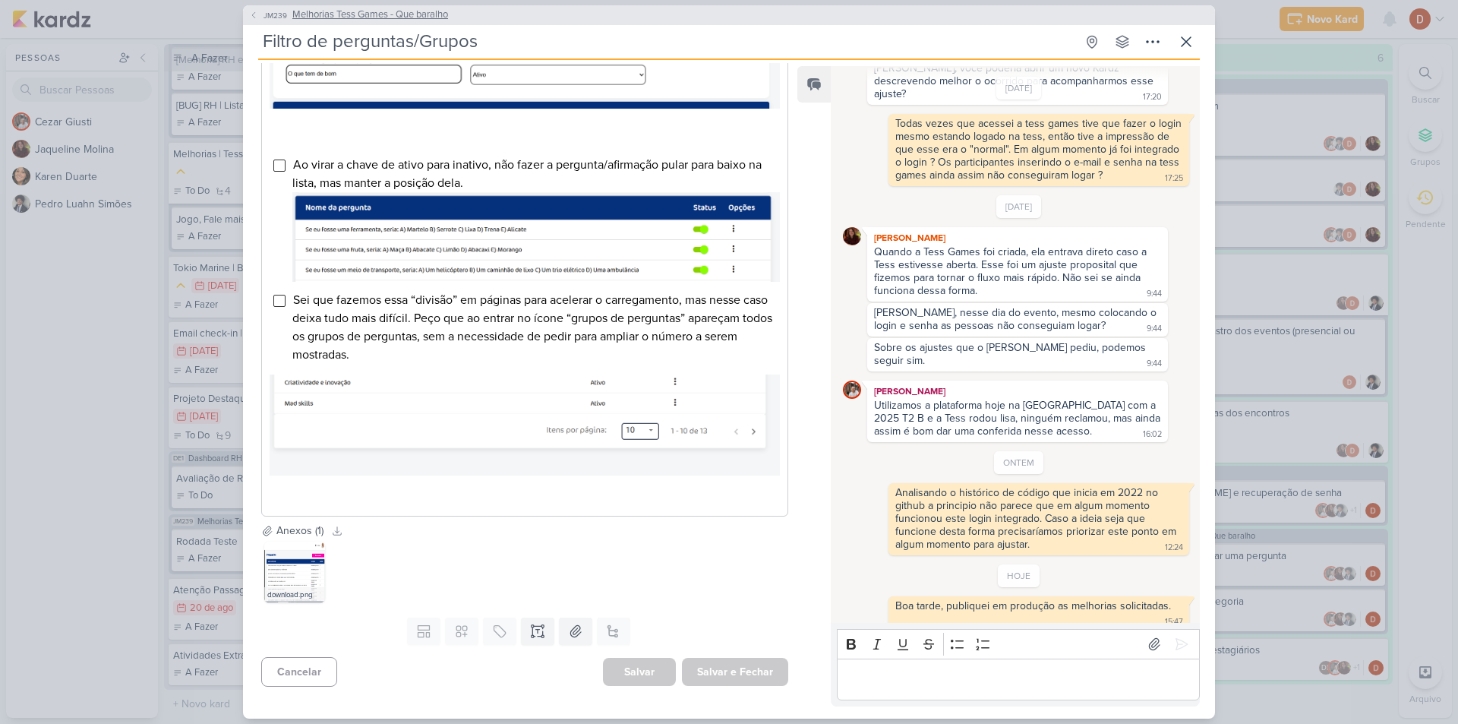
click at [260, 9] on button "JM239 Melhorias Tess Games - Que baralho" at bounding box center [348, 15] width 199 height 15
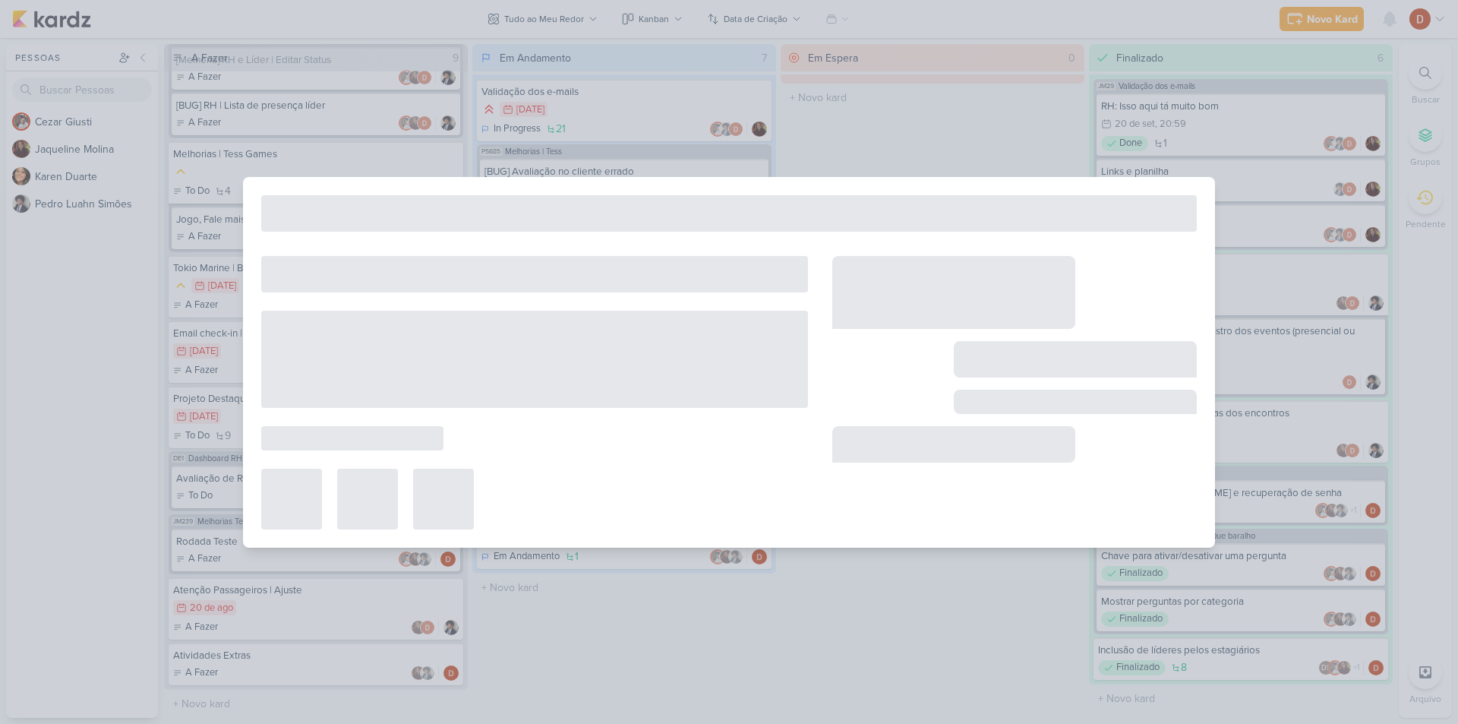
type input "Melhorias Tess Games - Que baralho"
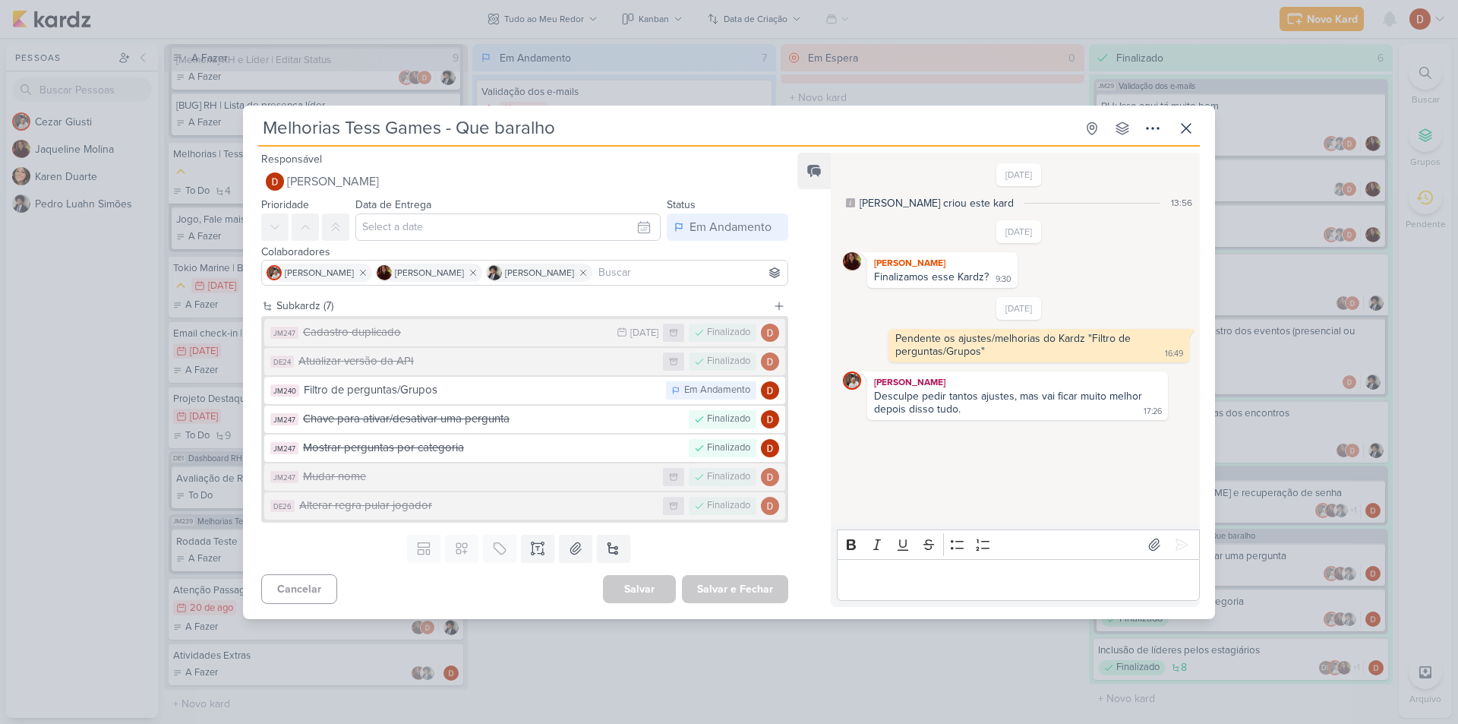
scroll to position [0, 0]
click at [1188, 121] on icon at bounding box center [1186, 128] width 18 height 18
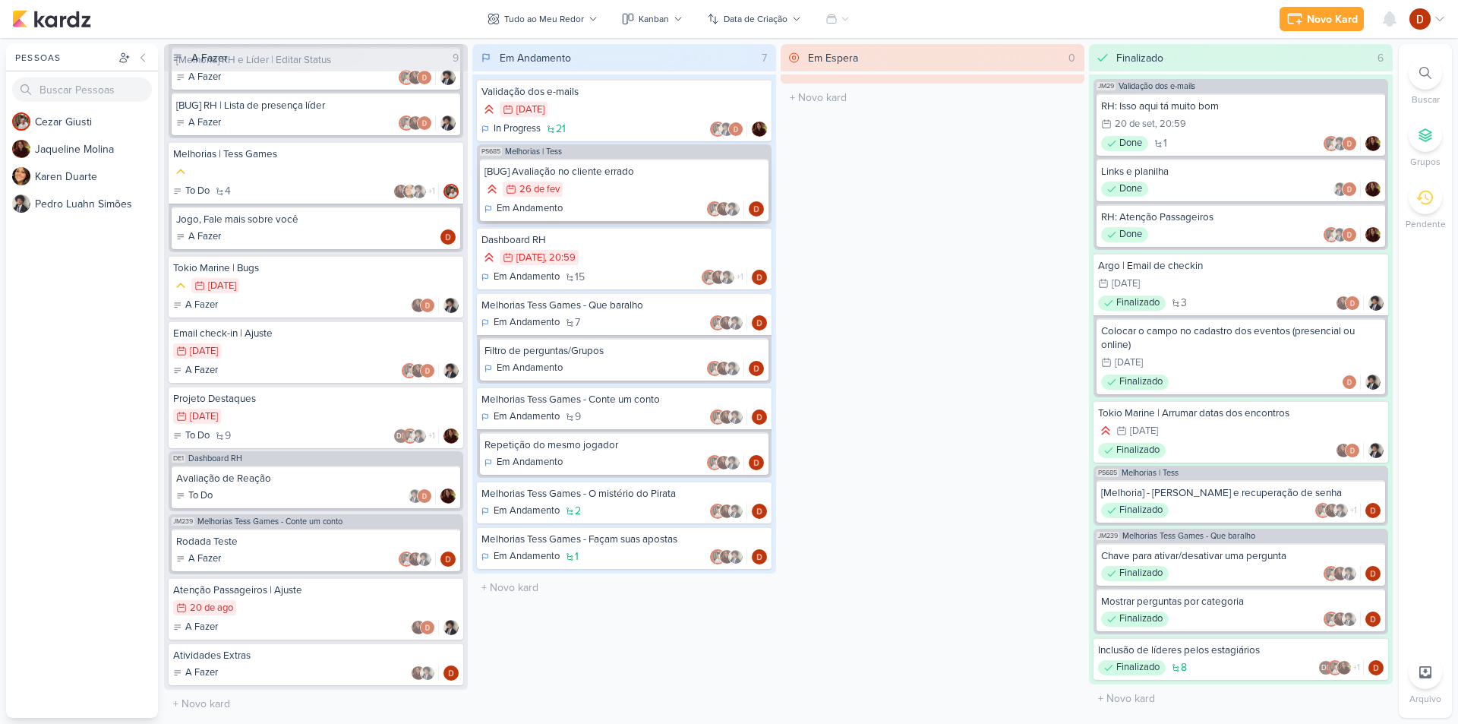
click at [631, 172] on div "[BUG] Avaliação no cliente errado" at bounding box center [623, 172] width 279 height 14
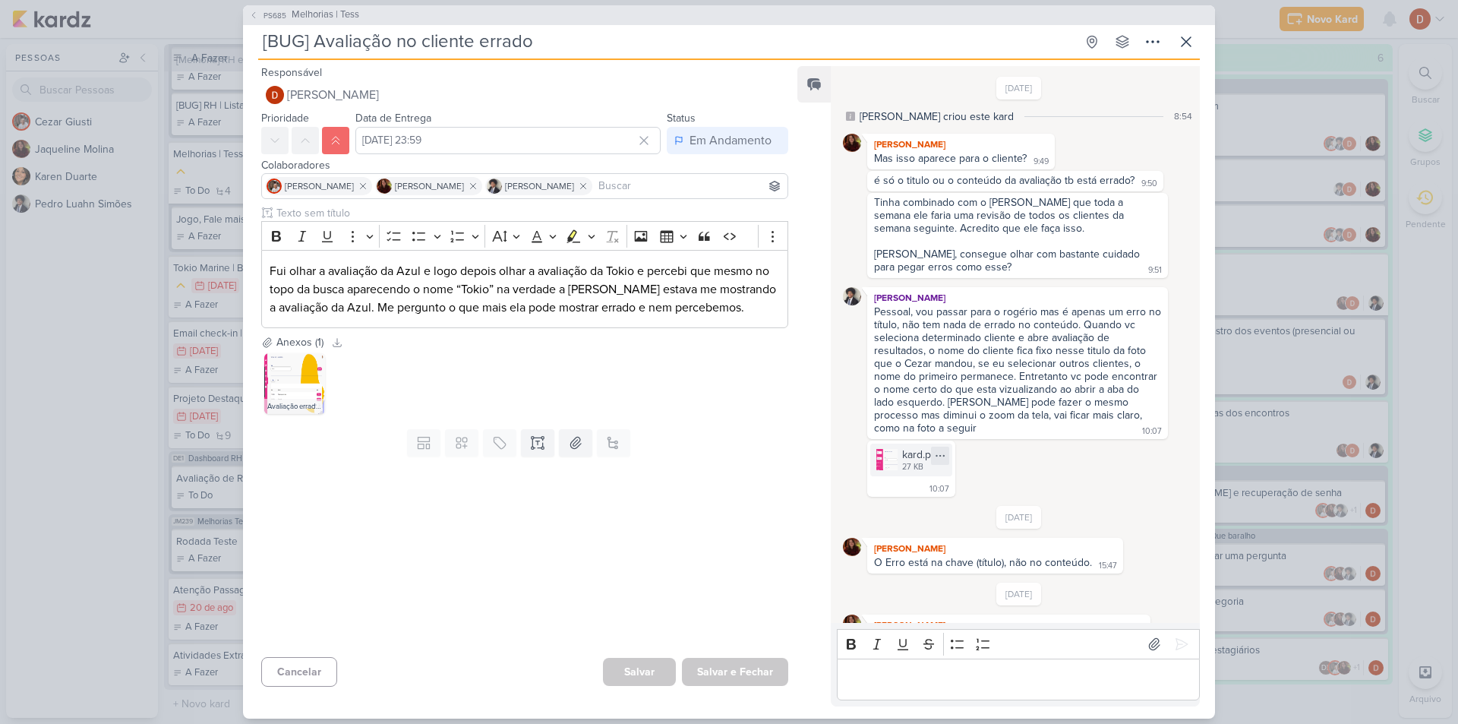
scroll to position [276, 0]
